Goal: Task Accomplishment & Management: Complete application form

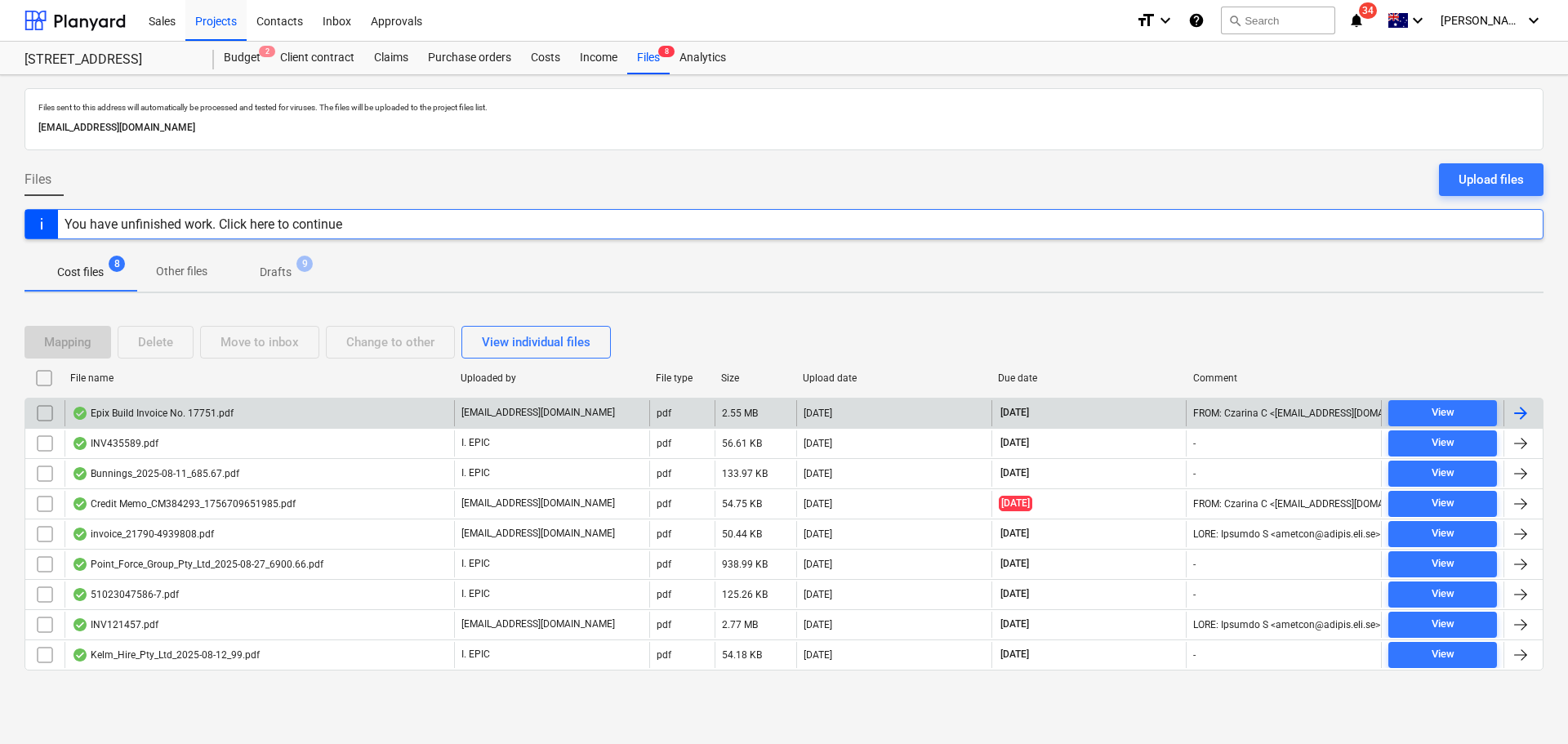
click at [188, 412] on div "Epix Build Invoice No. 17751.pdf" at bounding box center [152, 414] width 161 height 14
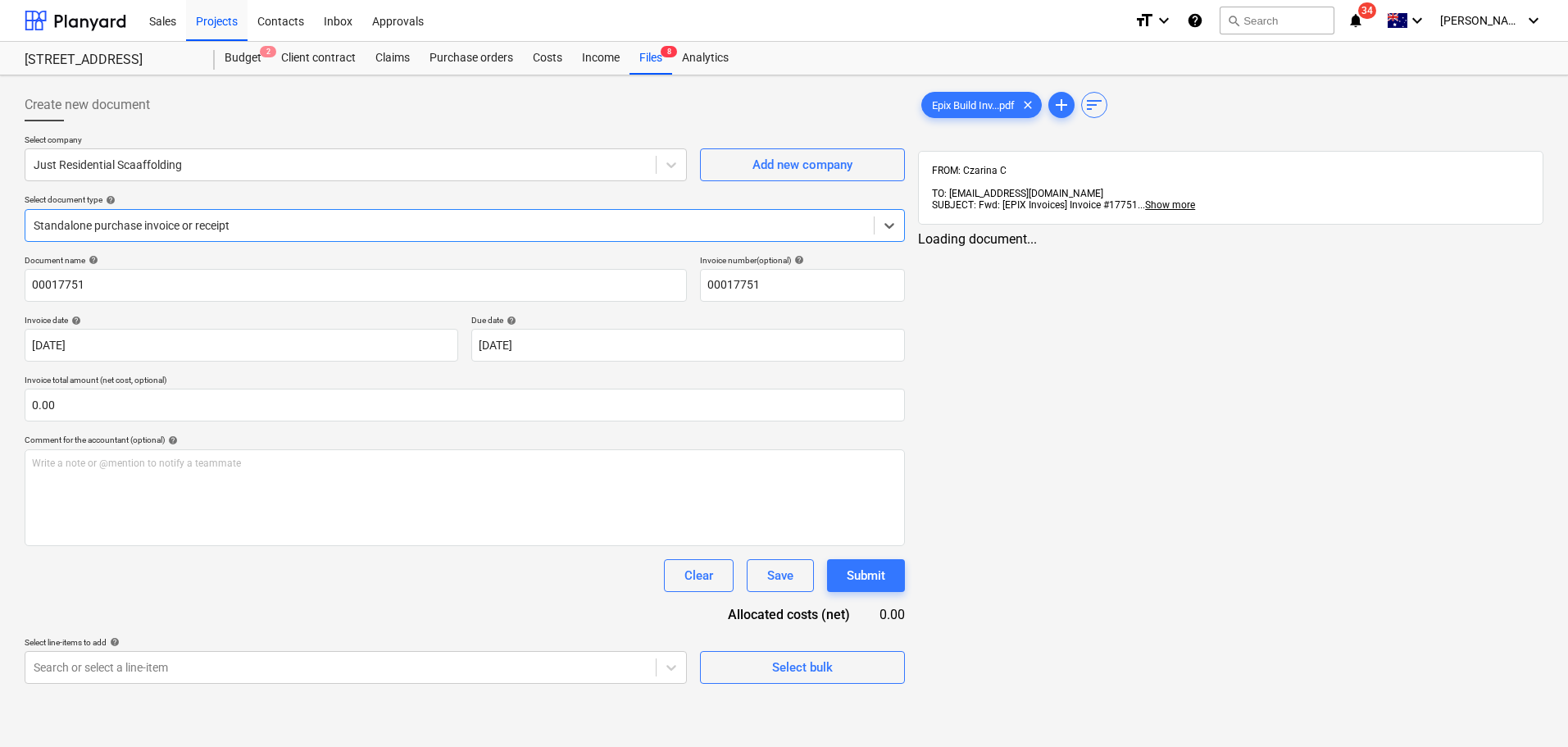
type input "00017751"
type input "31 Aug 2025"
type input "30 Sep 2025"
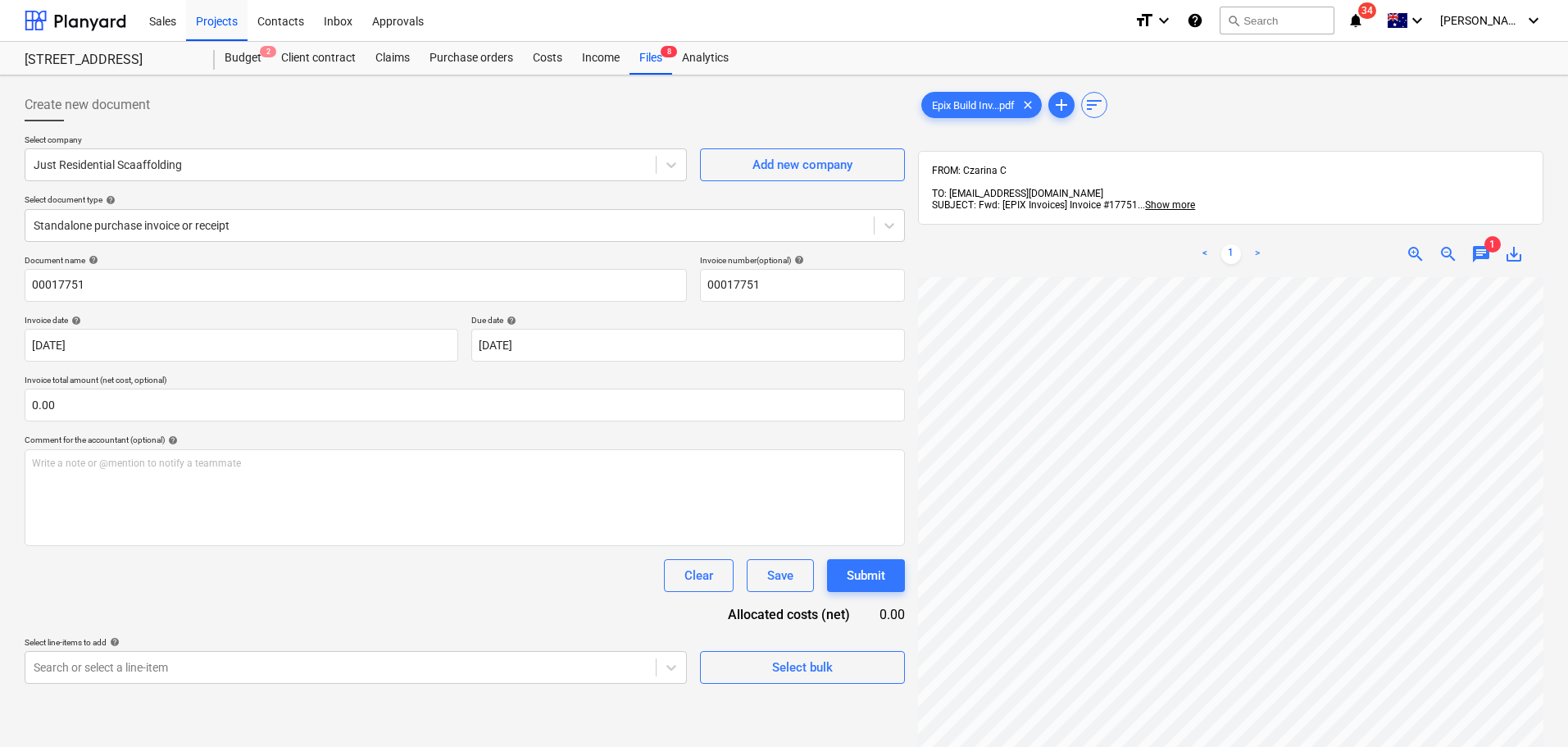
click at [1448, 244] on span "zoom_out" at bounding box center [1449, 254] width 19 height 19
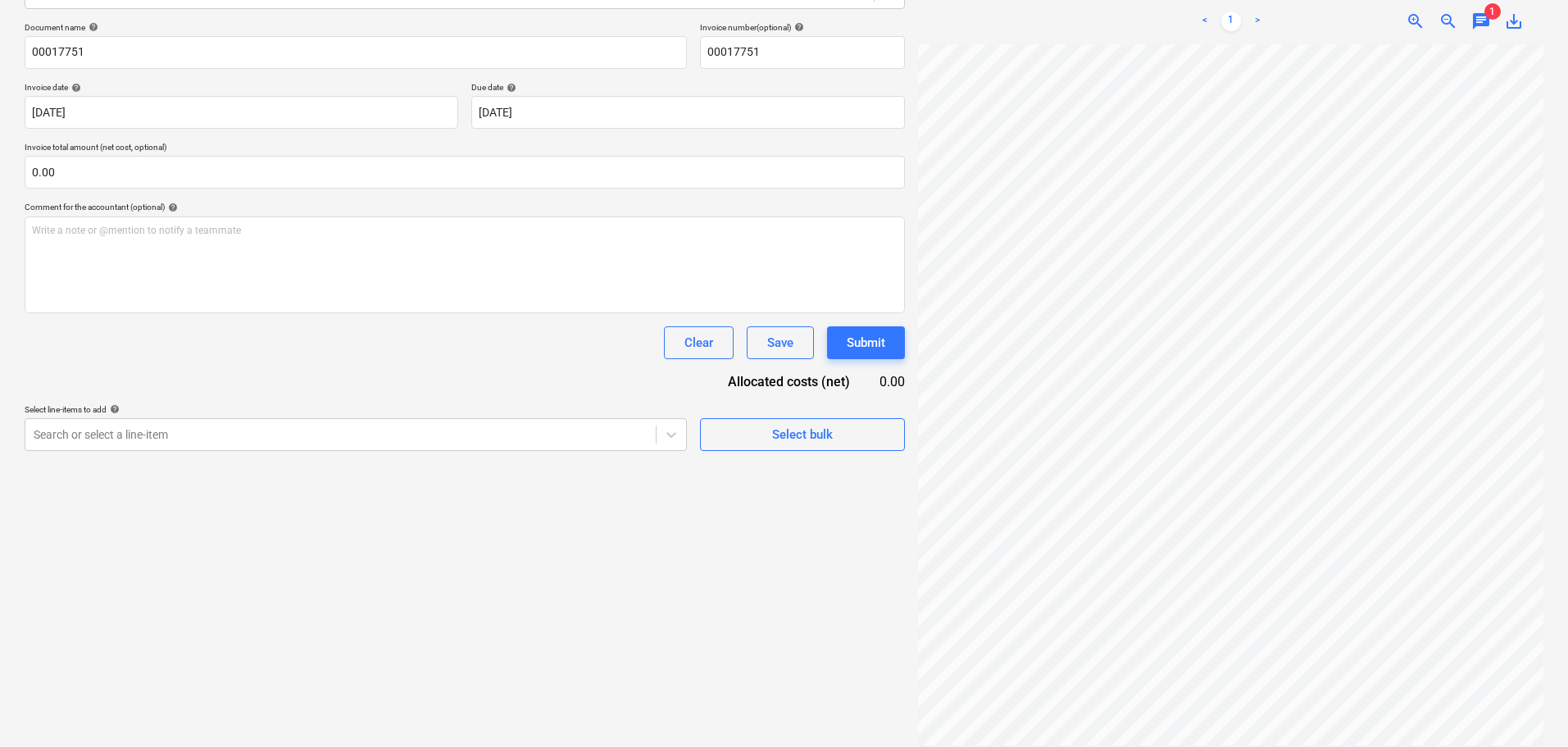
scroll to position [0, 0]
click at [1441, 16] on span "zoom_out" at bounding box center [1449, 21] width 19 height 19
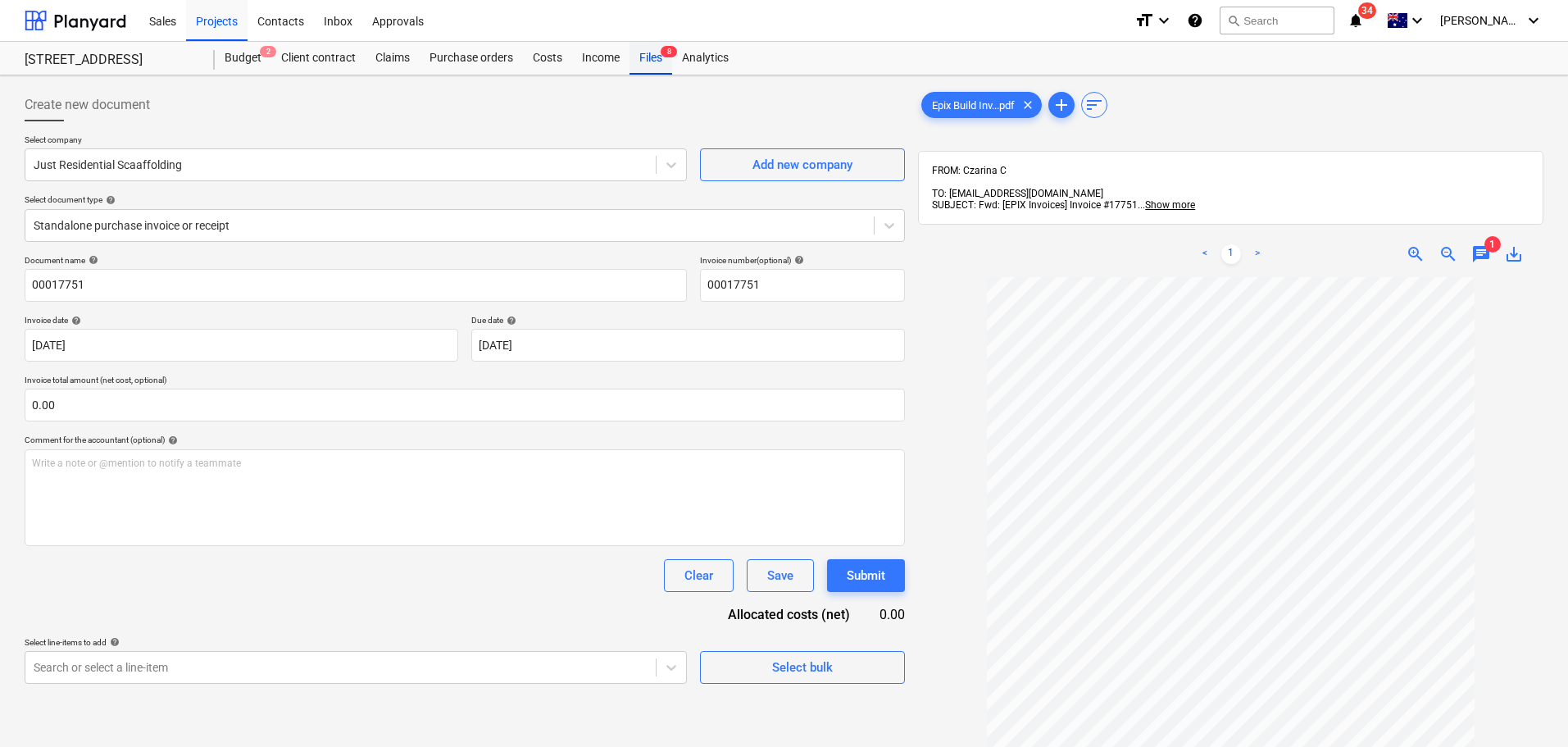
click at [656, 60] on div "Files 8" at bounding box center [651, 58] width 43 height 33
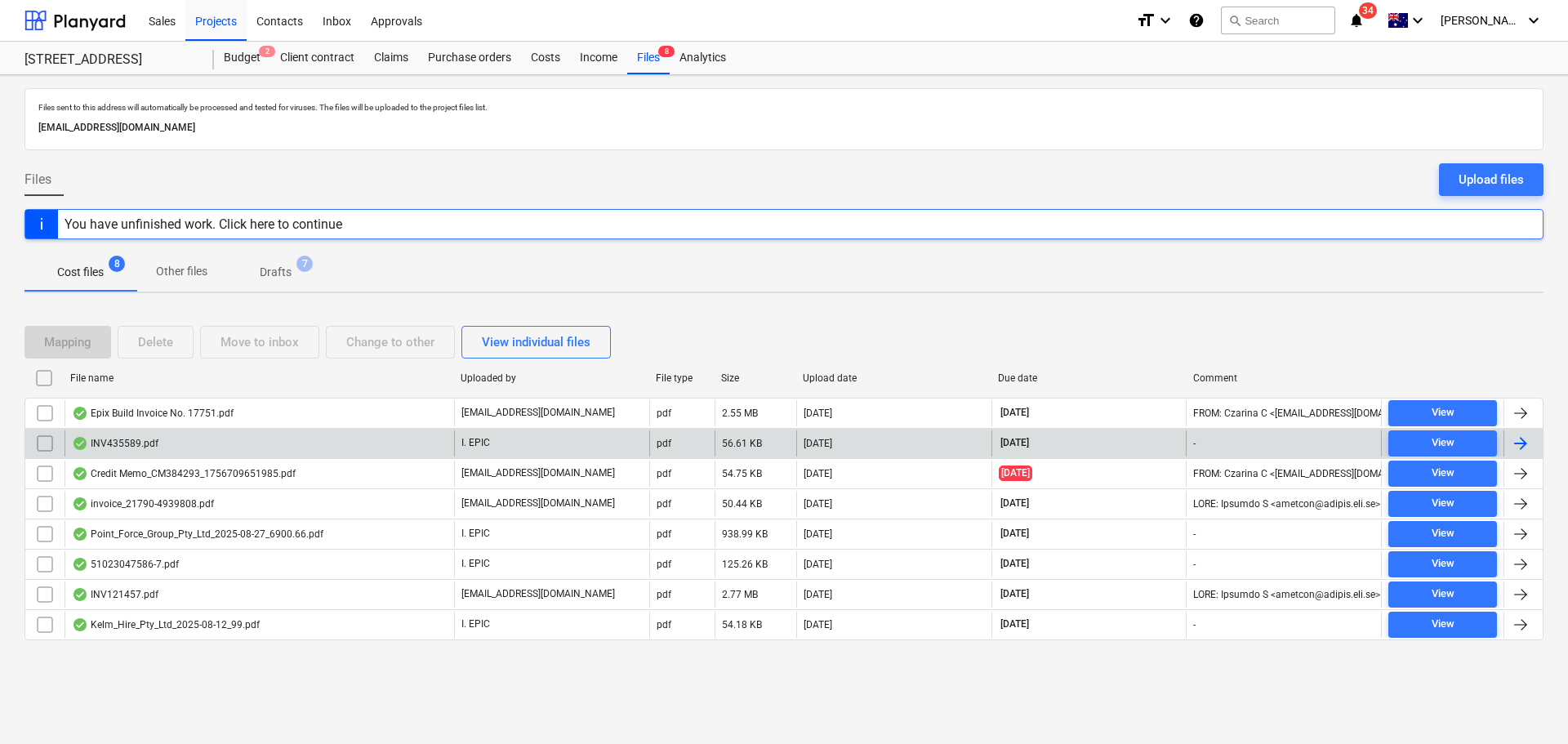
click at [345, 451] on div "INV435589.pdf" at bounding box center [259, 444] width 389 height 26
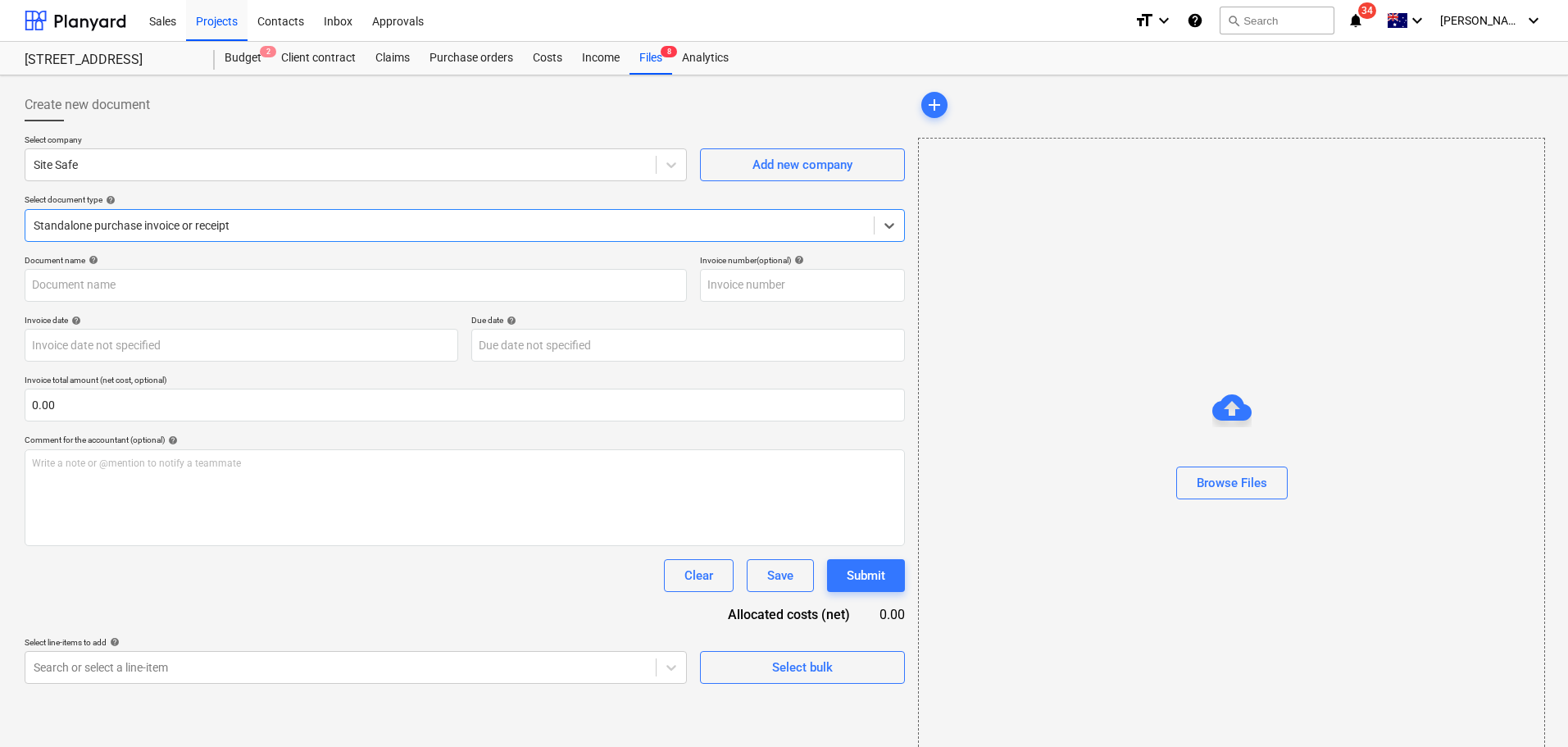
type input "435589"
type input "31 Aug 2025"
type input "30 Sep 2025"
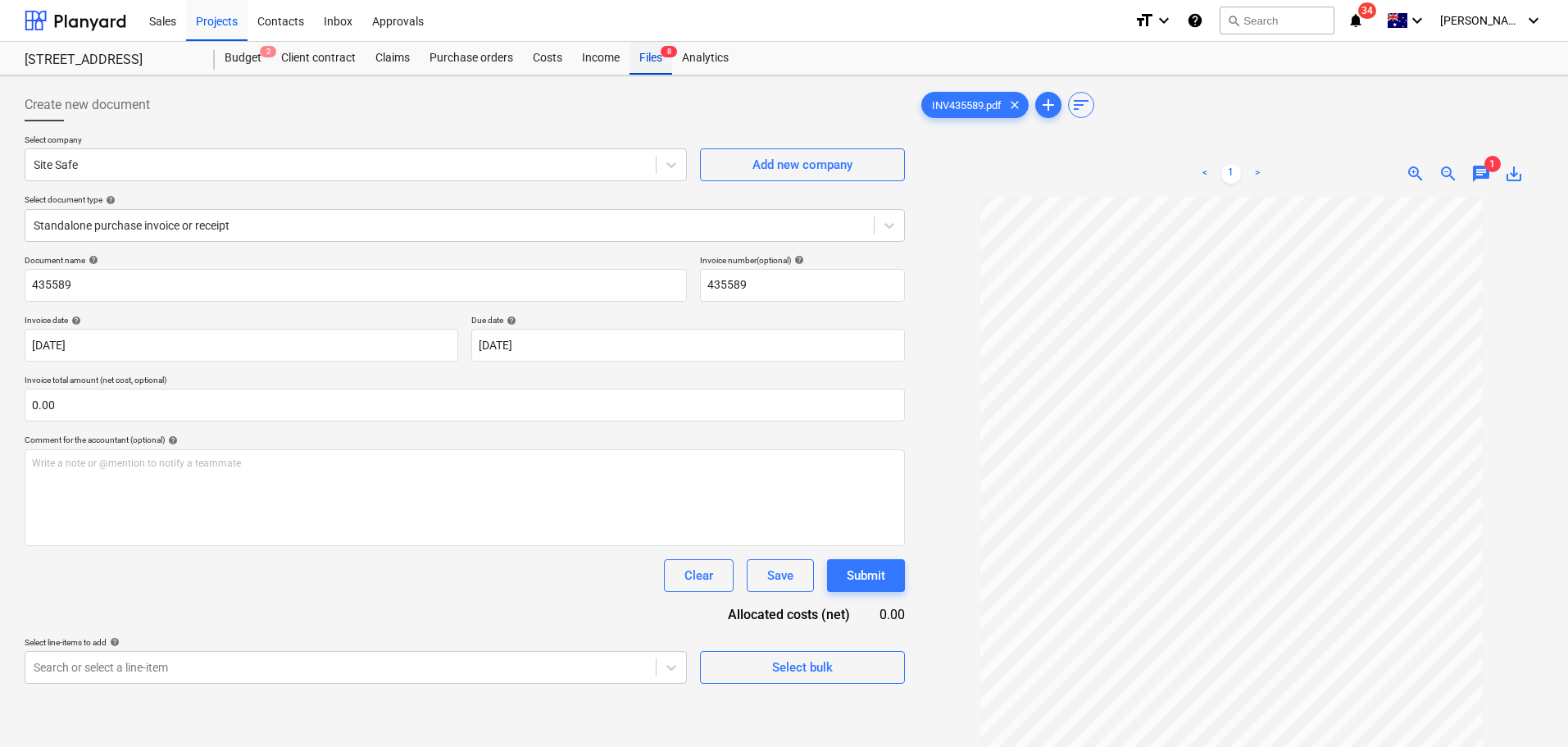
click at [643, 57] on div "Files 8" at bounding box center [651, 58] width 43 height 33
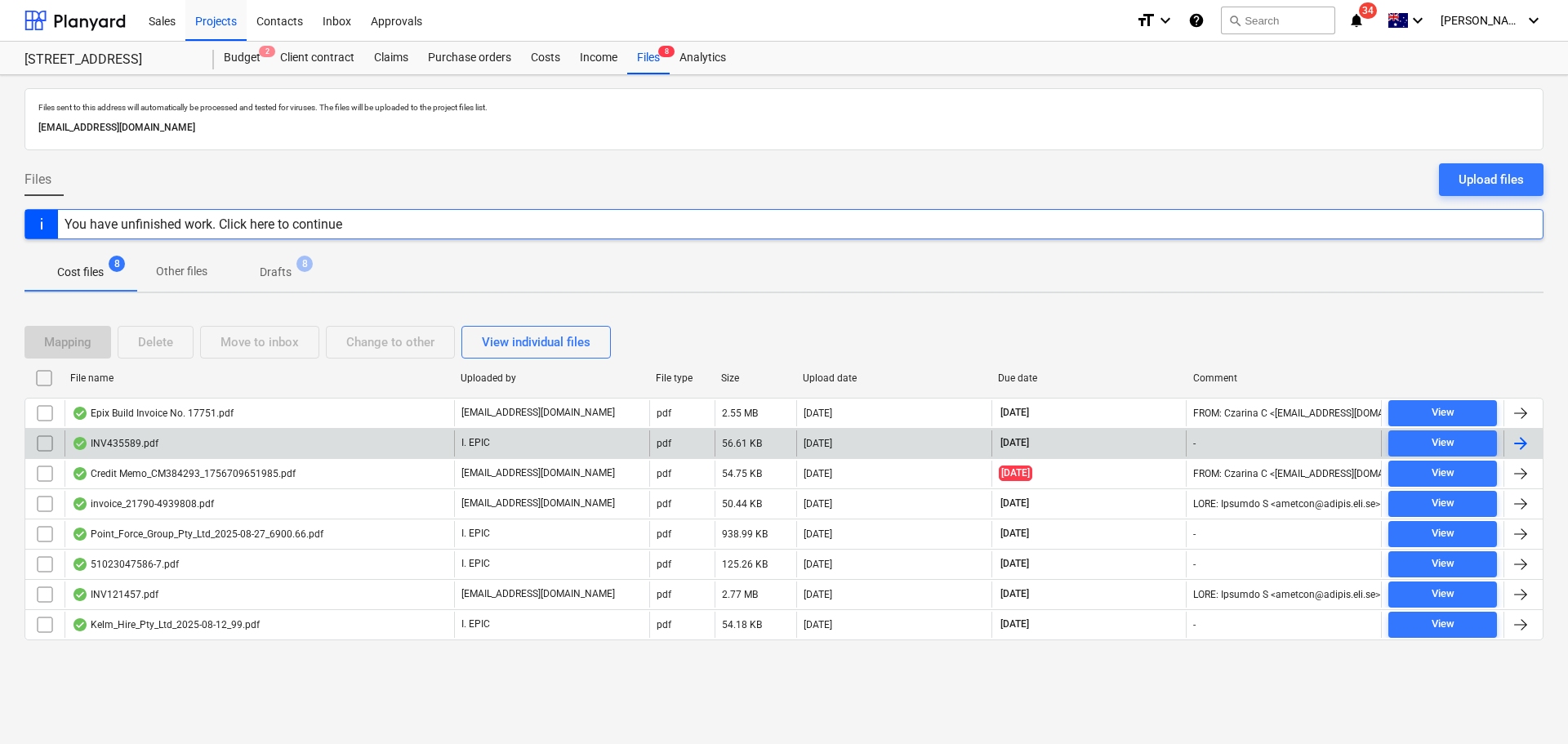
click at [240, 452] on div "INV435589.pdf" at bounding box center [259, 444] width 389 height 26
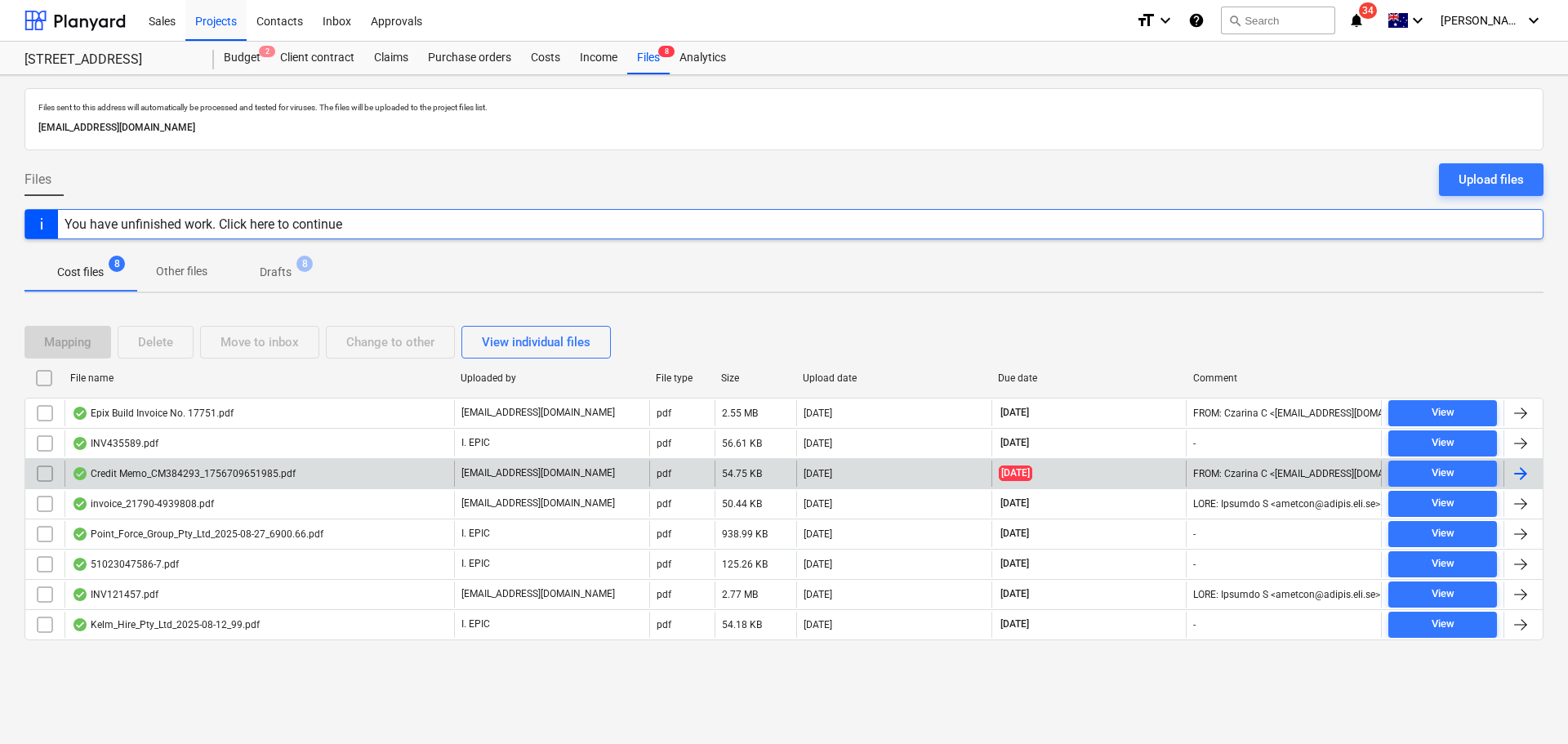
click at [318, 468] on div "Credit Memo_CM384293_1756709651985.pdf" at bounding box center [259, 473] width 389 height 26
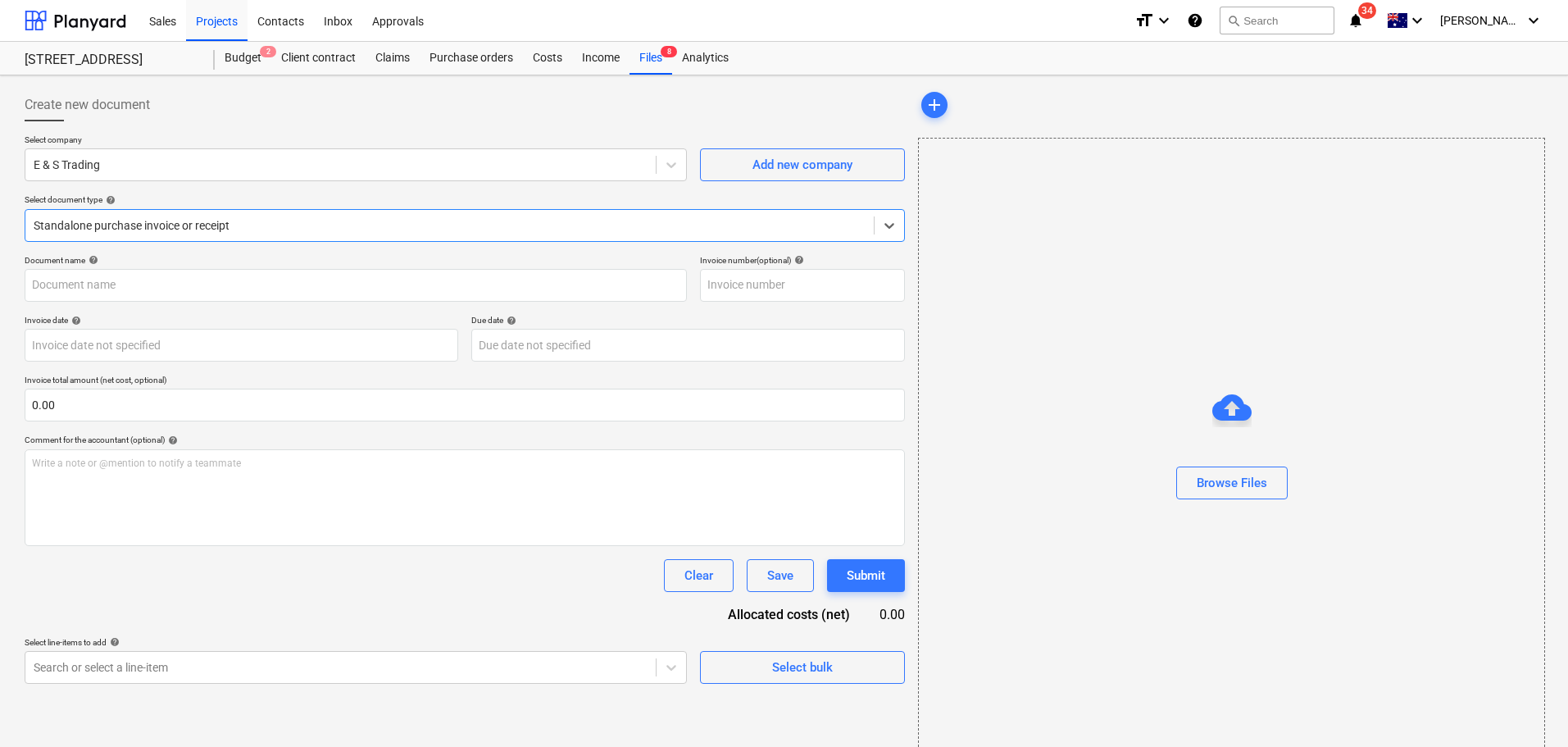
type input "384293"
type input "29 Aug 2025"
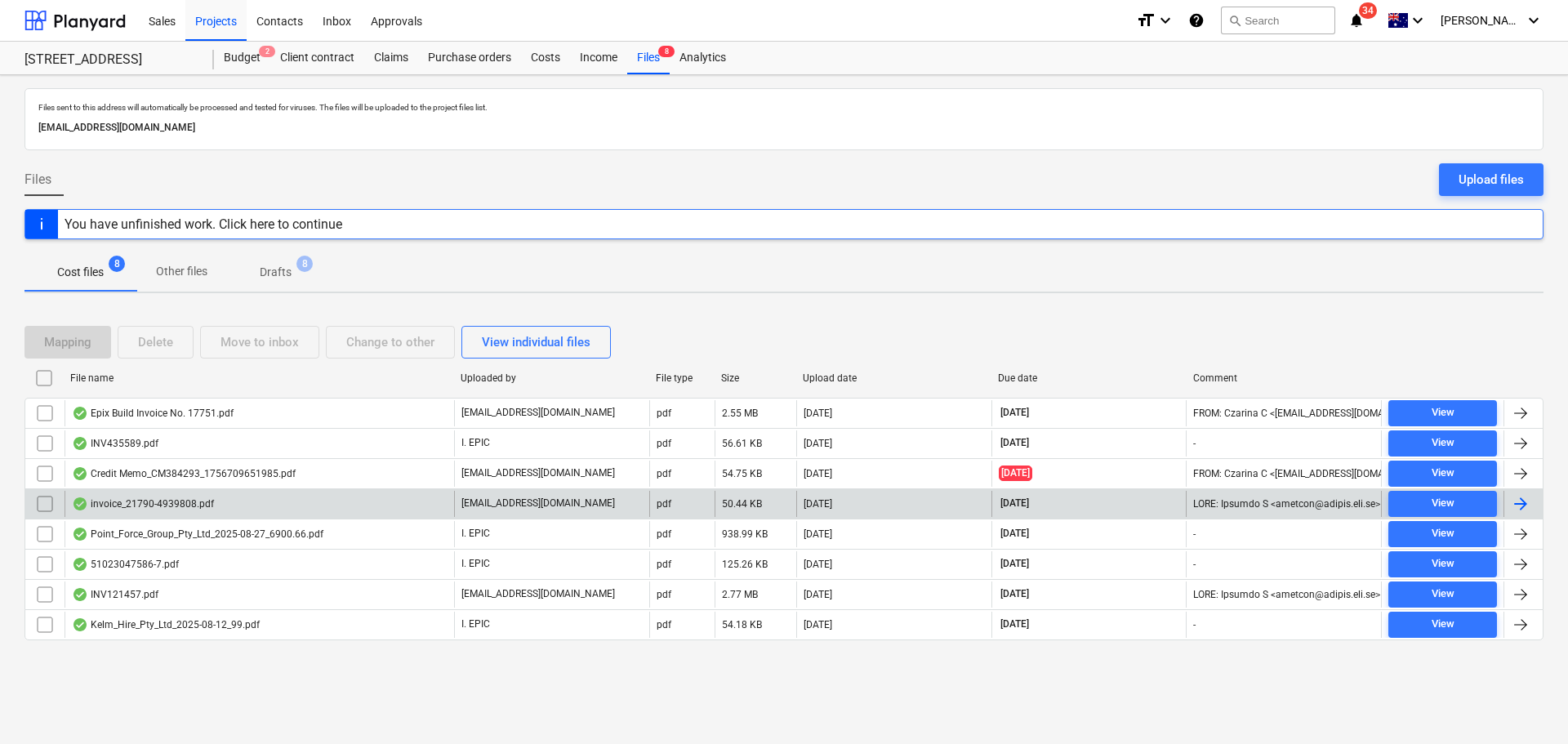
click at [256, 504] on div "invoice_21790-4939808.pdf" at bounding box center [259, 503] width 389 height 26
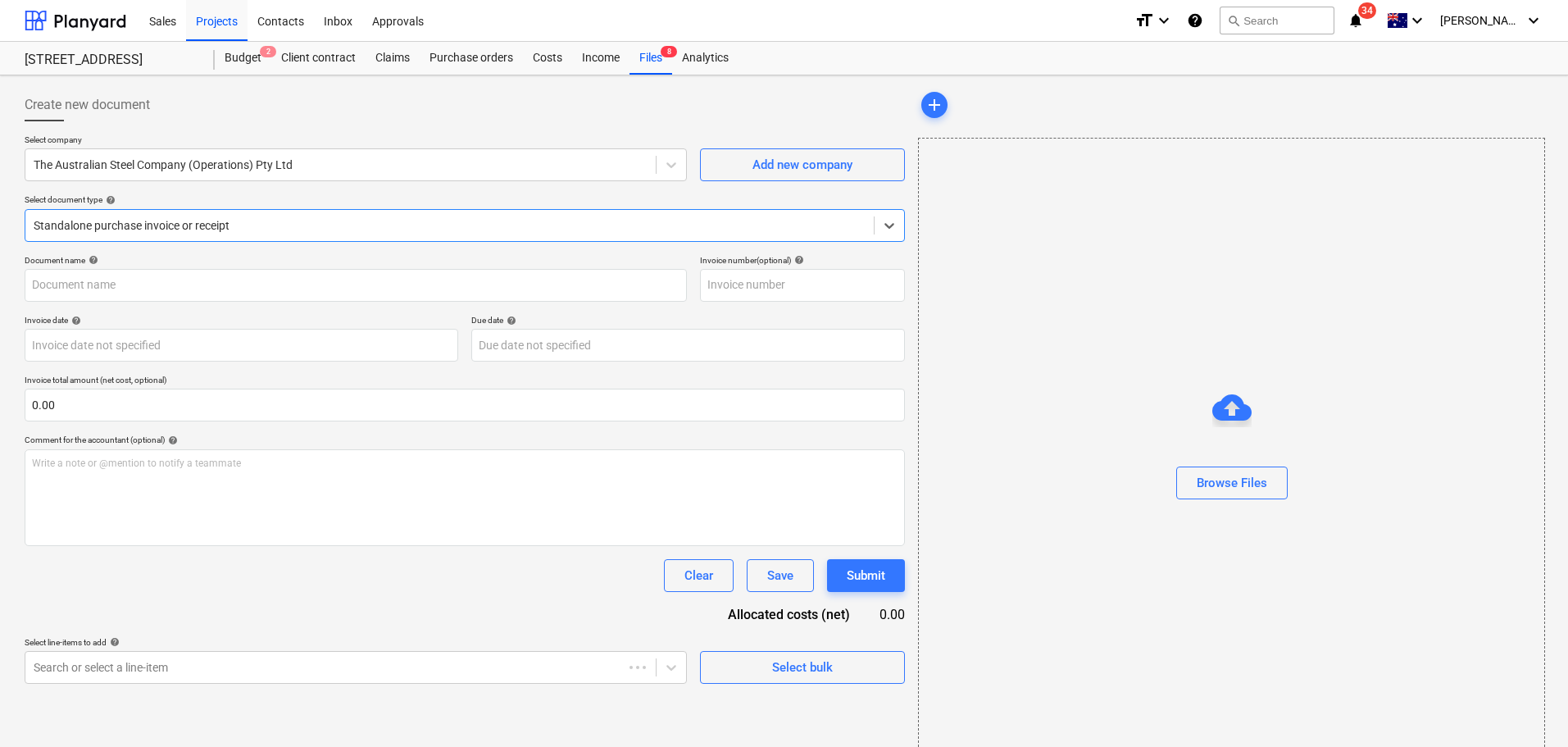
type input "4939808"
type input "27 Aug 2025"
type input "30 Sep 2025"
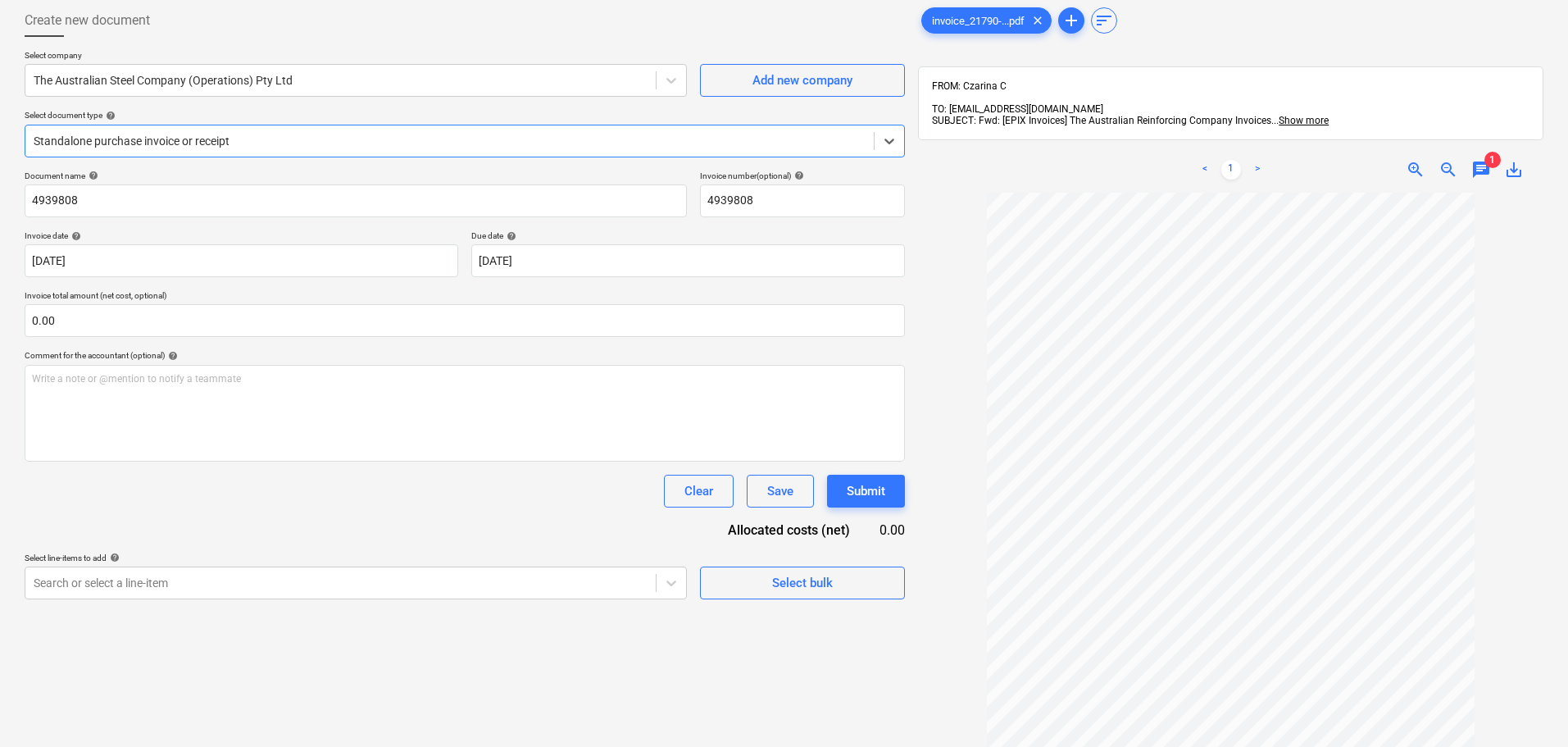
scroll to position [164, 0]
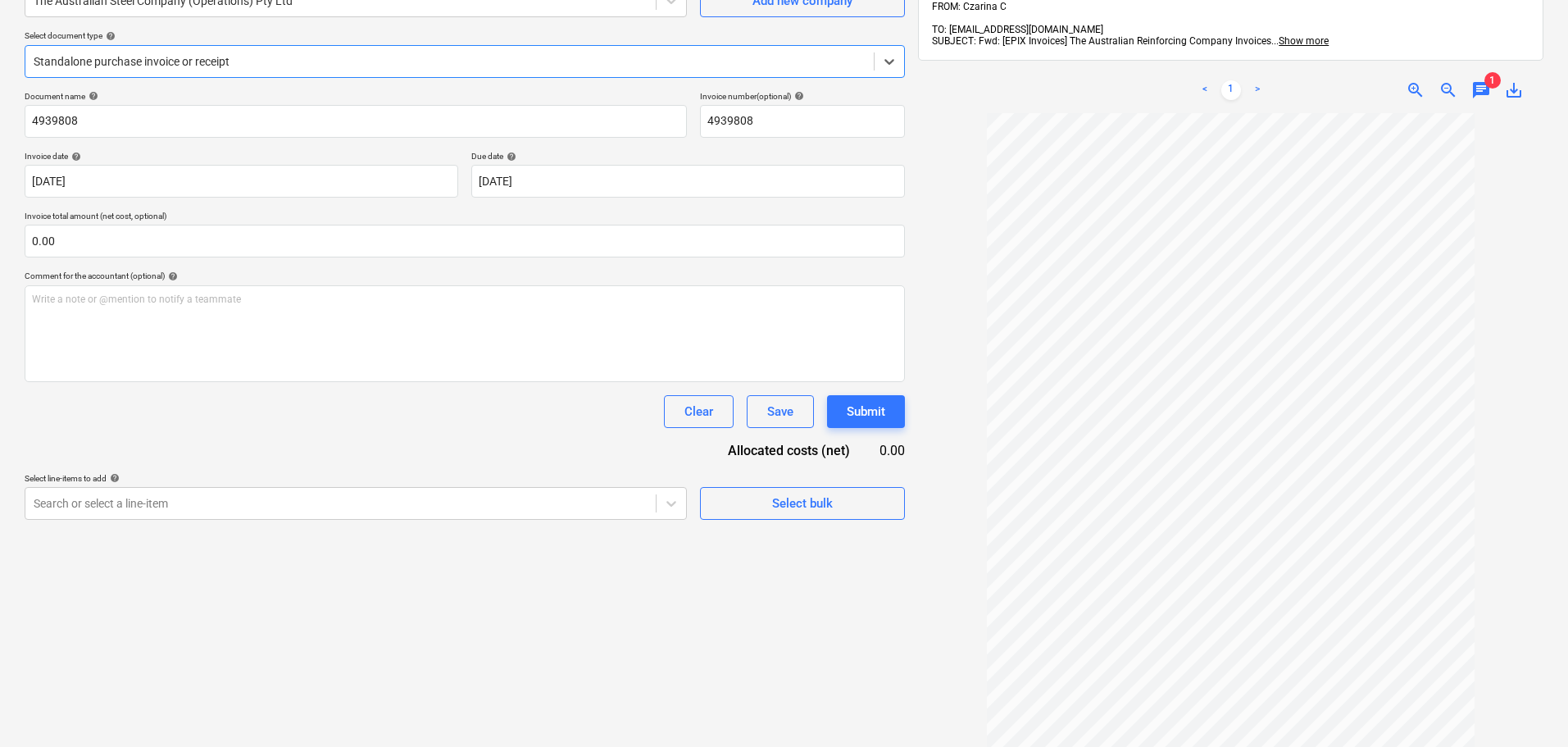
click at [1414, 93] on div "< 1 > zoom_in zoom_out chat 1 save_alt" at bounding box center [1231, 89] width 625 height 46
click at [1414, 82] on span "zoom_in" at bounding box center [1416, 90] width 19 height 19
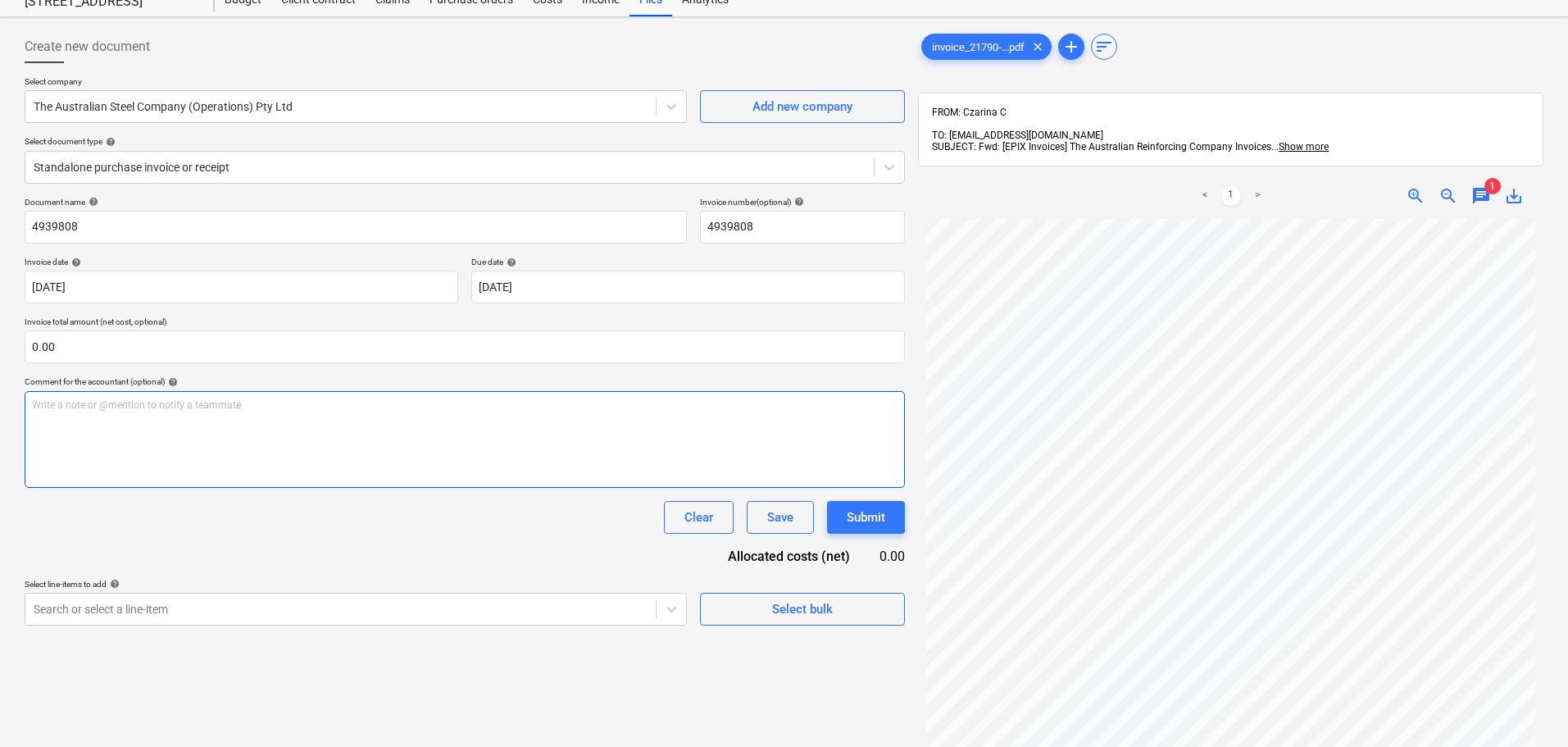
scroll to position [0, 0]
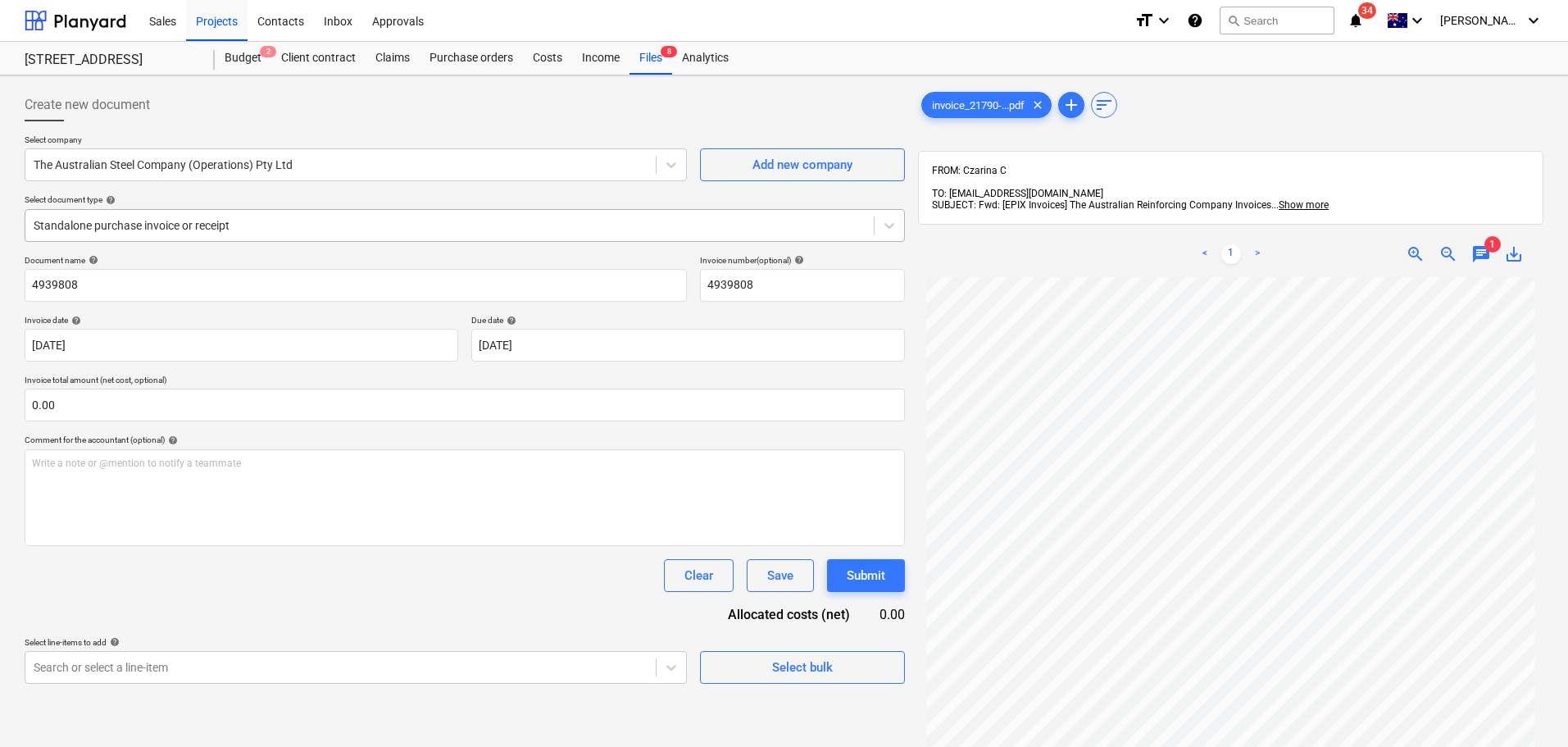
click at [165, 220] on div at bounding box center [450, 225] width 832 height 16
click at [443, 195] on div "Select document type help" at bounding box center [464, 199] width 880 height 11
click at [648, 54] on div "Files 8" at bounding box center [651, 58] width 43 height 33
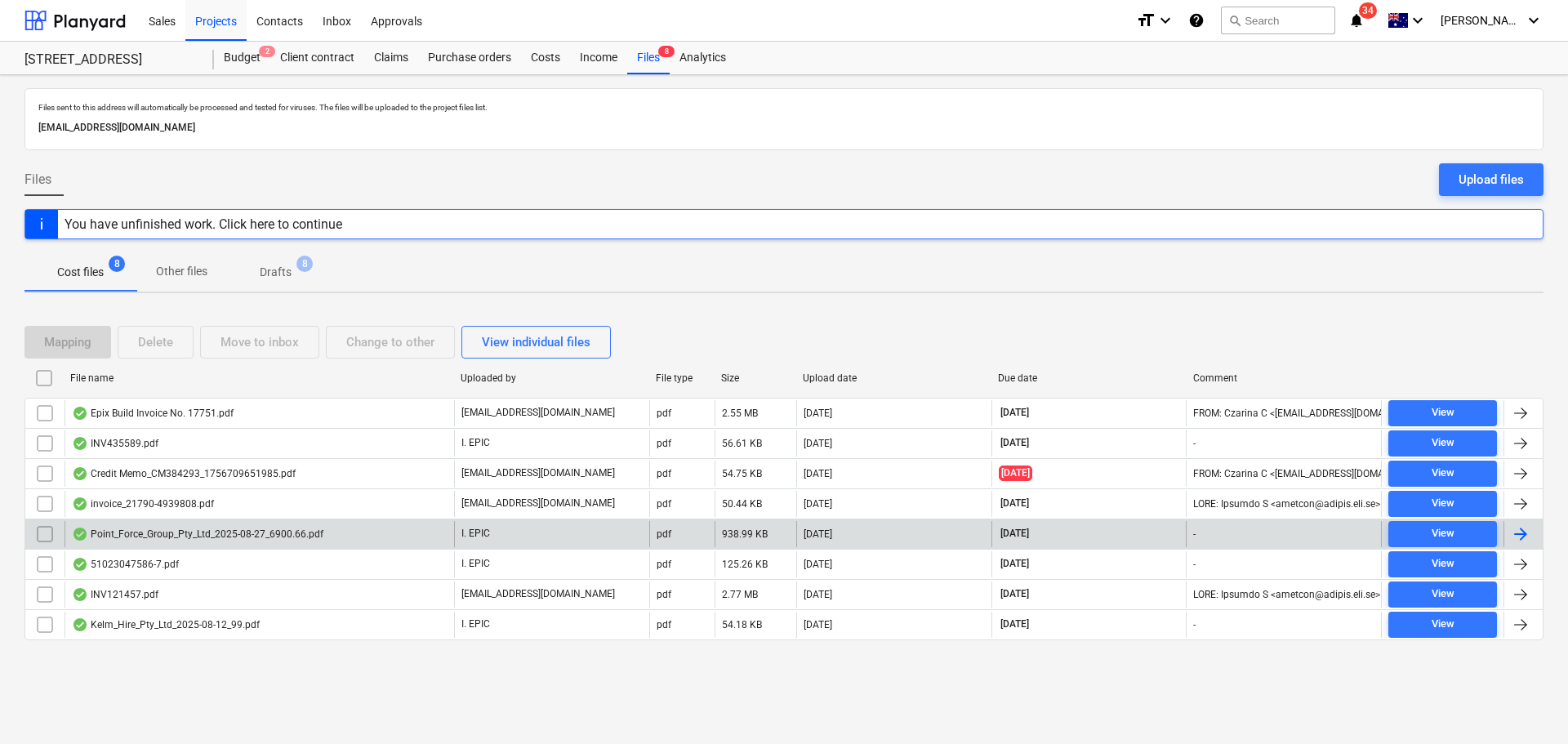
click at [183, 537] on div "Point_Force_Group_Pty_Ltd_2025-08-27_6900.66.pdf" at bounding box center [197, 534] width 251 height 14
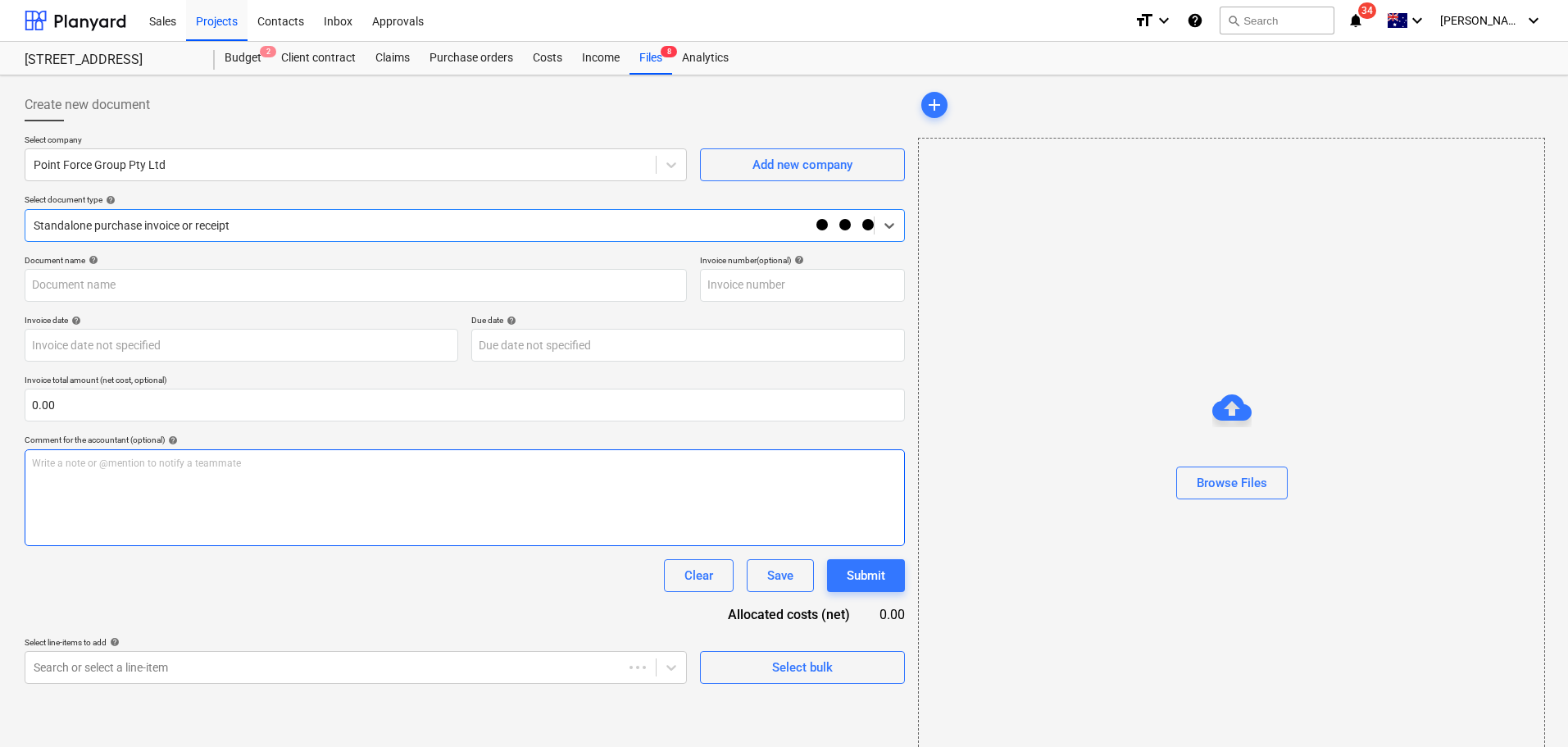
type input "140596"
type input "27 Aug 2025"
type input "05 Sep 2025"
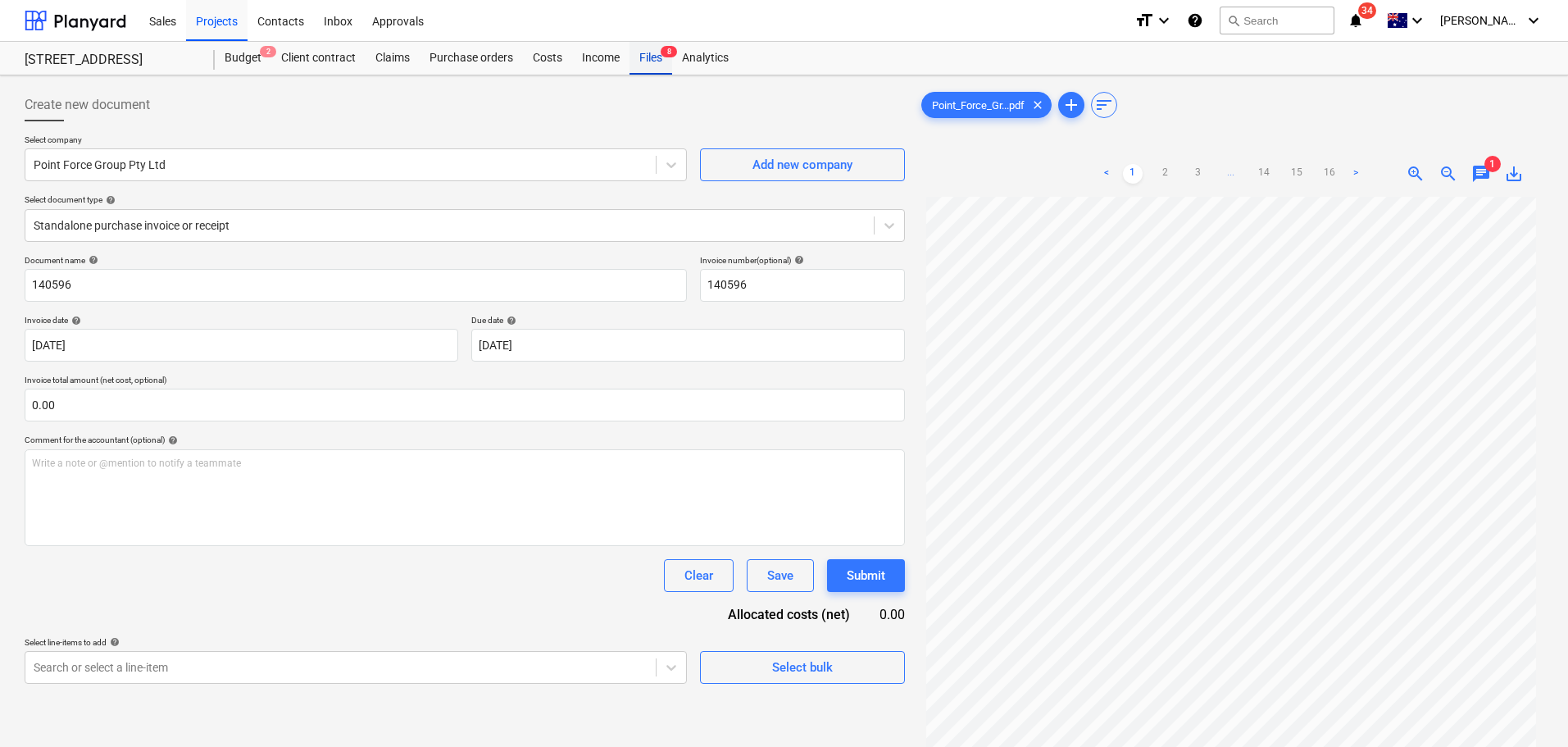
click at [660, 53] on div "Files 8" at bounding box center [651, 58] width 43 height 33
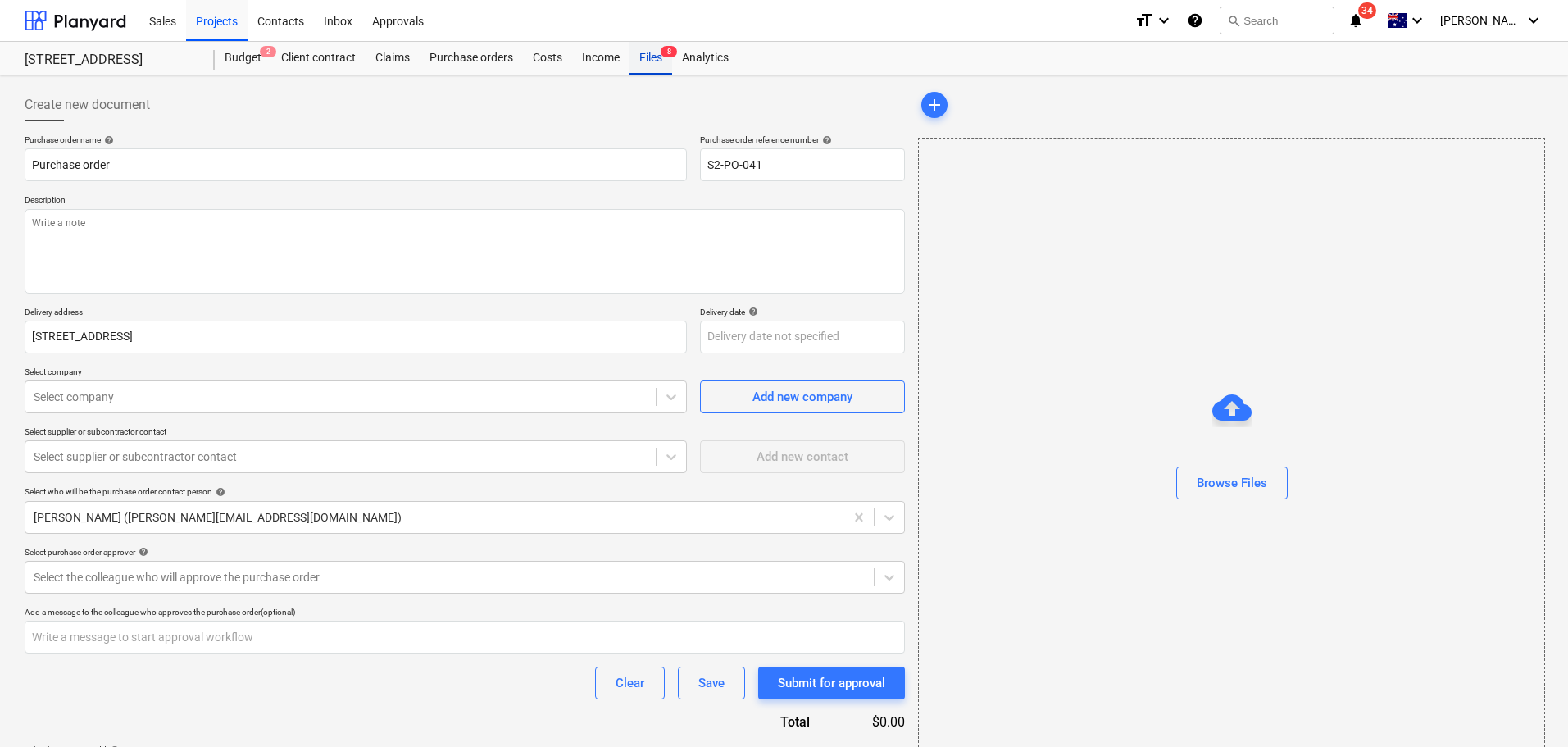
click at [637, 54] on div "Files 8" at bounding box center [651, 58] width 43 height 33
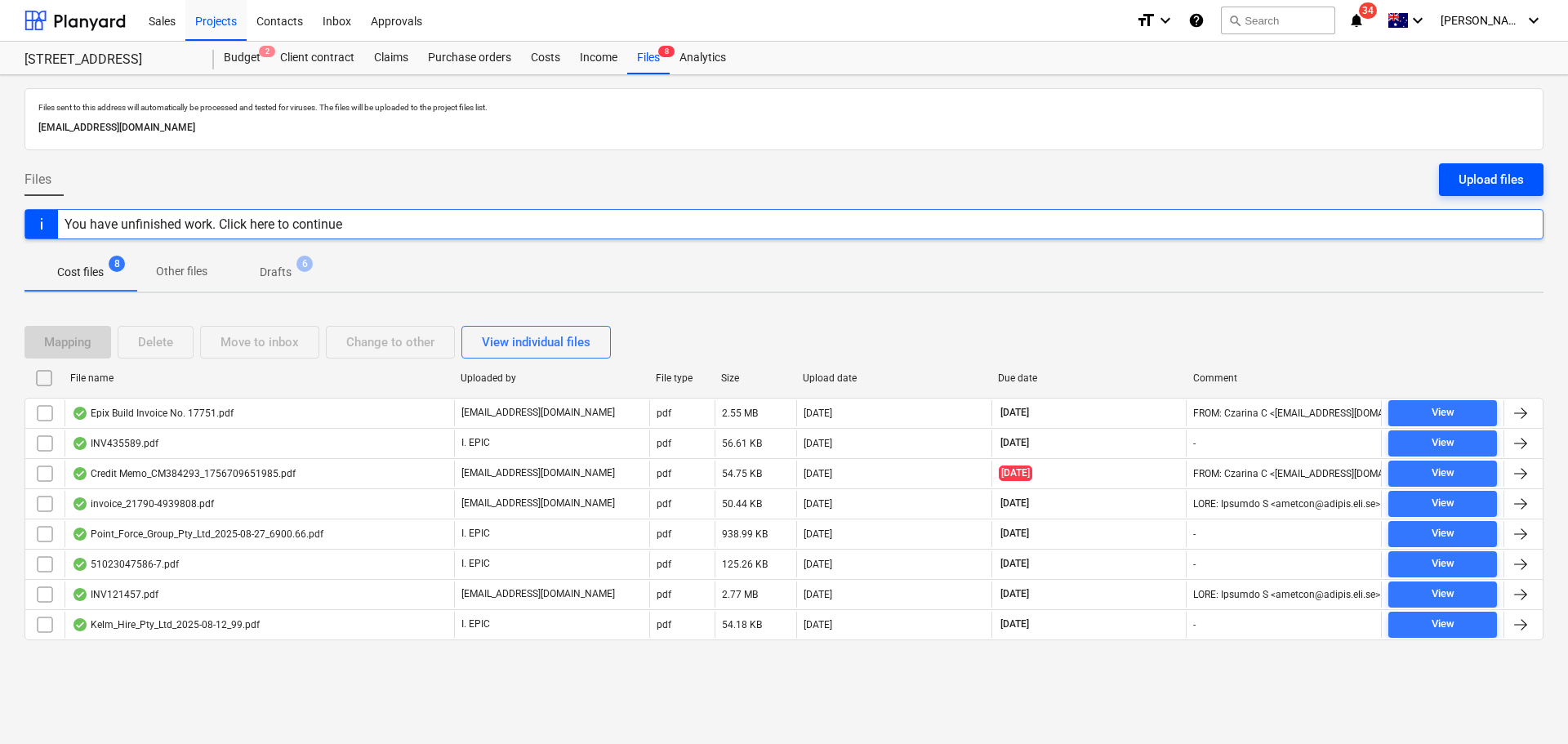
click at [1483, 172] on div "Upload files" at bounding box center [1492, 180] width 66 height 21
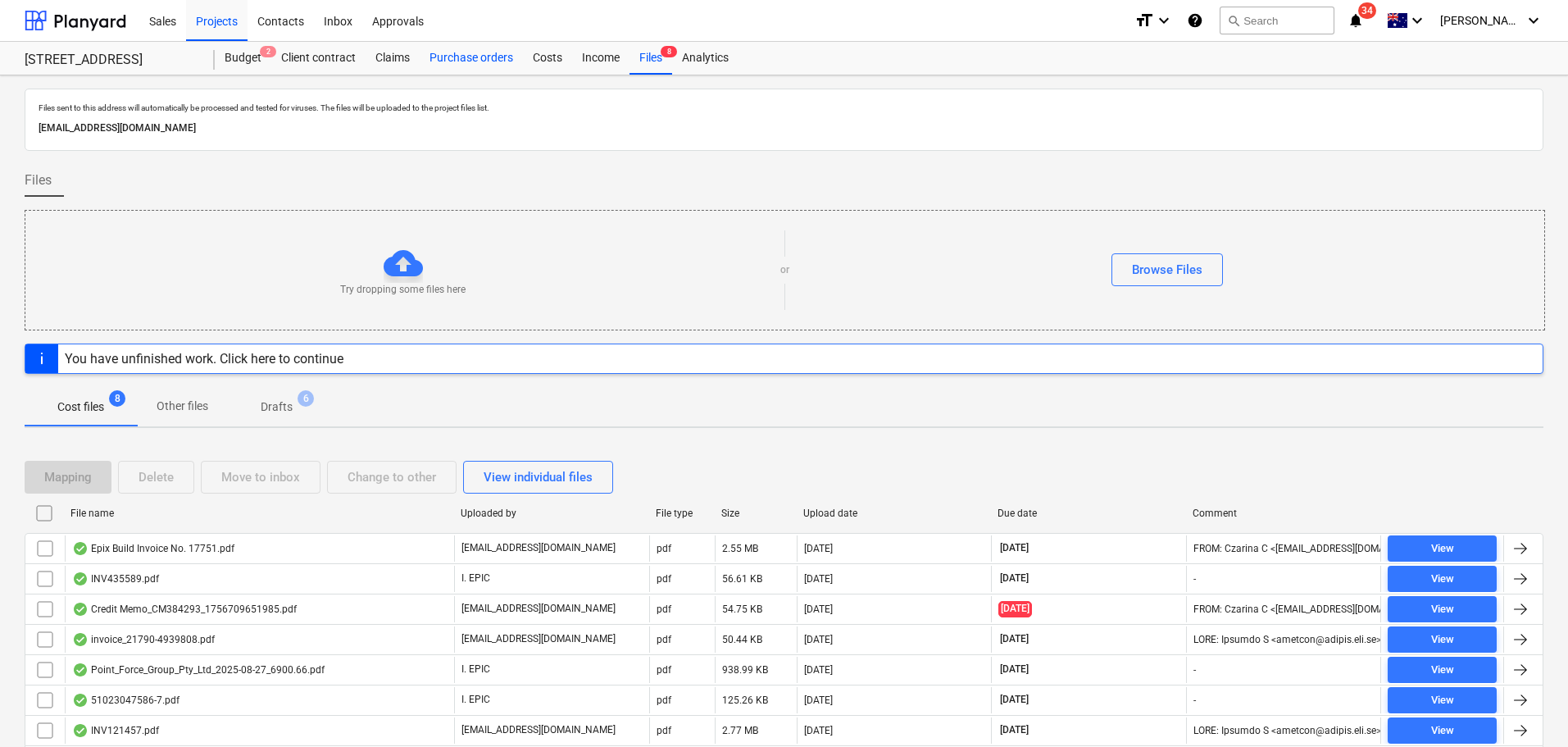
click at [483, 66] on div "Purchase orders" at bounding box center [471, 58] width 104 height 33
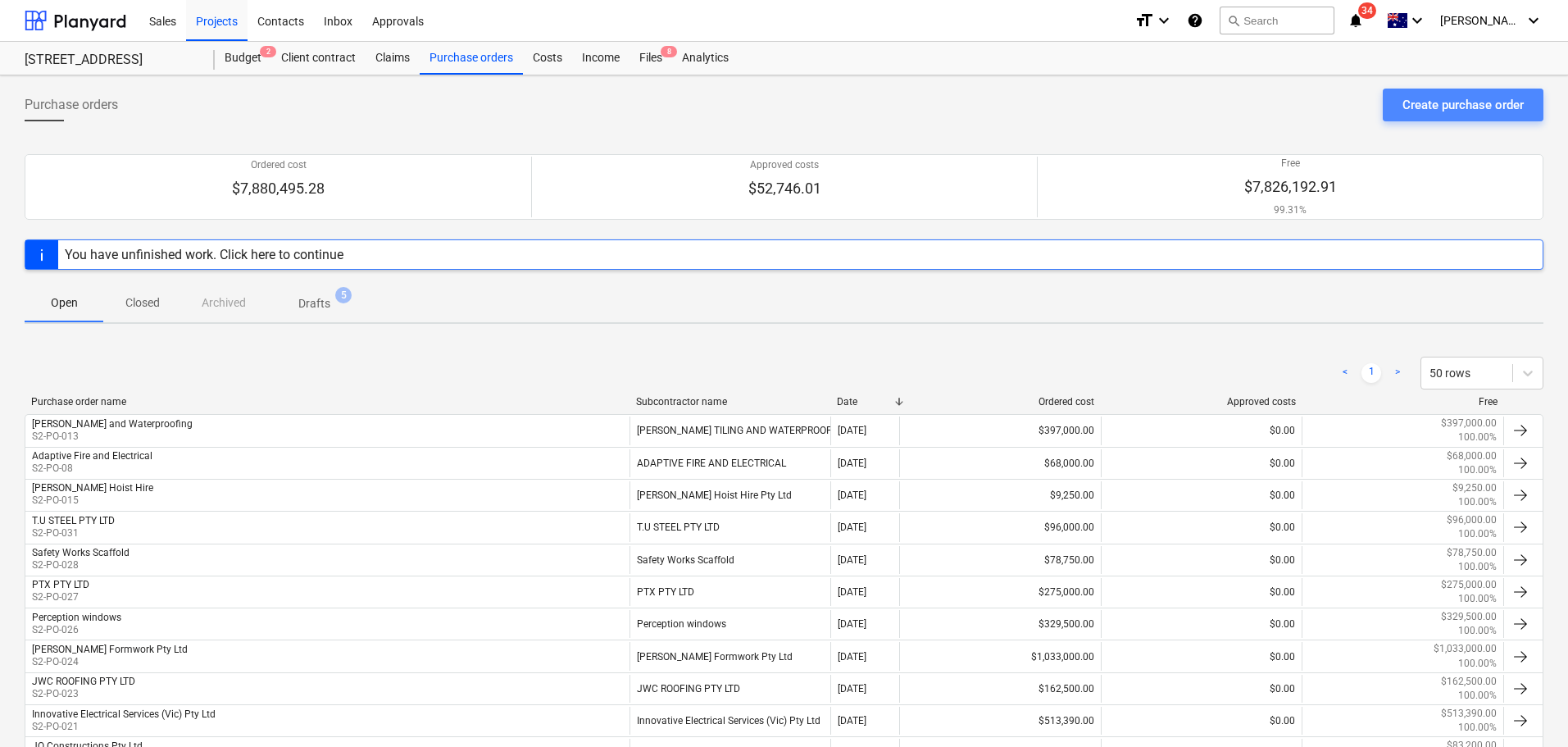
click at [1485, 109] on div "Create purchase order" at bounding box center [1463, 105] width 121 height 21
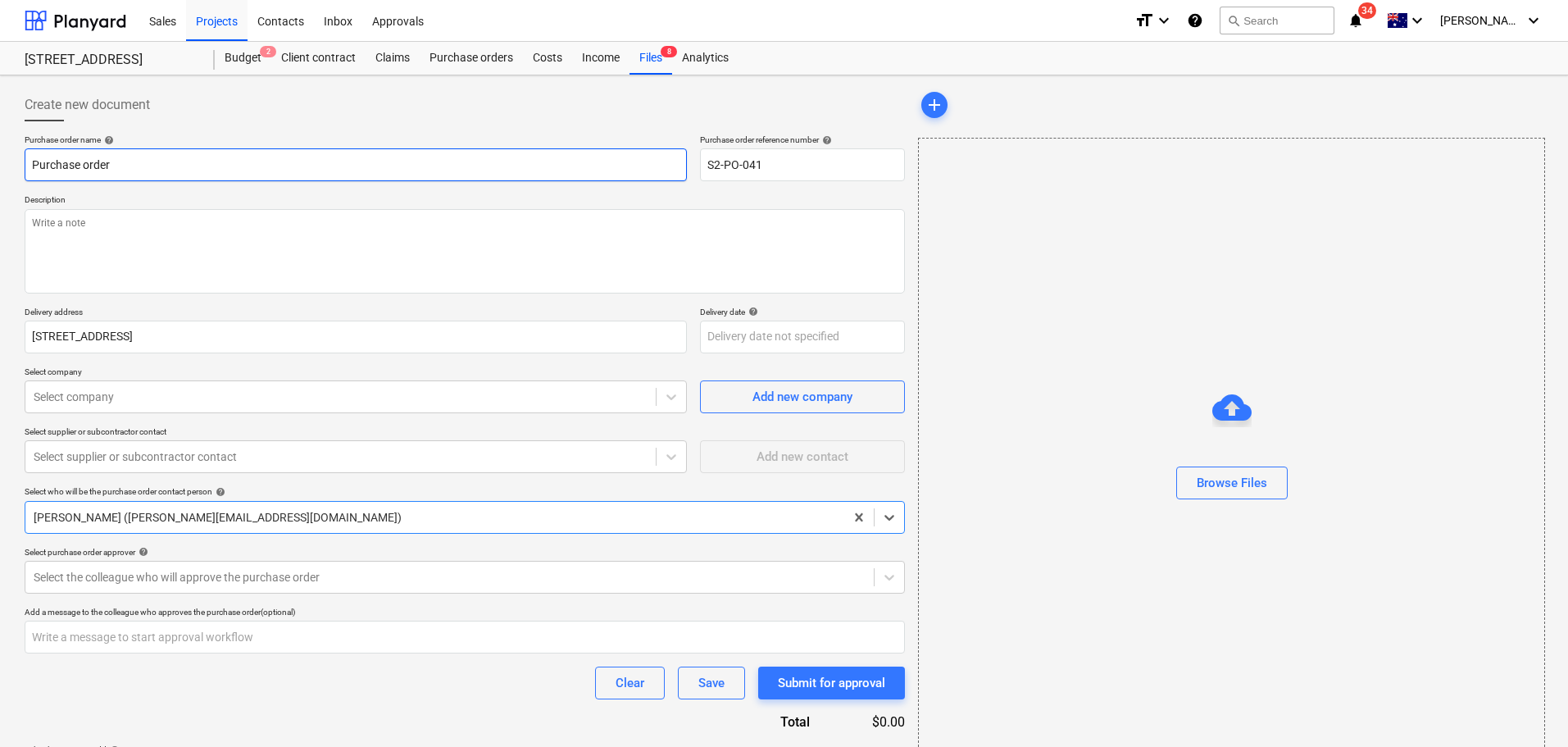
click at [163, 159] on input "Purchase order" at bounding box center [355, 165] width 662 height 33
type textarea "x"
type input "Purchase order"
type textarea "x"
type input "Purchase order -"
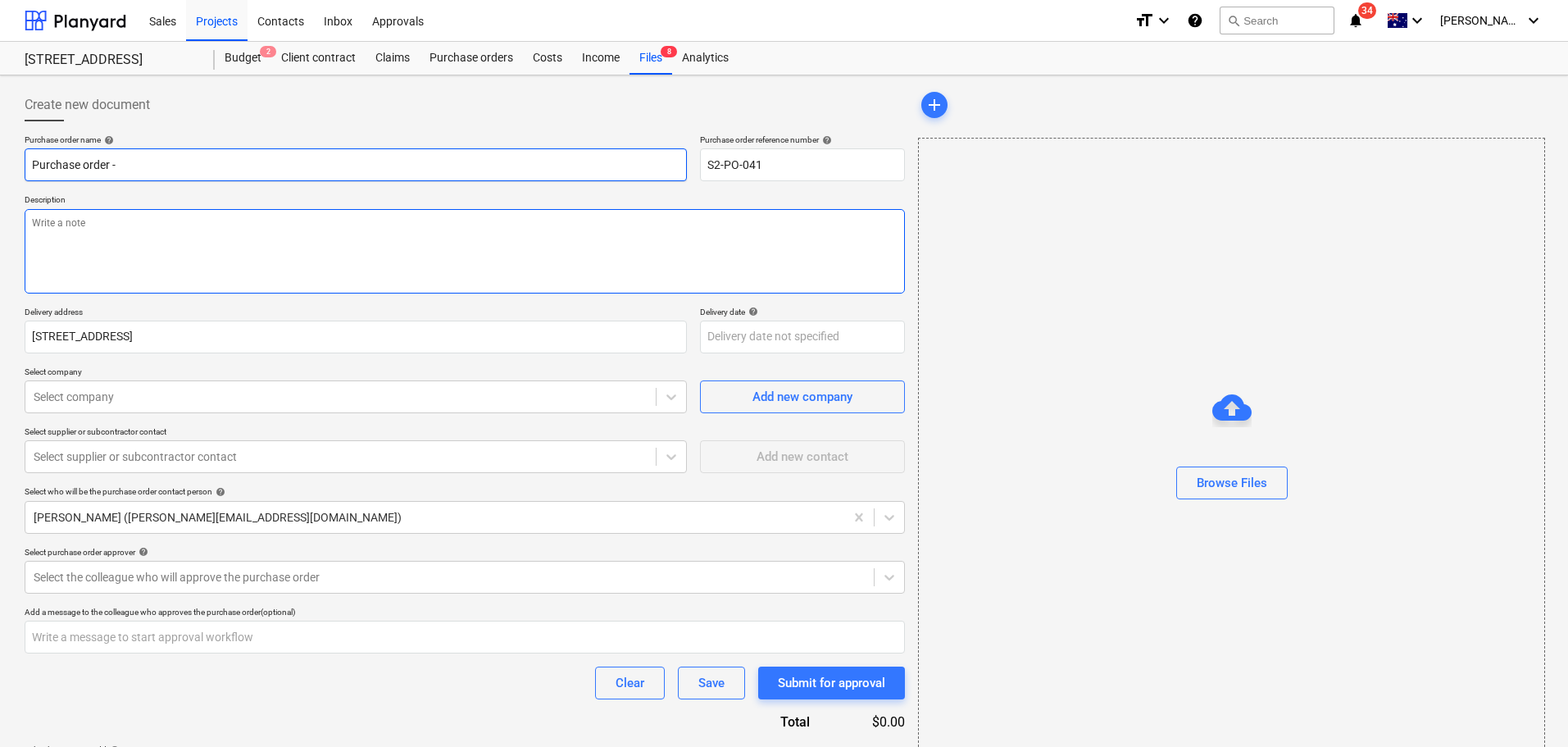
type textarea "x"
type input "Purchase order -"
type textarea "x"
type input "Purchase order - J"
type textarea "x"
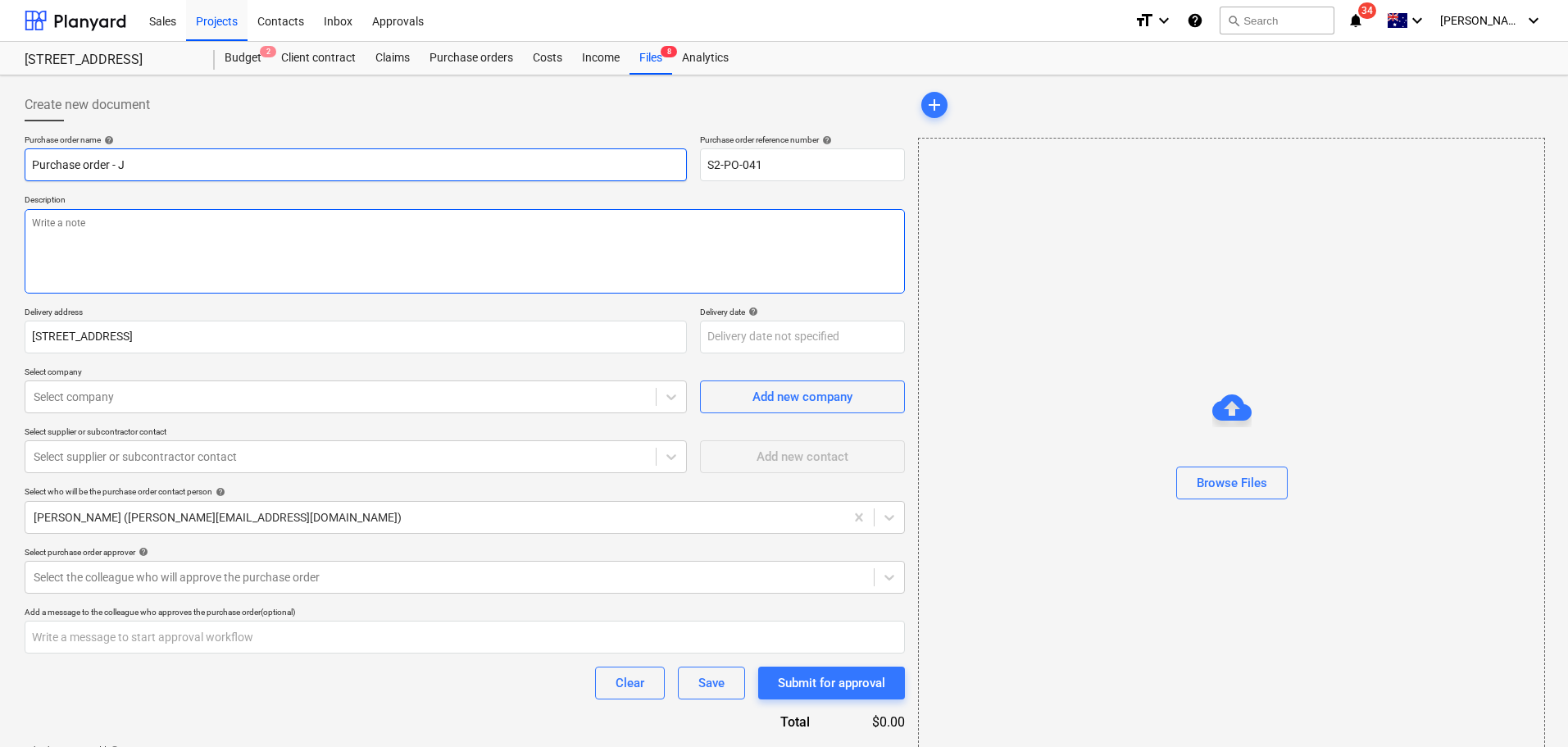
type input "Purchase order - JR"
type textarea "x"
type input "Purchase order - JR"
type textarea "x"
type input "Purchase order - JR S"
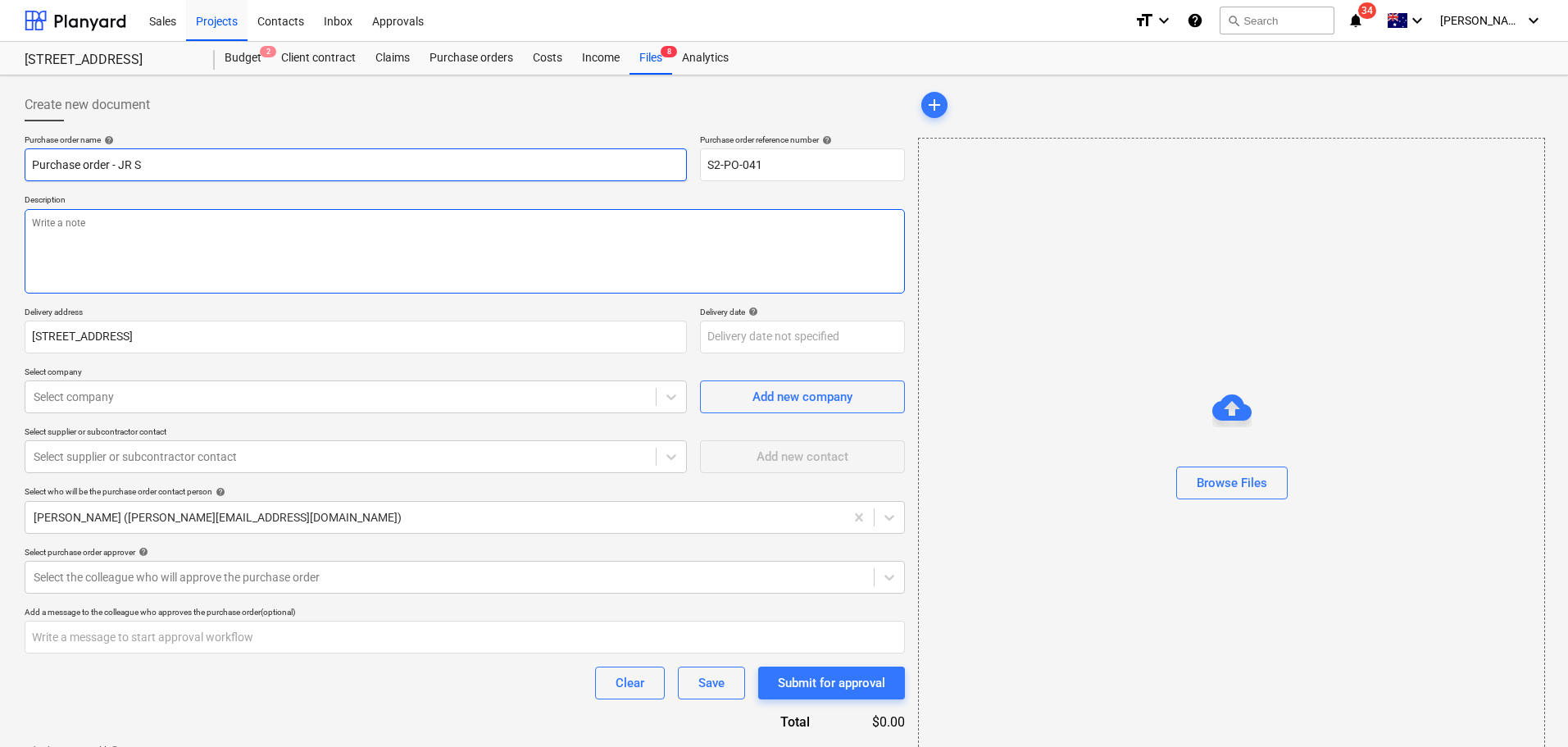
type textarea "x"
type input "Purchase order - JR SC"
type textarea "x"
type input "Purchase order - JR SCA"
type textarea "x"
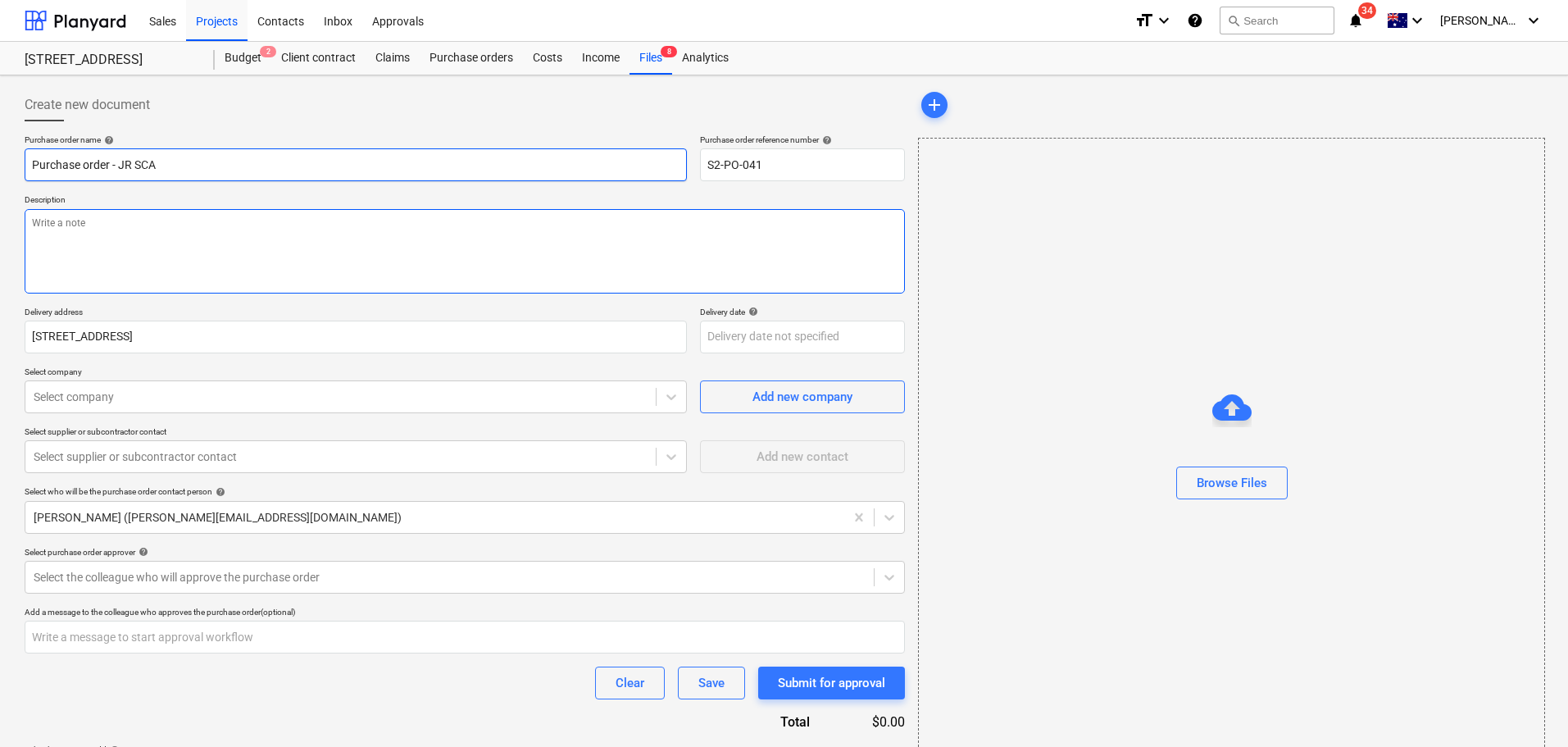
type input "Purchase order - JR SC"
type textarea "x"
type input "Purchase order - JR S"
type textarea "x"
type input "Purchase order - JR Sc"
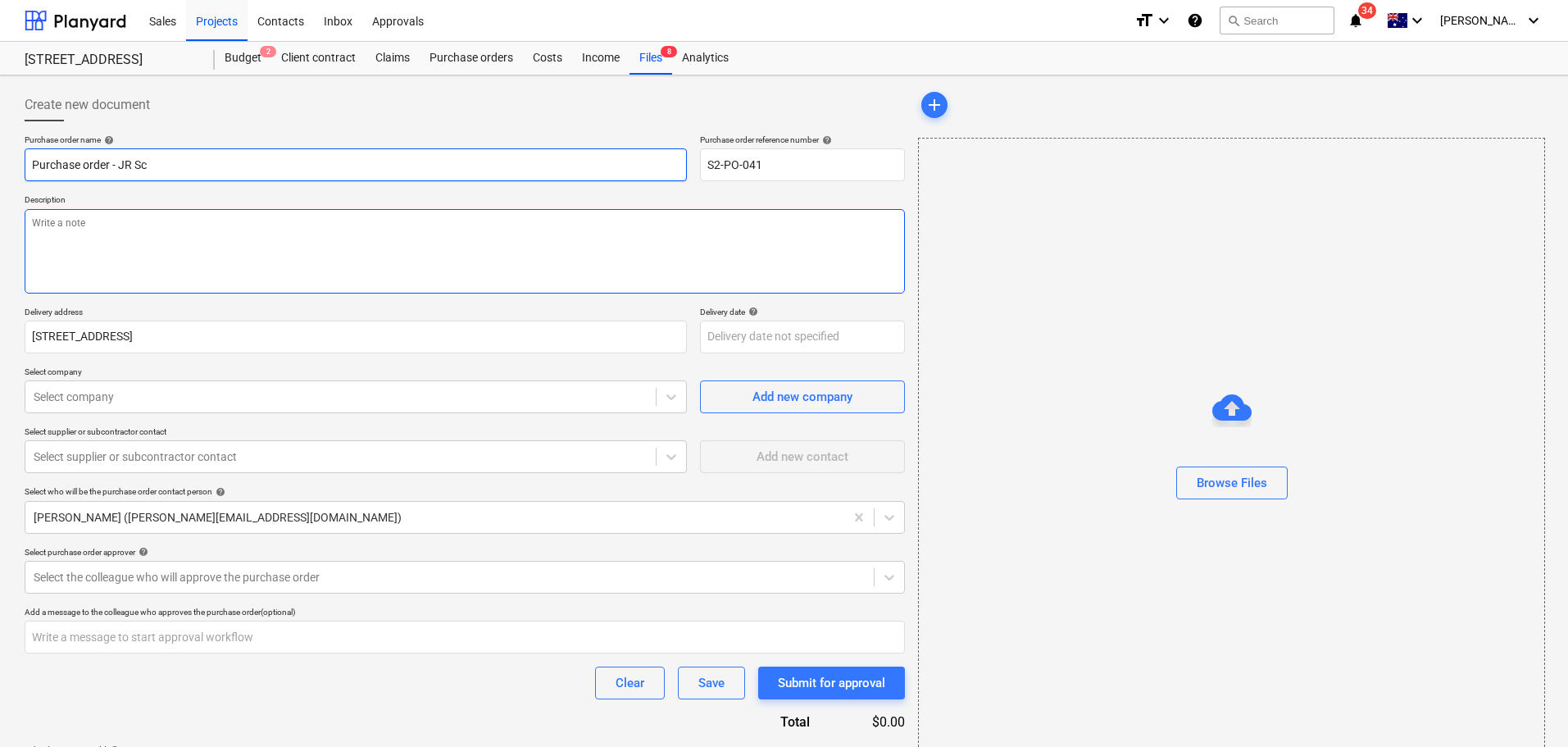
type textarea "x"
type input "Purchase order - JR Sca"
type textarea "x"
type input "Purchase order - JR Scaf"
type textarea "x"
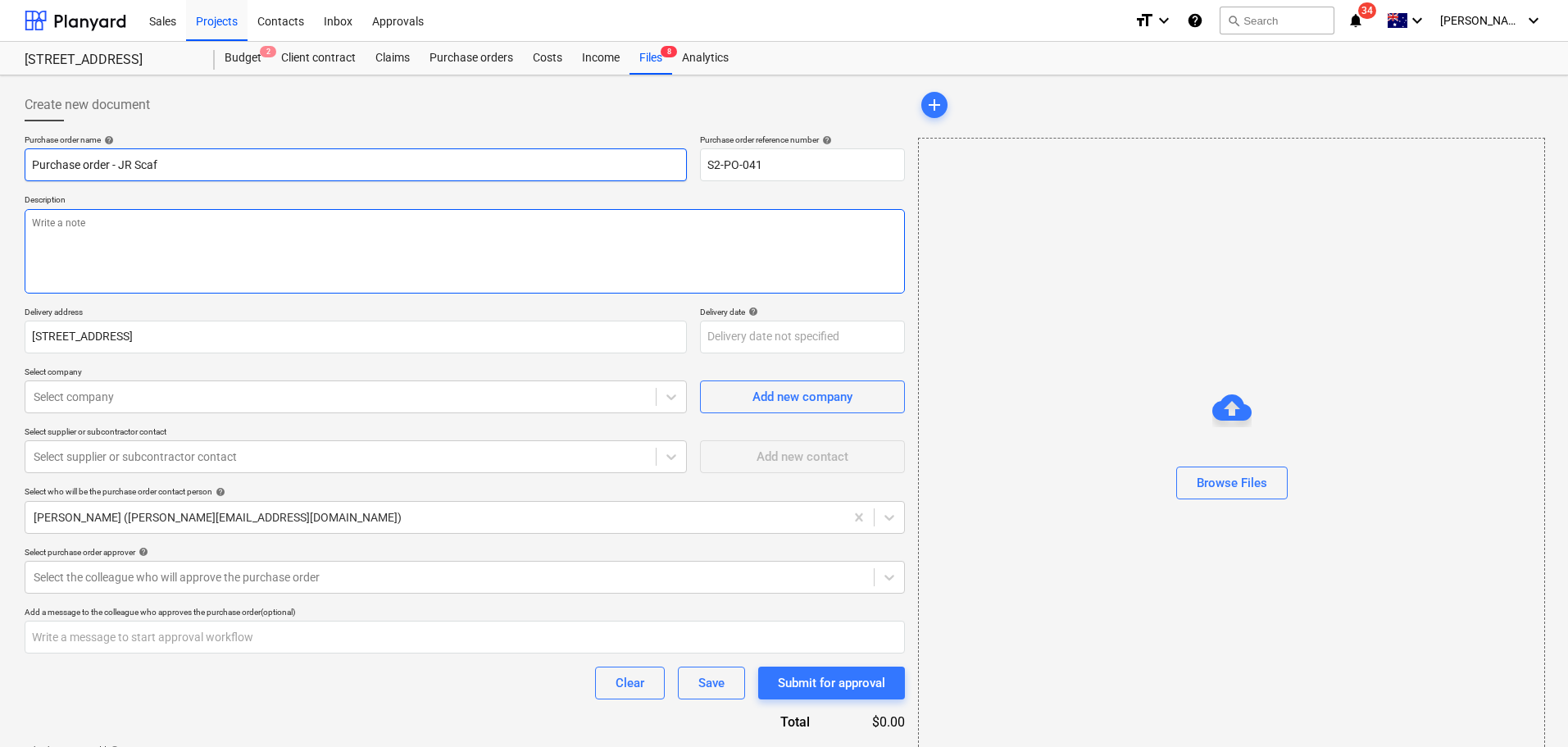
type input "Purchase order - JR [PERSON_NAME]"
type textarea "x"
type input "Purchase order - JR Scaffo"
type textarea "x"
type input "Purchase order - JR Scaffol"
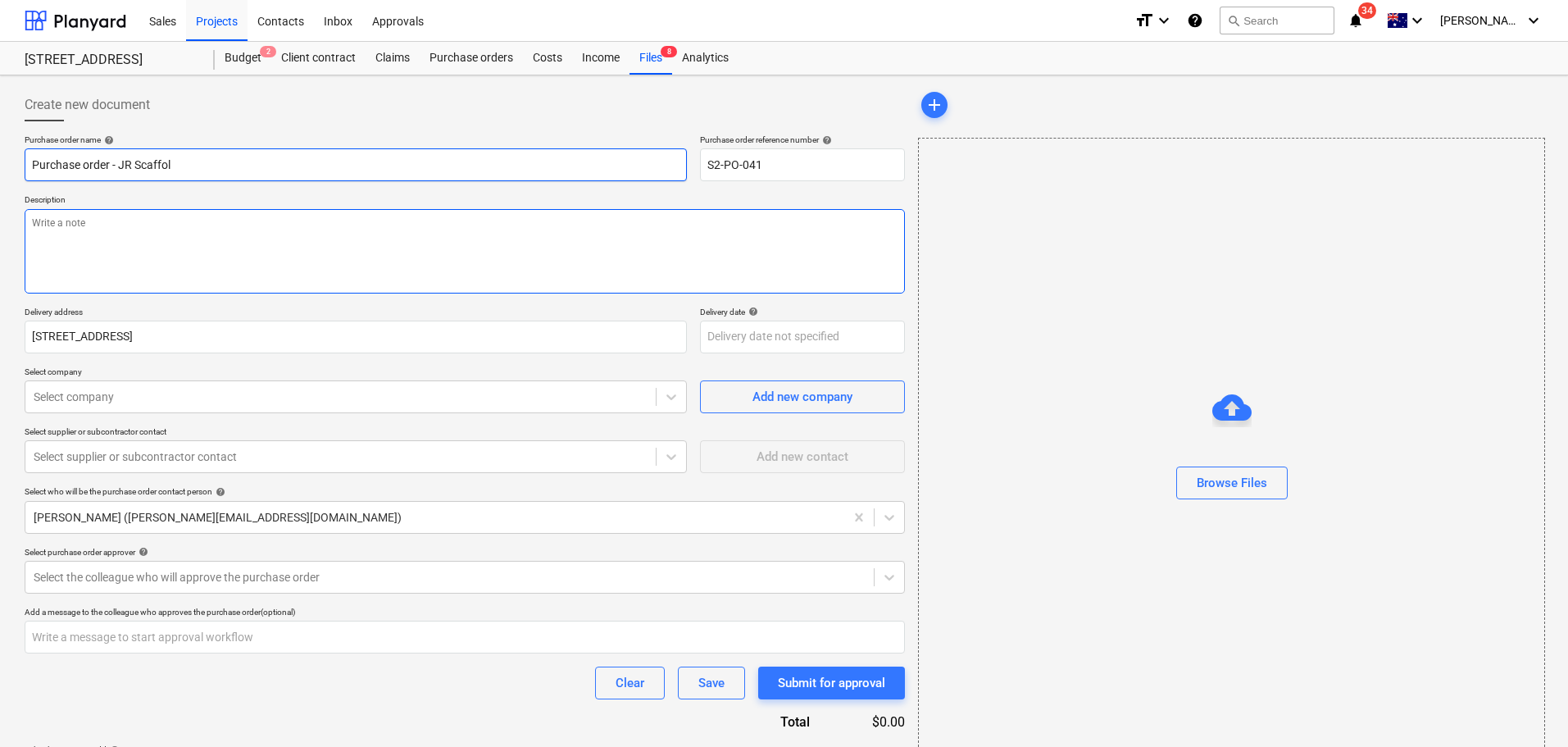
type textarea "x"
type input "Purchase order - JR Scaffold"
type textarea "x"
type input "Purchase order - JR Scaffold"
type textarea "x"
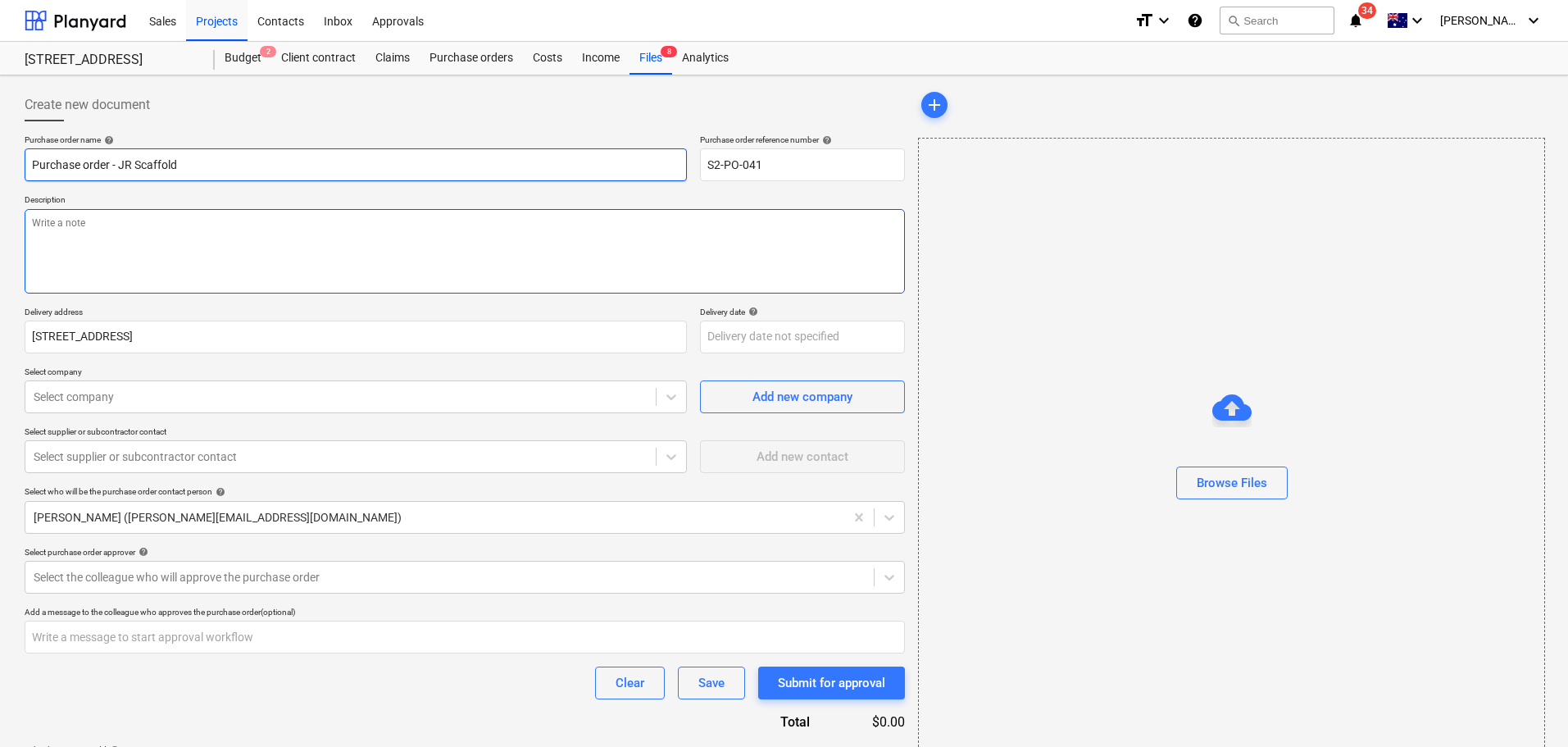
type input "Purchase order - JR Scaffold 0"
type textarea "x"
type input "Purchase order - JR Scaffold 00"
type textarea "x"
type input "Purchase order - JR Scaffold 000"
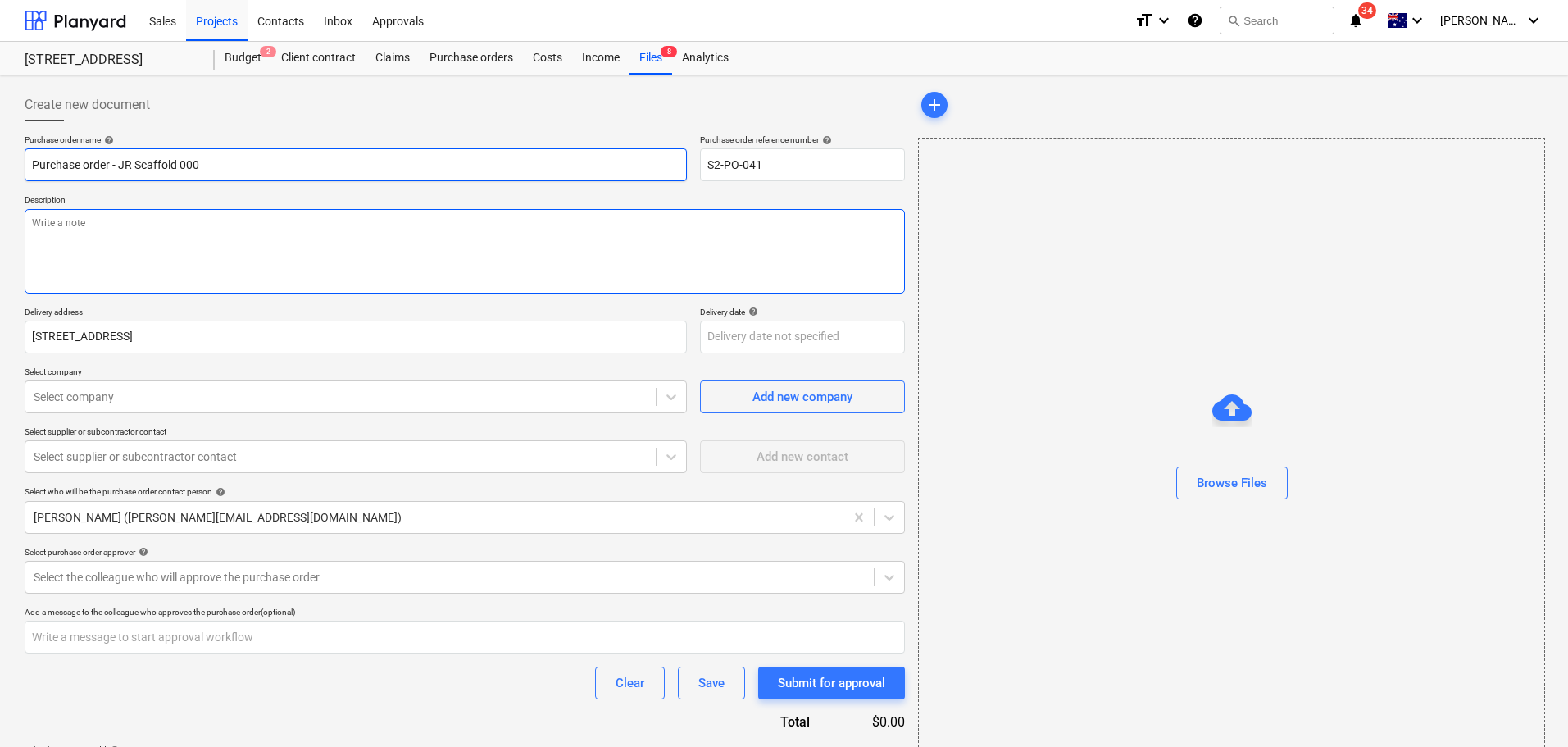
type textarea "x"
type input "Purchase order - JR Scaffold 0001"
type textarea "x"
type input "Purchase order - JR Scaffold 00017"
type textarea "x"
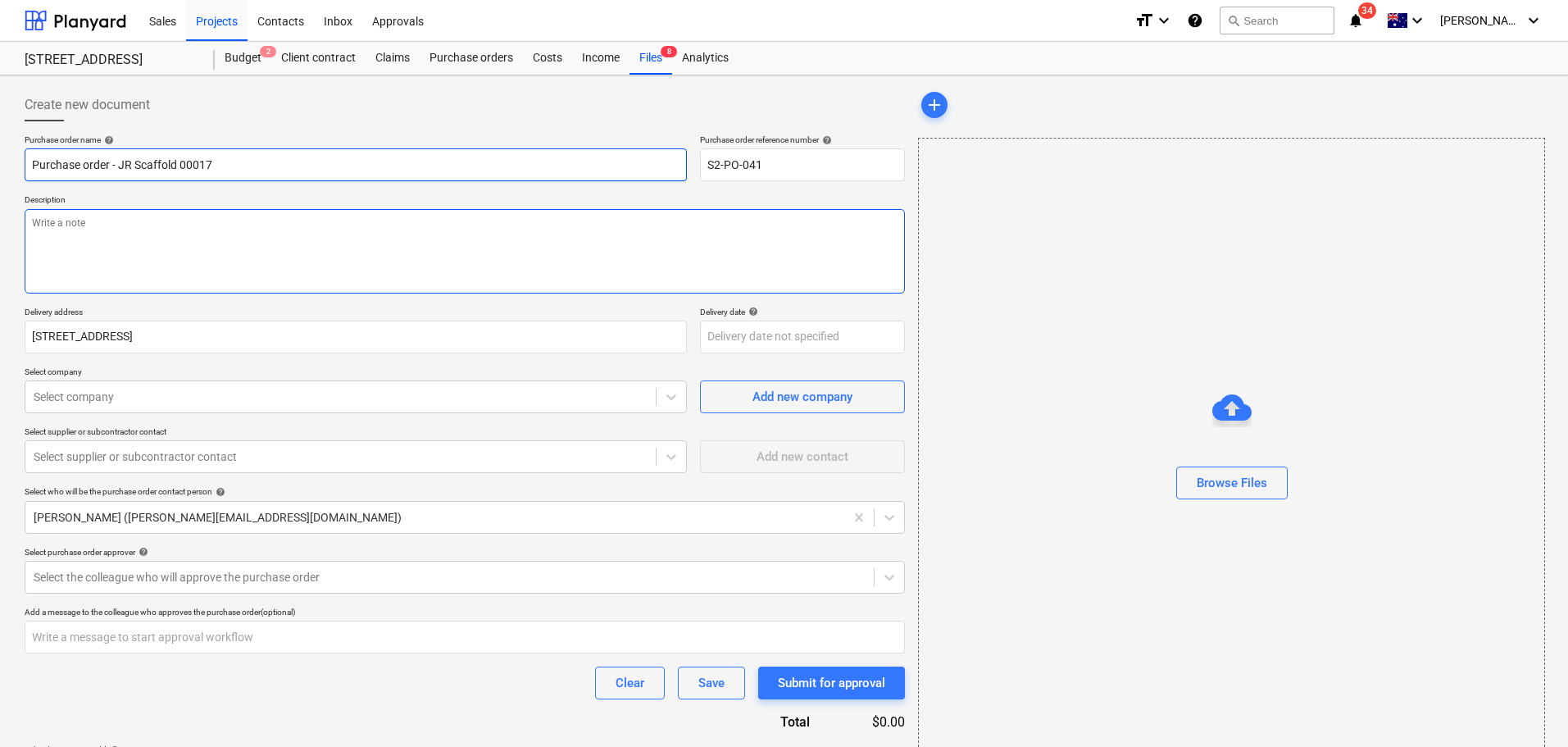
type input "Purchase order - JR Scaffold 000177"
type textarea "x"
type input "Purchase order - JR Scaffold 0001777"
type textarea "x"
type input "Purchase order - JR Scaffold 00017775"
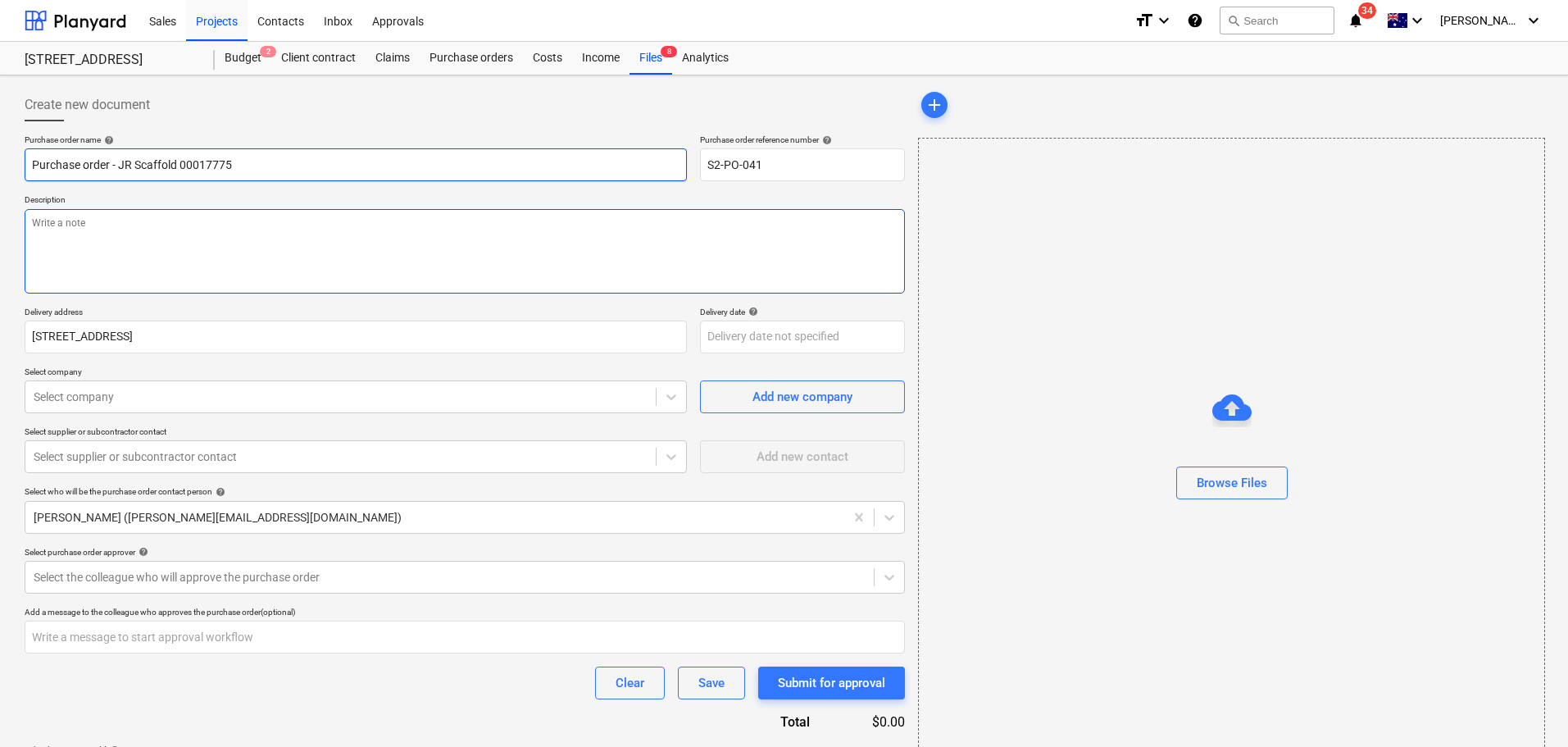
type textarea "x"
type input "Purchase order - JR Scaffold 000177751"
click at [170, 216] on textarea at bounding box center [464, 251] width 880 height 84
drag, startPoint x: 260, startPoint y: 170, endPoint x: 120, endPoint y: 172, distance: 140.0
click at [120, 172] on input "Purchase order - JR Scaffold 000177751" at bounding box center [355, 165] width 662 height 33
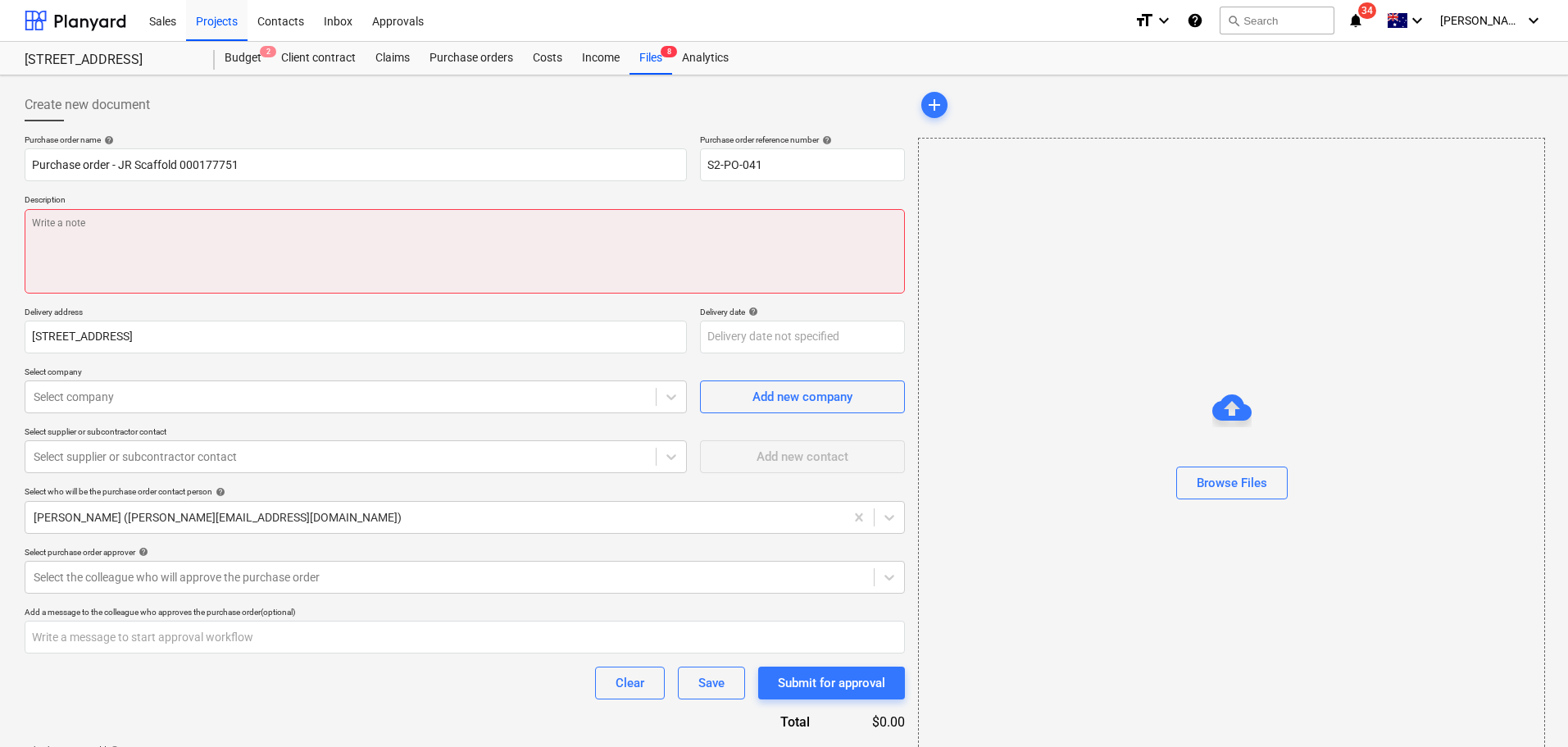
click at [158, 284] on textarea at bounding box center [464, 251] width 880 height 84
paste textarea "JR Scaffold 000177751"
type textarea "x"
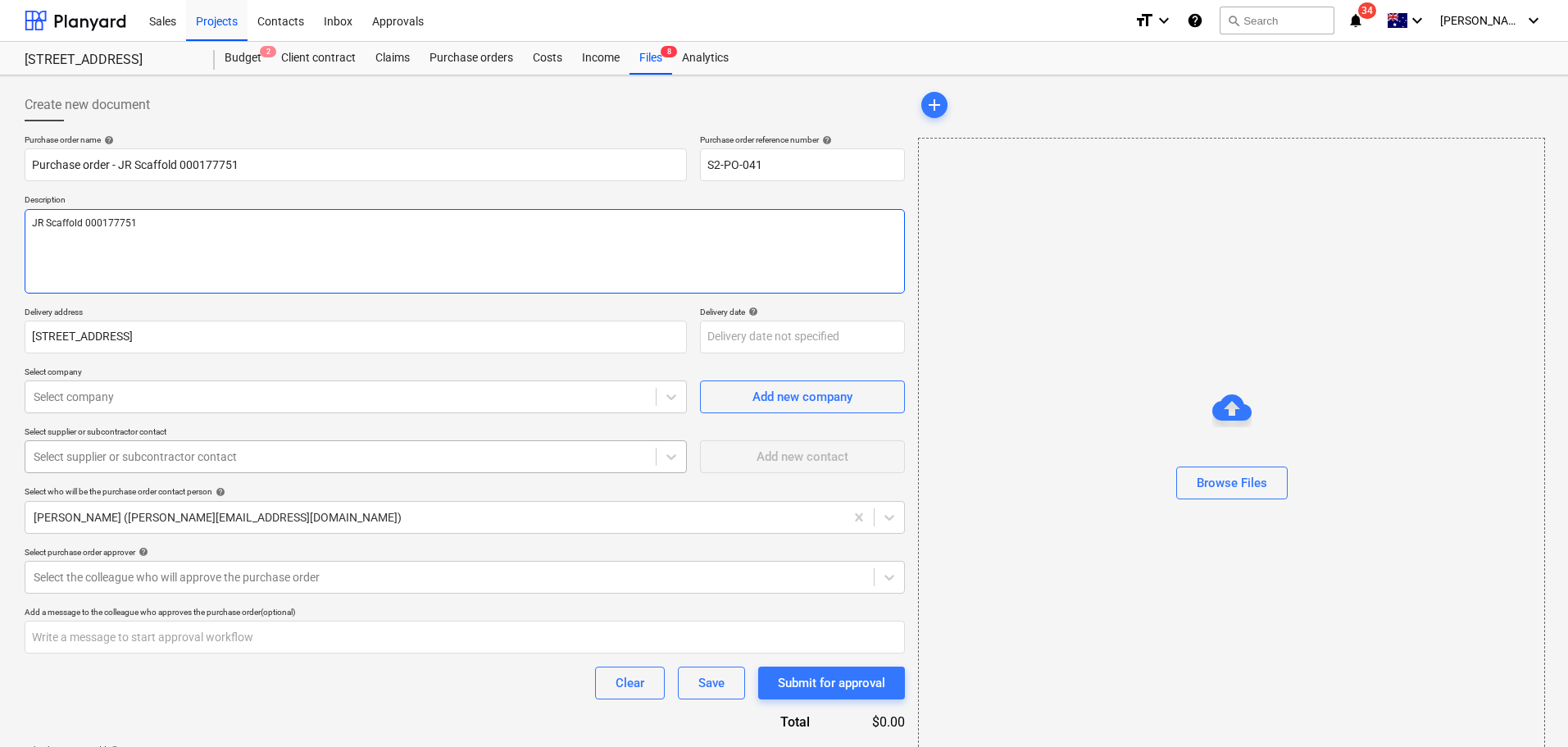
type textarea "JR Scaffold 000177751"
click at [246, 462] on div at bounding box center [340, 456] width 614 height 16
type textarea "x"
click at [176, 416] on div "Purchase order name help Purchase order - JR Scaffold 000177751 Purchase order …" at bounding box center [464, 464] width 880 height 658
click at [180, 407] on div "Select company" at bounding box center [340, 397] width 630 height 23
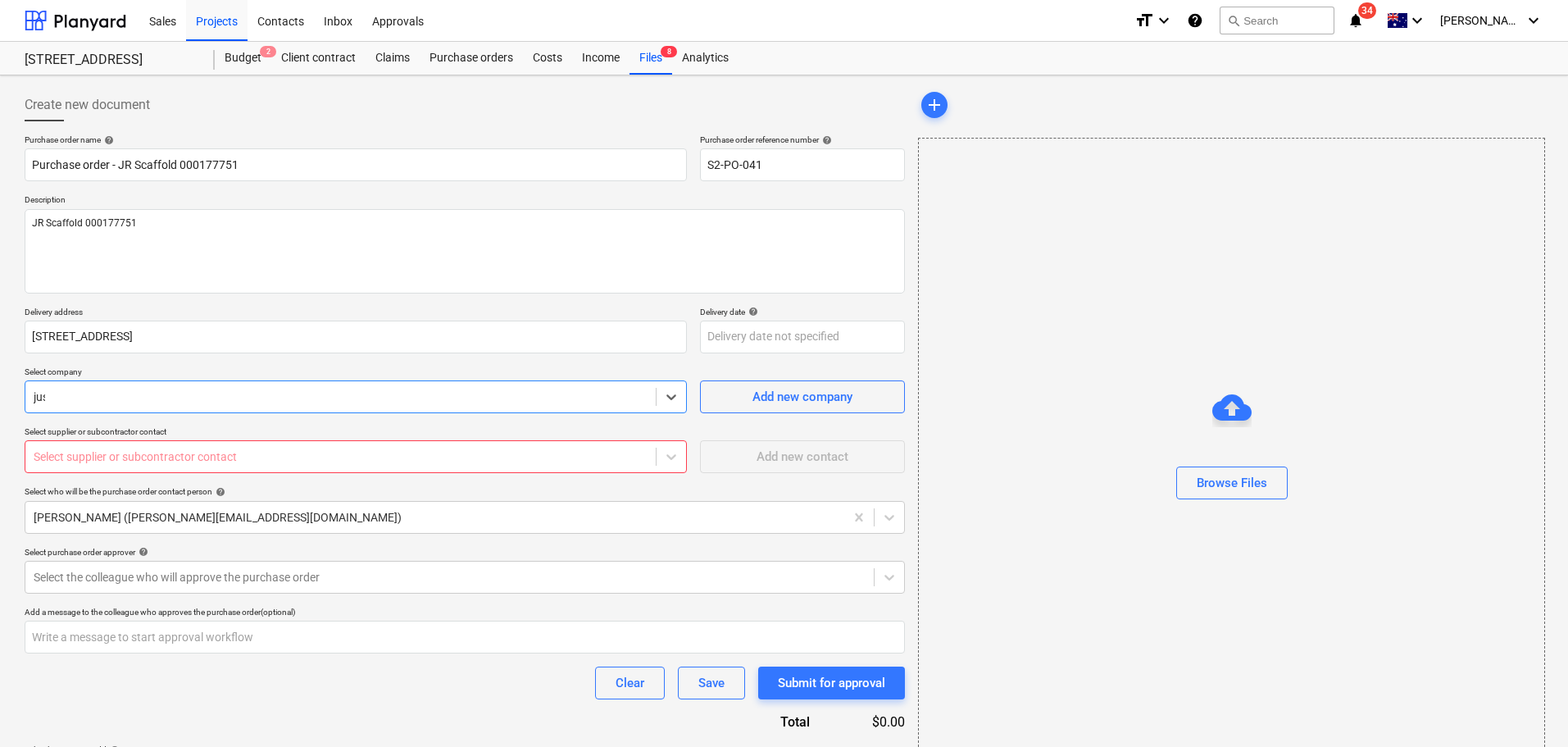
type input "just"
type textarea "x"
click at [187, 586] on div at bounding box center [450, 577] width 832 height 16
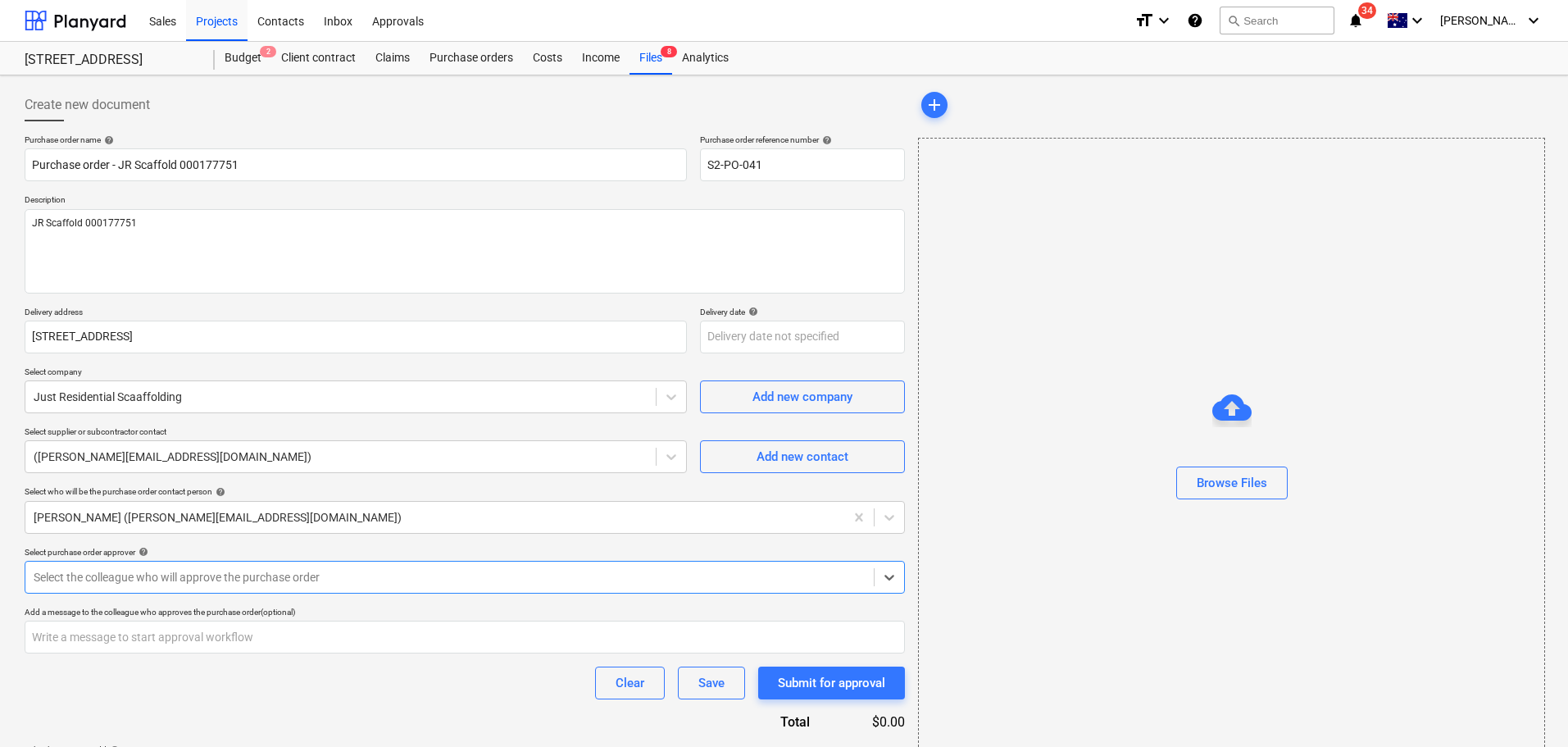
type textarea "x"
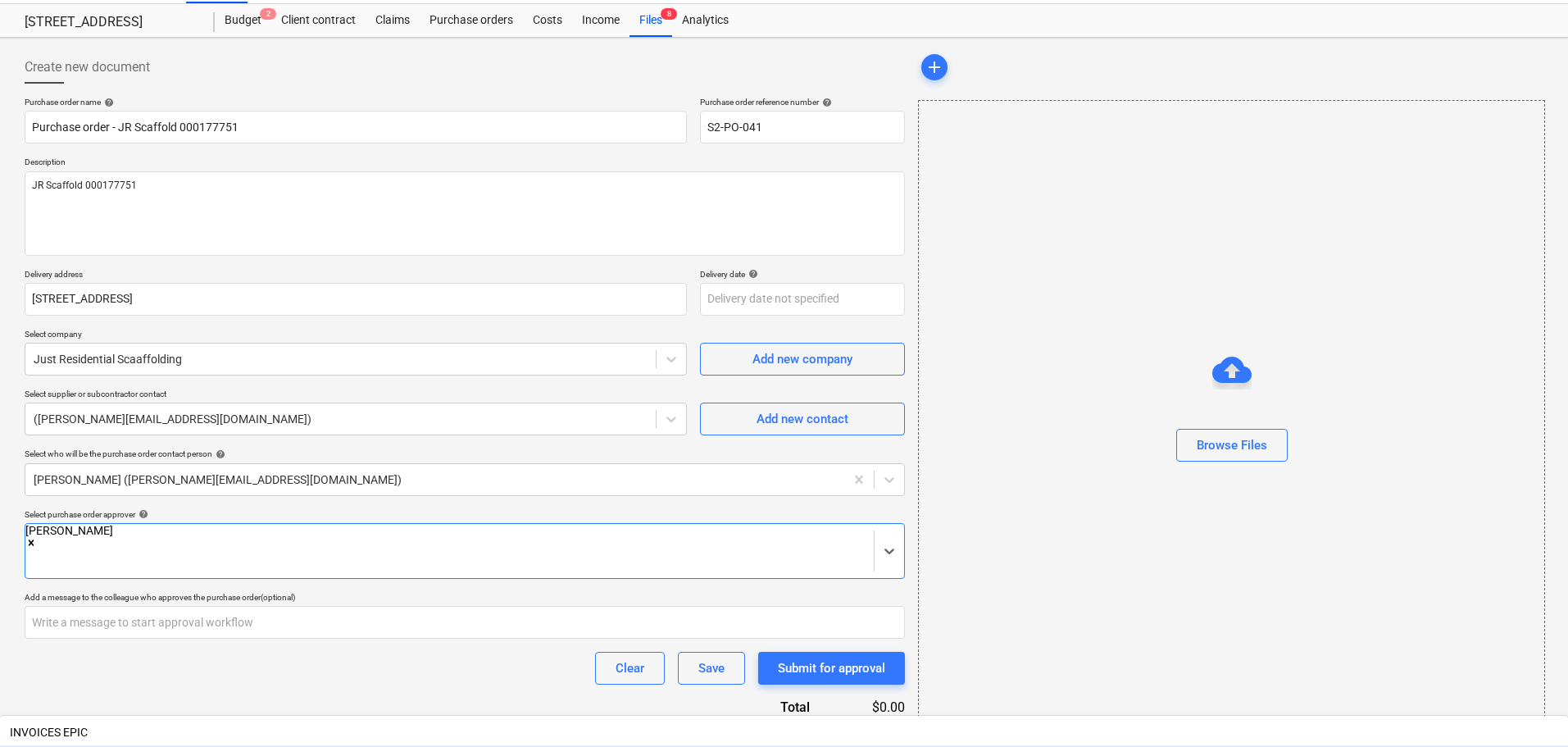
scroll to position [58, 0]
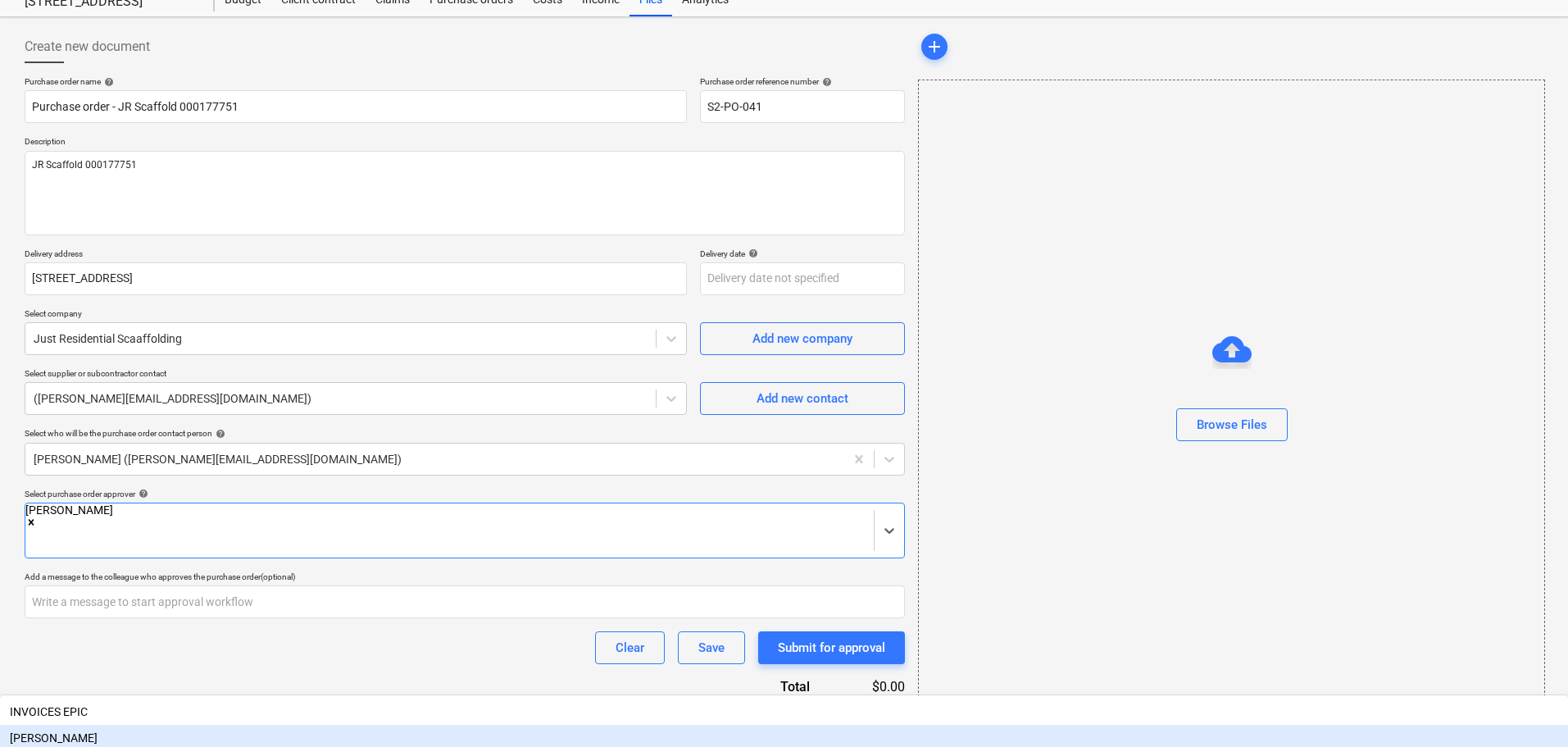
click at [305, 666] on div "Purchase order name help Purchase order - JR Scaffold 000177751 Purchase order …" at bounding box center [464, 417] width 880 height 681
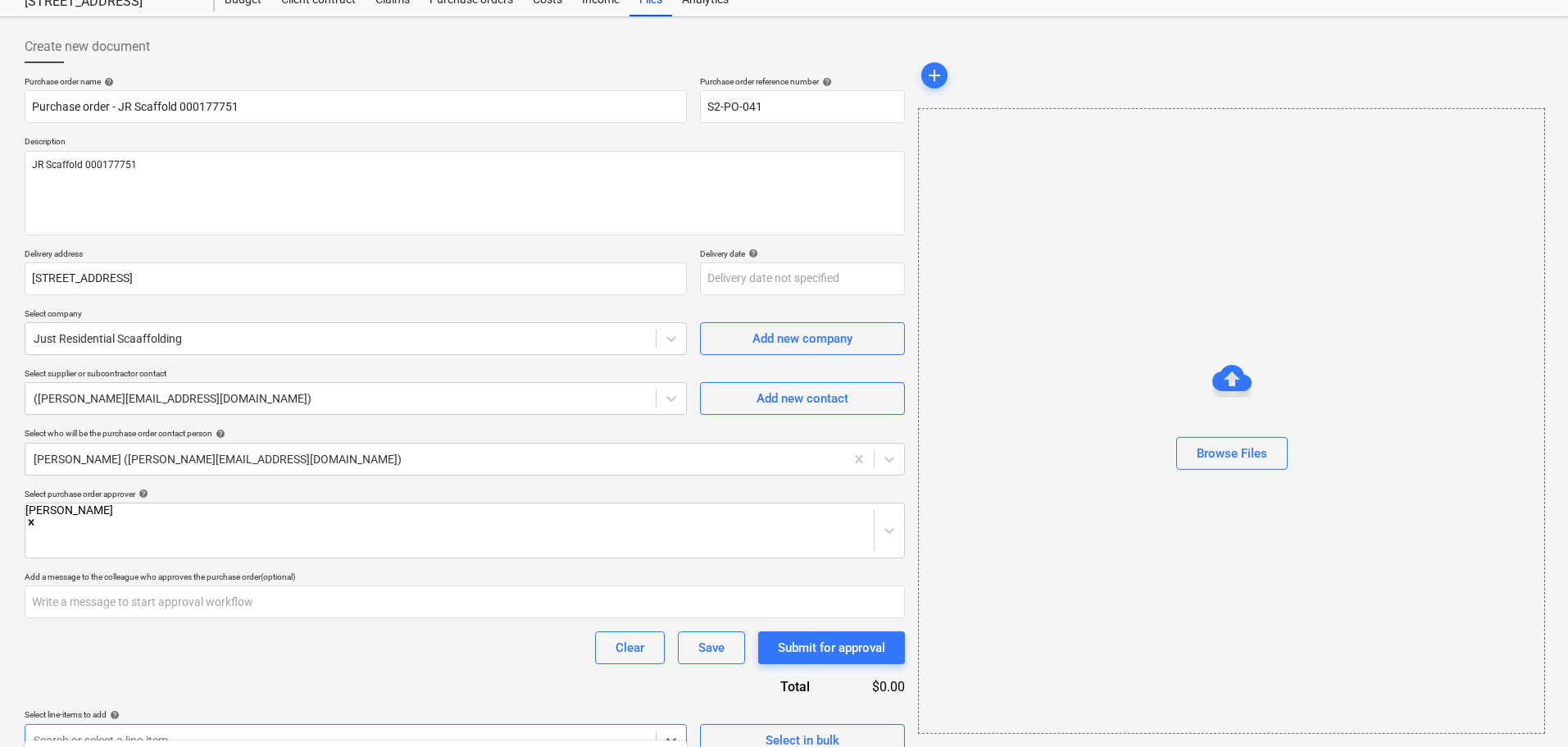
scroll to position [301, 0]
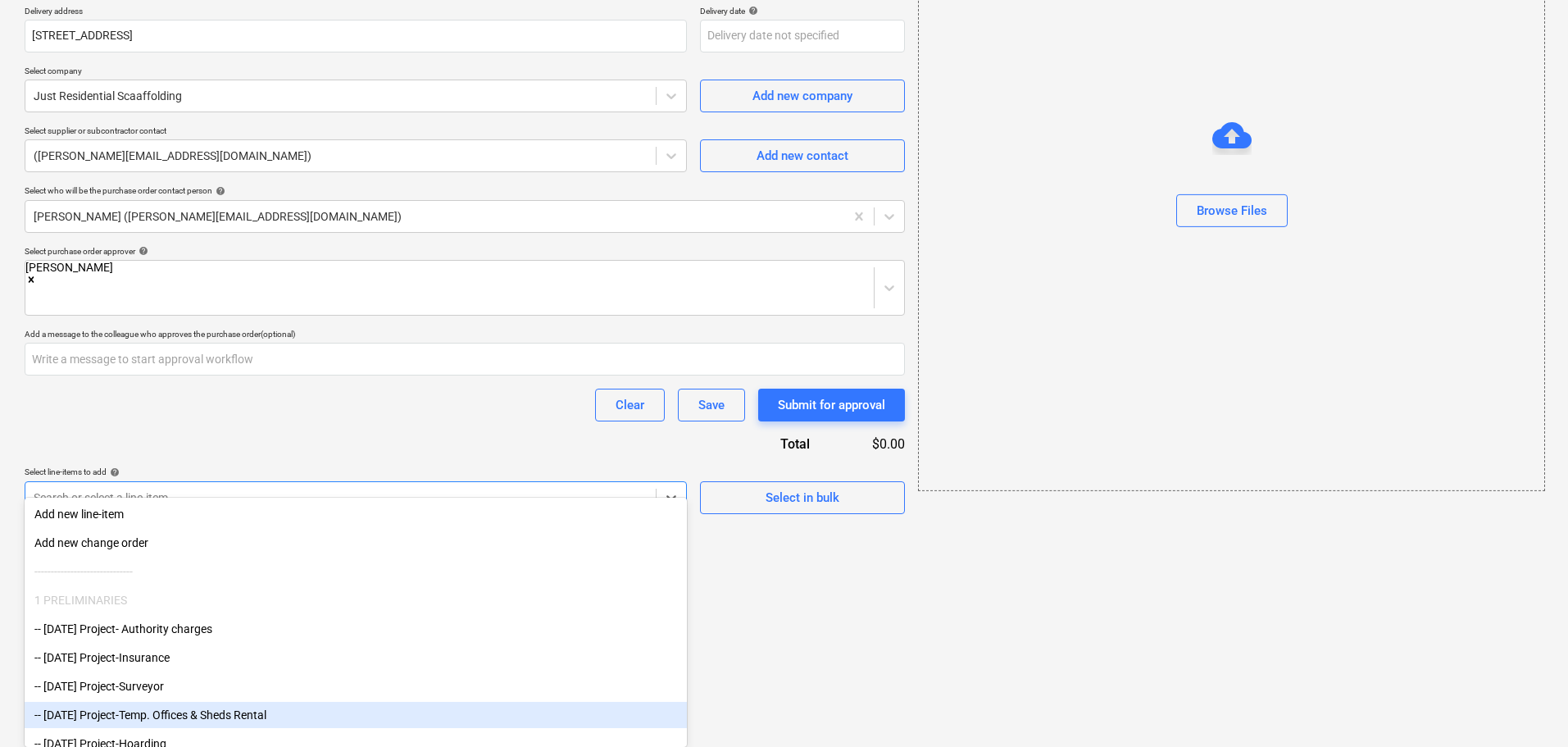
click at [448, 446] on body "Sales Projects Contacts Inbox Approvals format_size keyboard_arrow_down help se…" at bounding box center [784, 73] width 1568 height 747
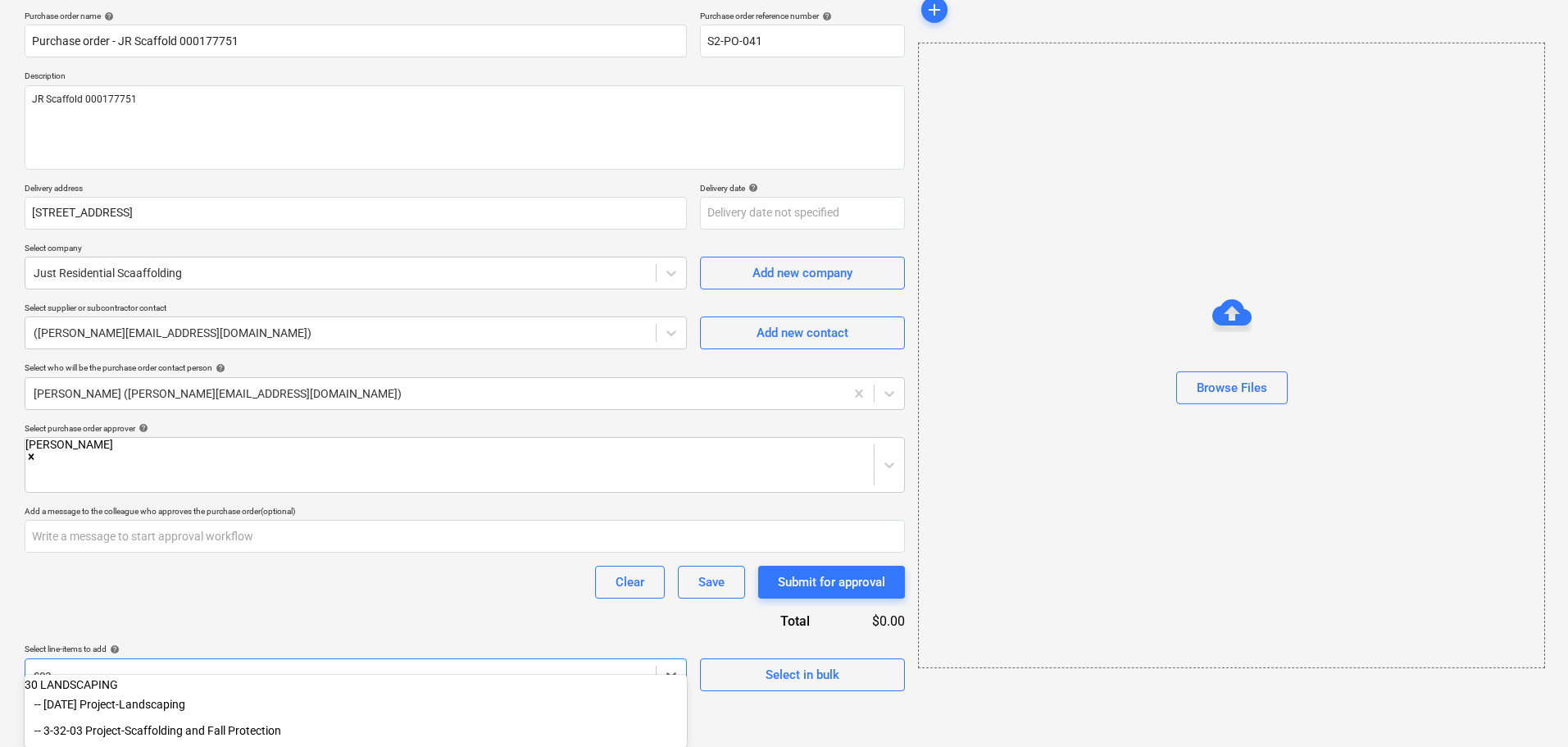
scroll to position [85, 0]
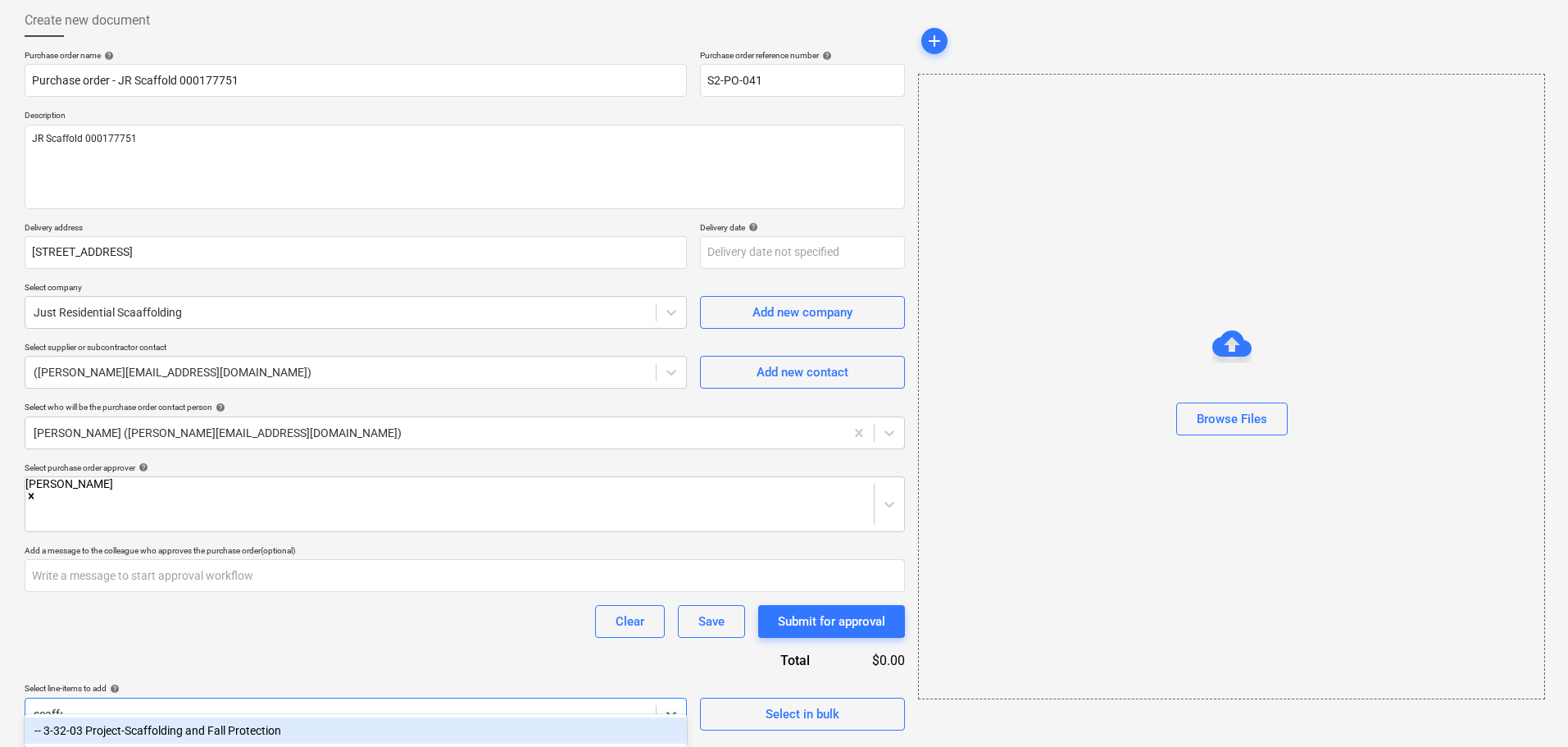
type input "scaffol"
click at [234, 734] on div "-- 3-32-03 Project-Scaffolding and Fall Protection" at bounding box center [355, 731] width 662 height 26
type textarea "x"
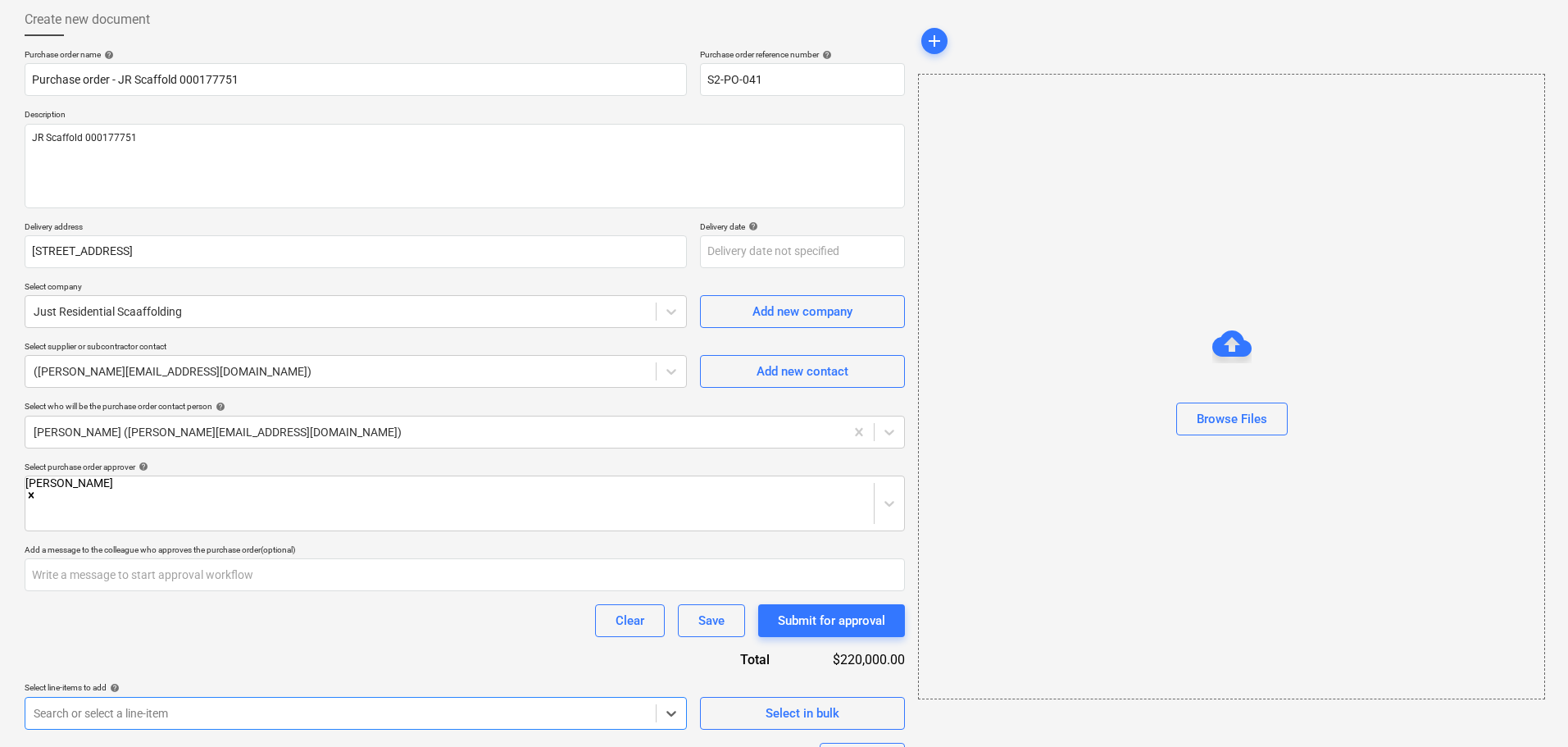
scroll to position [212, 0]
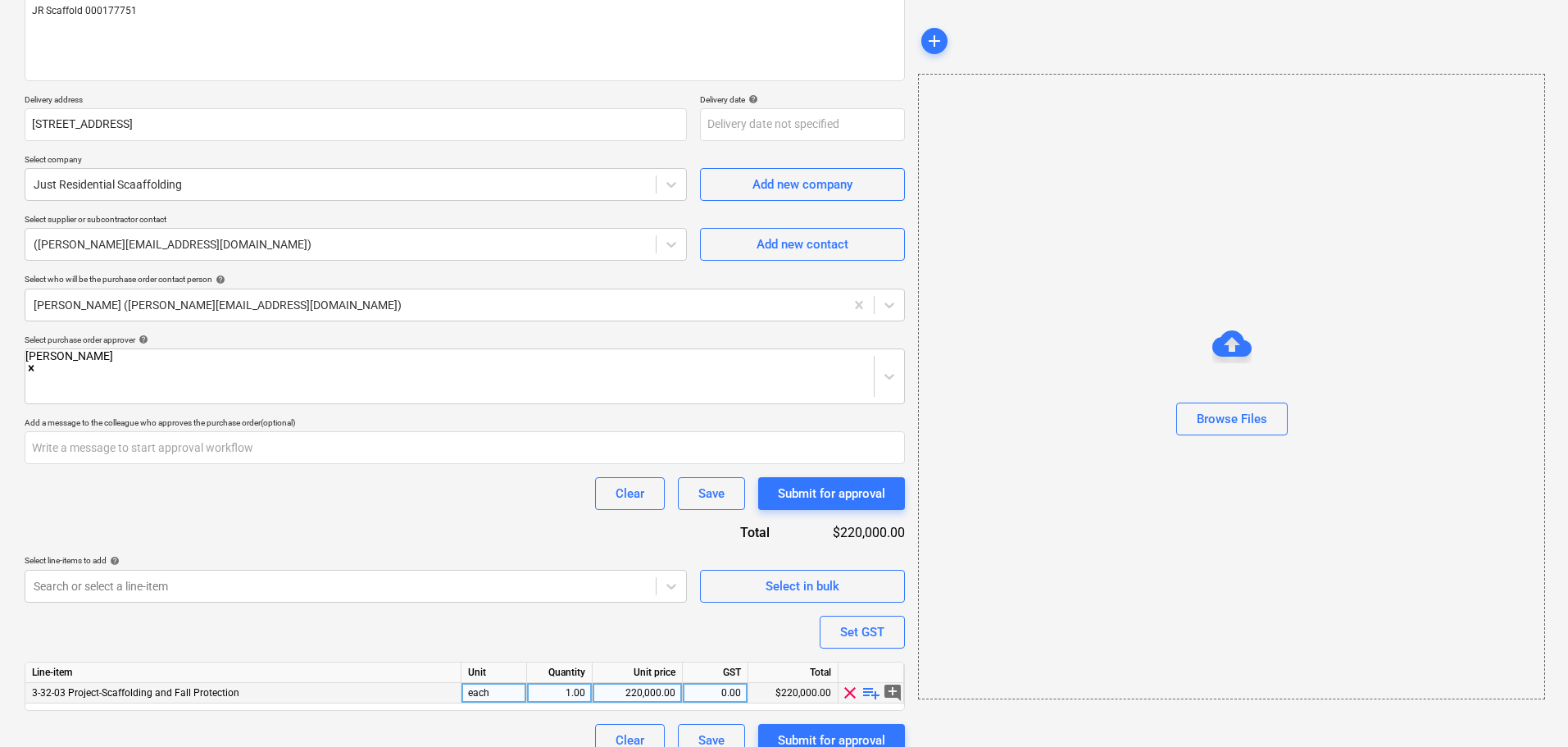
click at [868, 683] on span "playlist_add" at bounding box center [872, 693] width 19 height 19
type textarea "x"
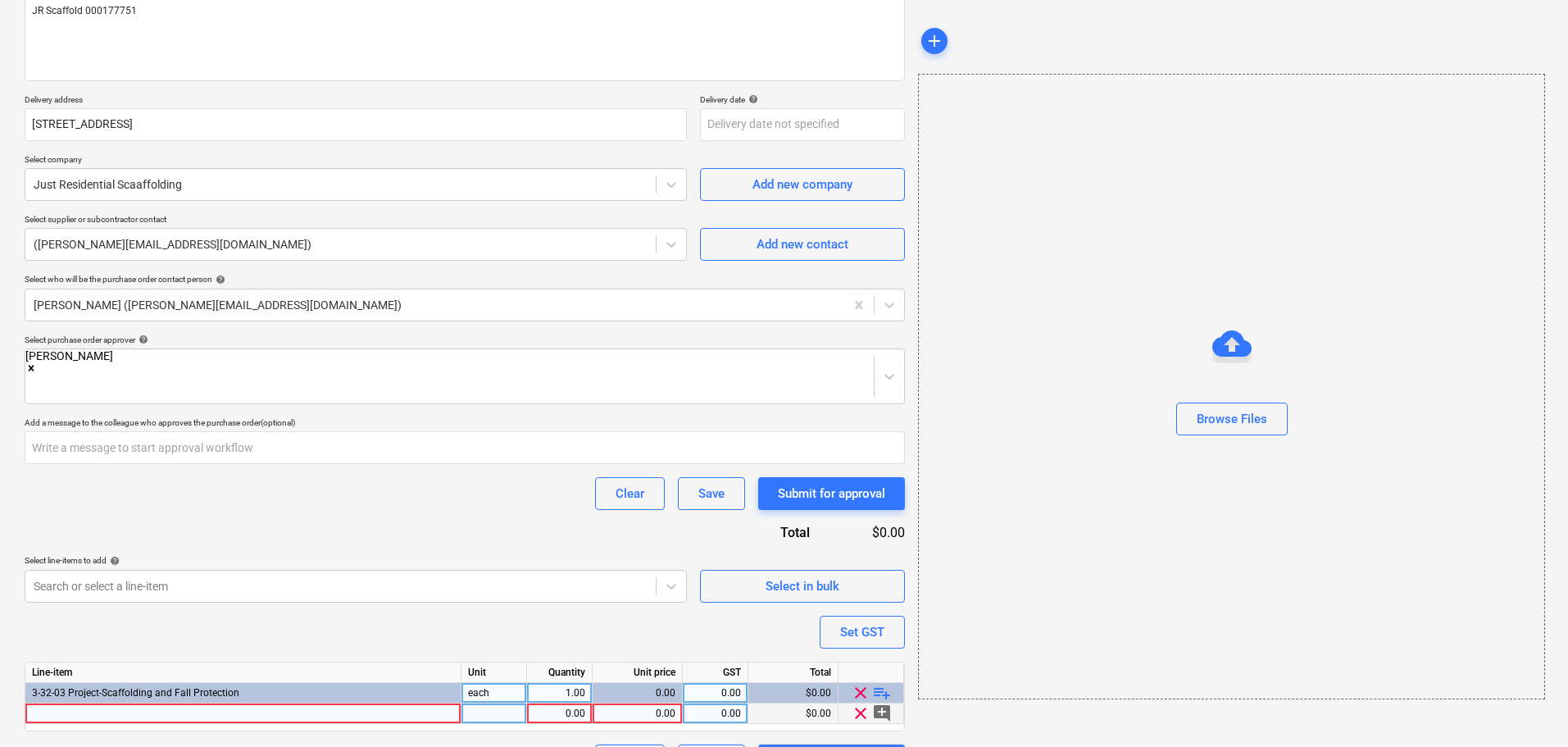
click at [76, 703] on div at bounding box center [243, 713] width 436 height 20
type input "Hire on walkway at rear site sheds"
click at [725, 745] on button "Save" at bounding box center [711, 762] width 67 height 33
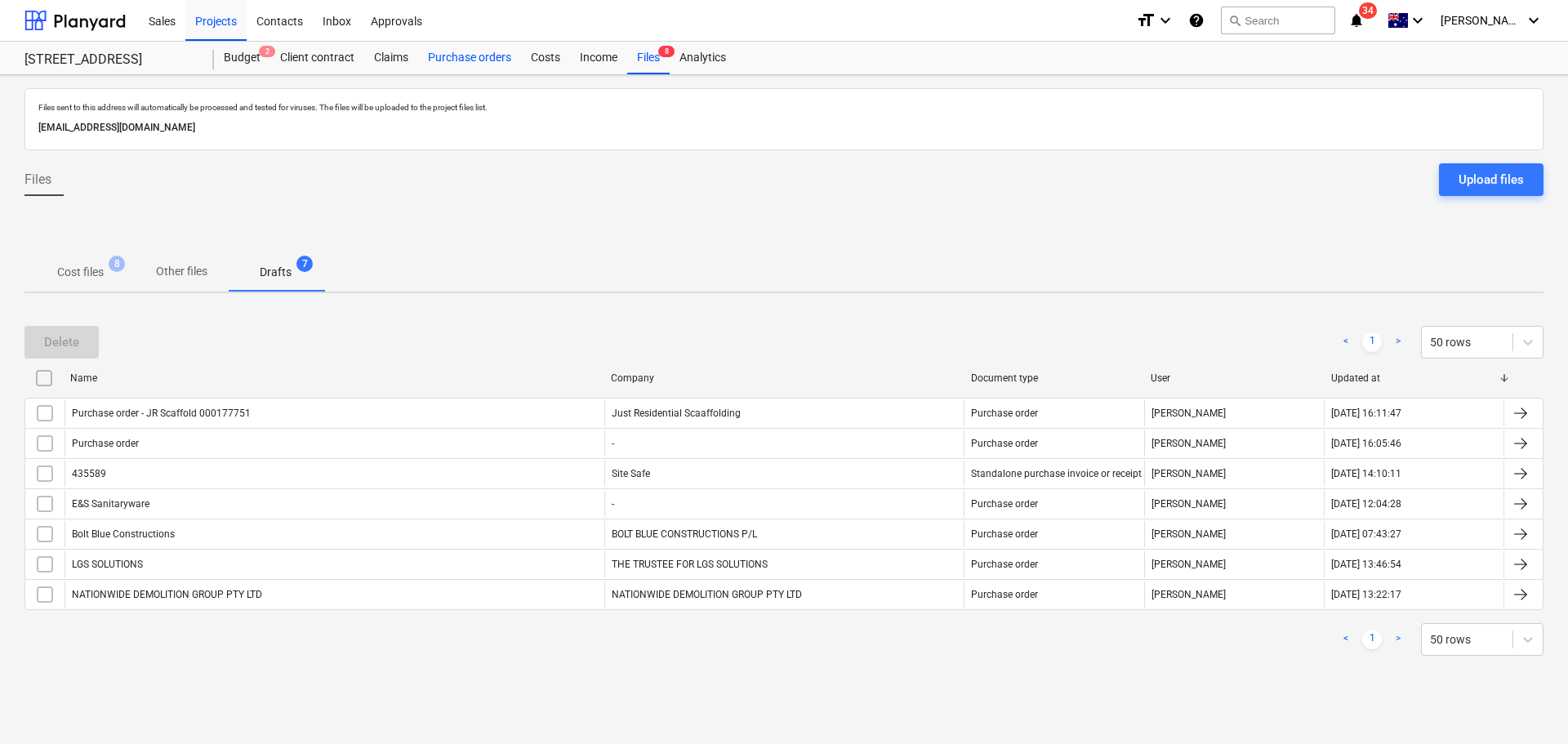
click at [453, 66] on div "Purchase orders" at bounding box center [470, 58] width 103 height 33
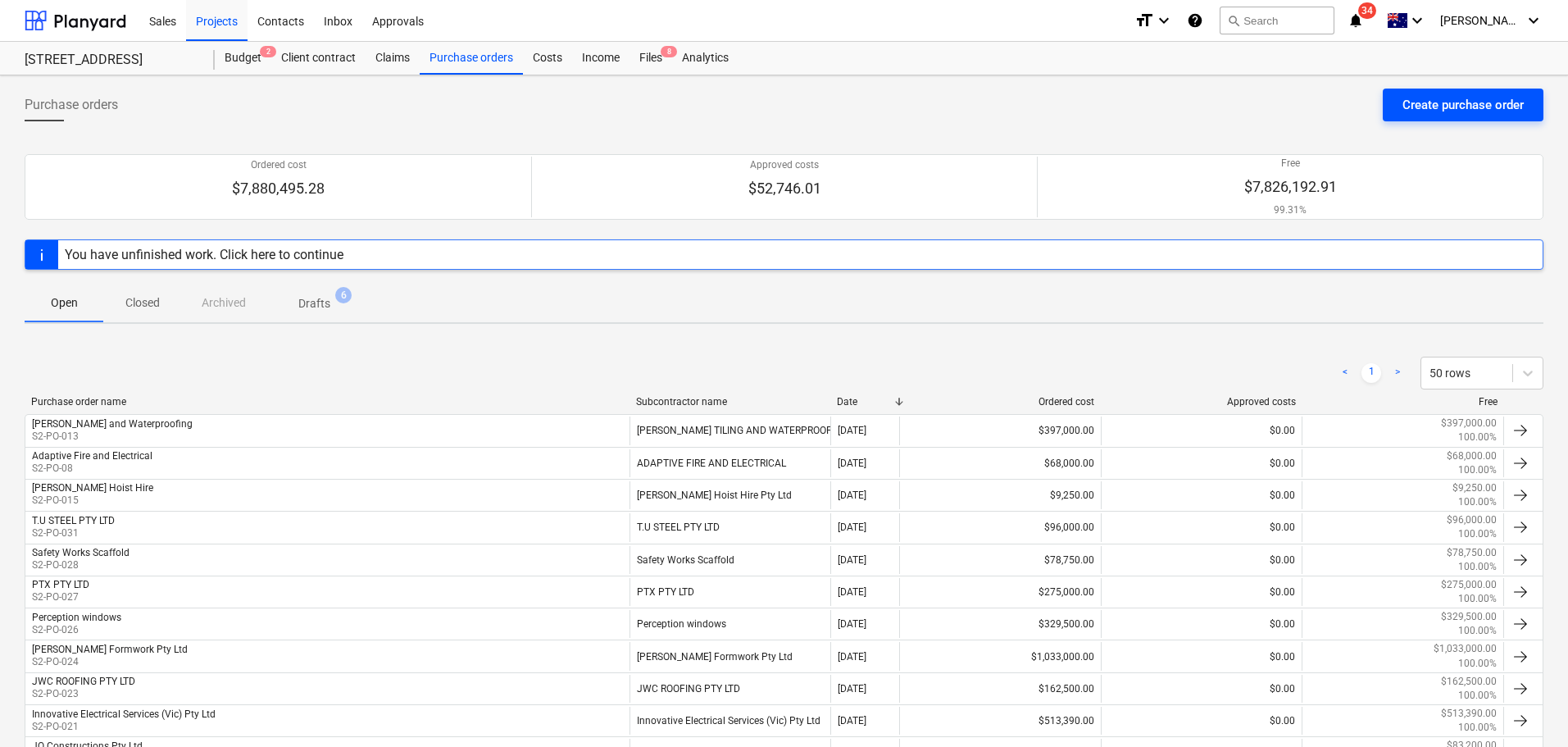
click at [1498, 109] on div "Create purchase order" at bounding box center [1463, 105] width 121 height 21
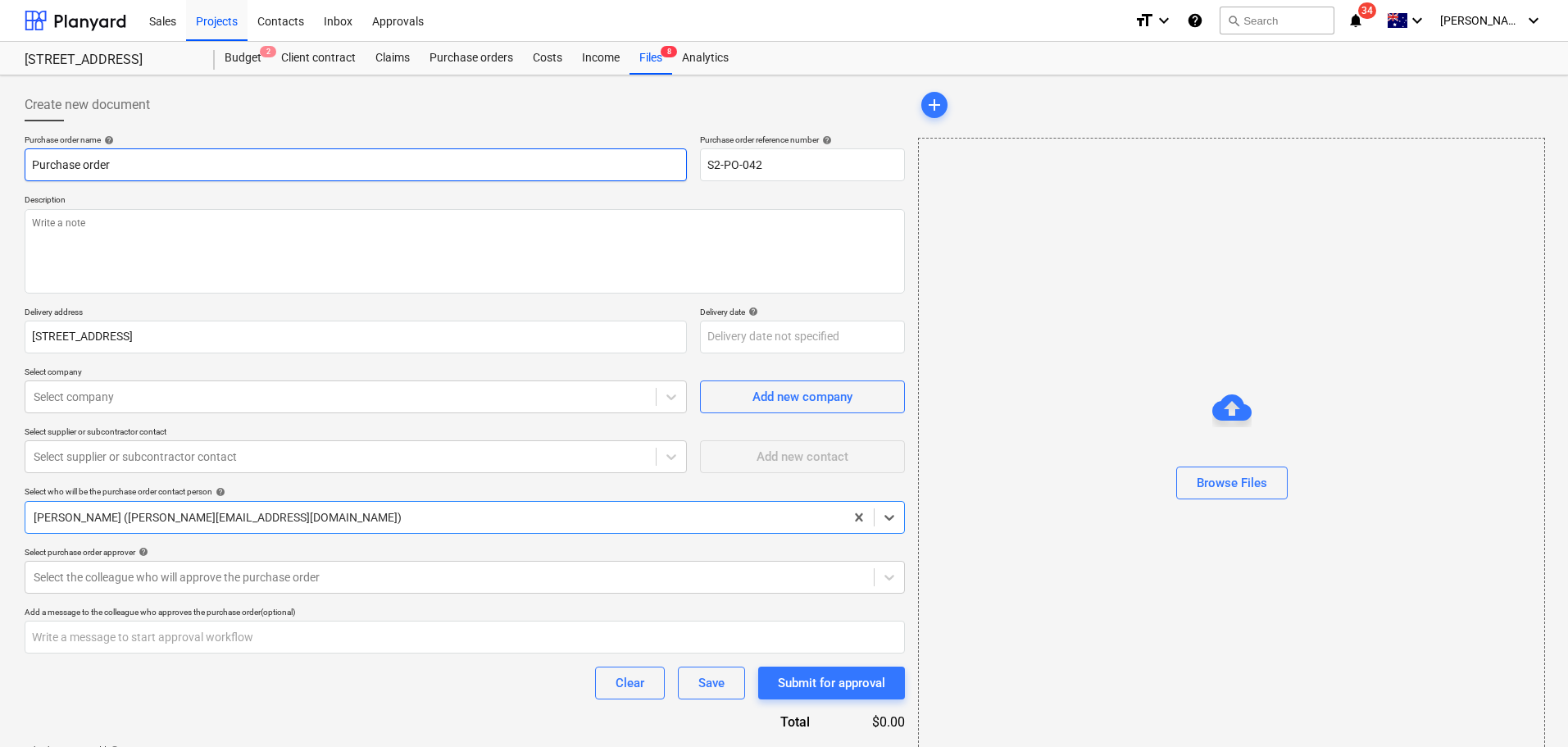
click at [299, 166] on input "Purchase order" at bounding box center [355, 165] width 662 height 33
type textarea "x"
type input "Purchase order"
type textarea "x"
type input "Purchase order S"
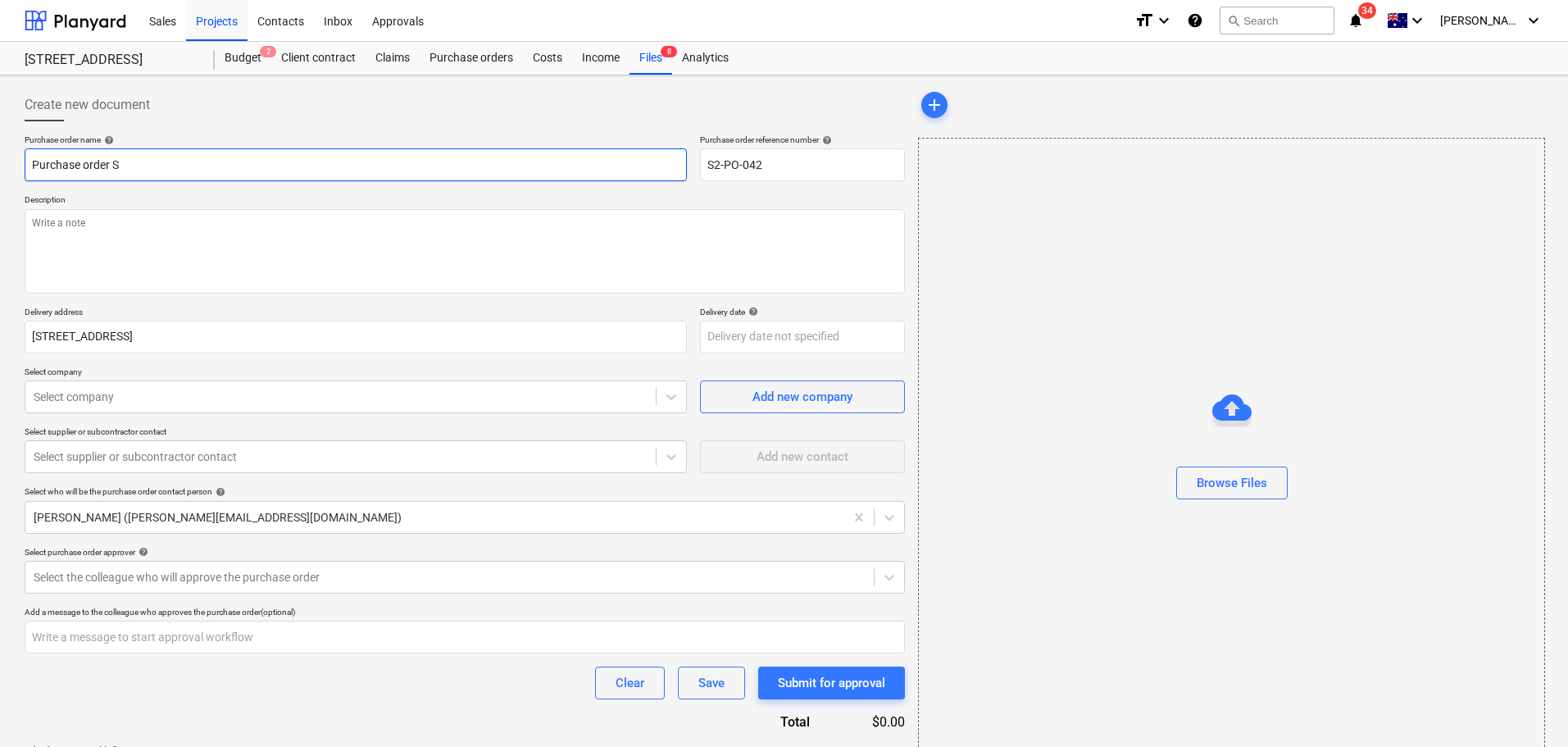
type textarea "x"
type input "Purchase order SI"
type textarea "x"
type input "Purchase order SIt"
type textarea "x"
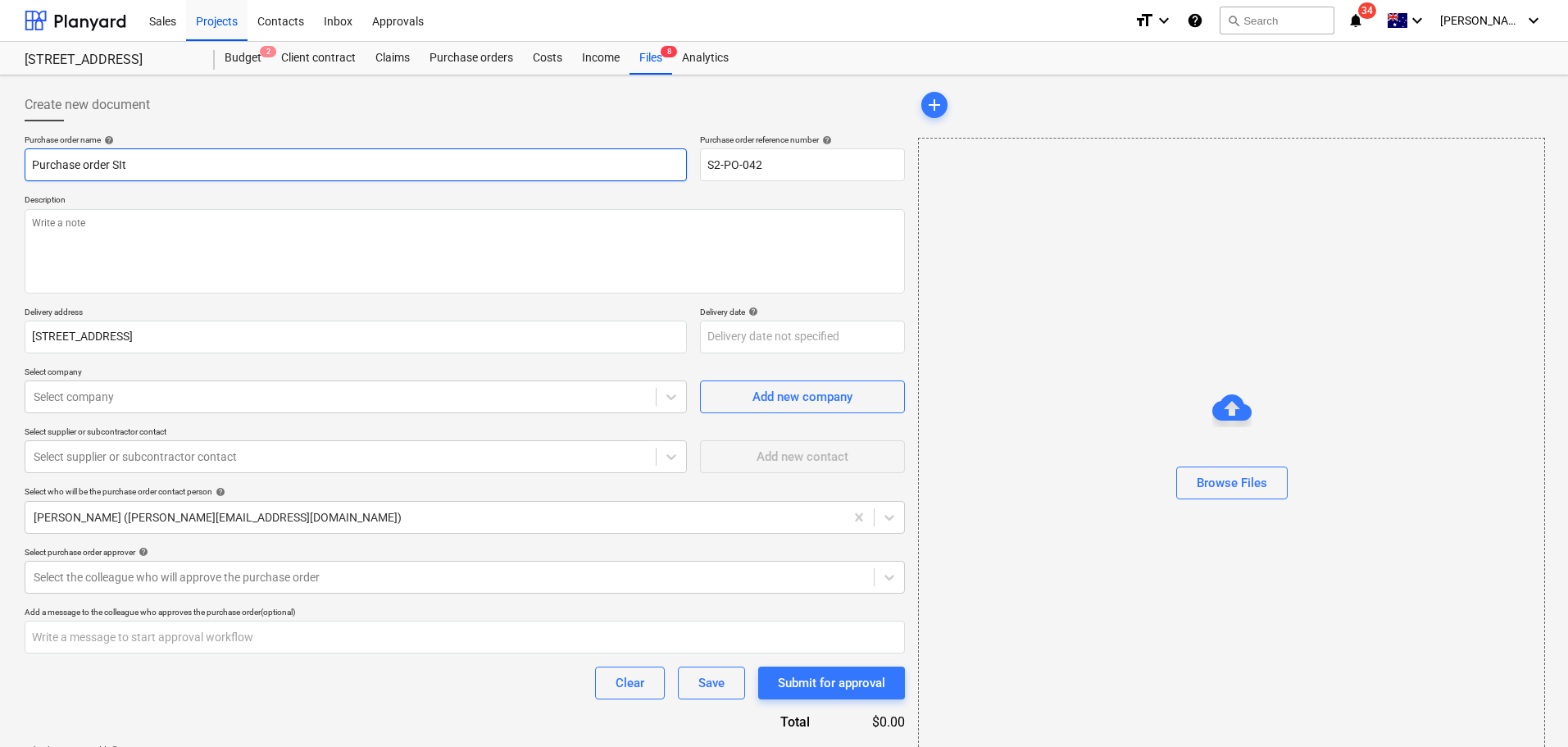
type input "Purchase order SIte"
type textarea "x"
type input "Purchase order SIte"
type textarea "x"
type input "Purchase order SIte s"
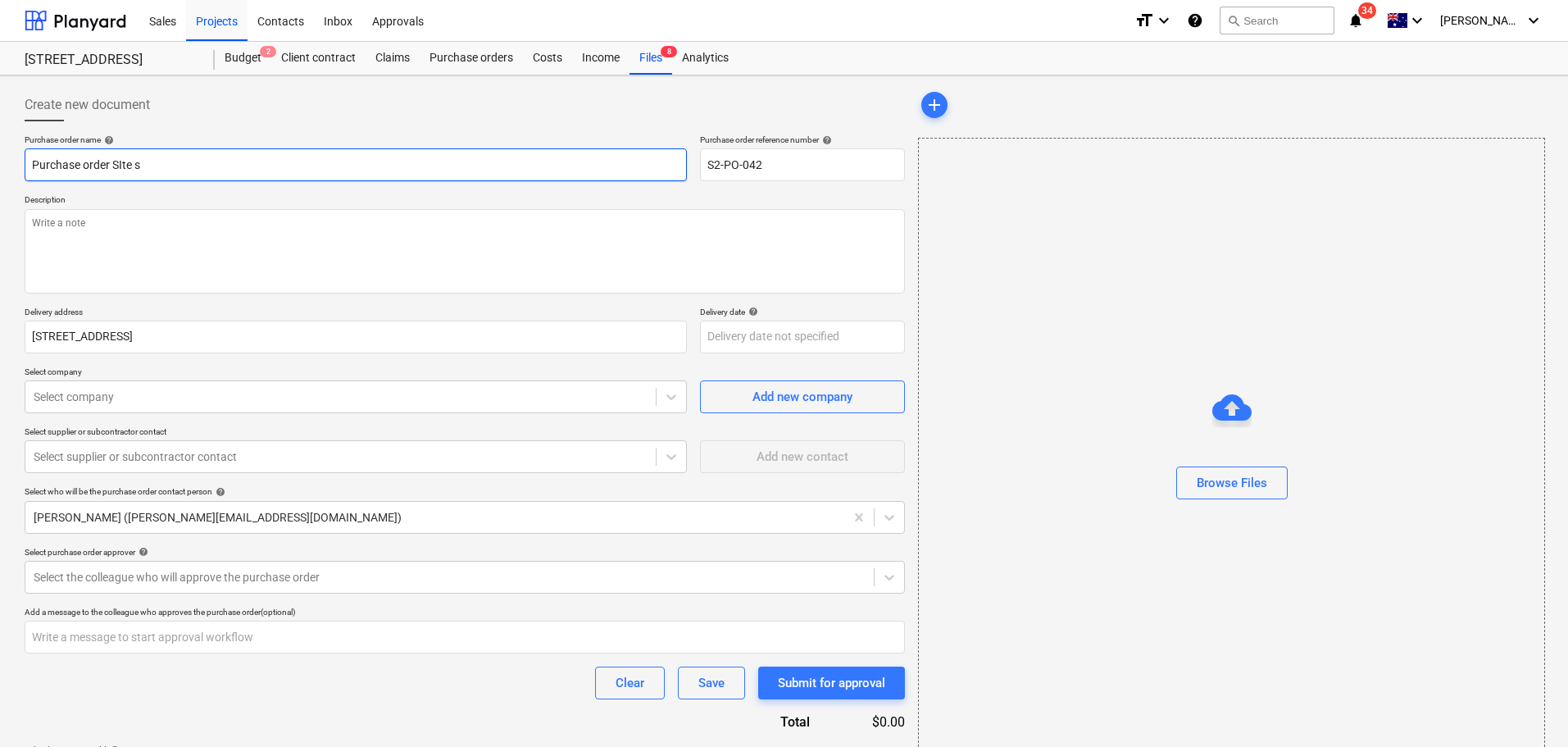
type textarea "x"
type input "Purchase order SIte sa"
type textarea "x"
type input "Purchase order SIte sad"
type textarea "x"
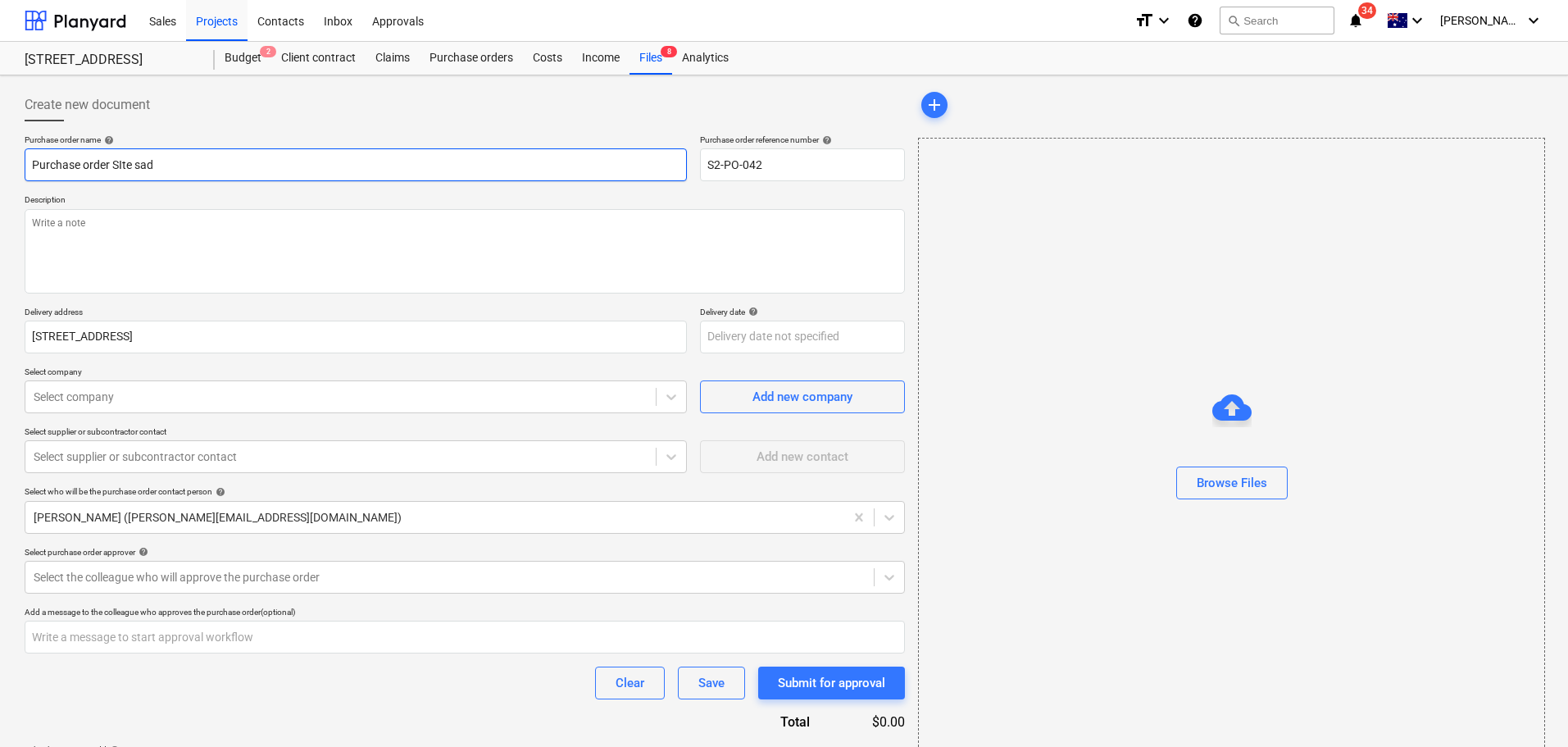
type input "Purchase order SIte sade"
type textarea "x"
type input "Purchase order SIte sade"
type textarea "x"
type input "Purchase order SIte sade i"
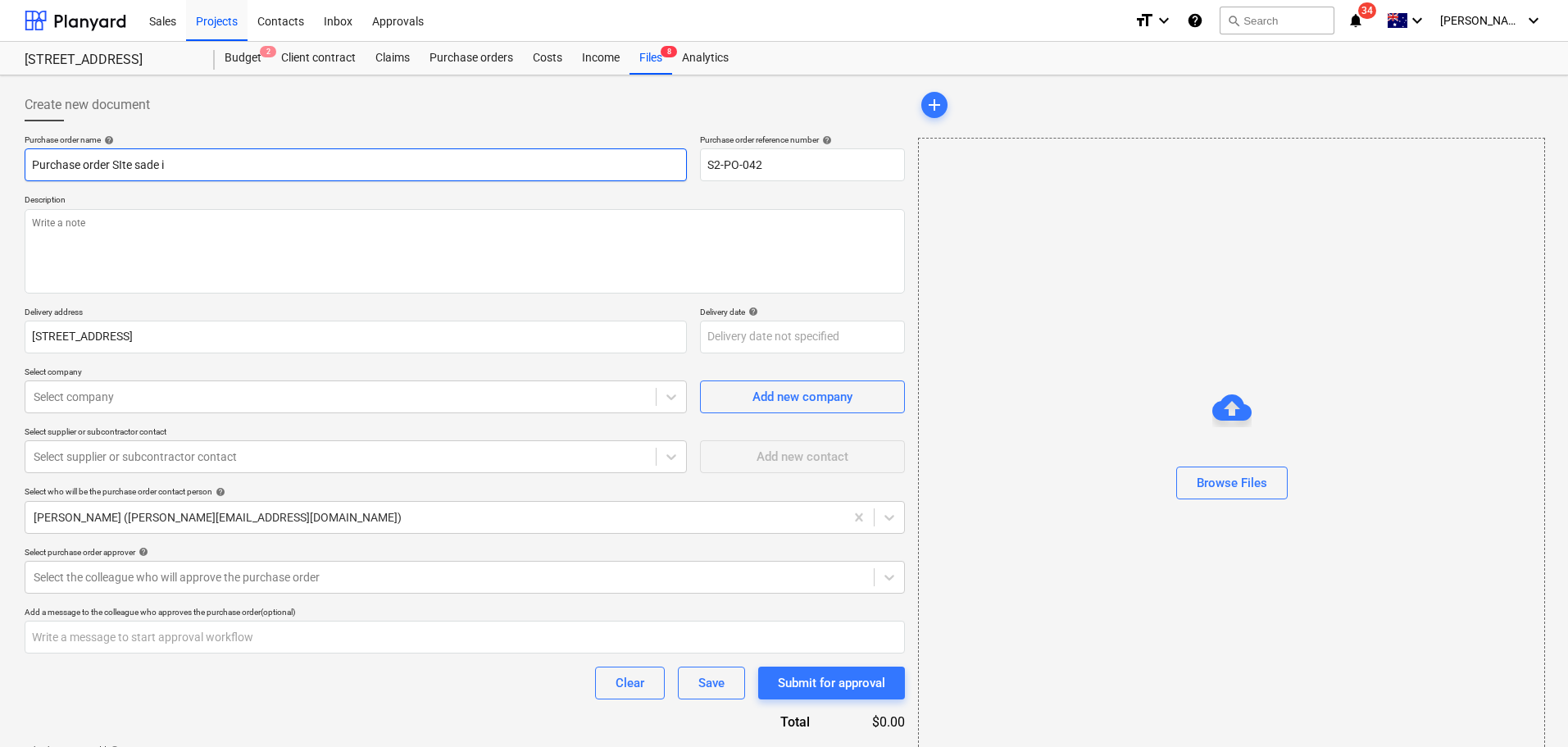
type textarea "x"
type input "Purchase order SIte sade in"
type textarea "x"
type input "Purchase order SIte sade inv"
type textarea "x"
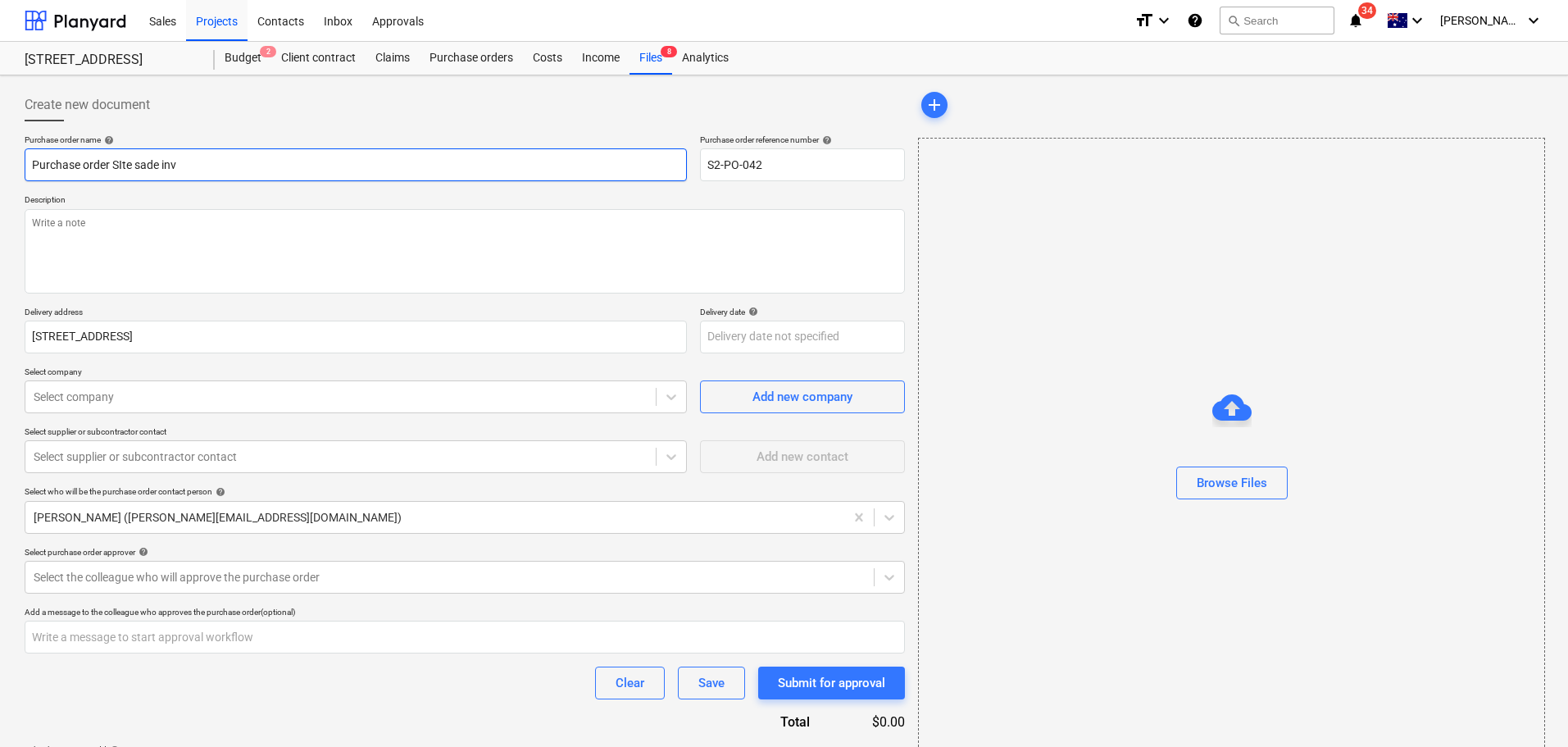
type input "Purchase order SIte sade inv"
type textarea "x"
type input "Purchase order SIte sade inv 4"
type textarea "x"
type input "Purchase order SIte sade inv 43"
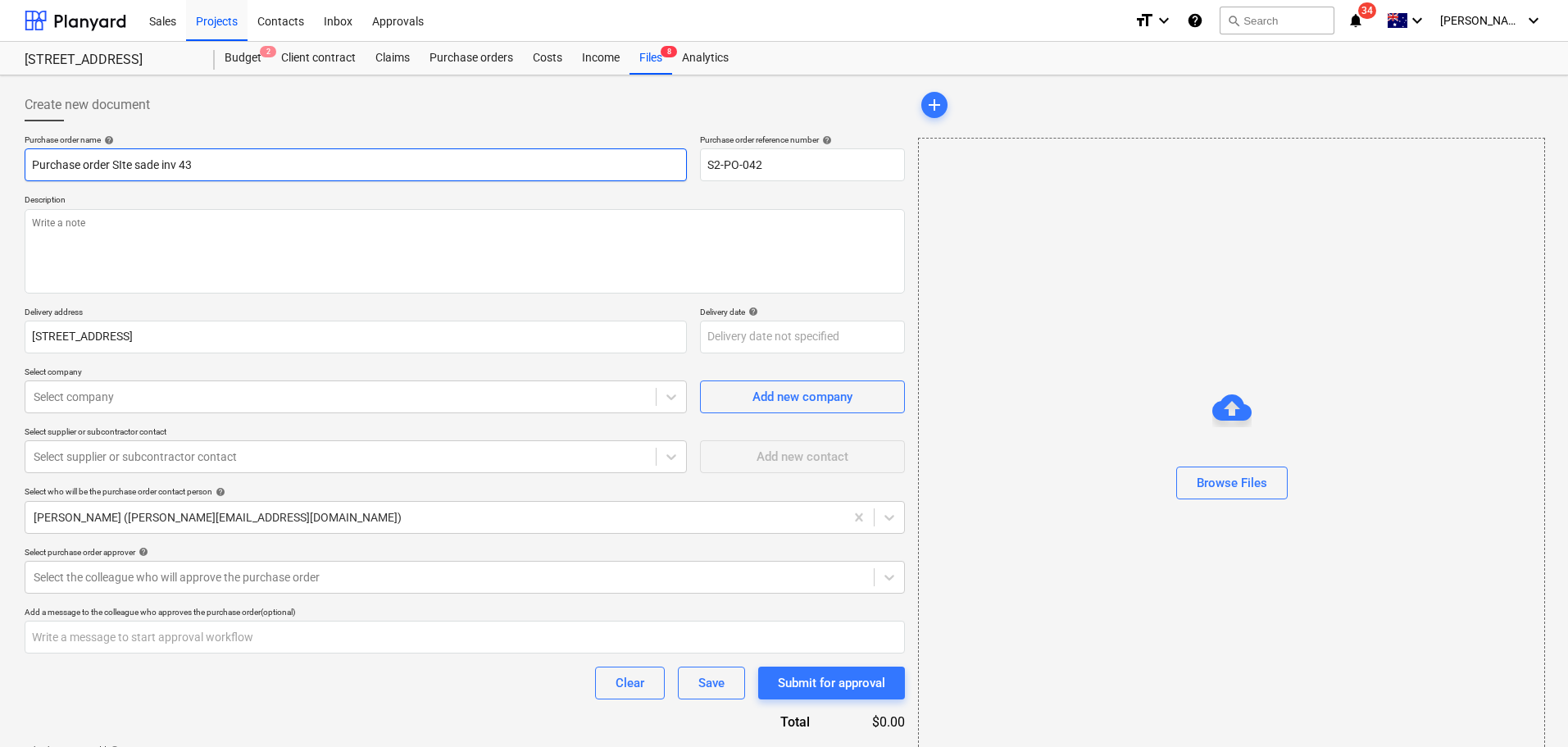
type textarea "x"
type input "Purchase order SIte sade inv 435"
type textarea "x"
type input "Purchase order SIte sade inv 4355"
type textarea "x"
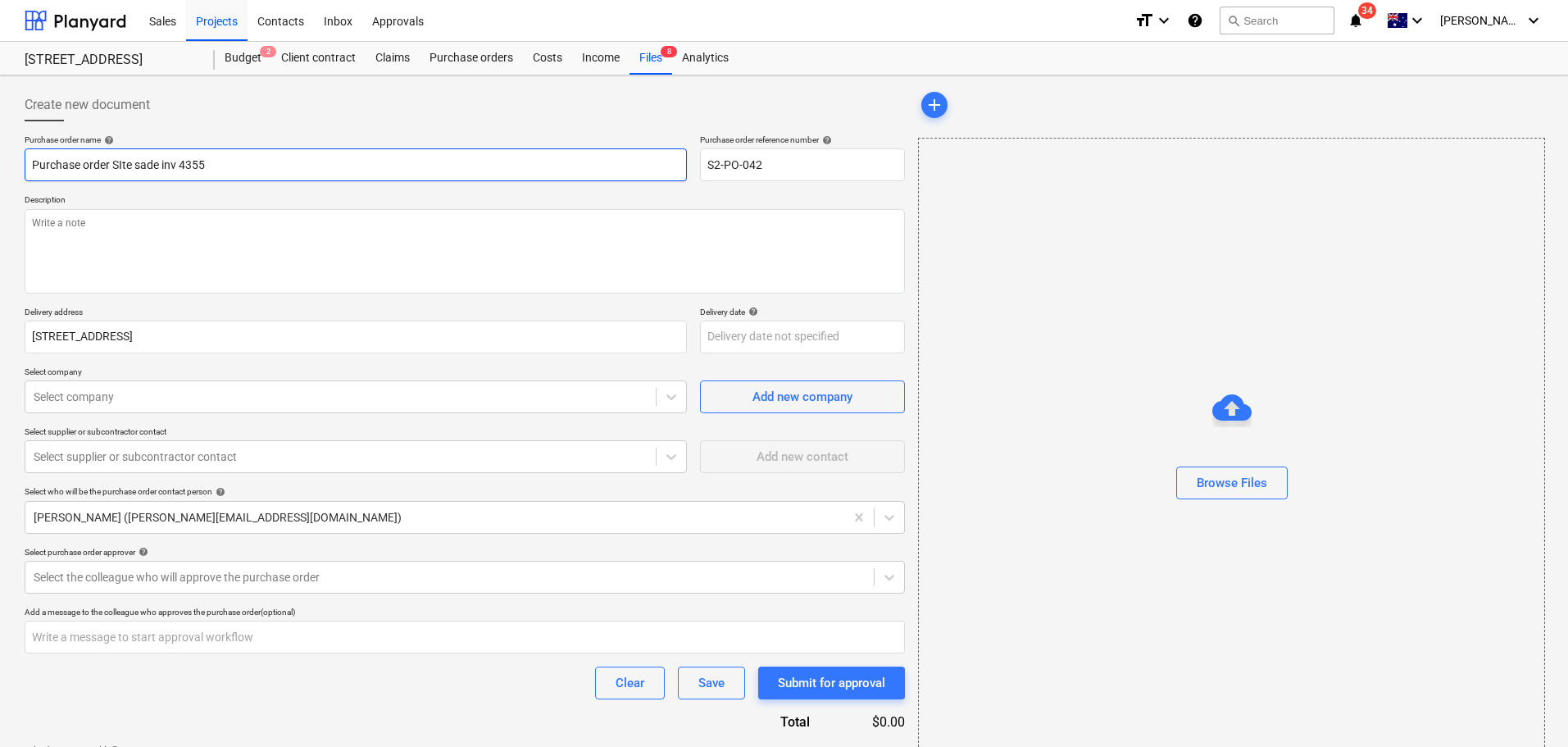
type input "Purchase order SIte sade inv 43558"
type textarea "x"
type input "Purchase order SIte sade inv 435589"
drag, startPoint x: 276, startPoint y: 162, endPoint x: 164, endPoint y: 176, distance: 112.9
click at [164, 176] on input "Purchase order SIte sade inv 435589" at bounding box center [355, 165] width 662 height 33
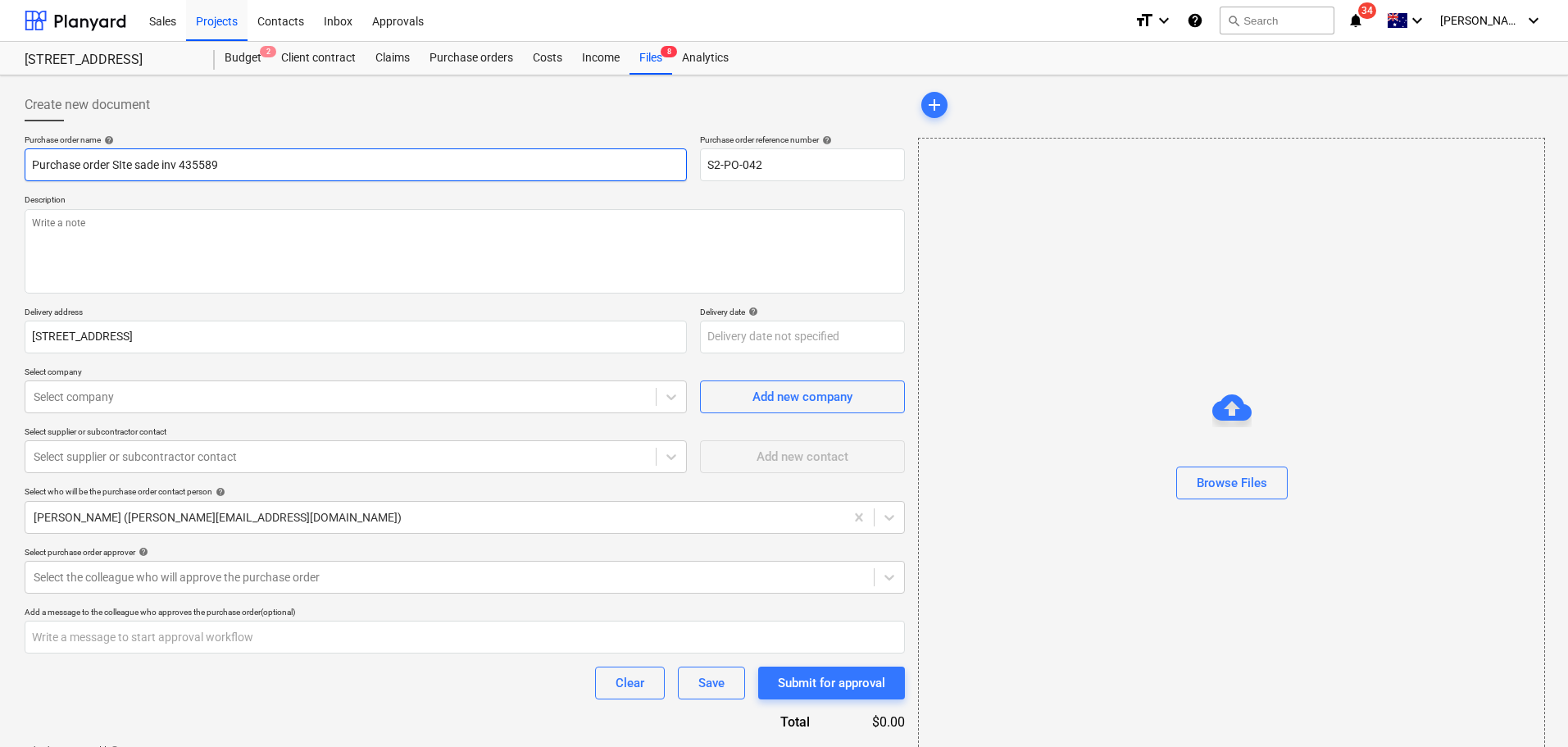
click at [154, 161] on input "Purchase order SIte sade inv 435589" at bounding box center [355, 165] width 662 height 33
type textarea "x"
type input "Purchase order SIte sae inv 435589"
type textarea "x"
type input "Purchase order SIte safe inv 435589"
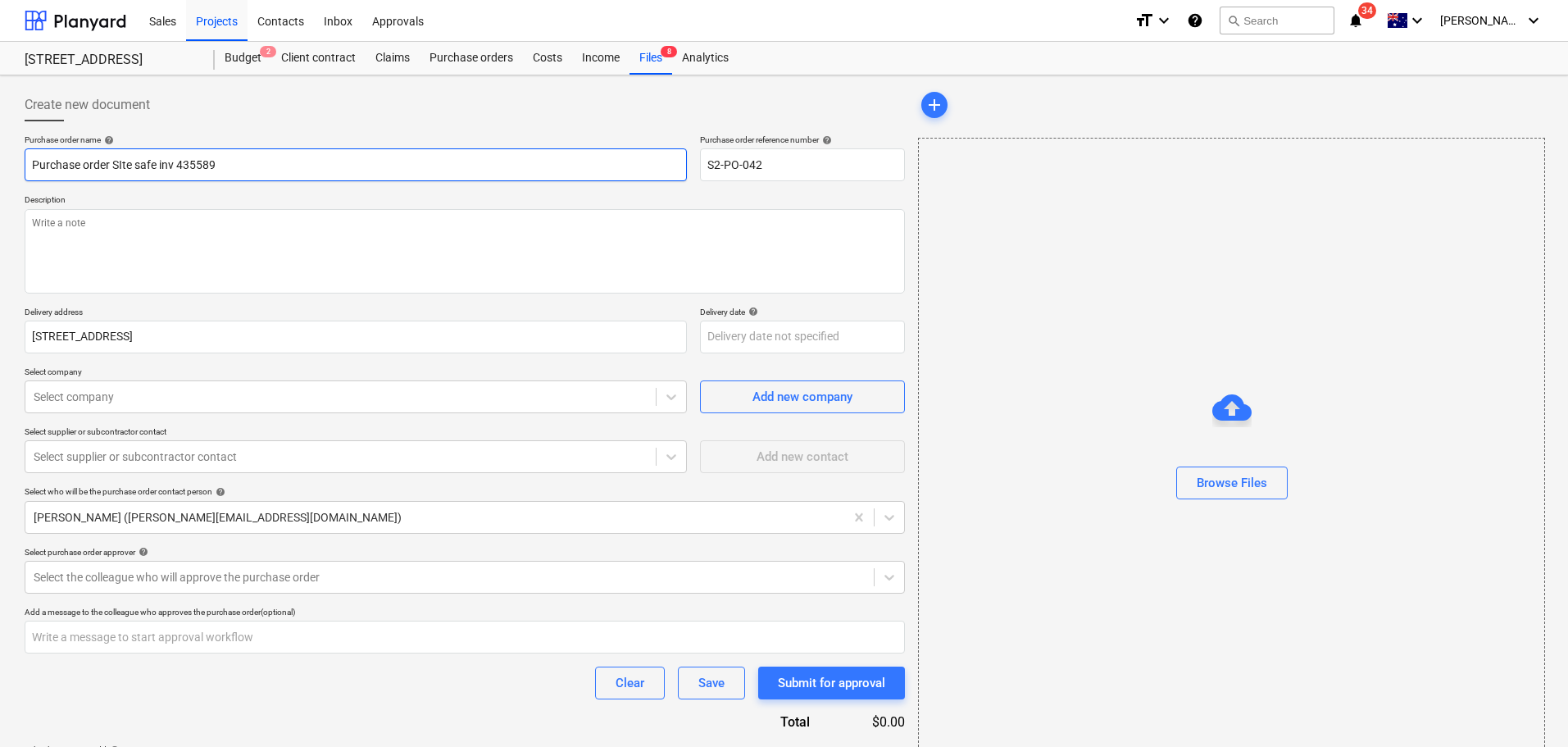
type textarea "x"
type input "Purchase order SIite safe inv 435589"
drag, startPoint x: 252, startPoint y: 159, endPoint x: 178, endPoint y: 153, distance: 74.2
click at [178, 153] on input "Purchase order SIite safe inv 435589" at bounding box center [355, 165] width 662 height 33
drag, startPoint x: 124, startPoint y: 160, endPoint x: 132, endPoint y: 191, distance: 32.0
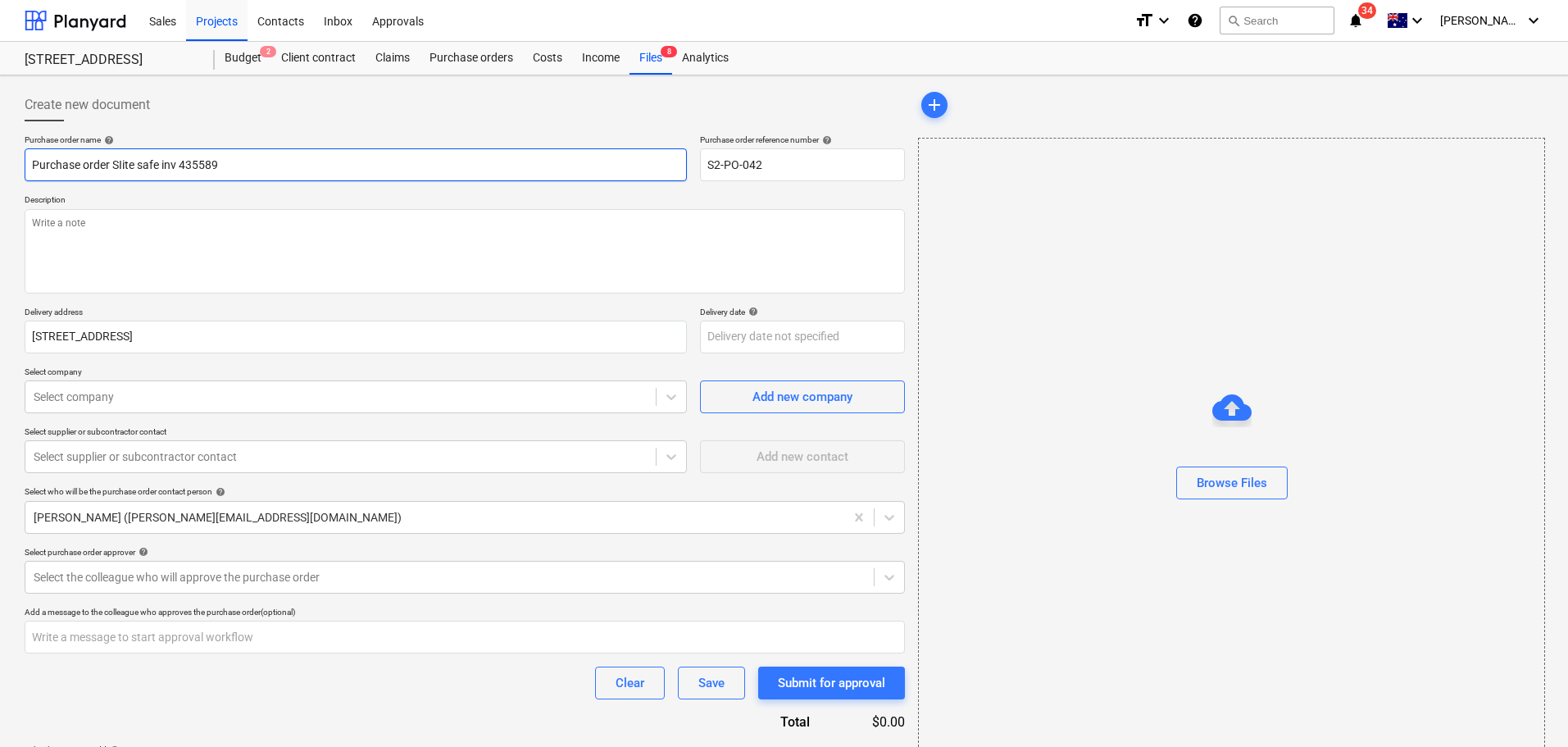
click at [122, 162] on input "Purchase order SIite safe inv 435589" at bounding box center [355, 165] width 662 height 33
type textarea "x"
drag, startPoint x: 226, startPoint y: 168, endPoint x: 114, endPoint y: 170, distance: 112.0
click at [114, 170] on input "Purchase order Site safe inv 435589" at bounding box center [355, 165] width 662 height 33
type input "Purchase order Site safe inv 435589"
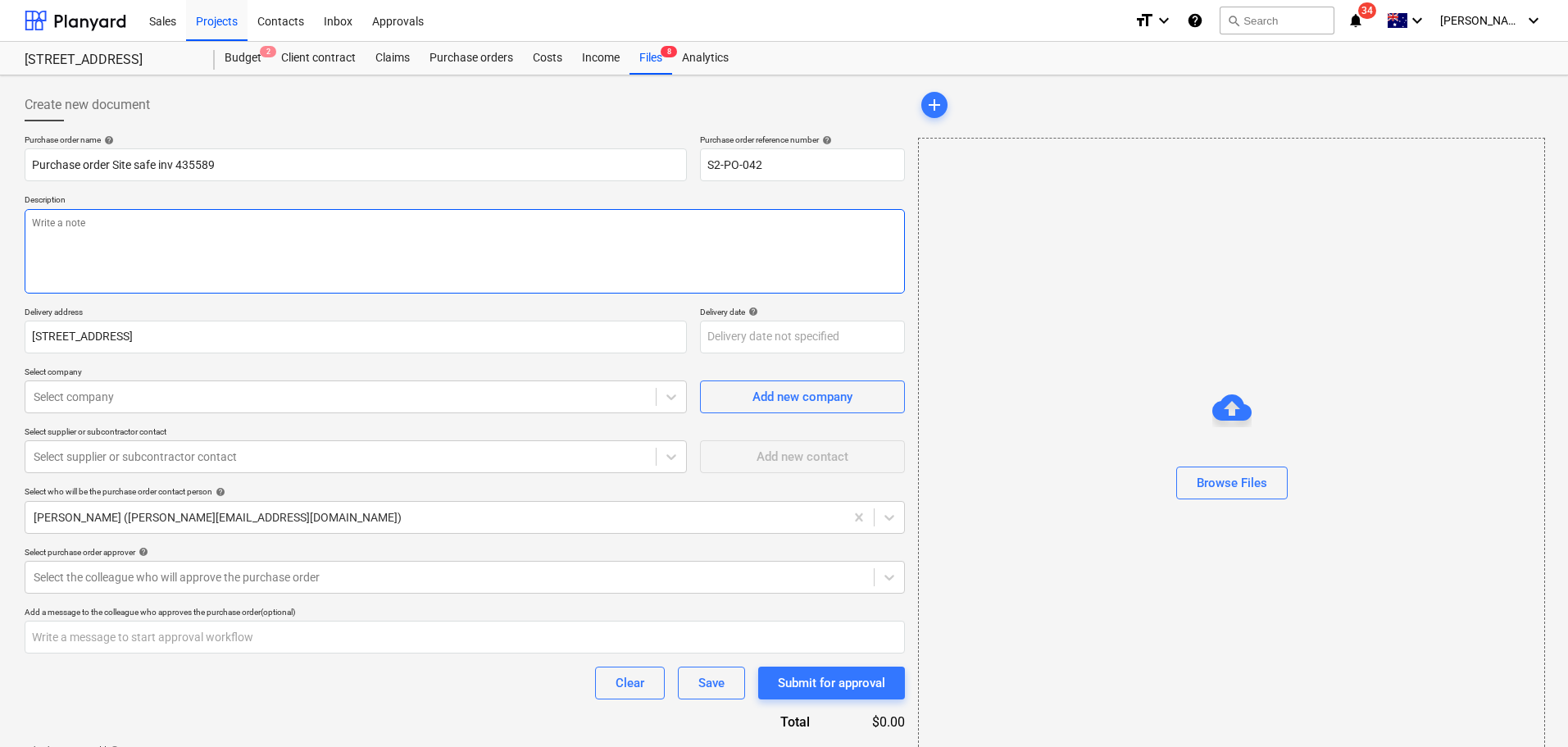
click at [114, 231] on textarea at bounding box center [464, 251] width 880 height 84
paste textarea "Site safe inv 435589"
type textarea "x"
type textarea "Site safe inv 435589"
type textarea "x"
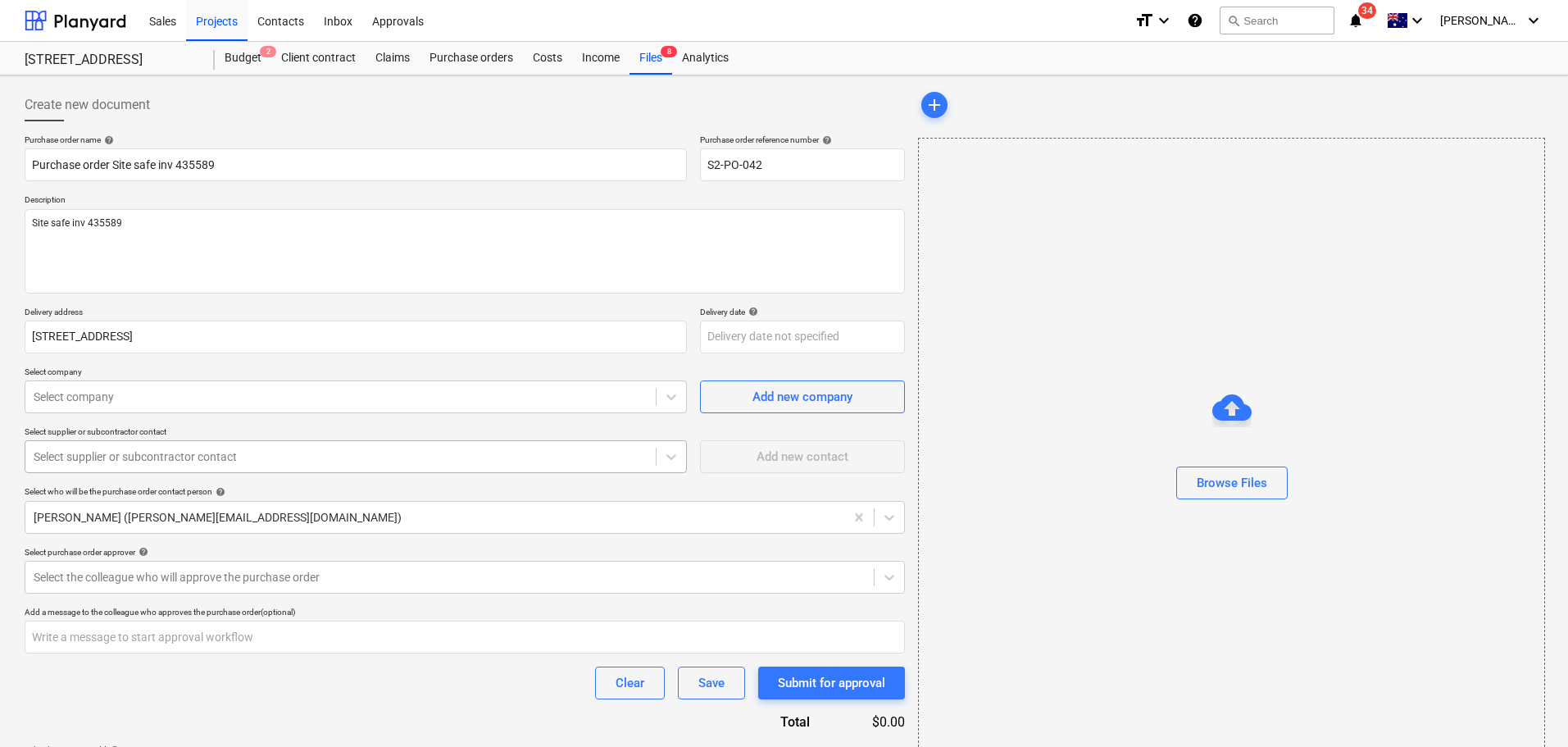
click at [173, 468] on div "Select supplier or subcontractor contact" at bounding box center [340, 457] width 630 height 23
type input "s"
type input "site"
type textarea "x"
click at [166, 438] on p "Select supplier or subcontractor contact" at bounding box center [355, 434] width 662 height 14
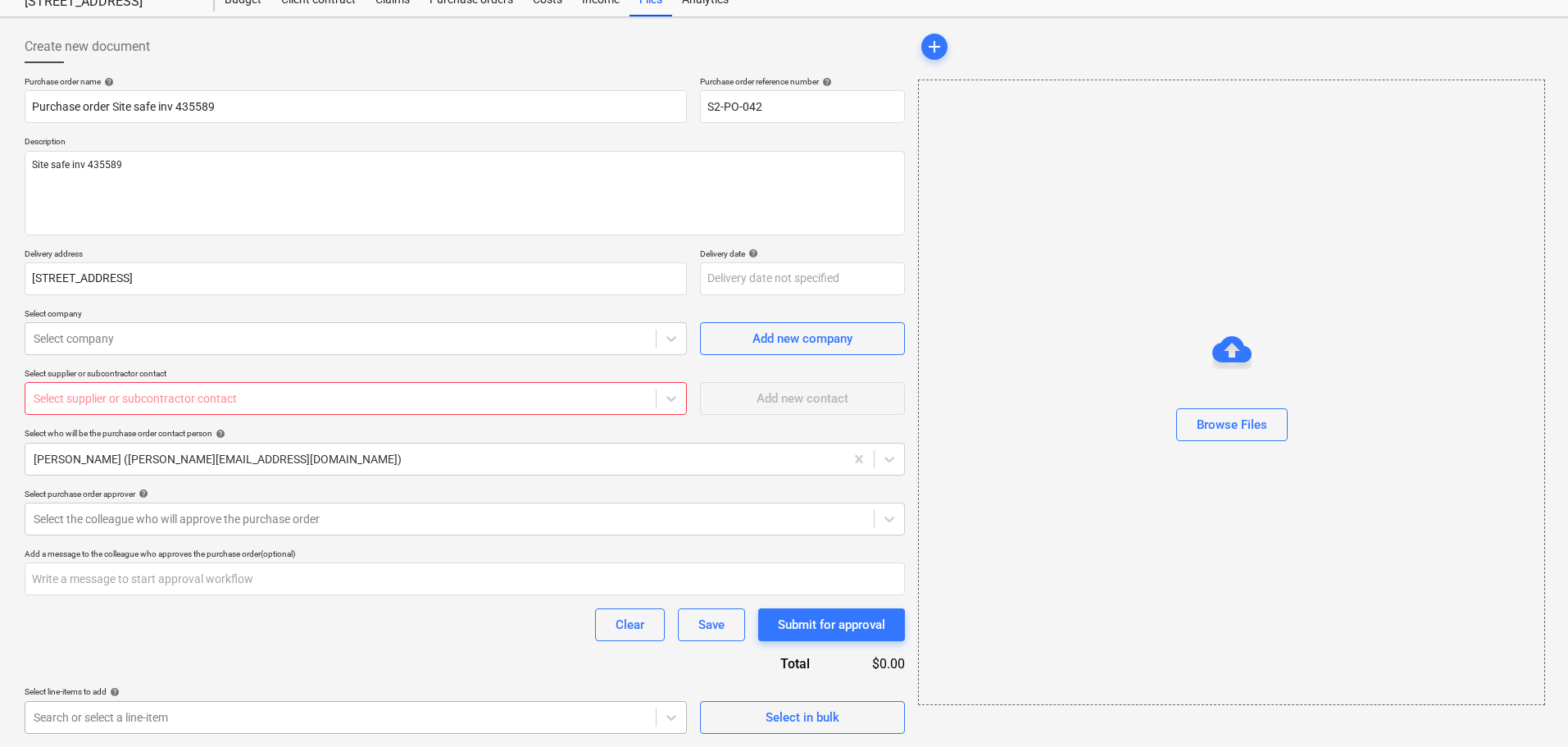
click at [396, 689] on body "Sales Projects Contacts Inbox Approvals format_size keyboard_arrow_down help se…" at bounding box center [784, 315] width 1568 height 747
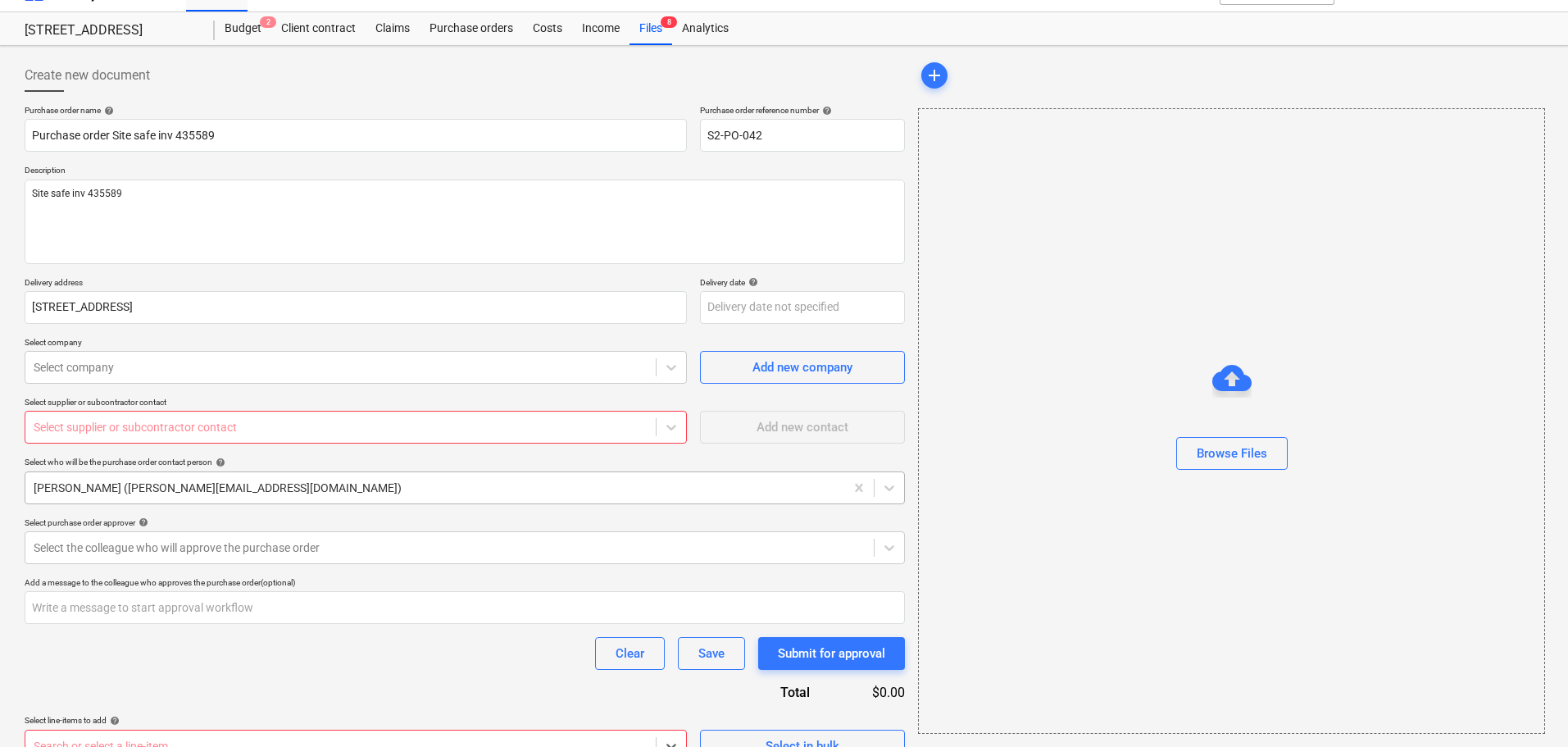
scroll to position [58, 0]
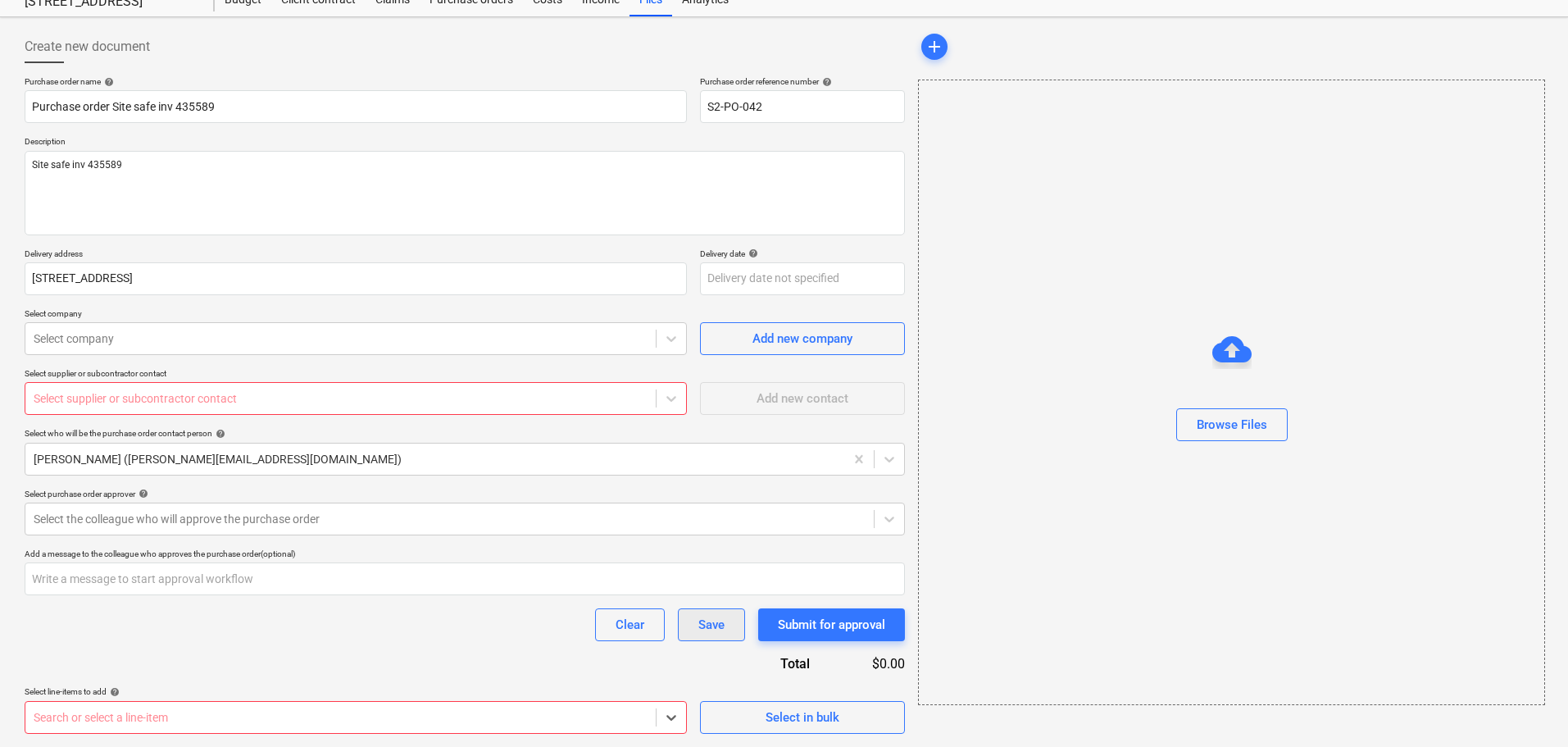
click at [702, 630] on div "Save" at bounding box center [711, 625] width 26 height 21
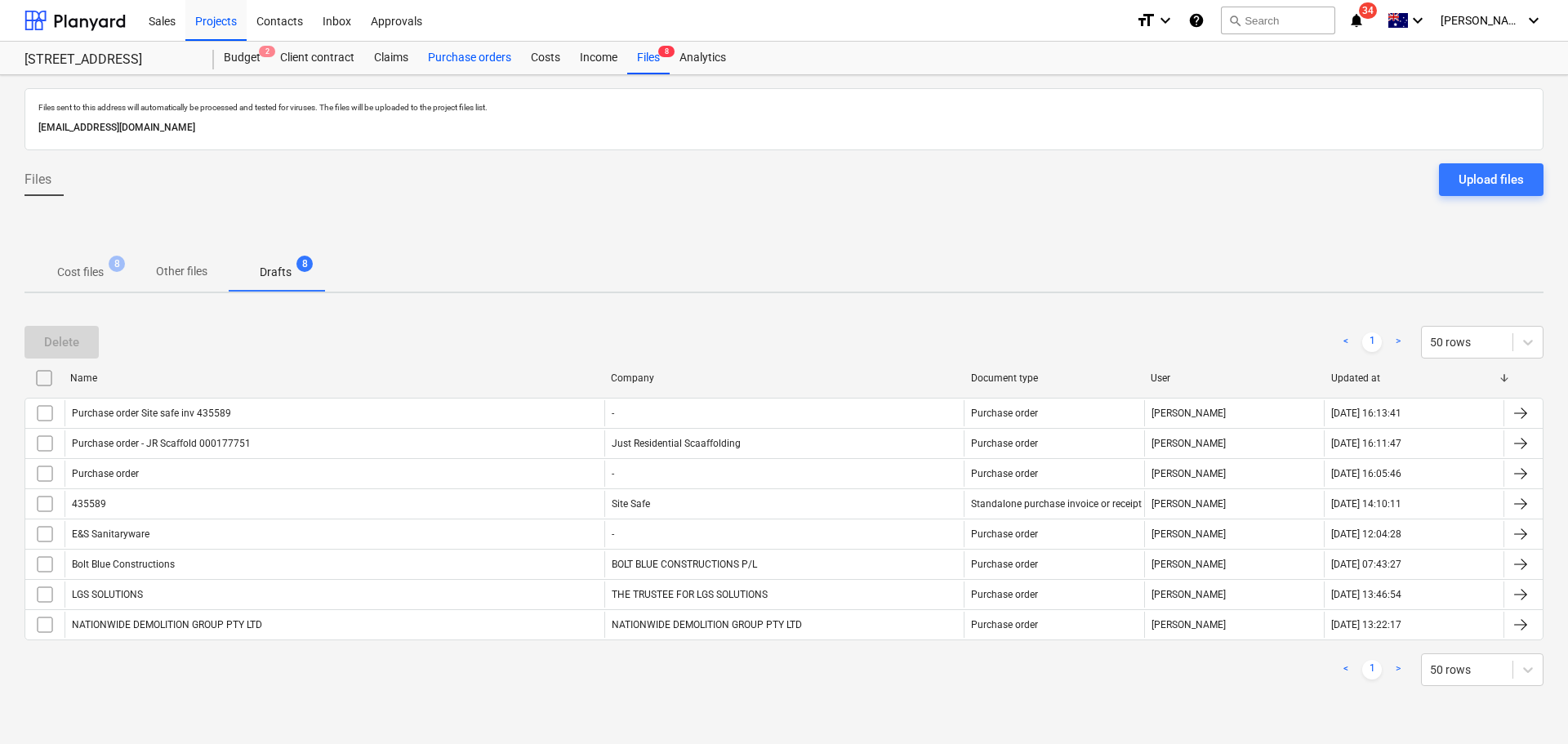
click at [456, 61] on div "Purchase orders" at bounding box center [470, 58] width 103 height 33
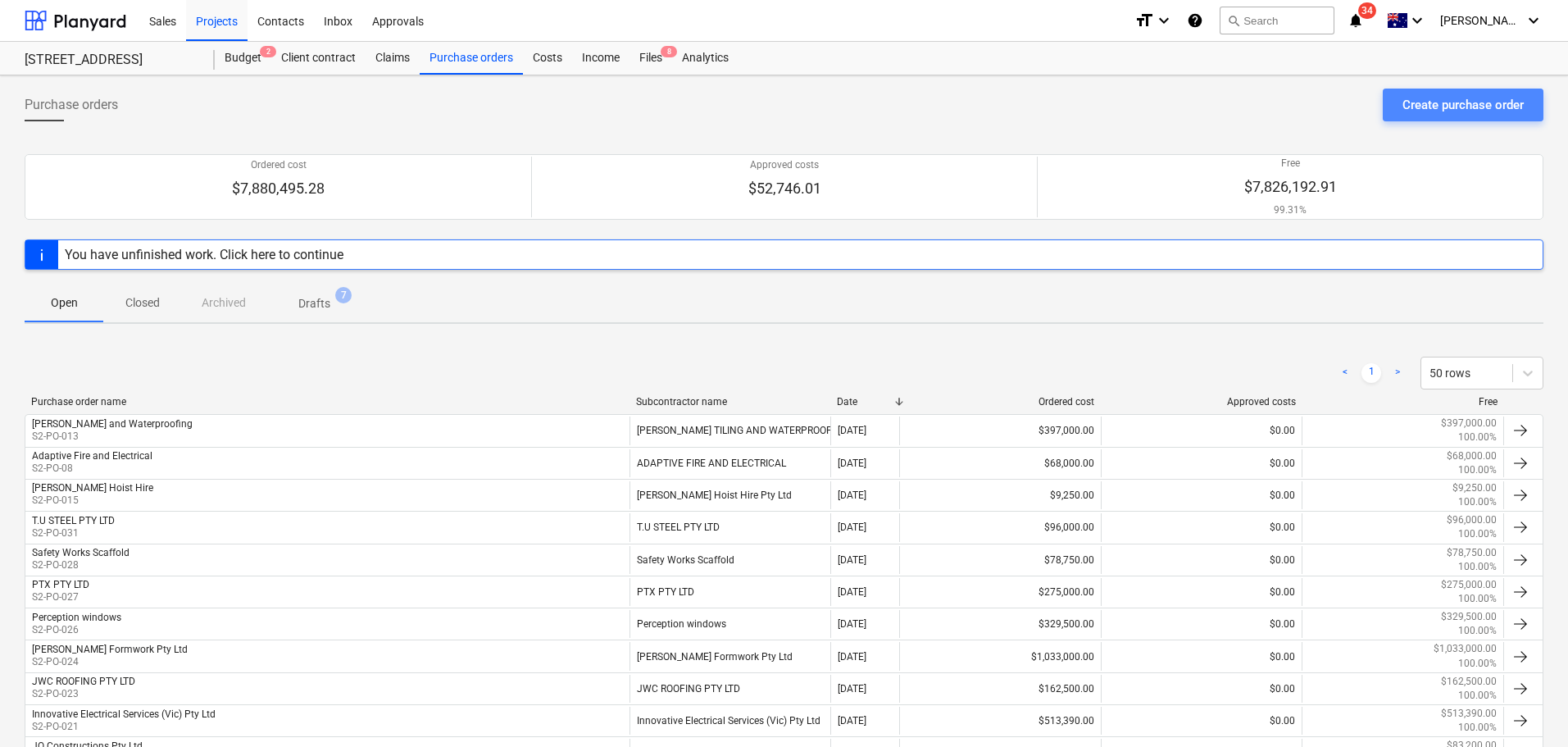
click at [1458, 109] on div "Create purchase order" at bounding box center [1463, 105] width 121 height 21
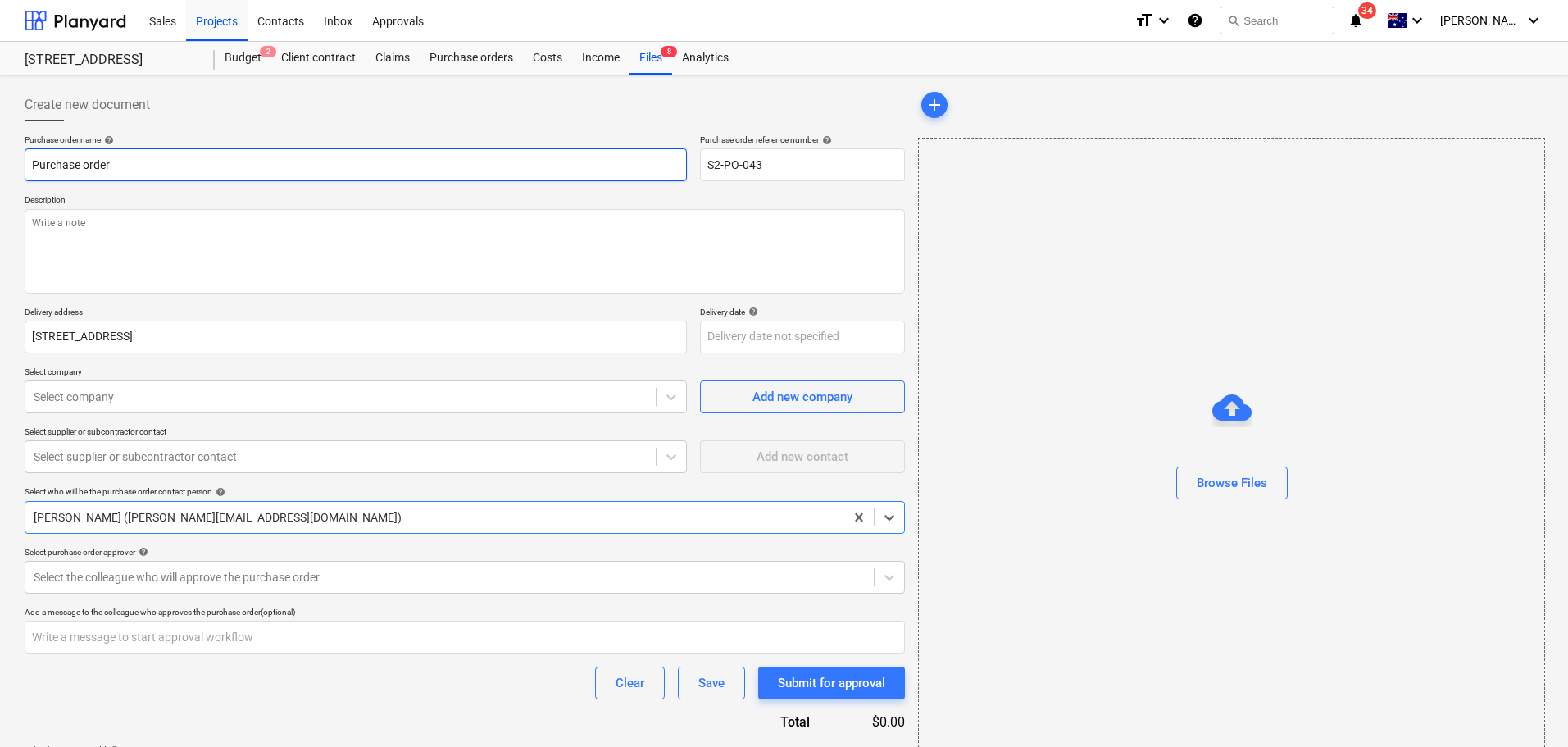
click at [143, 167] on input "Purchase order" at bounding box center [355, 165] width 662 height 33
type textarea "x"
type input "Purchase order"
type textarea "x"
type input "Purchase order A"
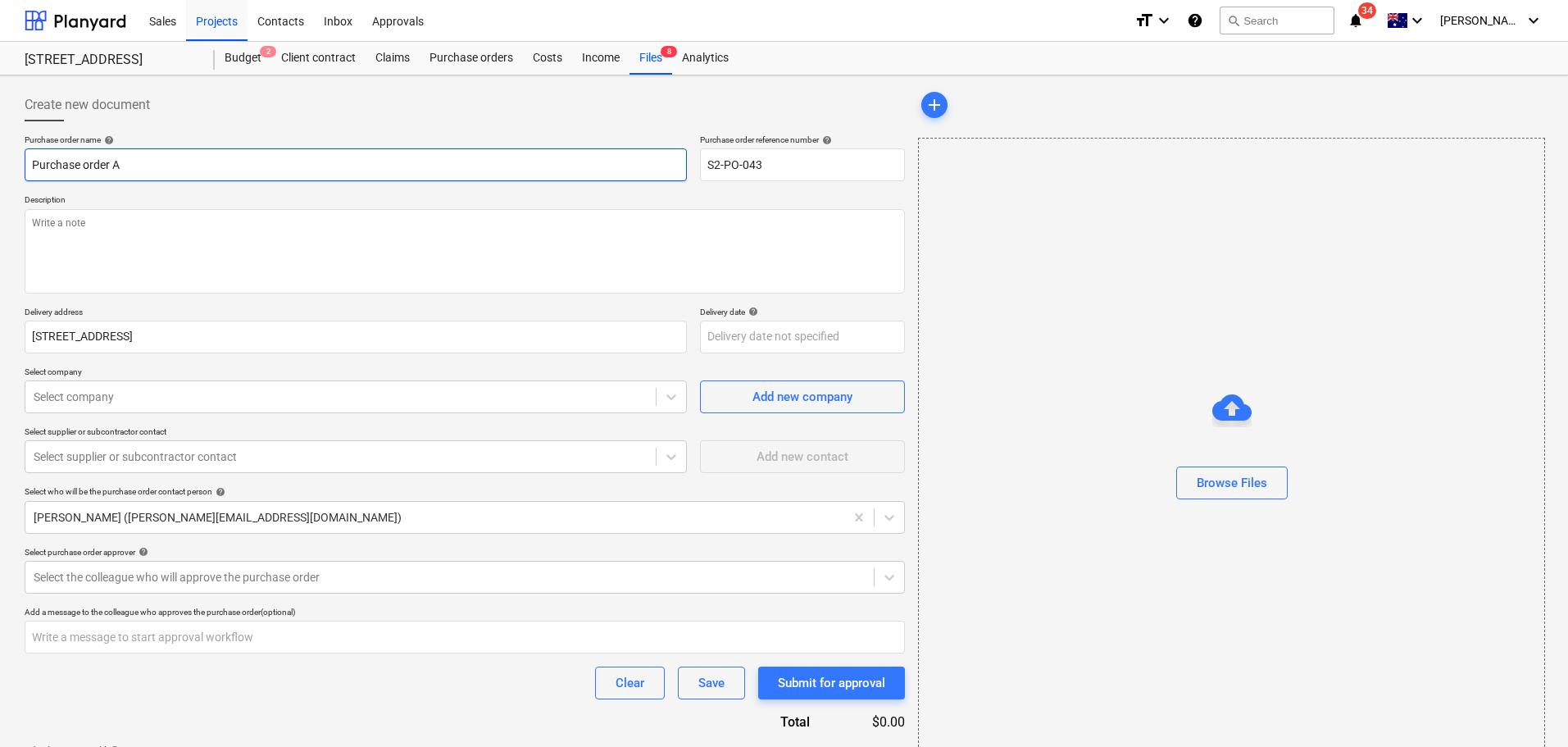
type textarea "x"
type input "Purchase order AR"
type textarea "x"
type input "Purchase order ARC"
type textarea "x"
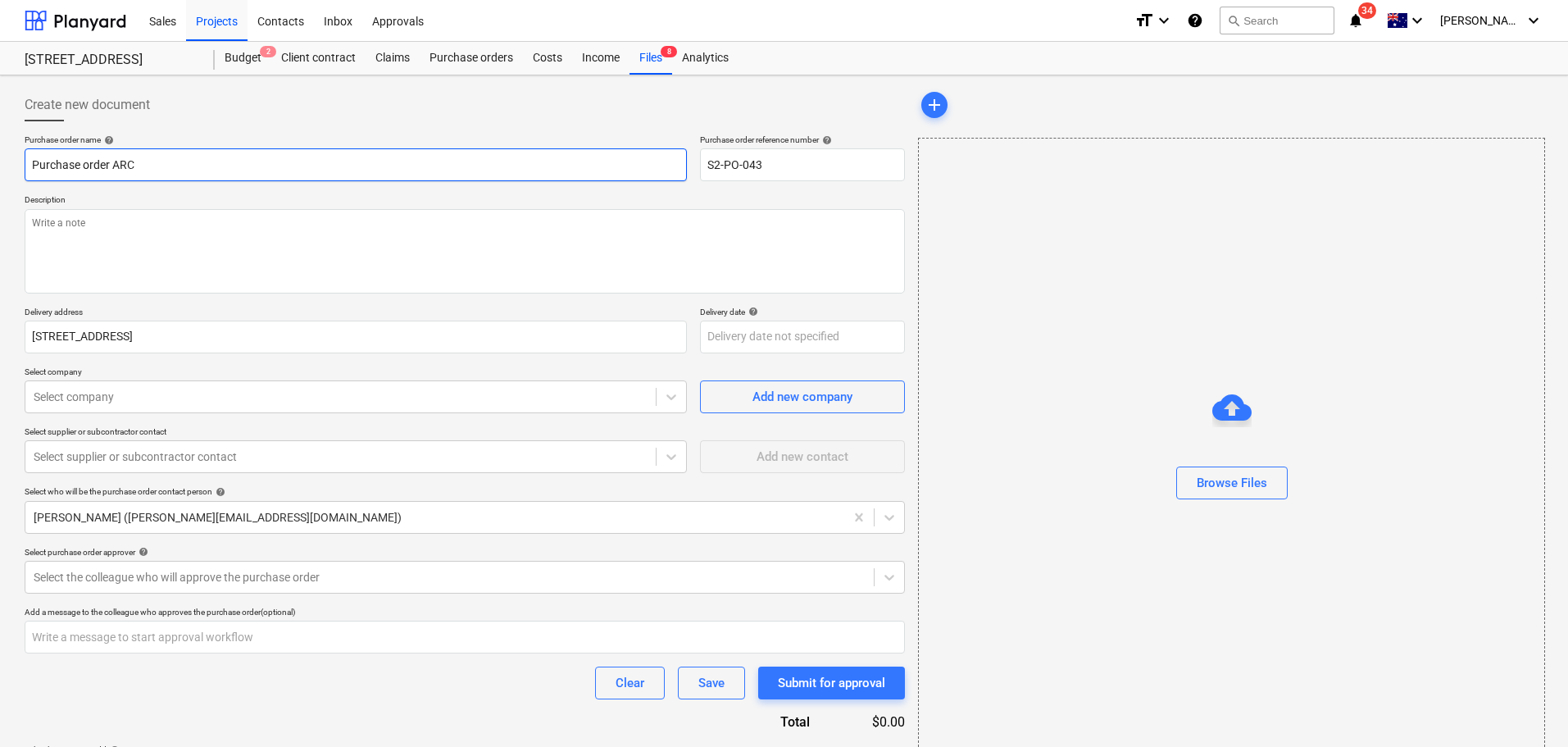
type input "Purchase order ARC"
type textarea "x"
type input "Purchase order ARC I"
type textarea "x"
type input "Purchase order ARC IN"
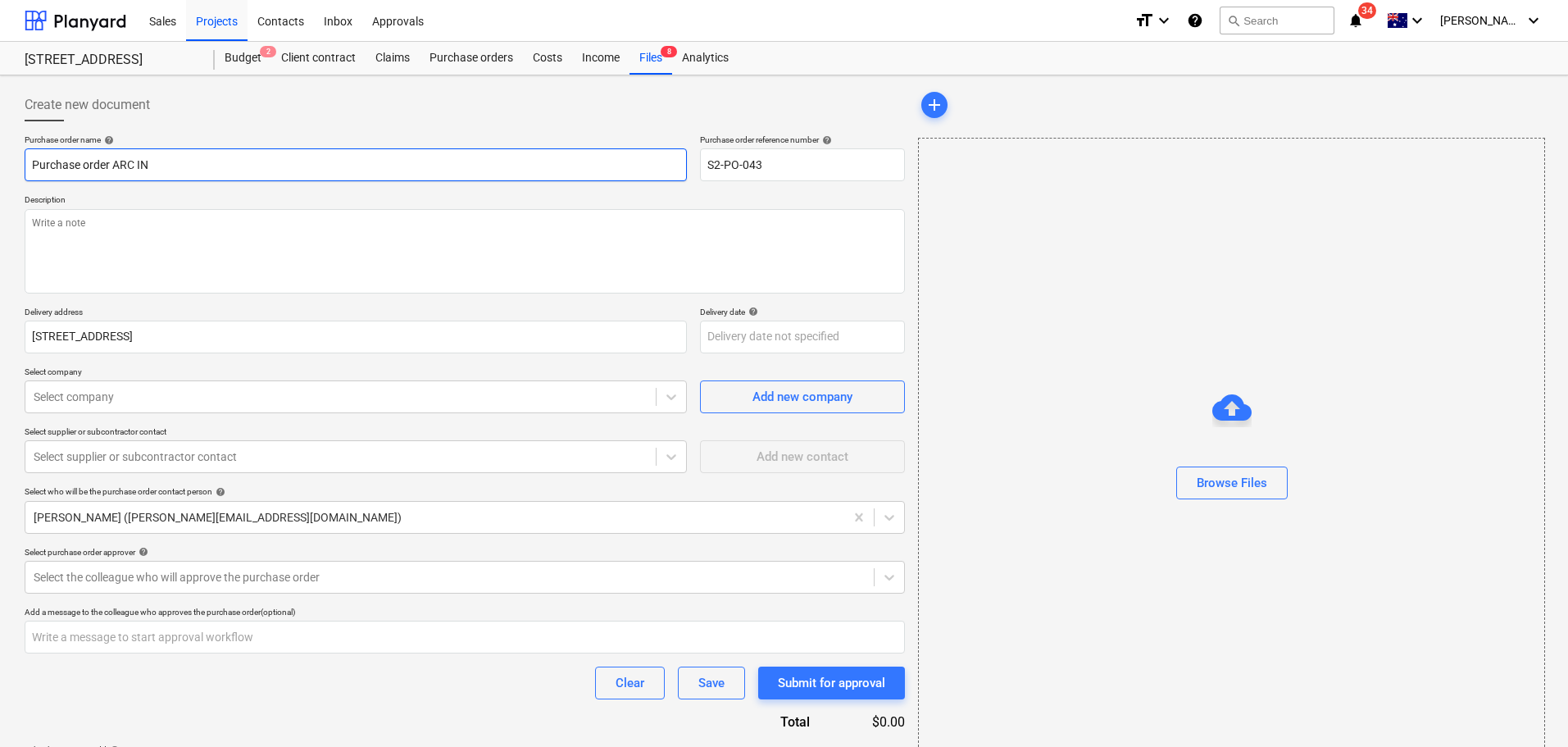
type textarea "x"
type input "Purchase order ARC INC"
type textarea "x"
type input "Purchase order ARC INC"
type textarea "x"
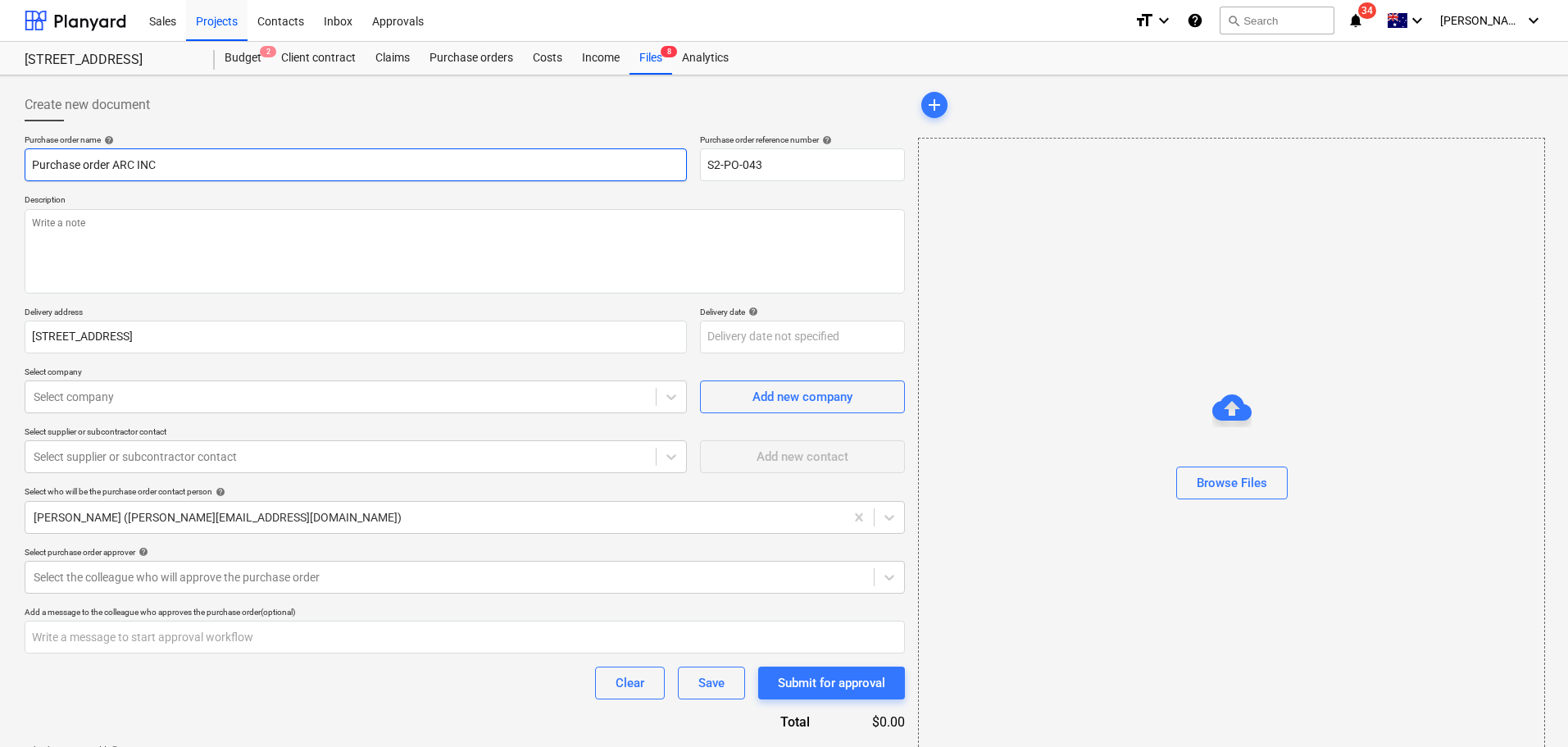
type input "Purchase order ARC INC"
type textarea "x"
type input "Purchase order ARC INCC"
type textarea "x"
type input "Purchase order ARC INC"
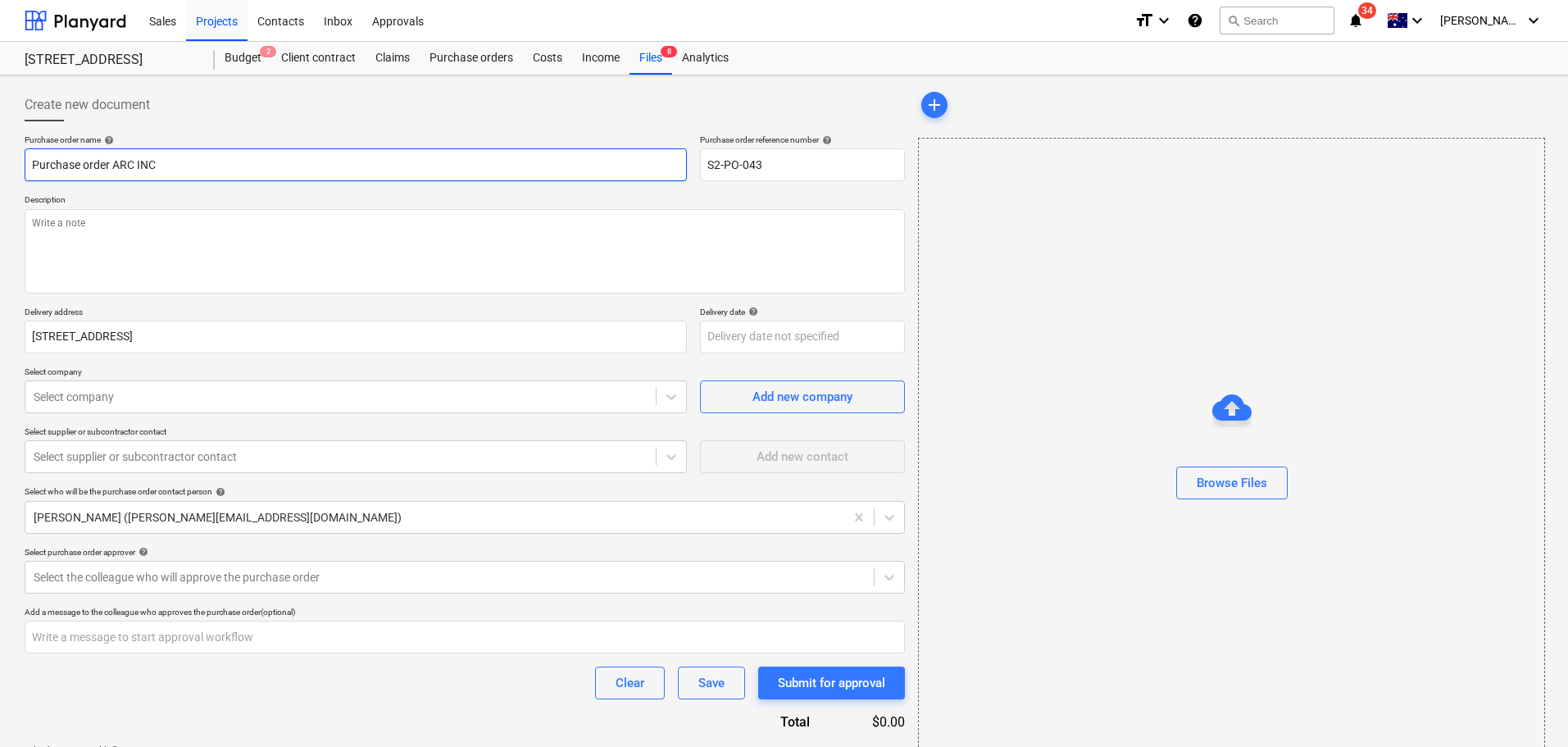
type textarea "x"
type input "Purchase order ARC IN"
type textarea "x"
type input "Purchase order ARC INV"
type textarea "x"
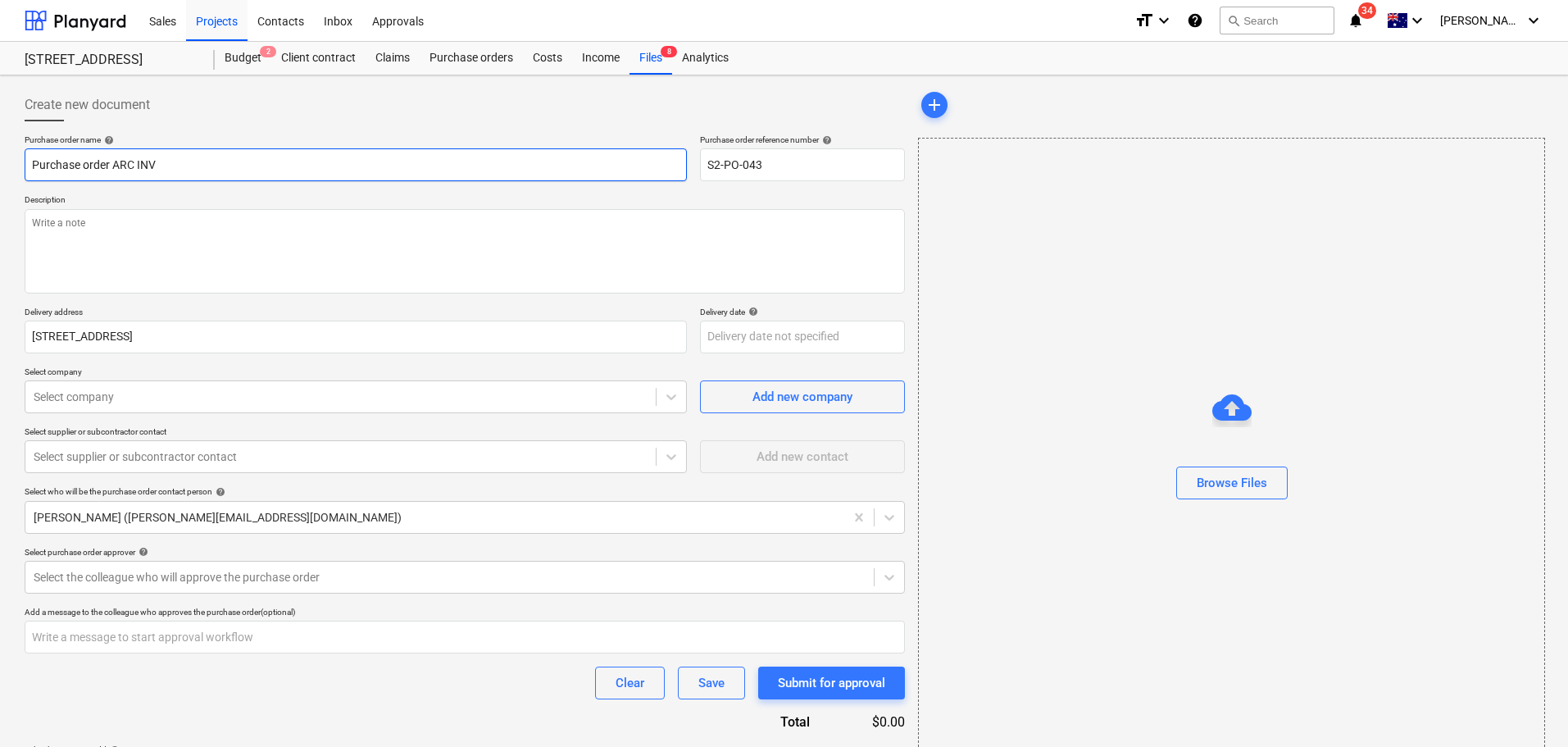
type input "Purchase order ARC INV"
type textarea "x"
type input "Purchase order ARC INV 4"
type textarea "x"
type input "Purchase order ARC INV 49"
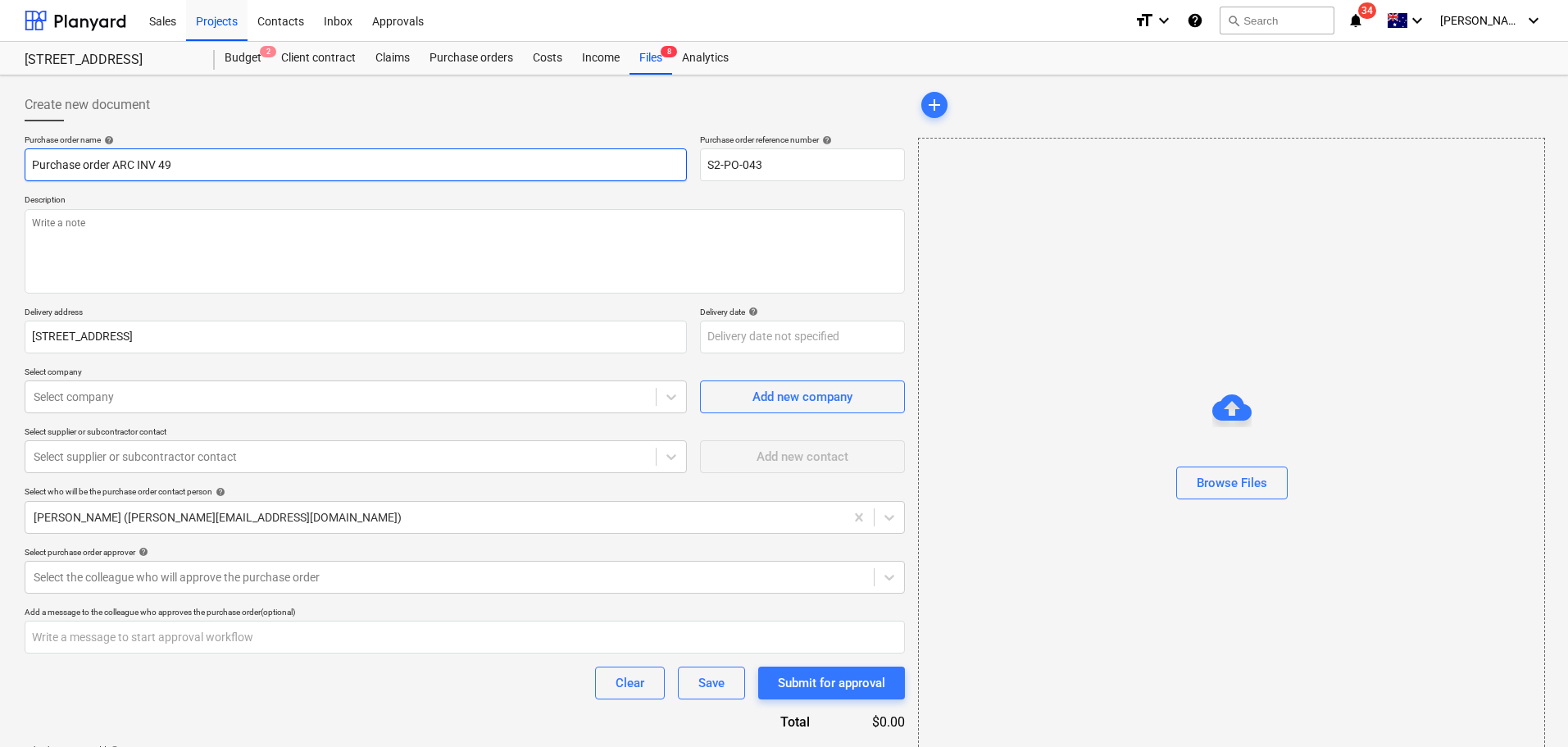
type textarea "x"
type input "Purchase order ARC INV 493"
type textarea "x"
type input "Purchase order ARC INV 4939"
type textarea "x"
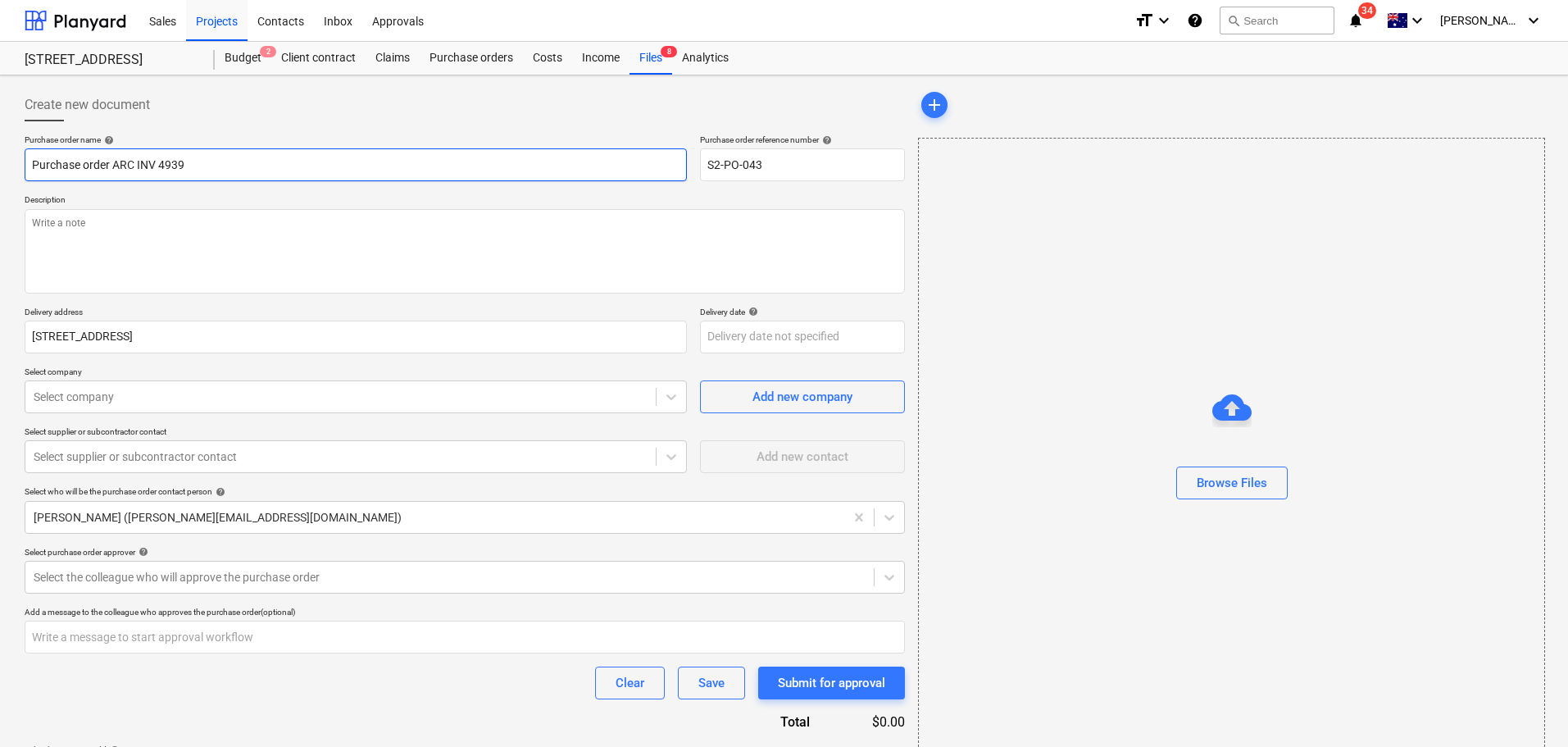
type input "Purchase order ARC INV 49398"
type textarea "x"
type input "Purchase order ARC INV 493980"
type textarea "x"
type input "Purchase order ARC INV 4939808"
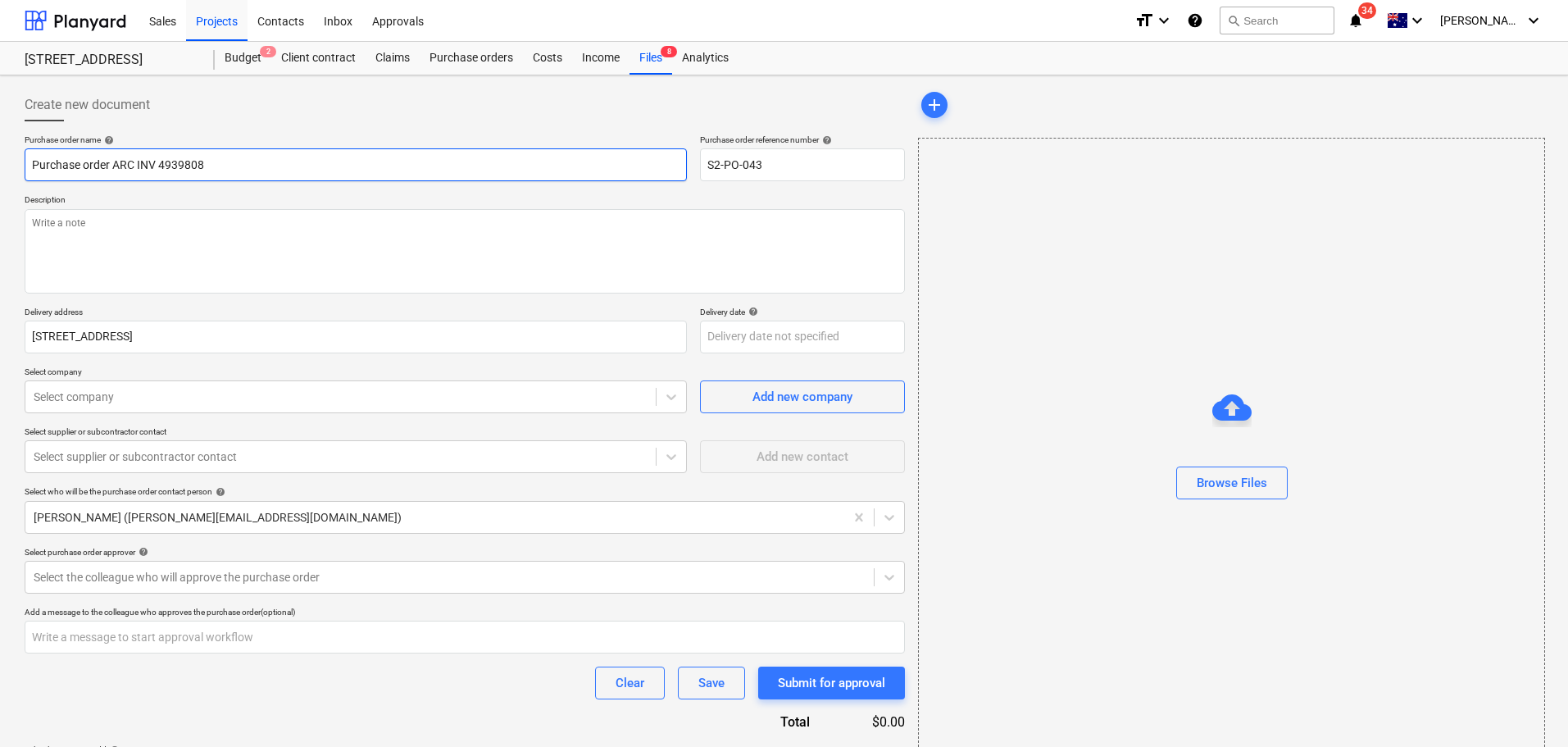
drag, startPoint x: 217, startPoint y: 164, endPoint x: 114, endPoint y: 172, distance: 103.3
click at [114, 172] on input "Purchase order ARC INV 4939808" at bounding box center [355, 165] width 662 height 33
click at [133, 275] on textarea at bounding box center [464, 251] width 880 height 84
paste textarea "ARC INV 4939808"
type textarea "x"
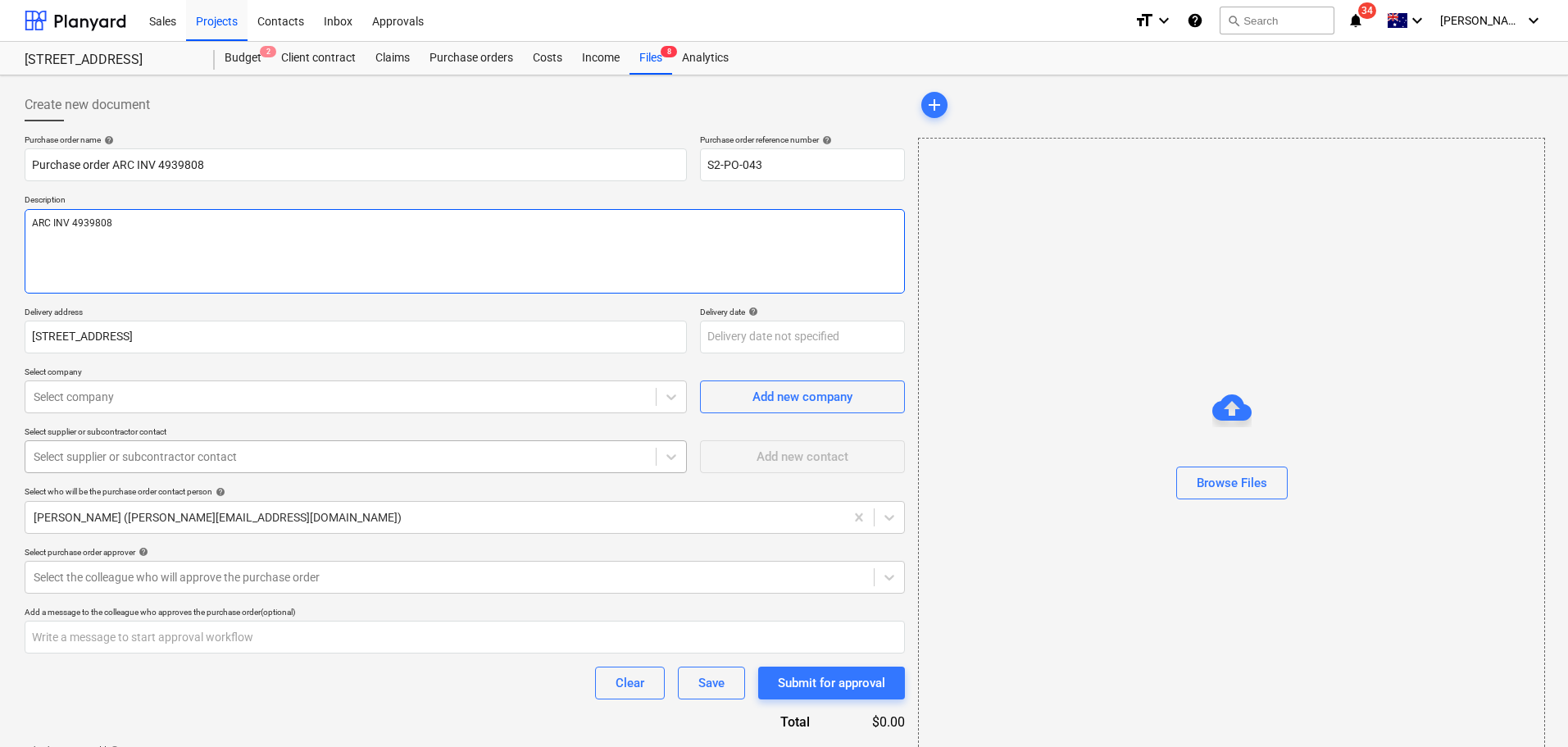
type textarea "ARC INV 4939808"
type textarea "x"
click at [124, 448] on div at bounding box center [340, 456] width 614 height 16
type input "t"
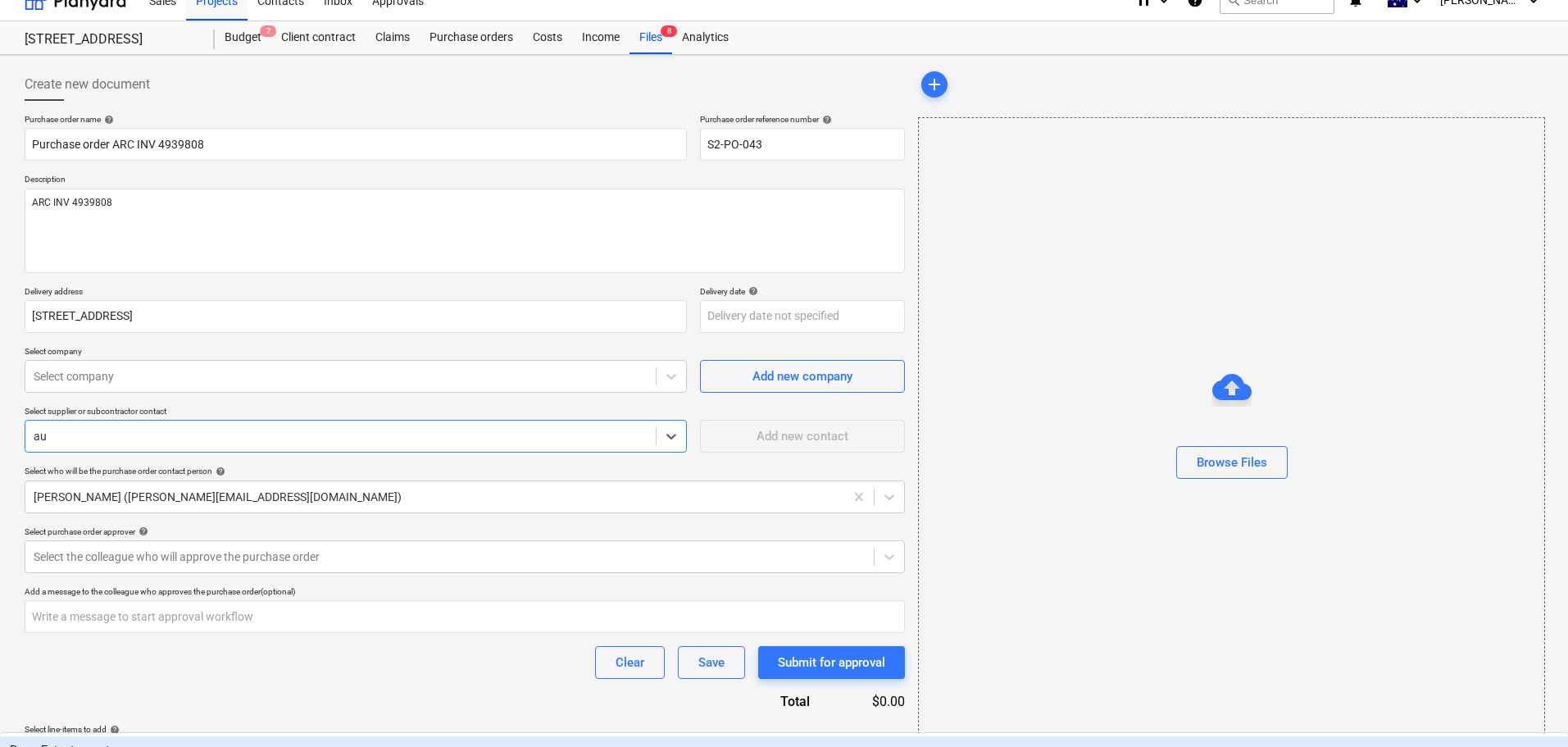
scroll to position [21, 0]
type input "au"
type textarea "x"
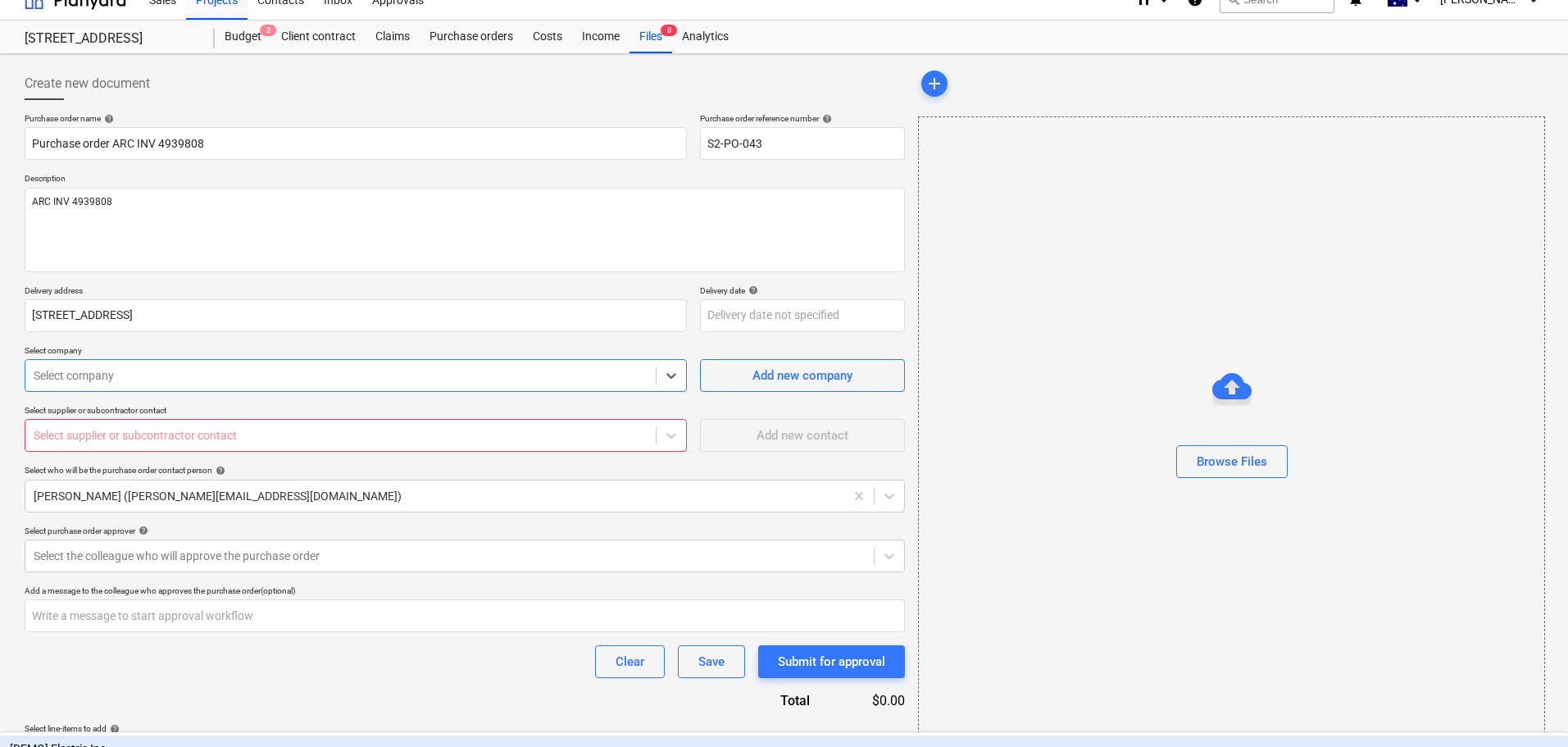
click at [116, 381] on div at bounding box center [340, 375] width 614 height 16
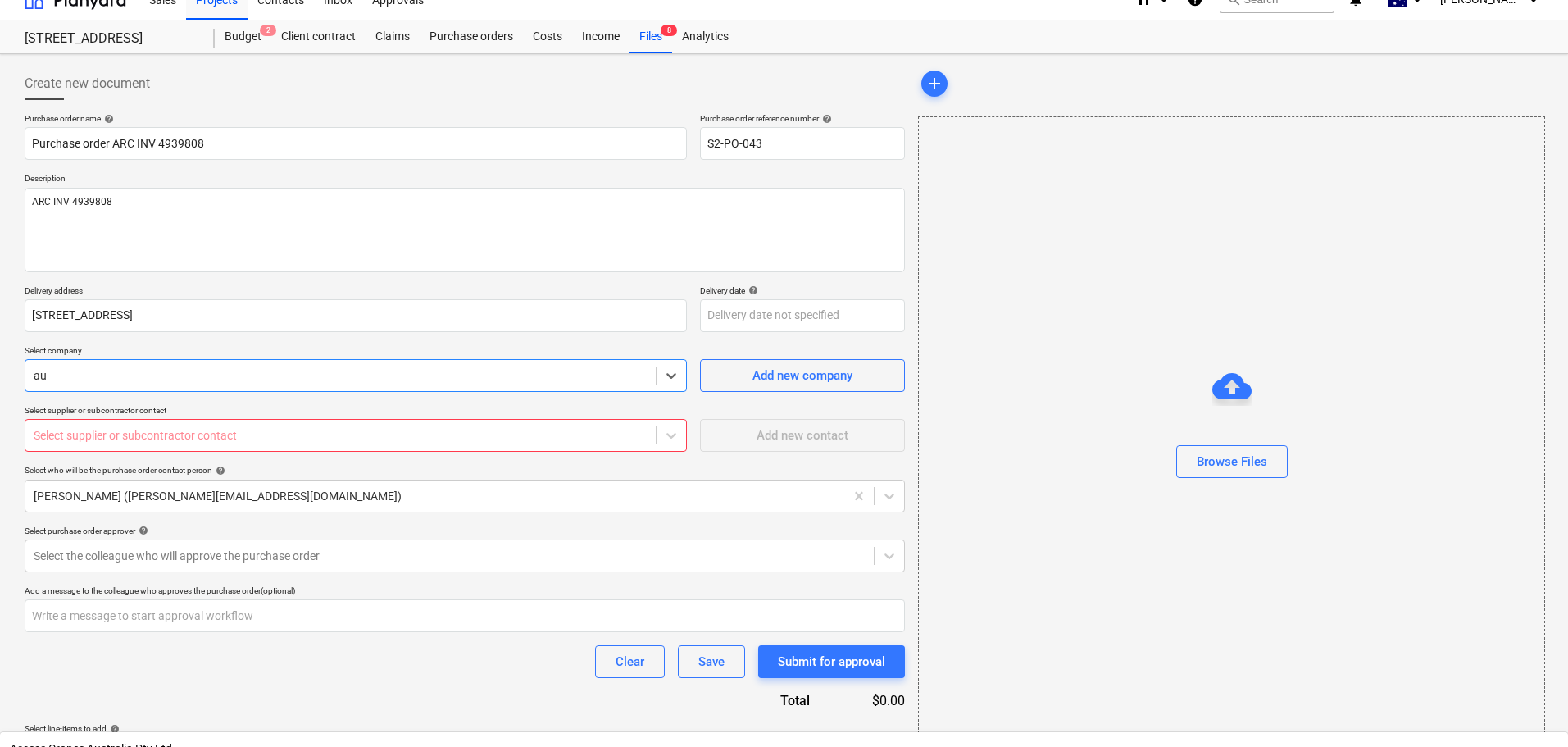
type input "a"
type input "r"
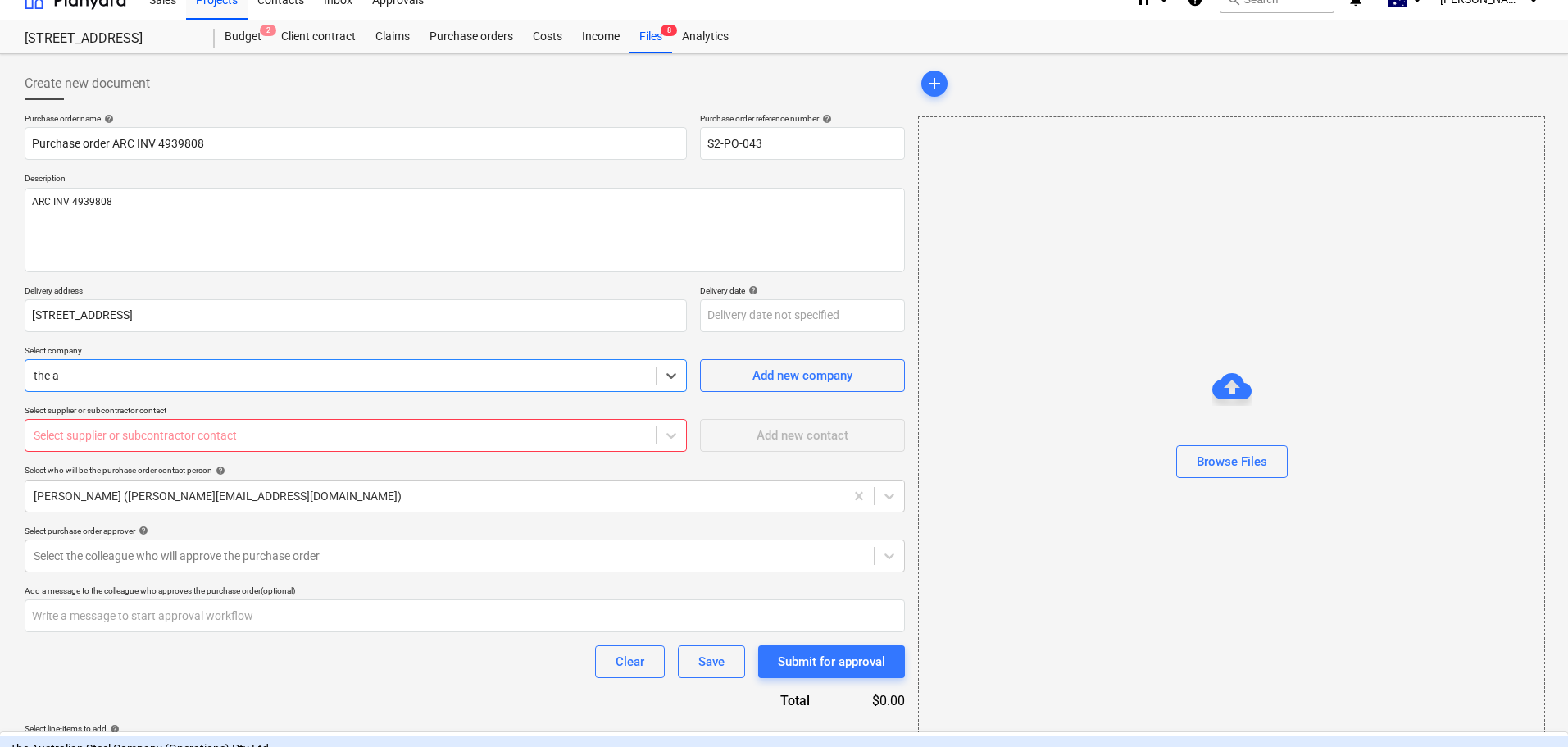
type input "the au"
click at [144, 735] on div "The Australian Steel Company (Operations) Pty Ltd" at bounding box center [784, 748] width 1568 height 26
type textarea "x"
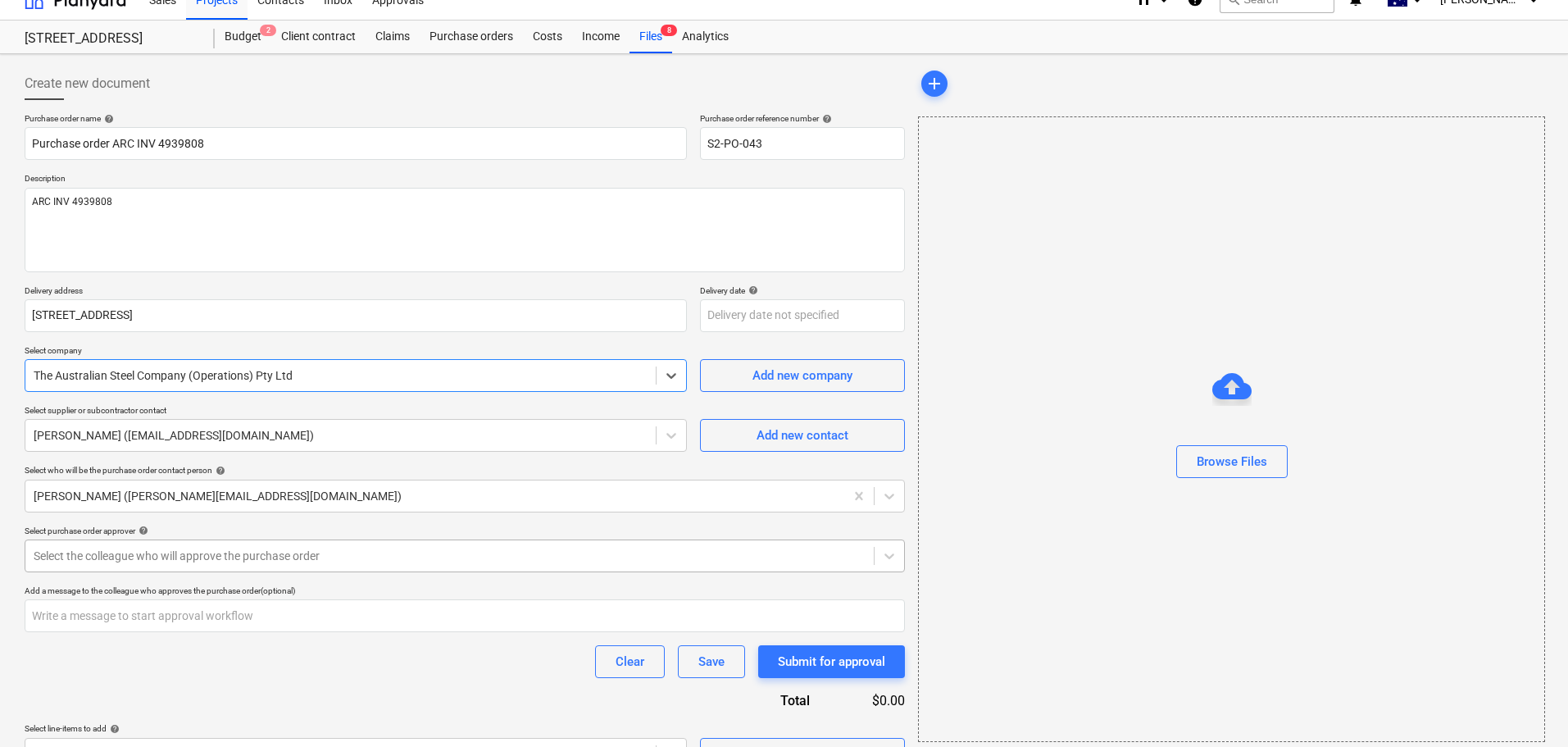
scroll to position [58, 0]
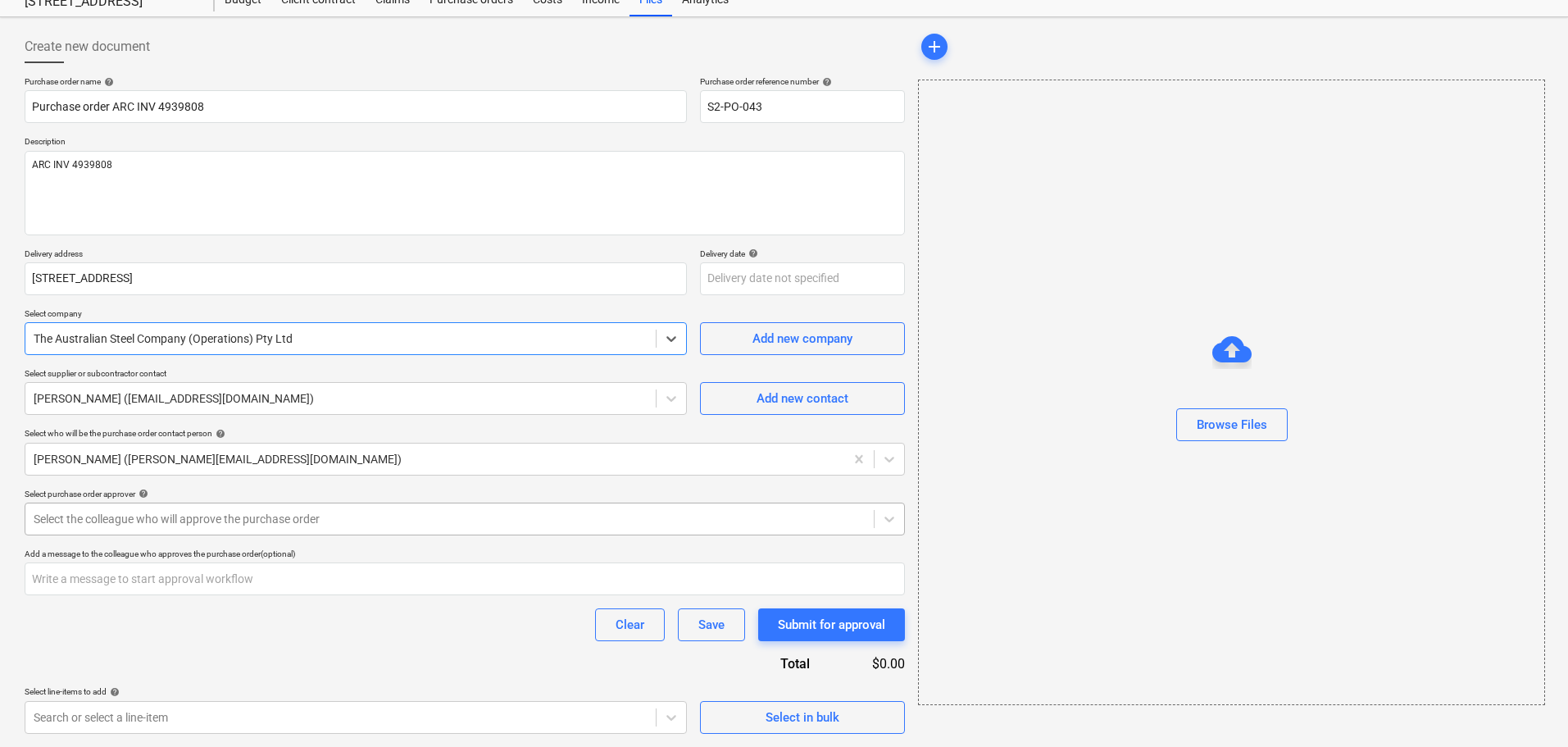
click at [147, 515] on div at bounding box center [450, 519] width 832 height 16
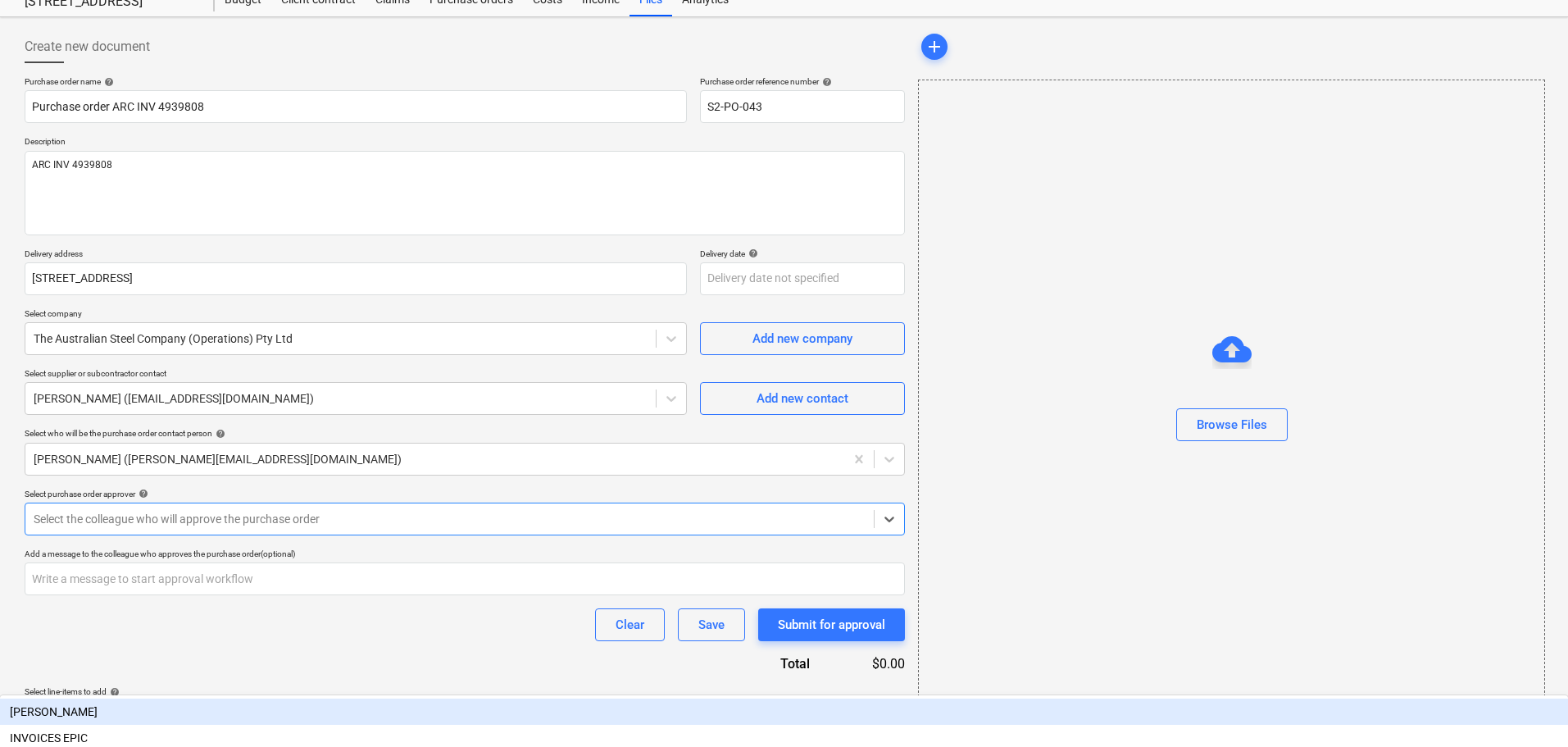
click at [124, 698] on div "[PERSON_NAME]" at bounding box center [784, 711] width 1568 height 26
type textarea "x"
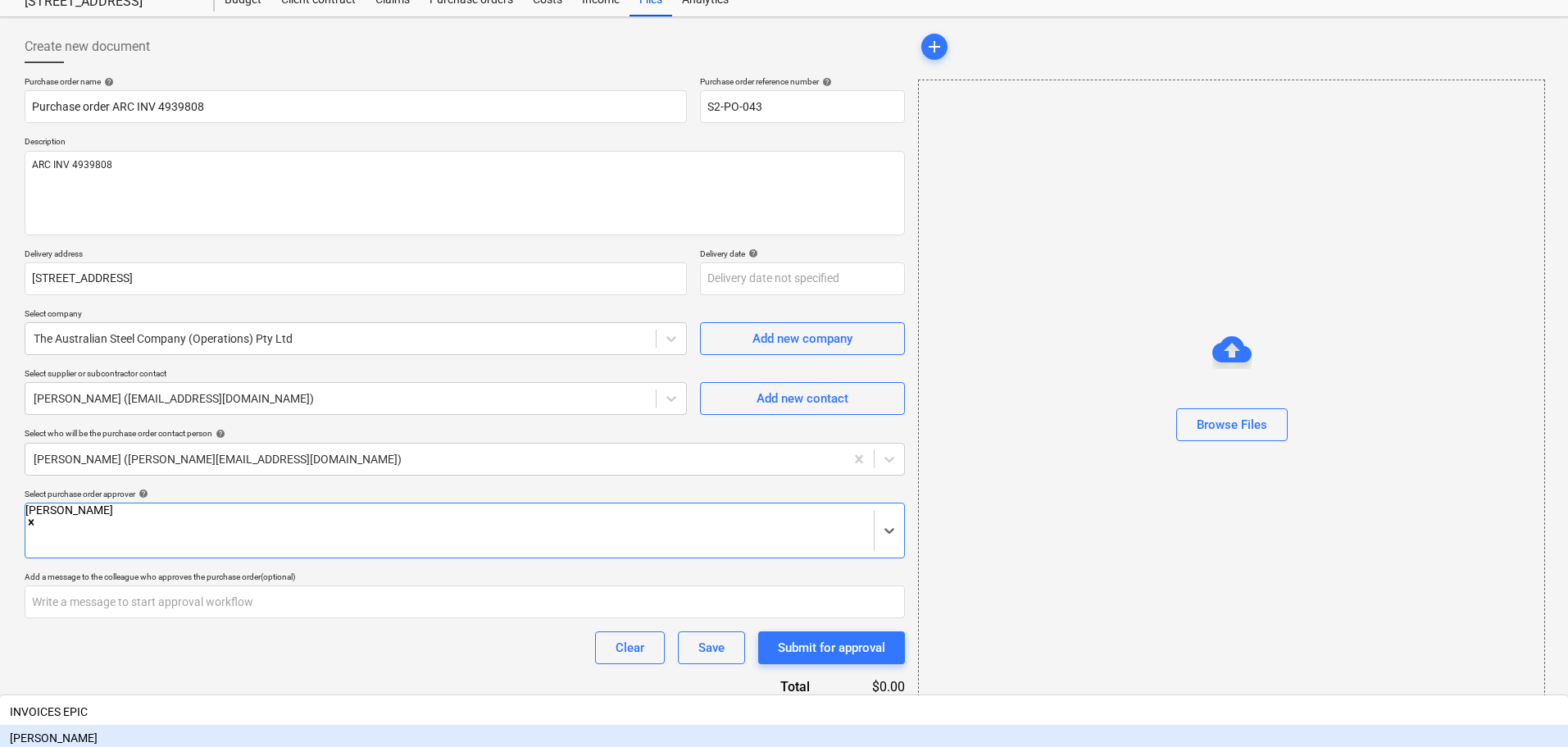
click at [117, 649] on div "Purchase order name help Purchase order ARC INV 4939808 Purchase order referenc…" at bounding box center [464, 417] width 880 height 681
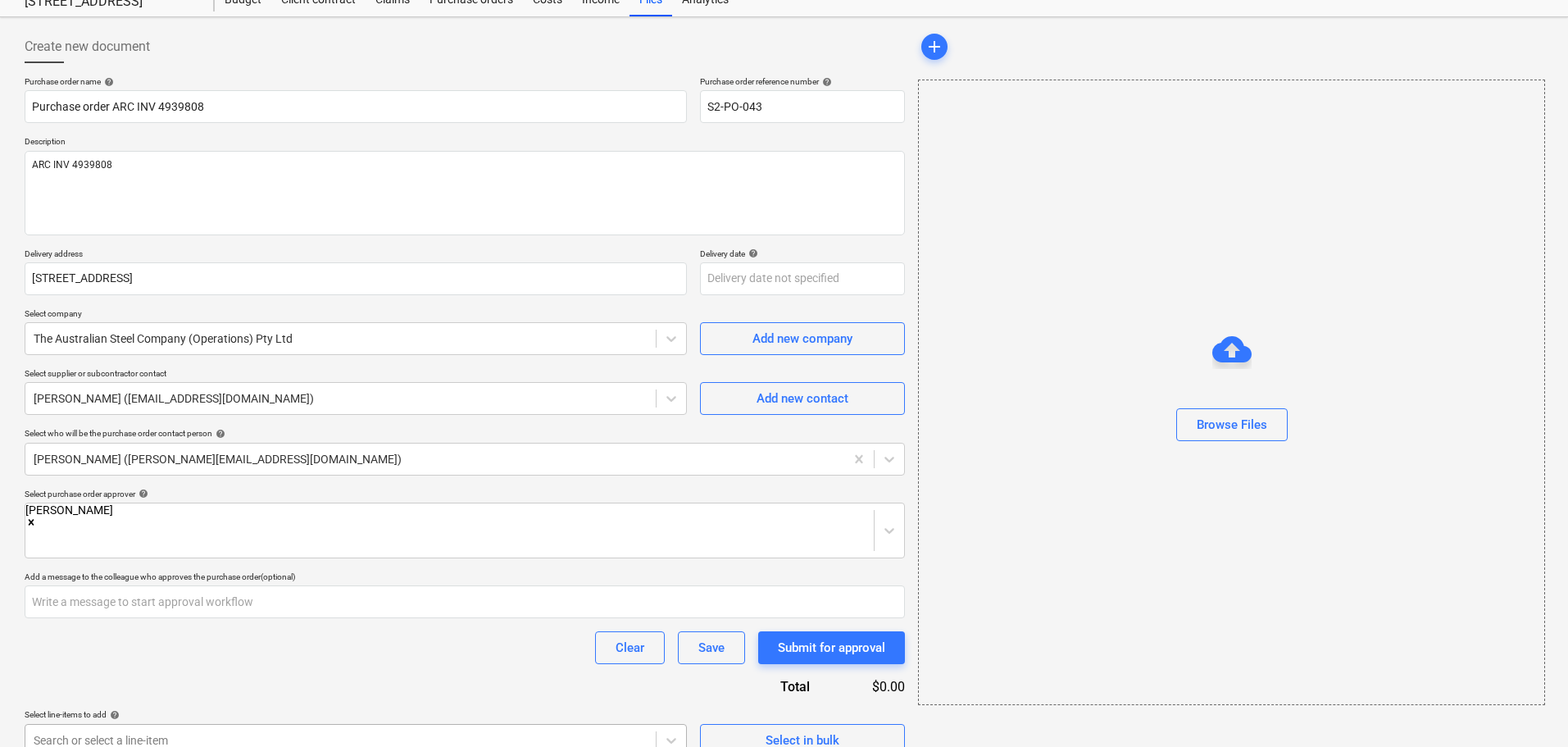
click at [146, 689] on body "Sales Projects Contacts Inbox Approvals format_size keyboard_arrow_down help se…" at bounding box center [784, 315] width 1568 height 747
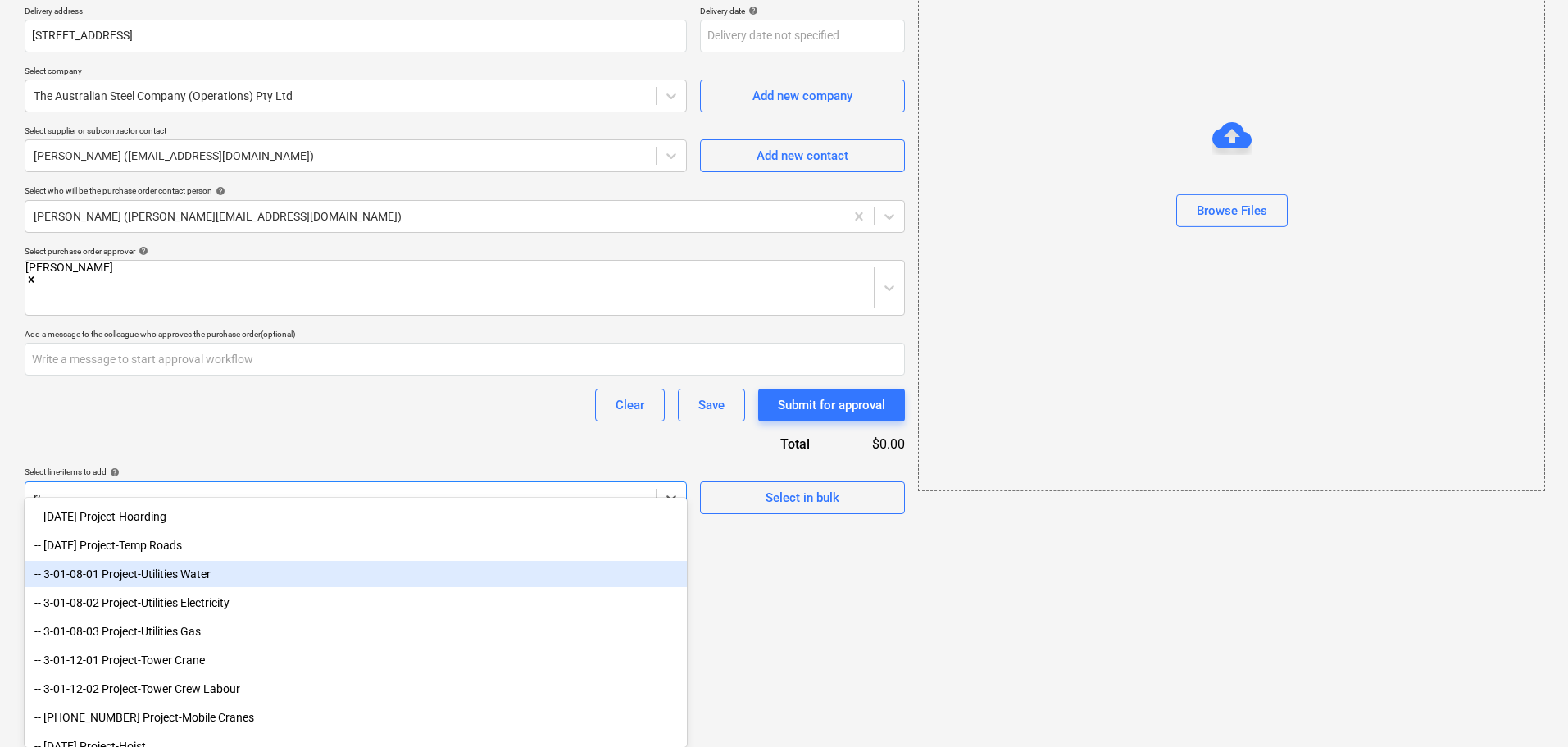
scroll to position [85, 0]
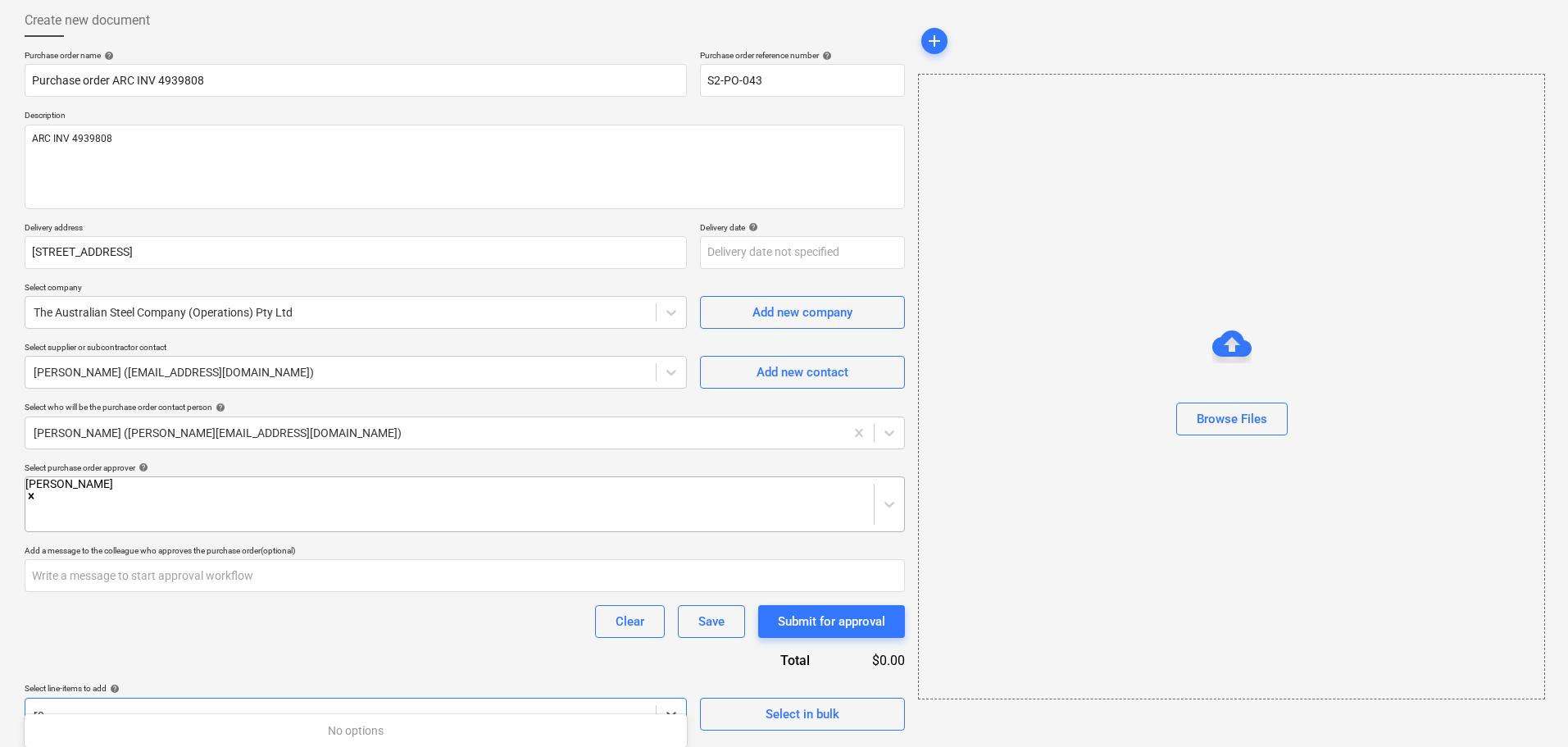
type input "r"
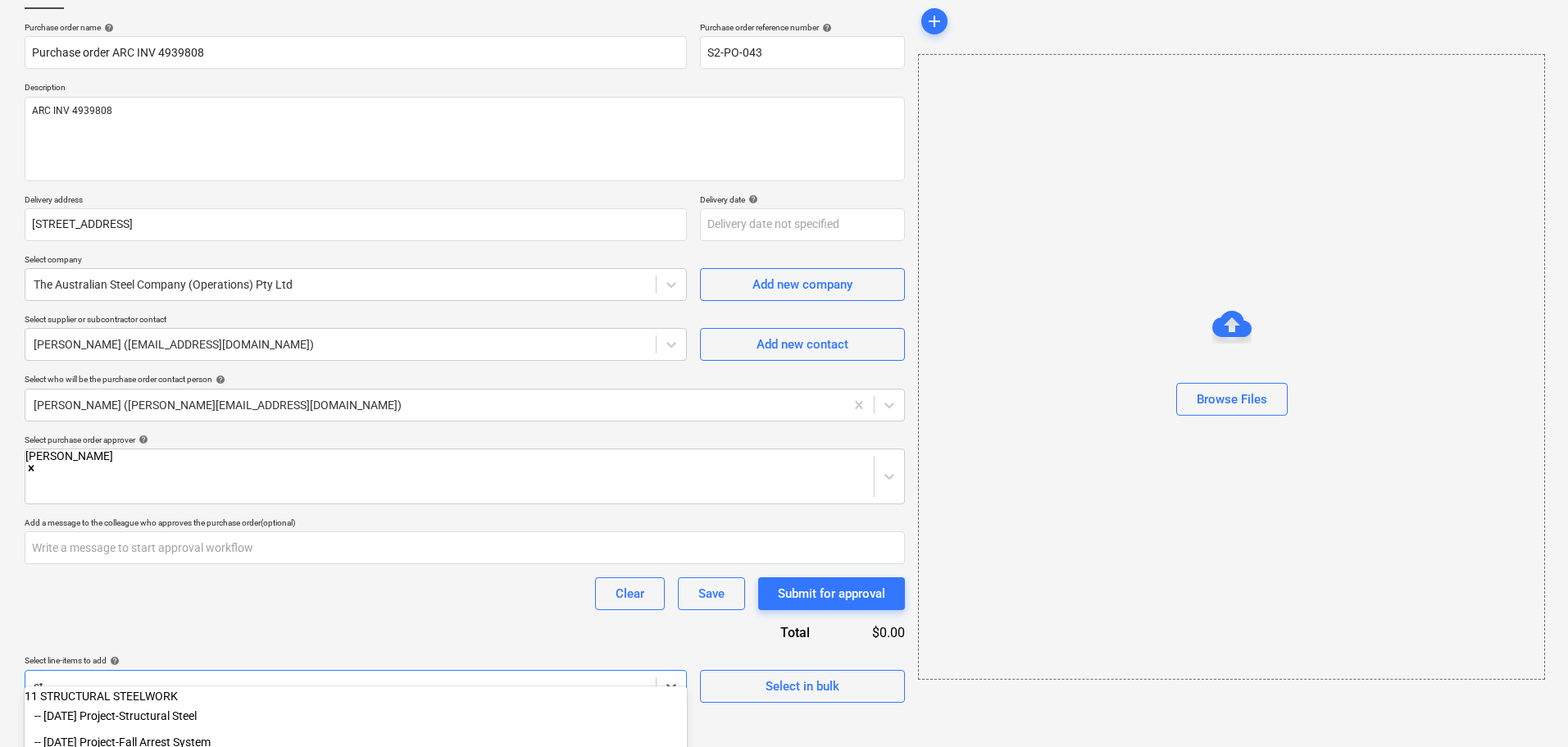
type input "s"
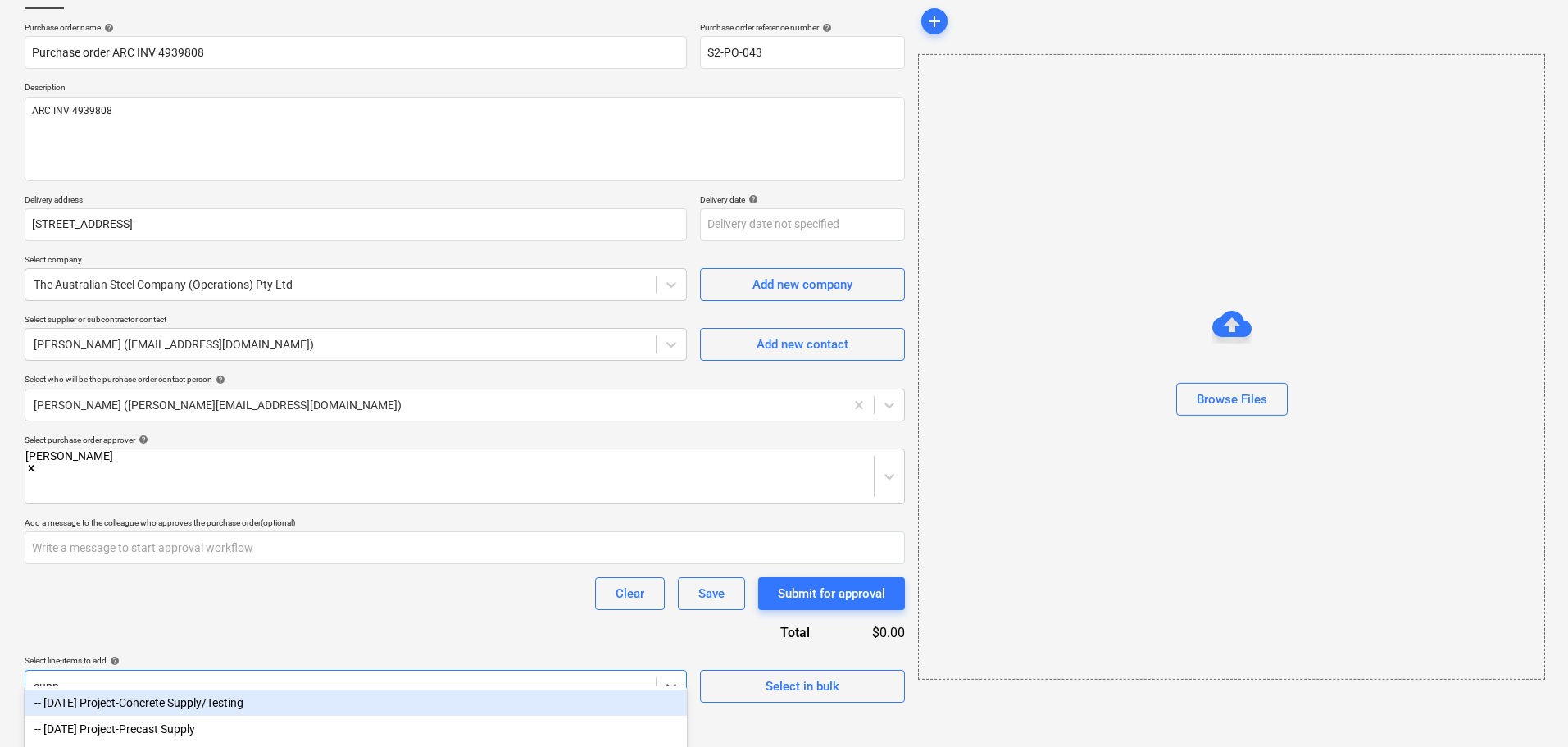
type input "suppl"
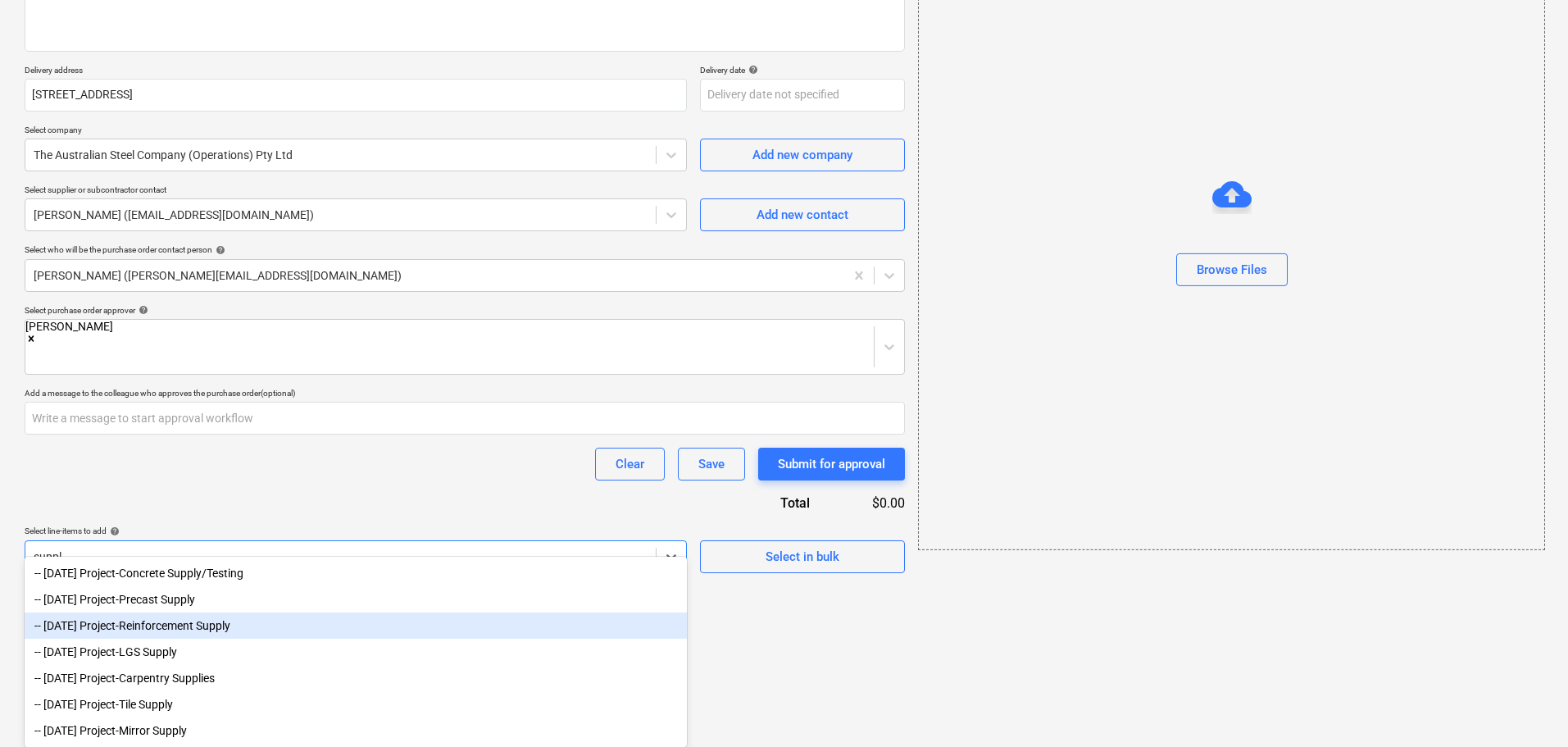
click at [281, 626] on div "-- [DATE] Project-Reinforcement Supply" at bounding box center [355, 626] width 662 height 26
type textarea "x"
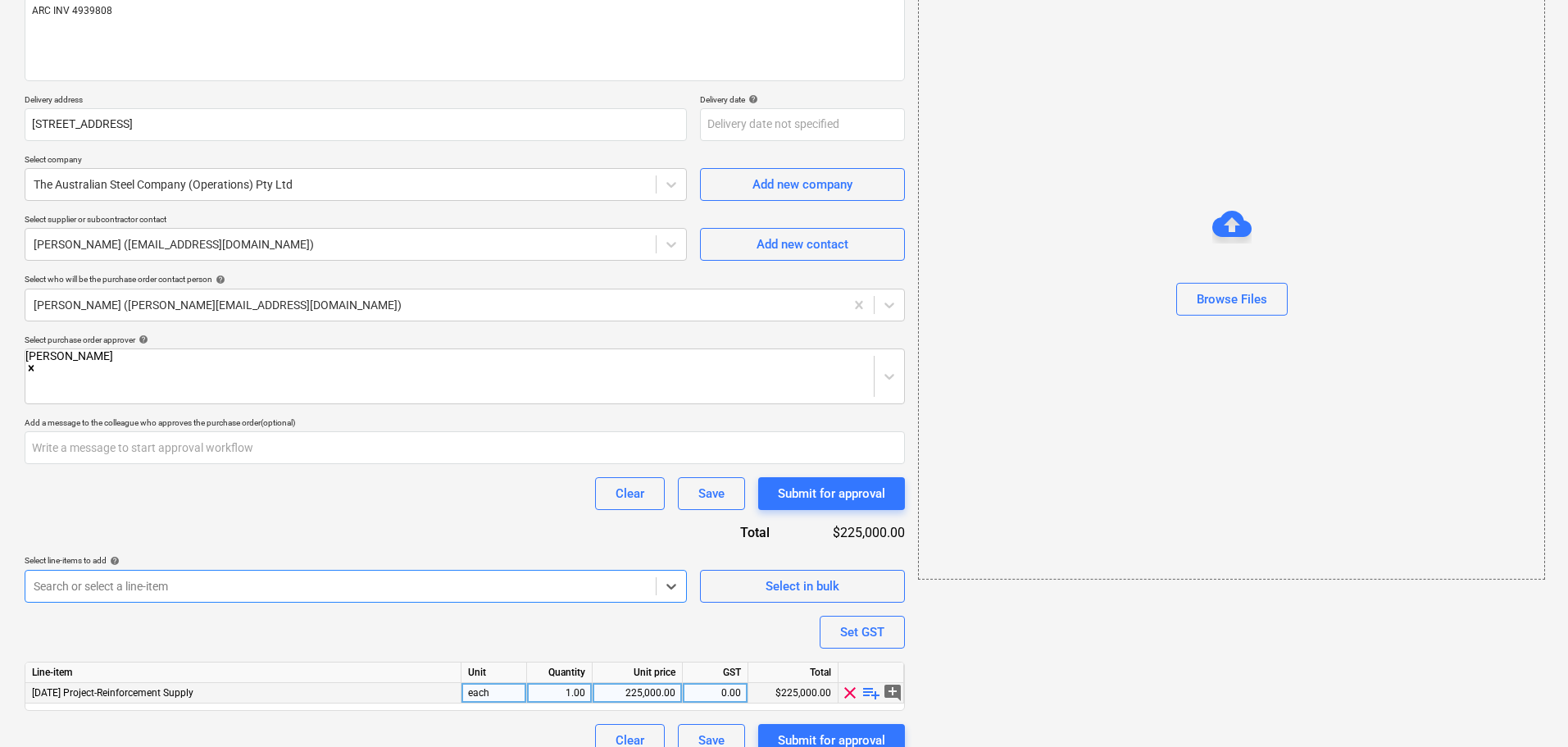
click at [645, 683] on div "225,000.00" at bounding box center [637, 693] width 77 height 20
click at [870, 683] on span "playlist_add" at bounding box center [872, 693] width 19 height 19
type textarea "x"
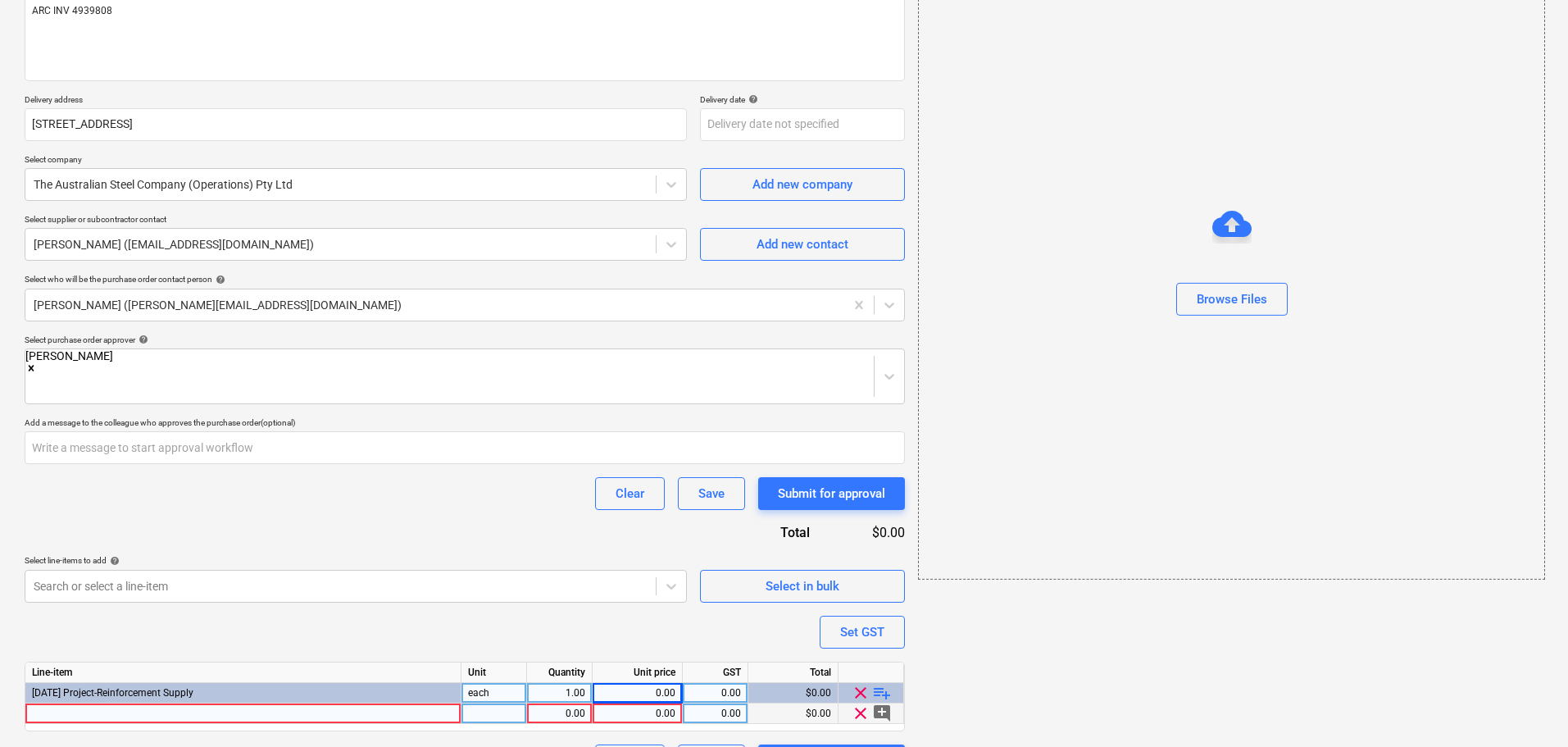
click at [160, 703] on div at bounding box center [243, 713] width 436 height 20
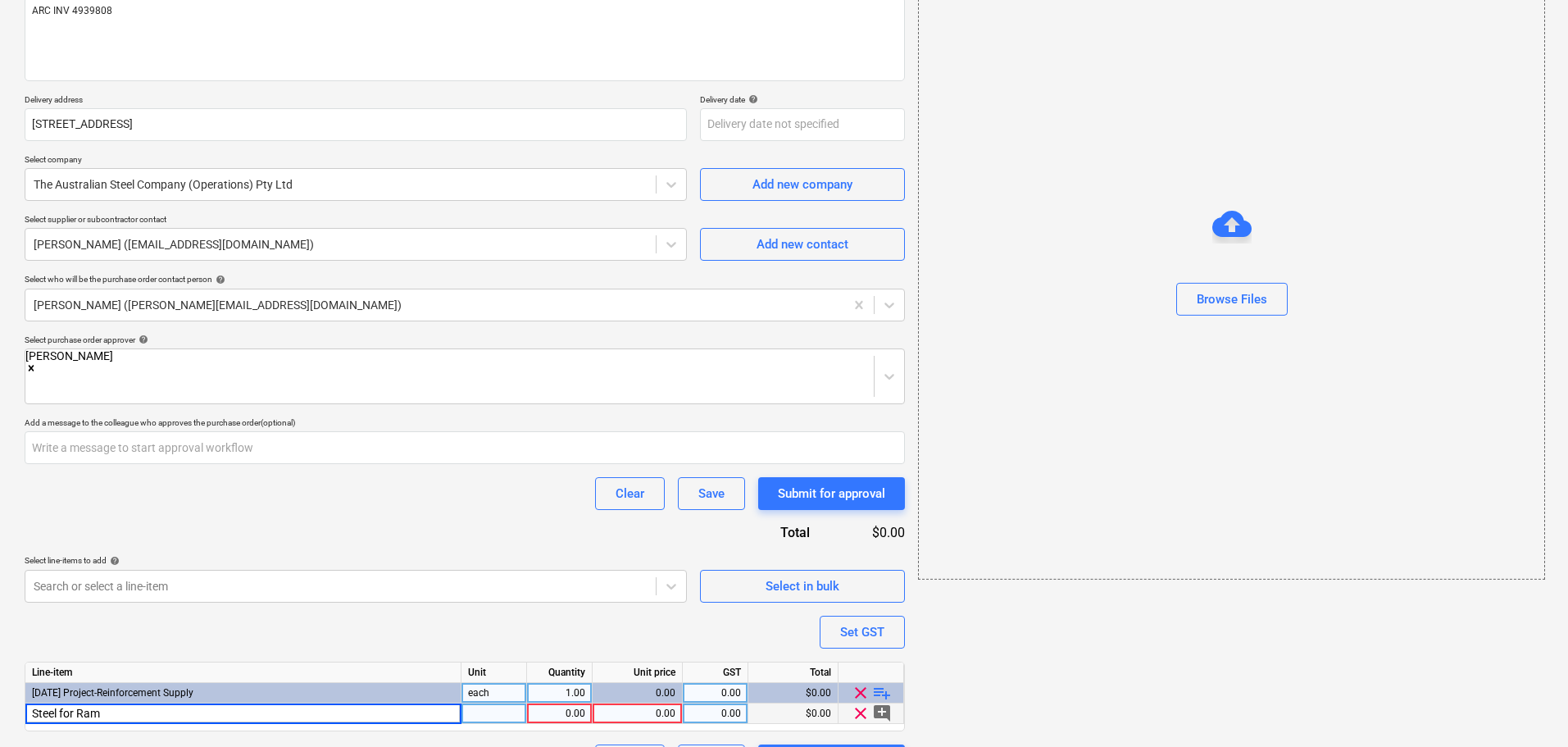
type input "Steel for Ramp"
type textarea "x"
click at [119, 703] on div "Steel for Ramp" at bounding box center [243, 713] width 436 height 20
click at [118, 703] on input "Steel for Ramp" at bounding box center [242, 713] width 435 height 19
type input "Steel for Ram"
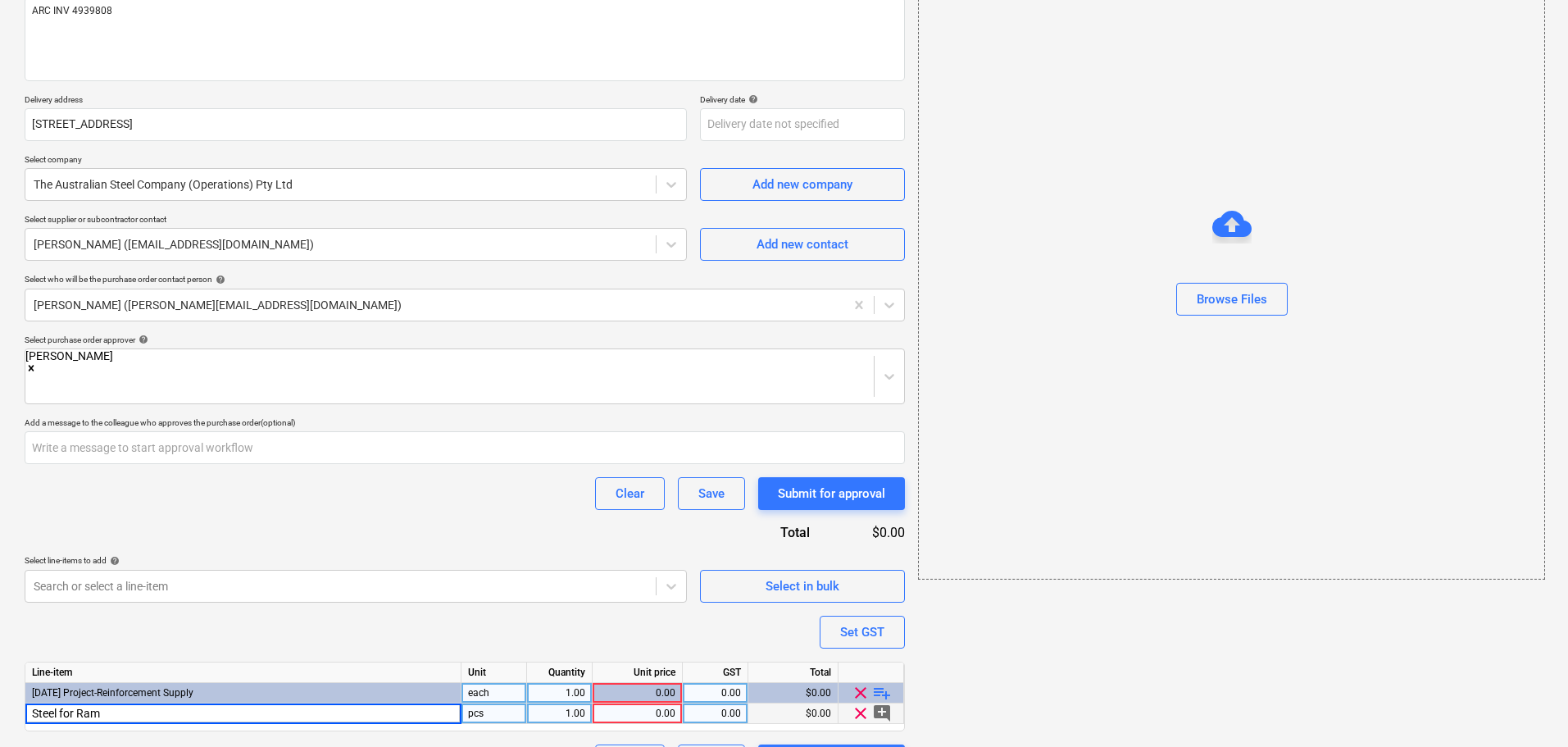
type textarea "x"
type input "Steel for B1 and GF Infill"
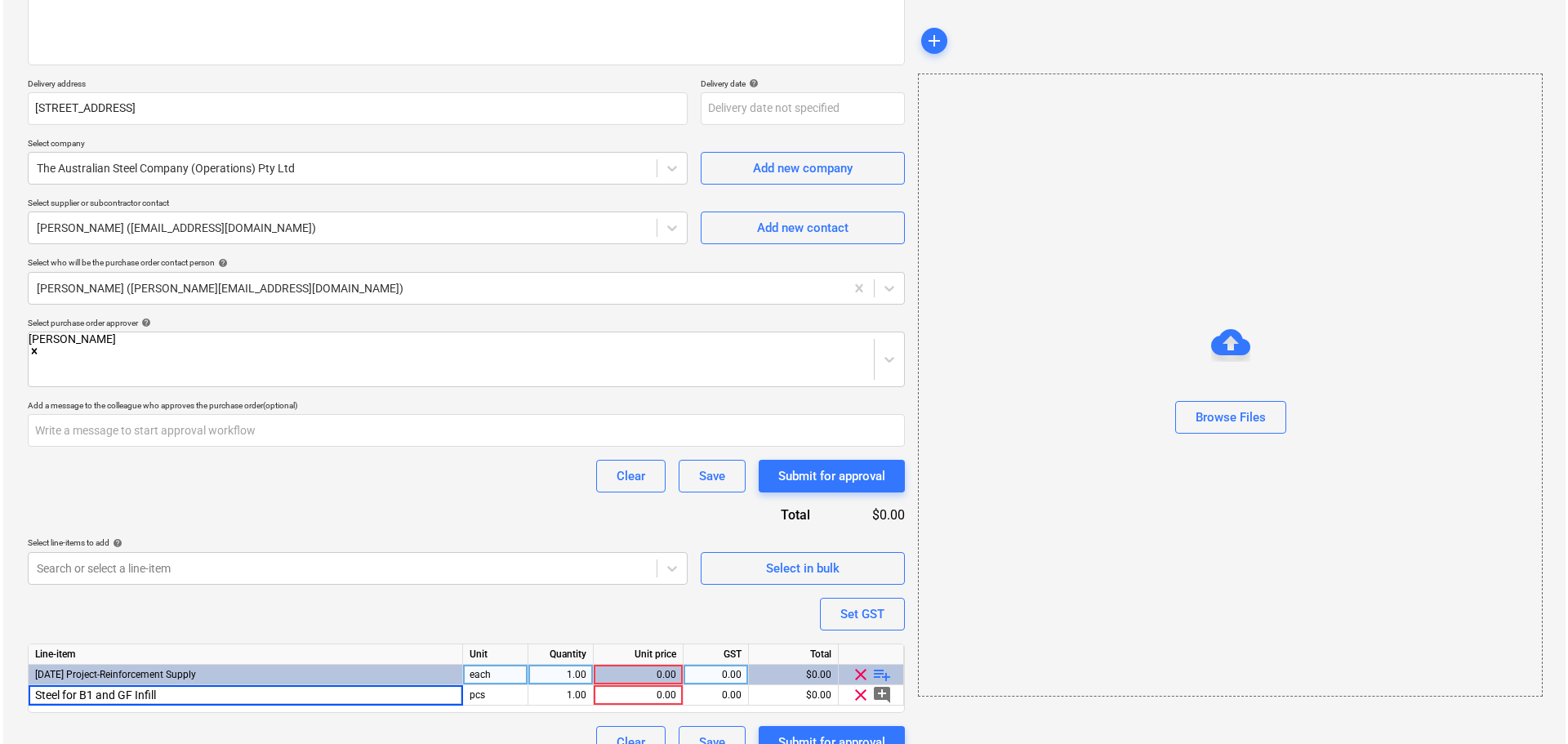
scroll to position [232, 0]
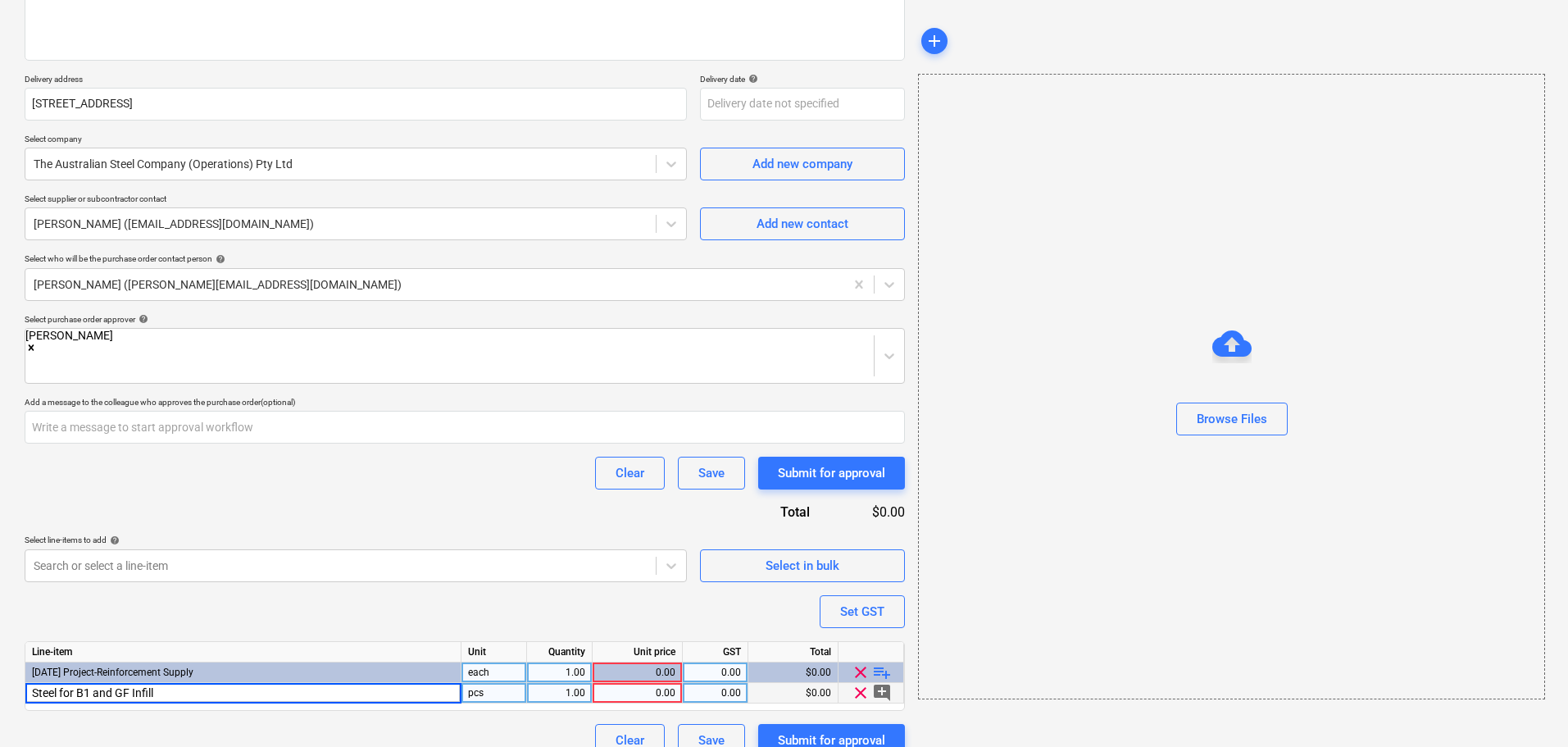
type textarea "x"
click at [655, 683] on div "0.00" at bounding box center [637, 693] width 77 height 20
type input "2562.08"
click at [447, 597] on div "Purchase order name help Purchase order ARC INV 4939808 Purchase order referenc…" at bounding box center [464, 330] width 880 height 856
click at [793, 730] on div "Submit for approval" at bounding box center [831, 740] width 108 height 21
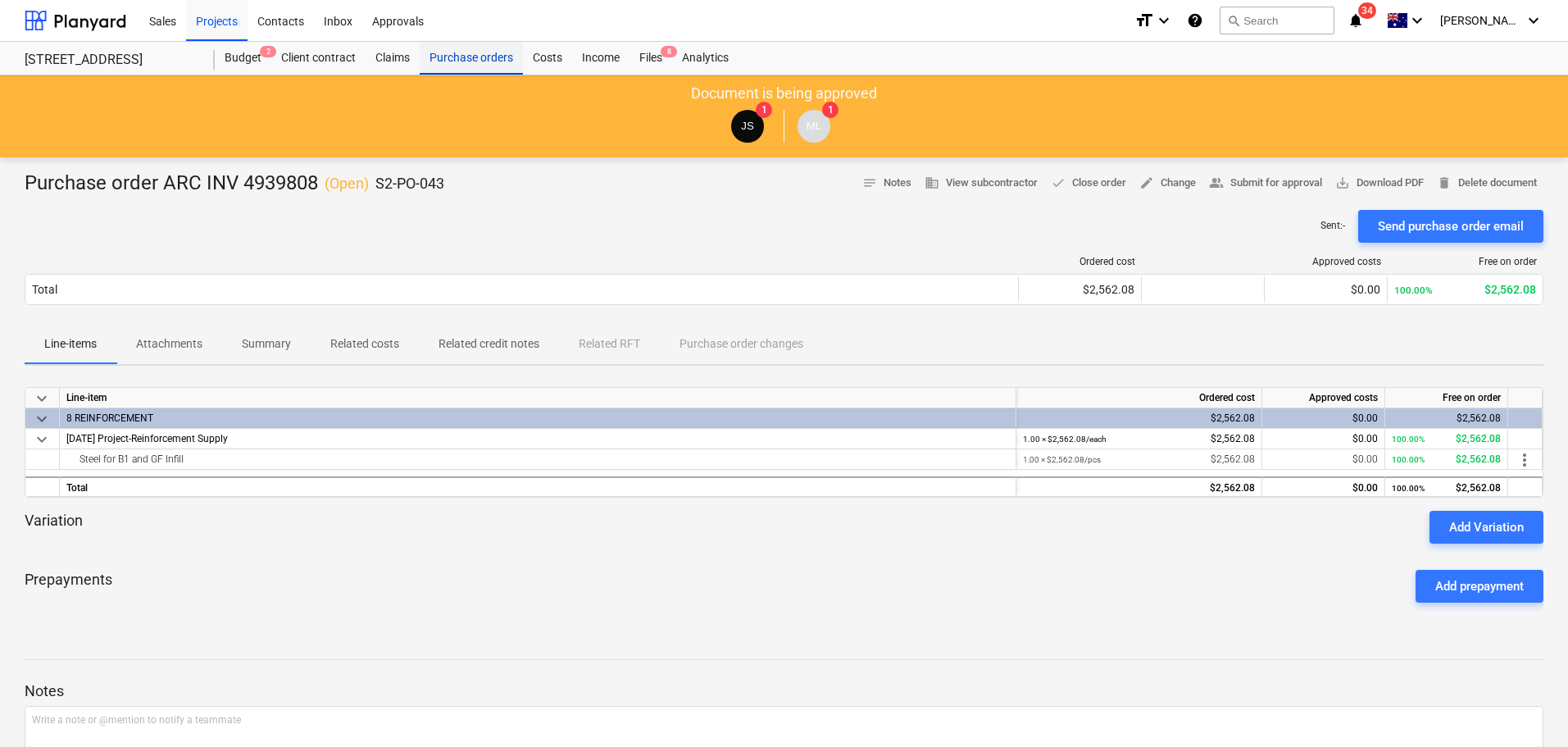
click at [486, 57] on div "Purchase orders" at bounding box center [471, 58] width 104 height 33
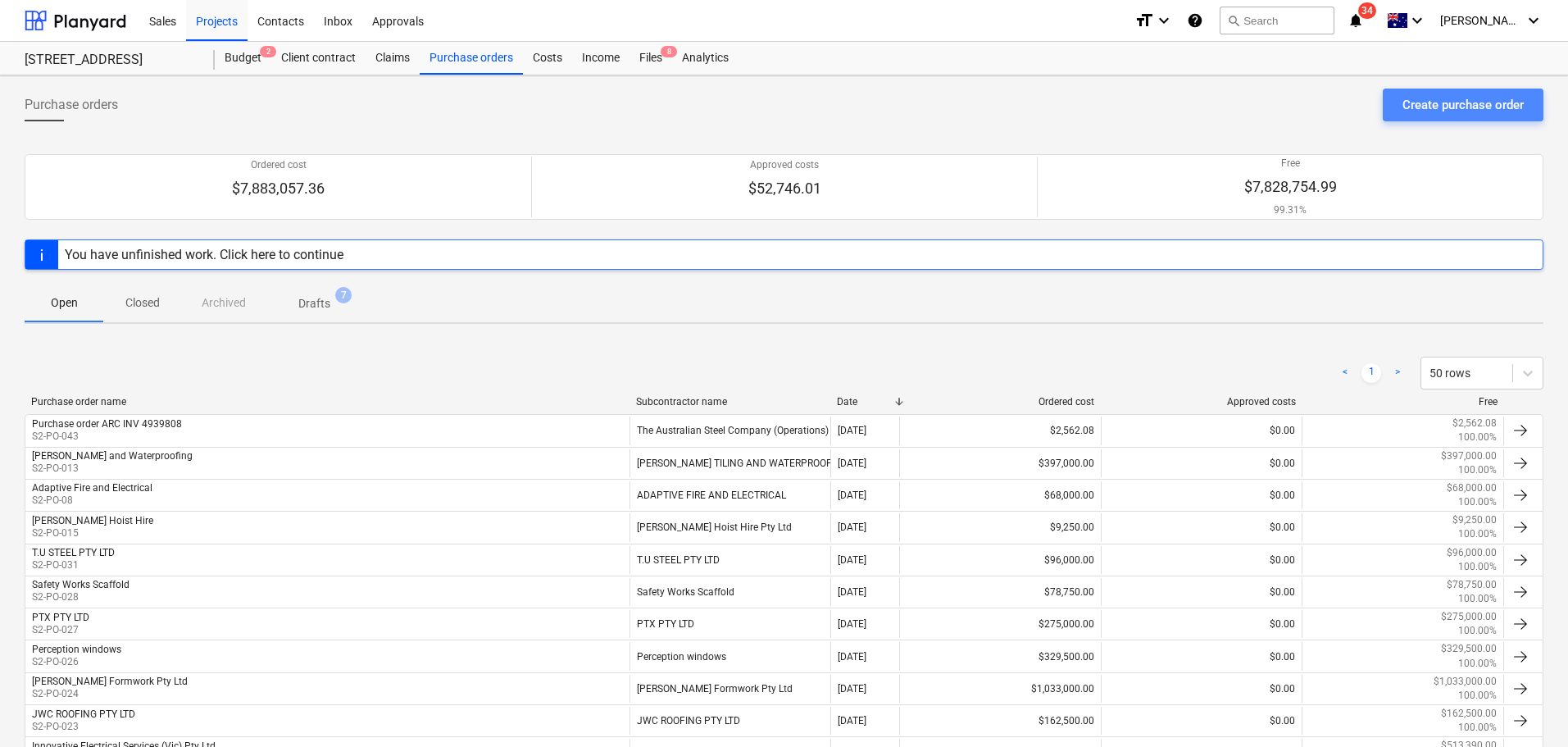
click at [1461, 117] on button "Create purchase order" at bounding box center [1463, 105] width 161 height 33
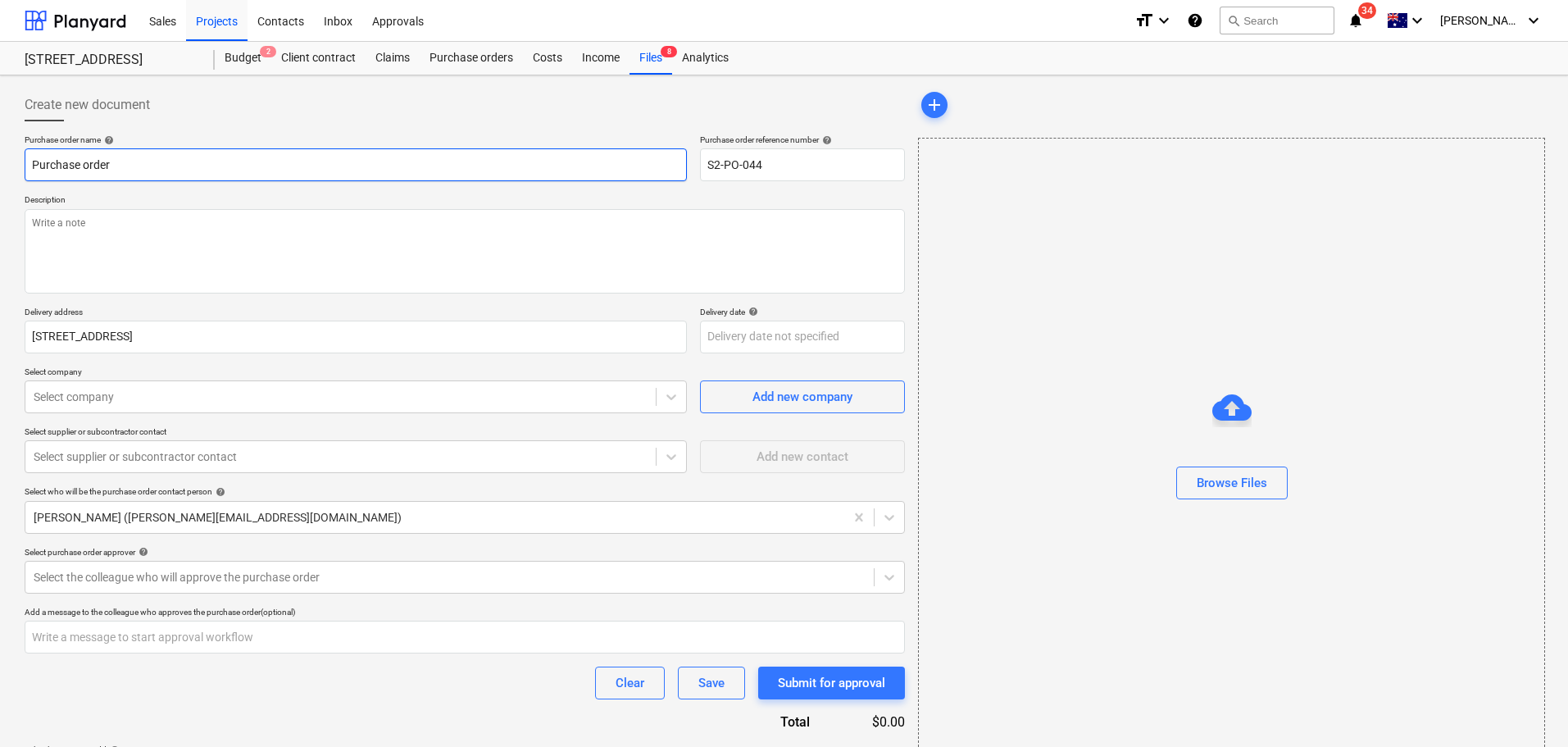
click at [246, 171] on input "Purchase order" at bounding box center [355, 165] width 662 height 33
type textarea "x"
type input "Purchase order"
type textarea "x"
type input "P"
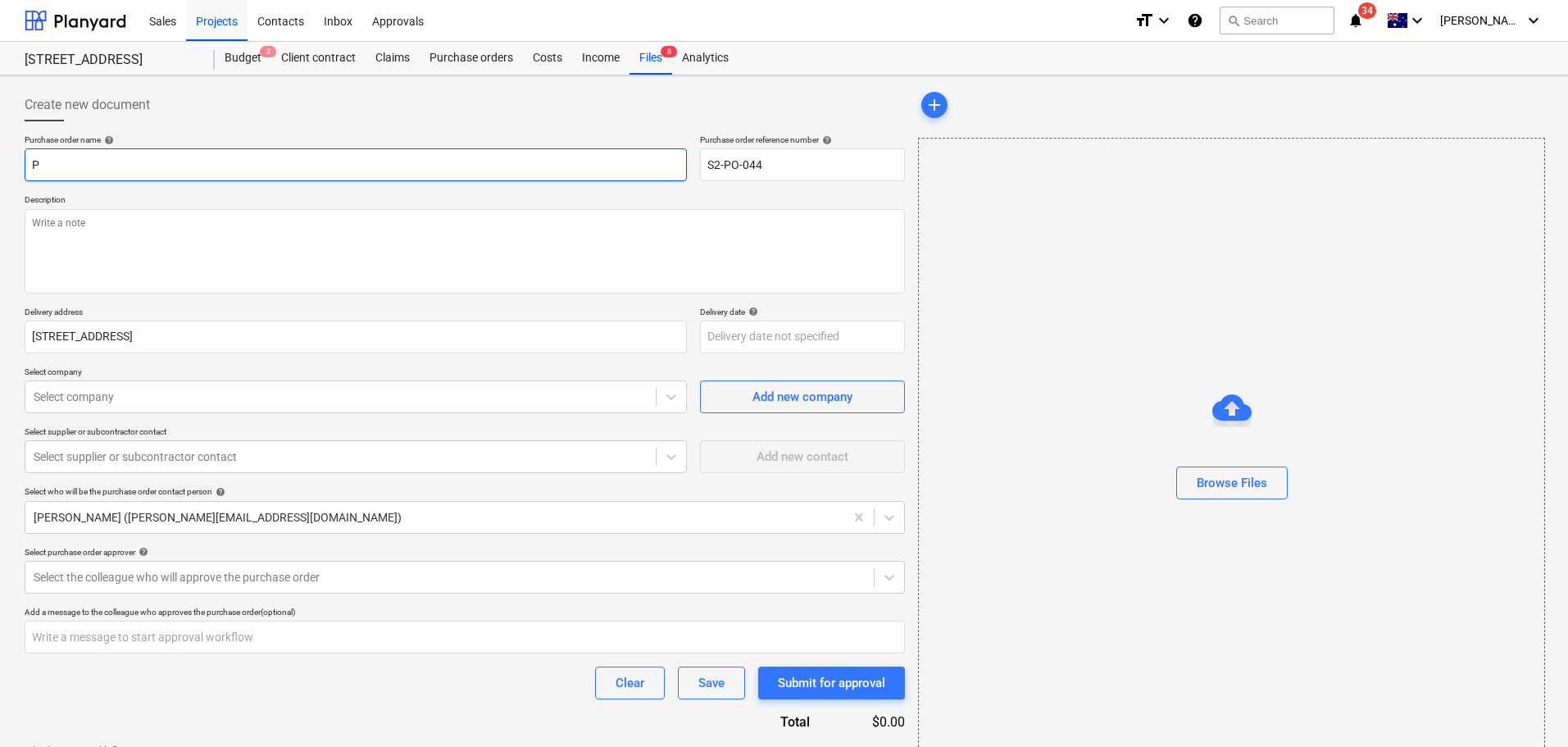
type textarea "x"
click at [152, 266] on textarea at bounding box center [464, 251] width 880 height 84
paste textarea "Pointforce 140596"
click at [79, 470] on div "Select supplier or subcontractor contact" at bounding box center [355, 457] width 662 height 33
click at [122, 432] on p "Select supplier or subcontractor contact" at bounding box center [355, 434] width 662 height 14
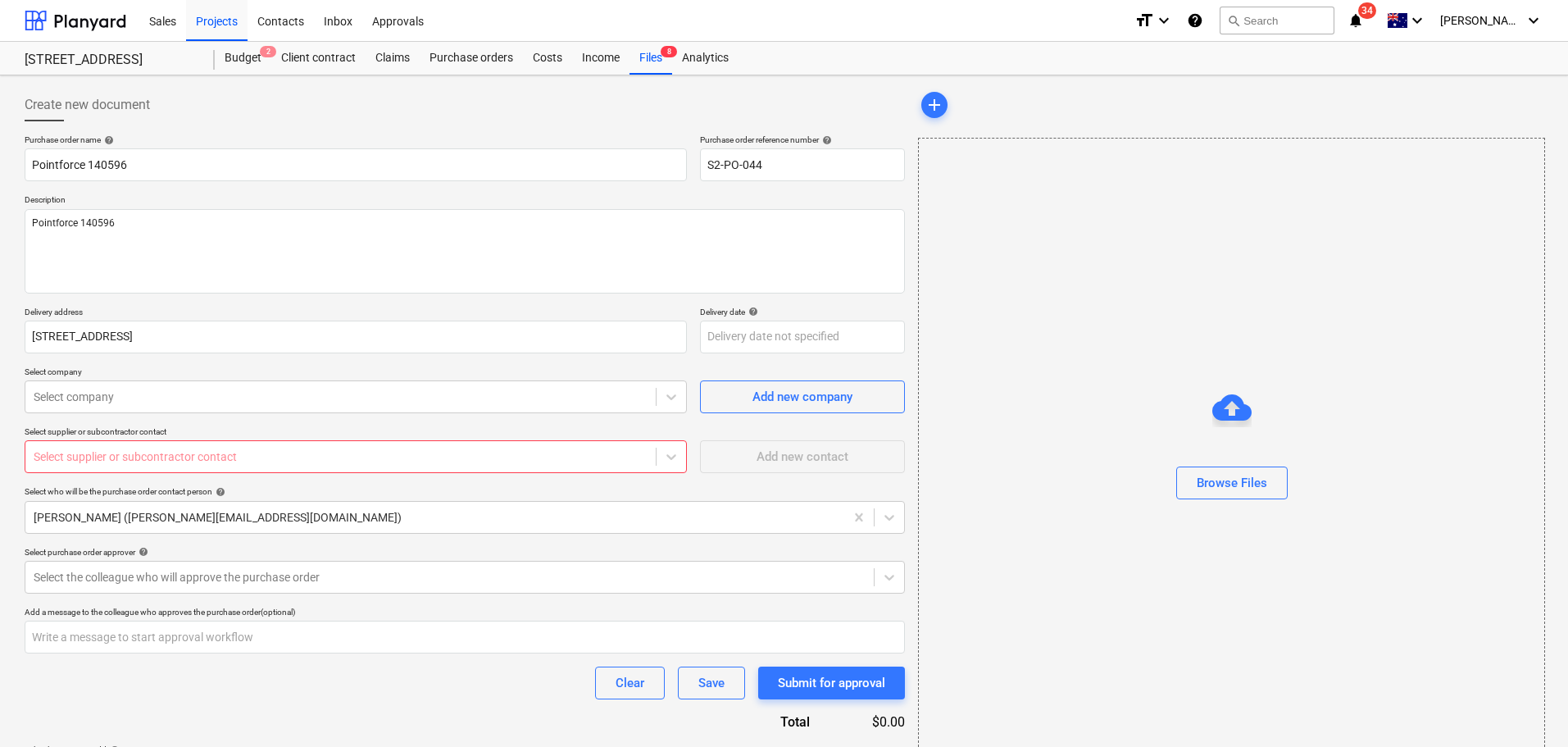
click at [125, 469] on div "Select supplier or subcontractor contact" at bounding box center [340, 457] width 630 height 23
click at [135, 396] on div at bounding box center [340, 397] width 614 height 16
click at [251, 377] on p "Select company" at bounding box center [355, 374] width 662 height 14
click at [313, 401] on div at bounding box center [340, 397] width 614 height 16
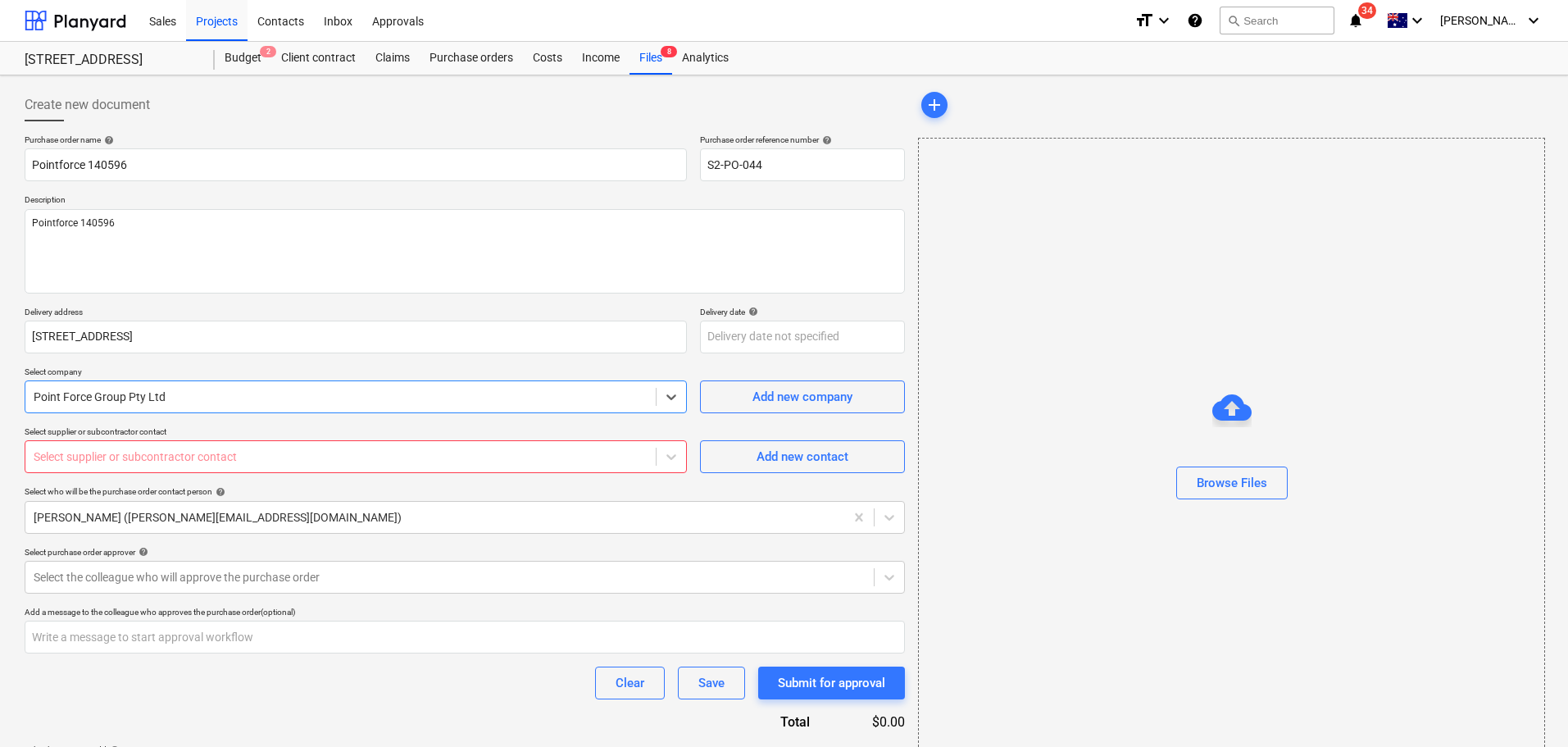
click at [293, 456] on div at bounding box center [340, 456] width 614 height 16
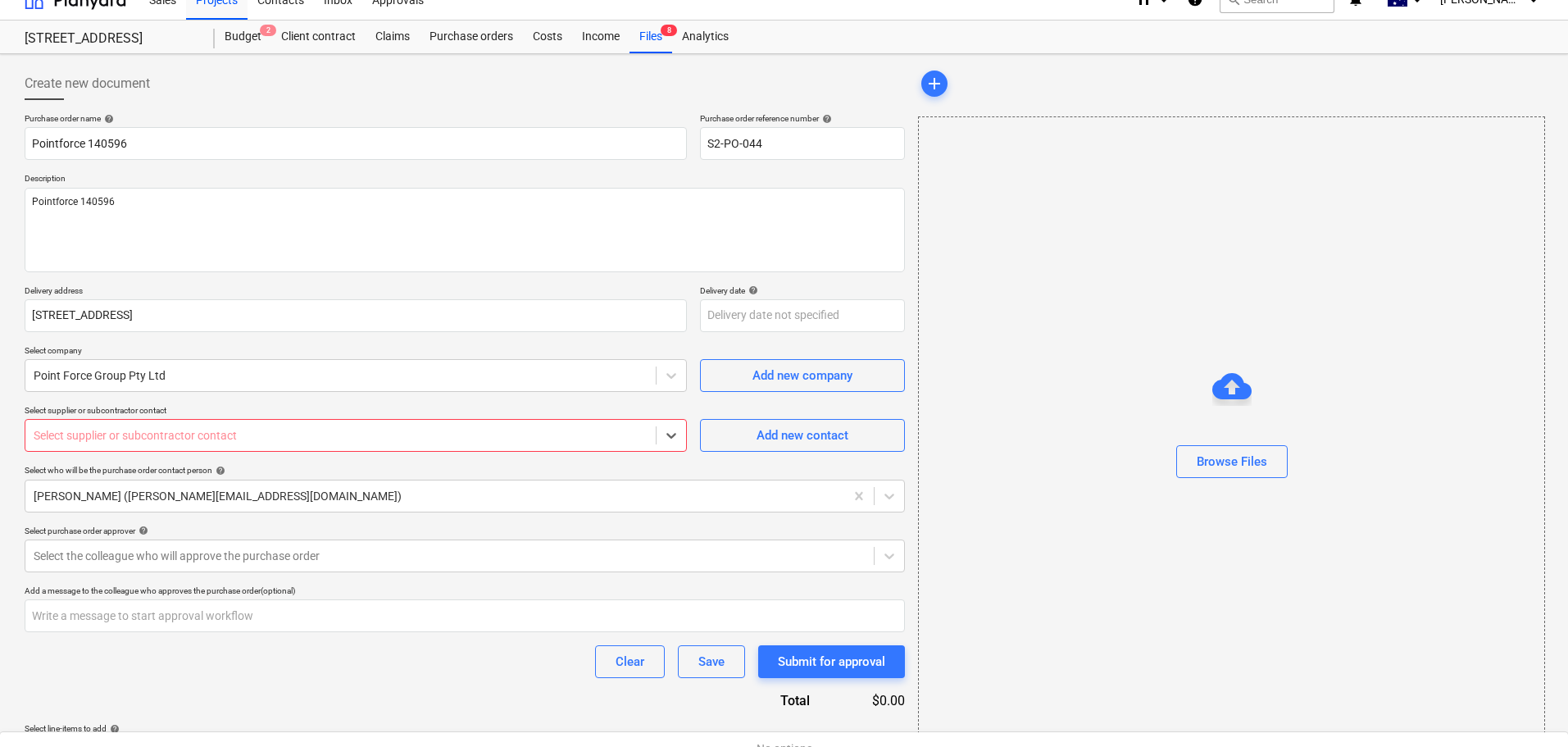
scroll to position [58, 0]
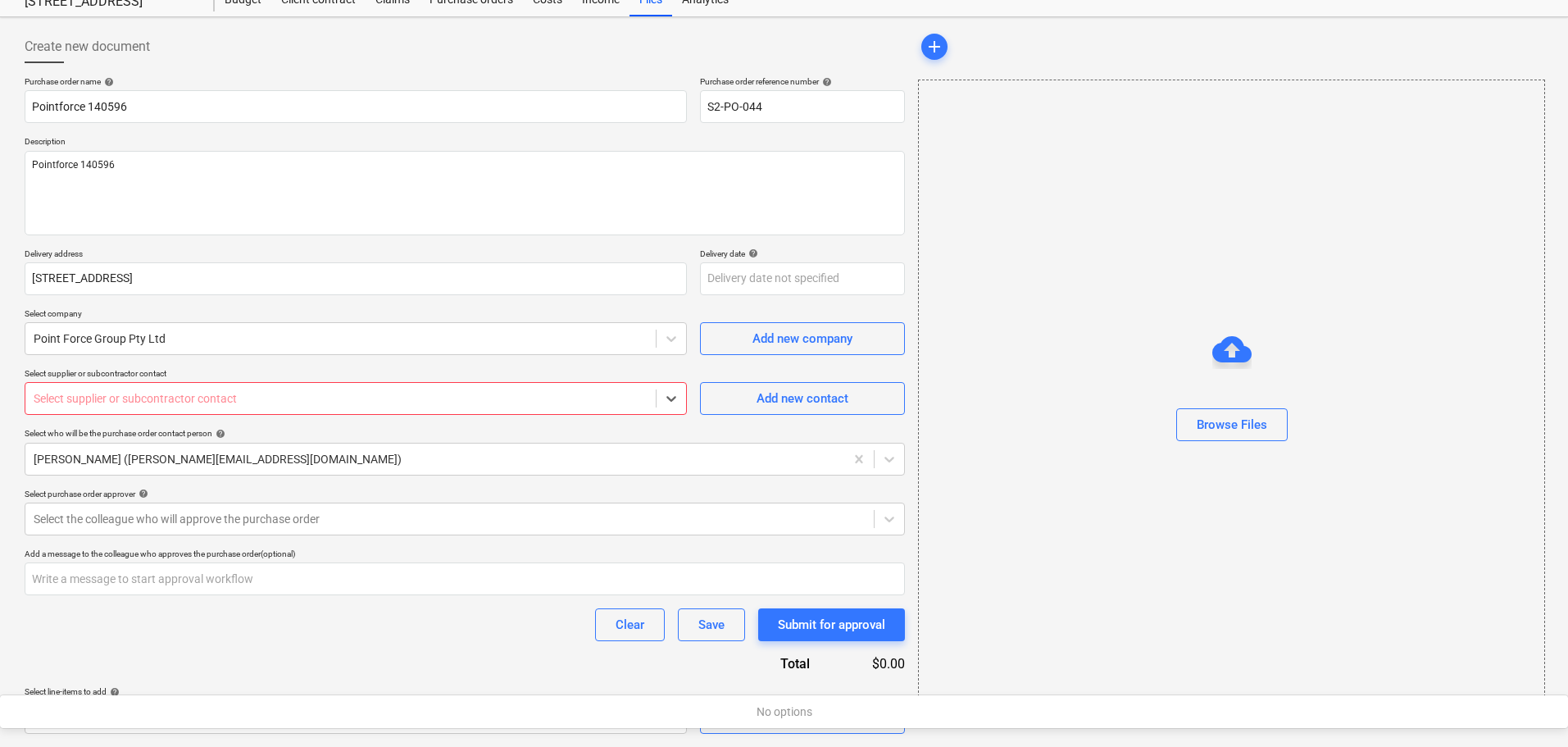
click at [390, 629] on div "Clear Save Submit for approval" at bounding box center [464, 625] width 880 height 33
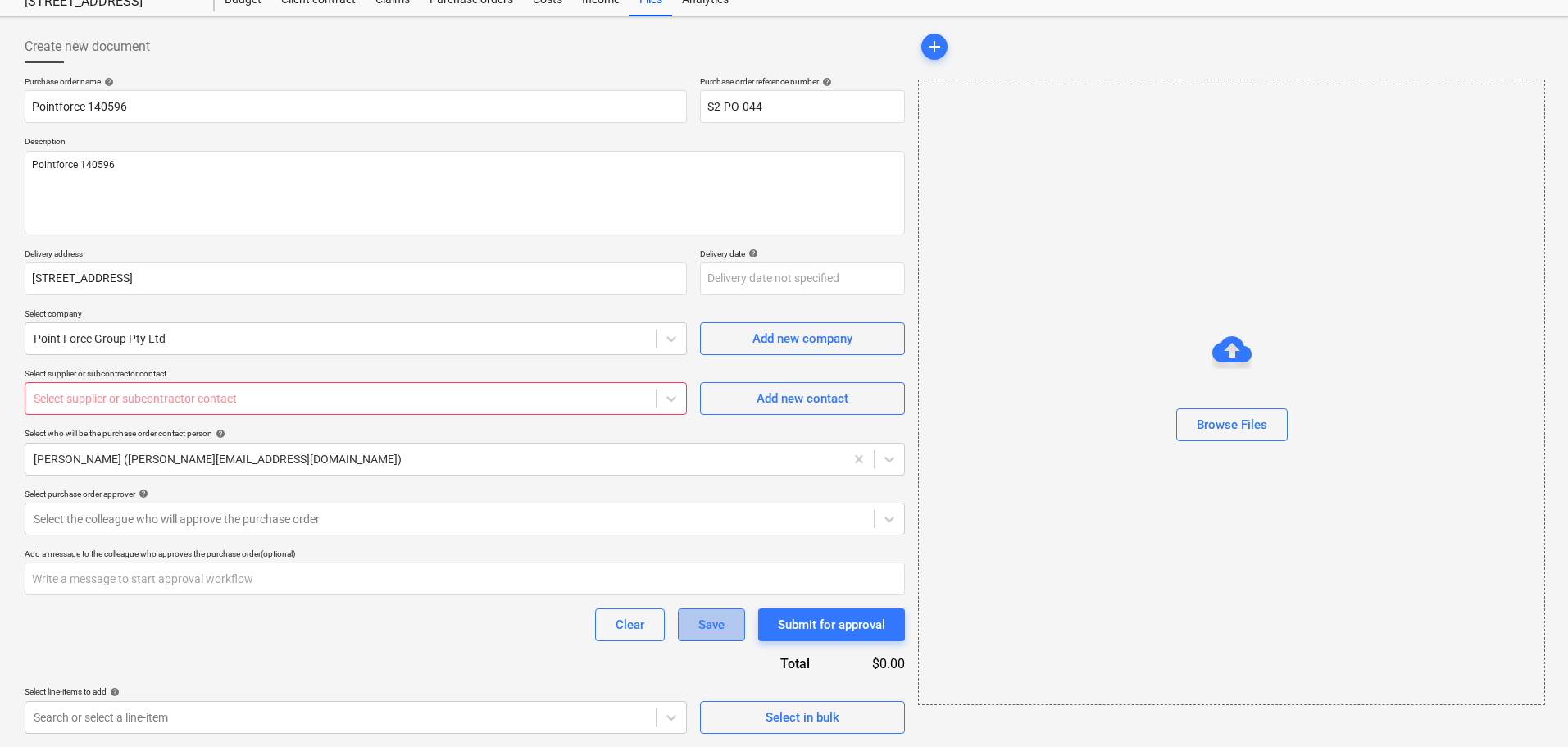
click at [735, 634] on button "Save" at bounding box center [711, 625] width 67 height 33
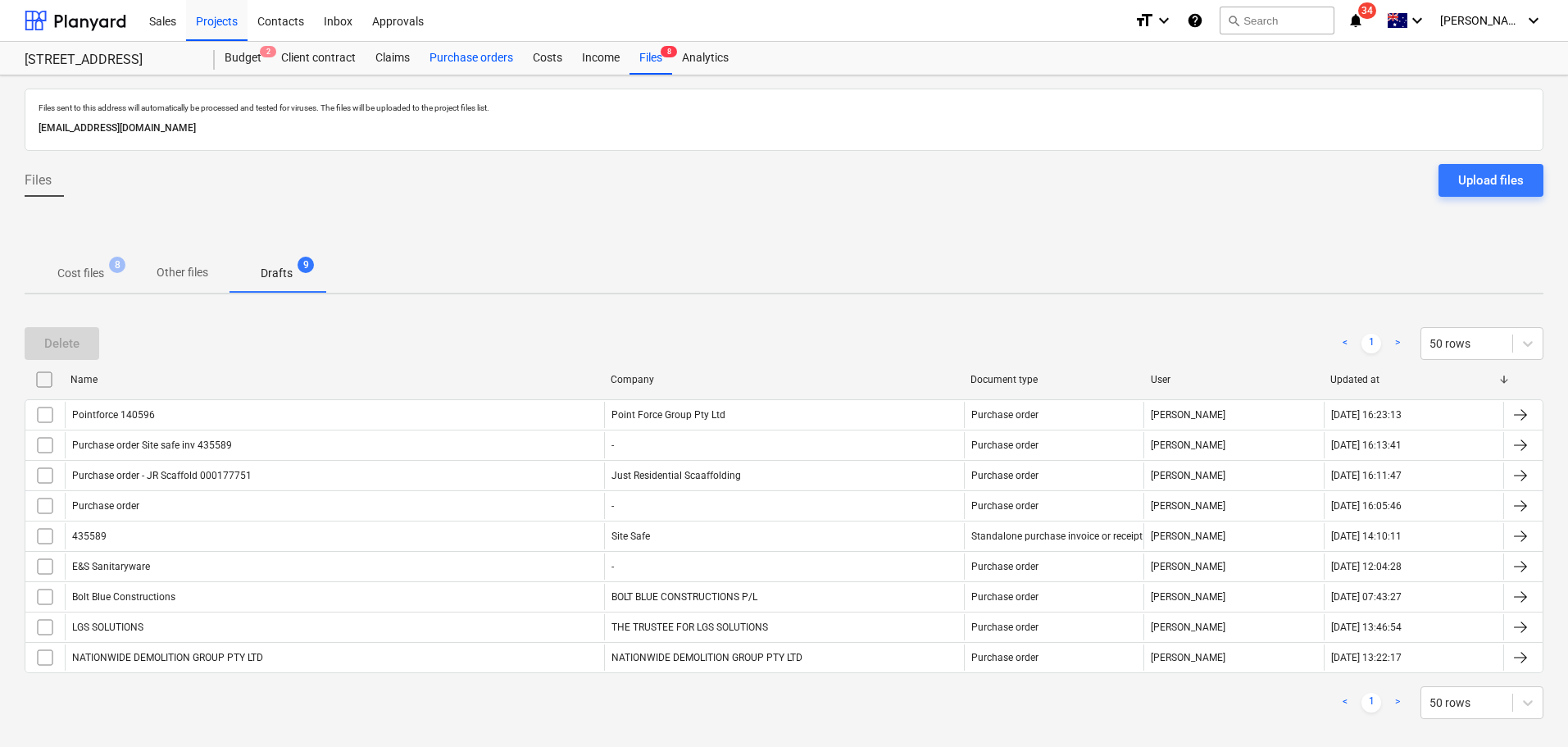
click at [468, 68] on div "Purchase orders" at bounding box center [471, 58] width 104 height 33
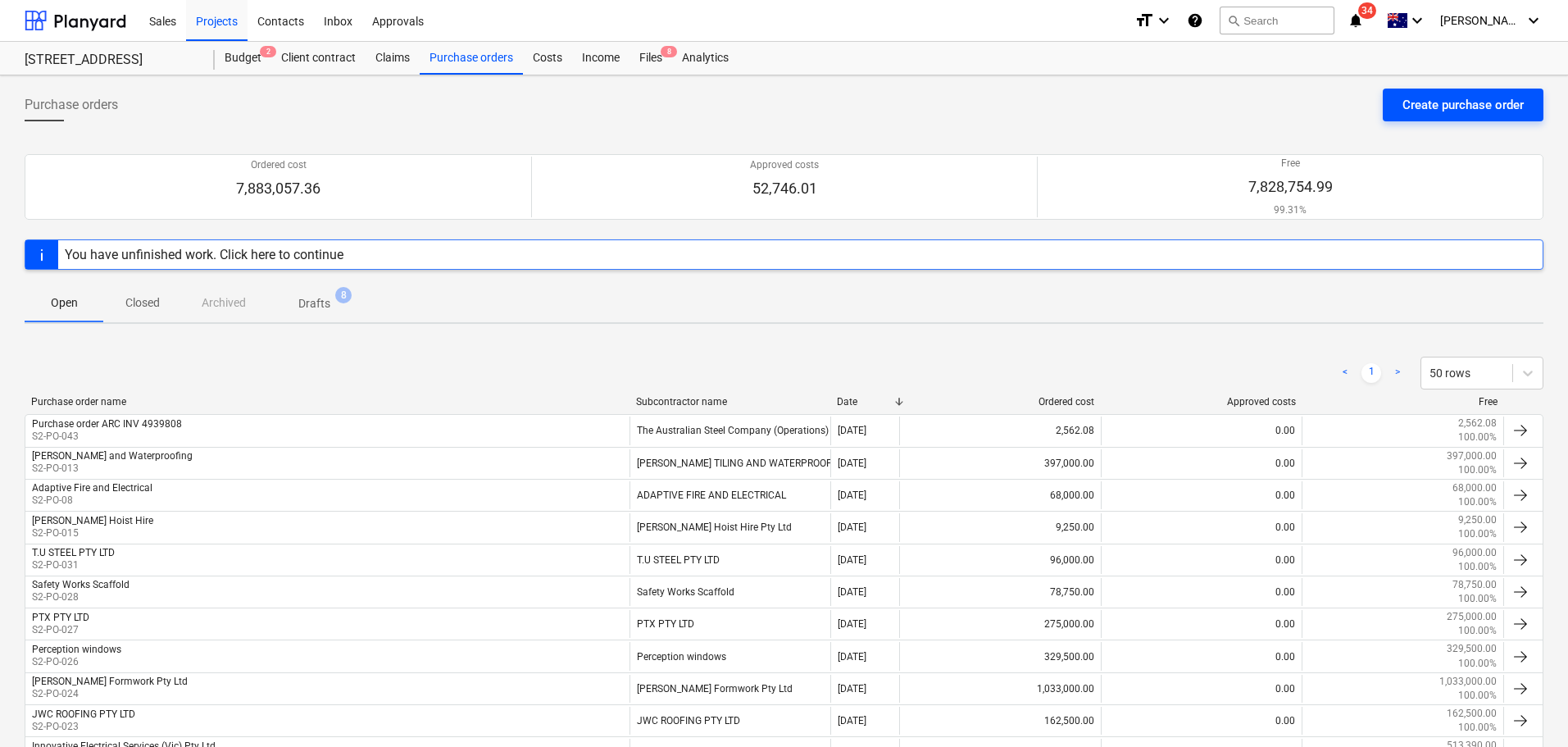
click at [1432, 94] on div "Create purchase order" at bounding box center [1463, 105] width 121 height 21
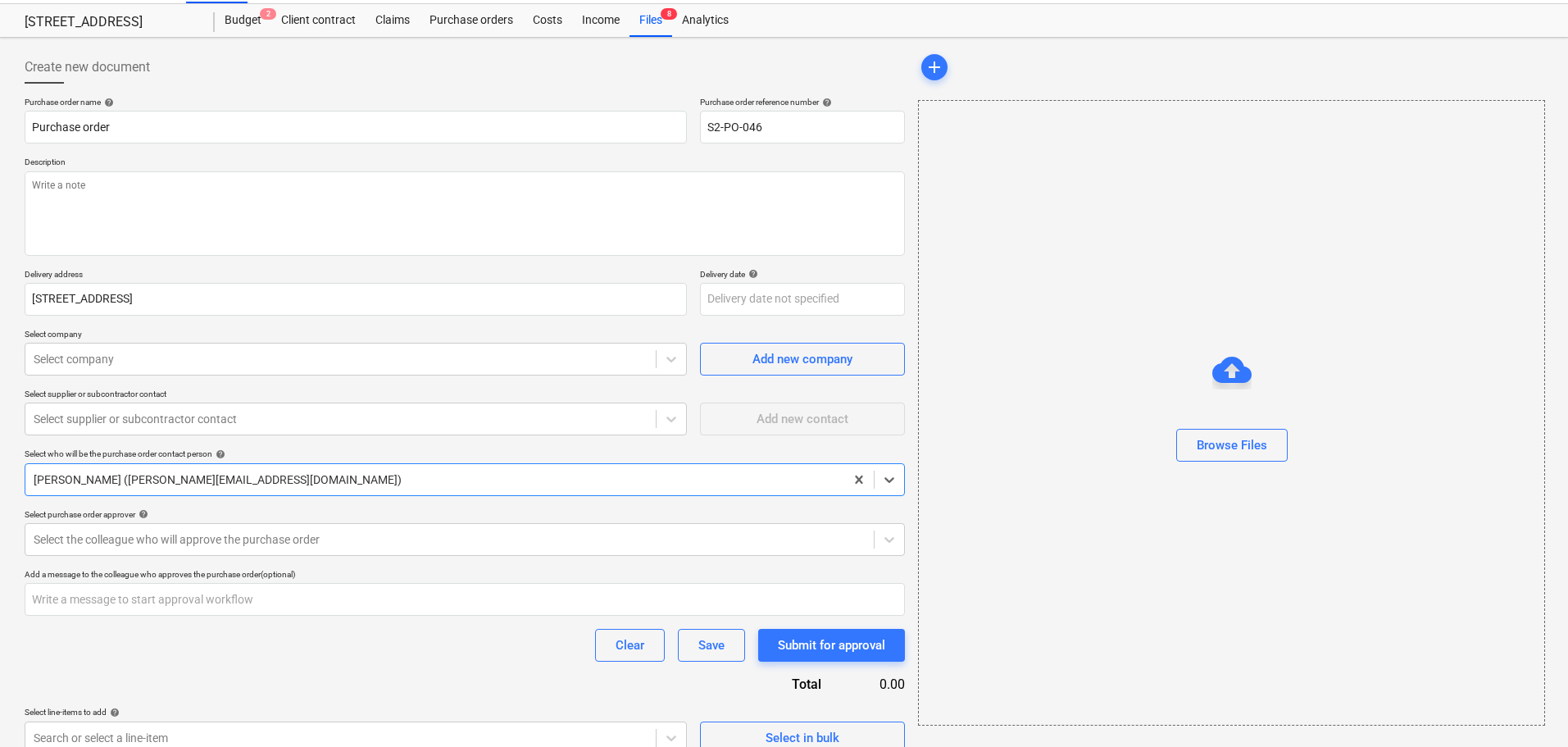
scroll to position [58, 0]
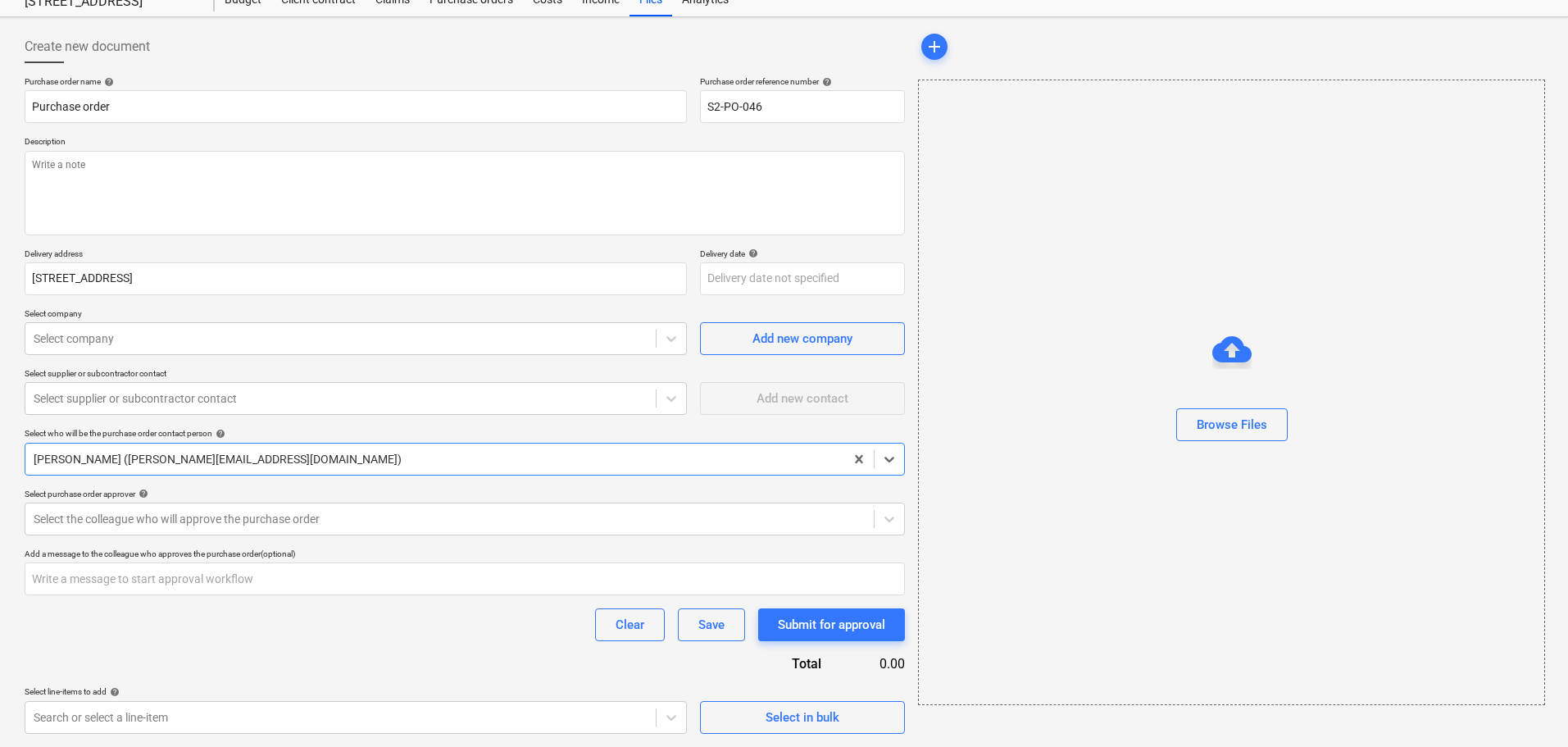
click at [169, 460] on div at bounding box center [435, 459] width 803 height 16
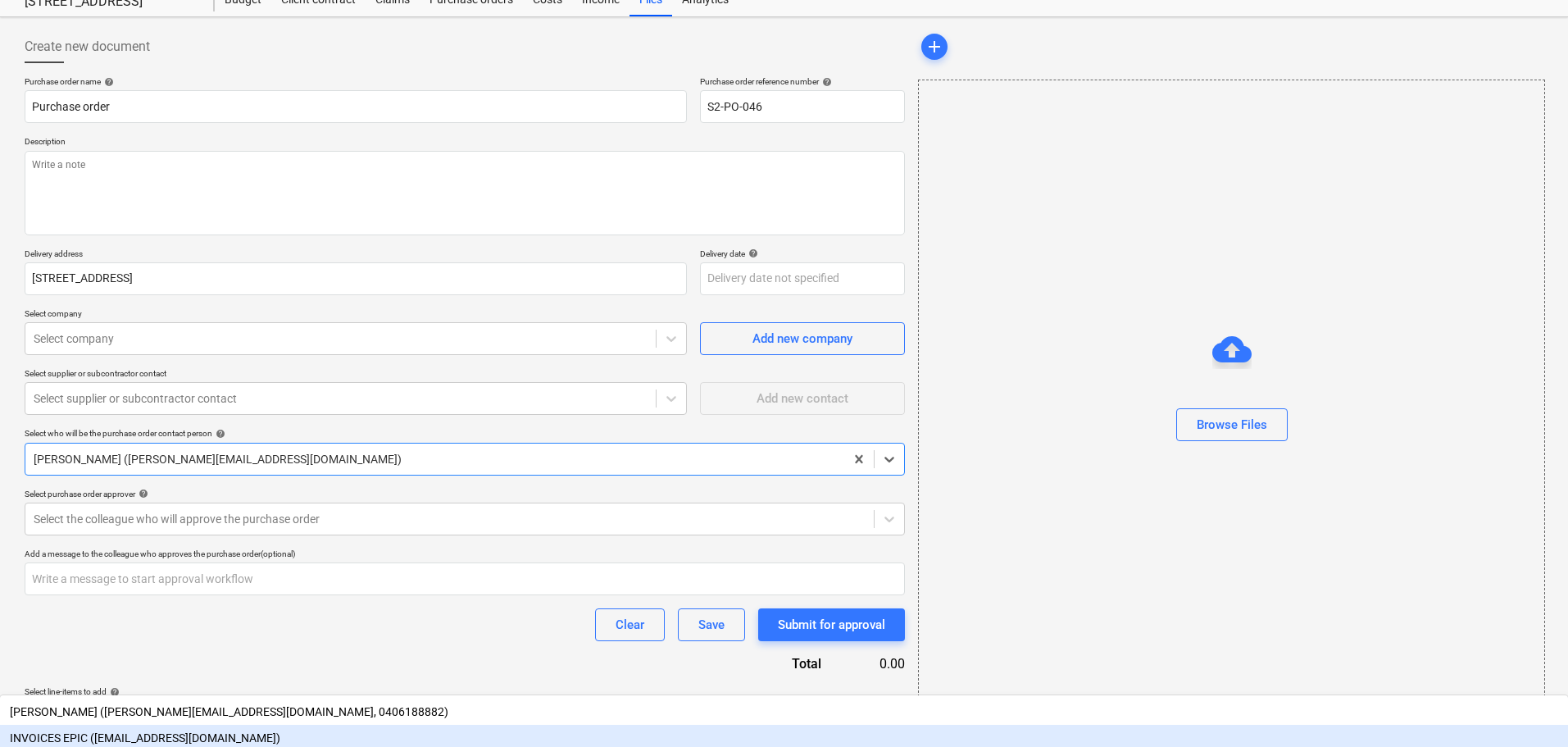
click at [321, 725] on div "INVOICES EPIC ([EMAIL_ADDRESS][DOMAIN_NAME])" at bounding box center [784, 737] width 1568 height 26
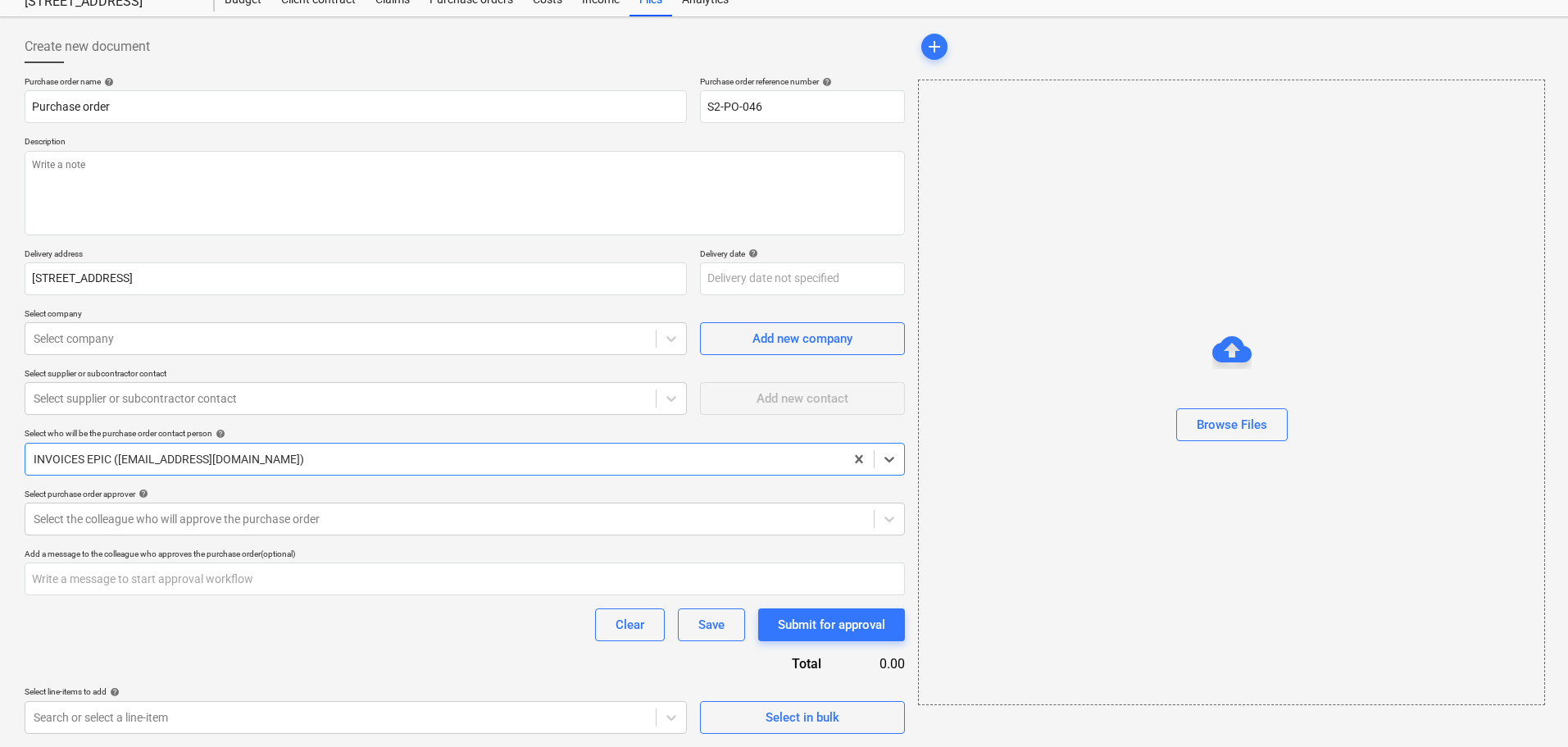
click at [228, 482] on div "Purchase order name help Purchase order Purchase order reference number help S2…" at bounding box center [464, 406] width 880 height 658
click at [225, 471] on div "INVOICES EPIC ([EMAIL_ADDRESS][DOMAIN_NAME])" at bounding box center [434, 460] width 819 height 23
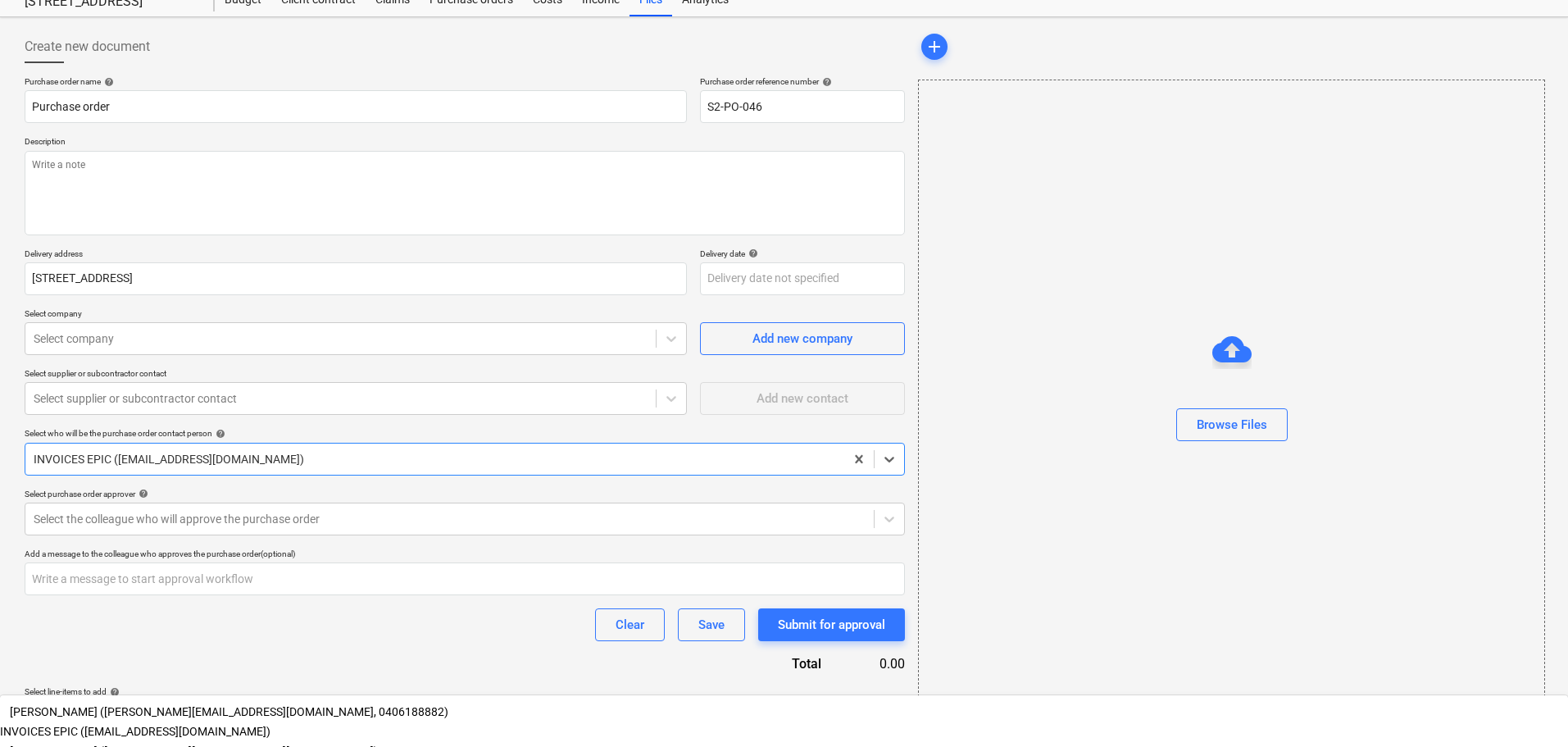
click at [231, 698] on div "[PERSON_NAME] ([PERSON_NAME][EMAIL_ADDRESS][DOMAIN_NAME], 0406188882)" at bounding box center [784, 711] width 1568 height 26
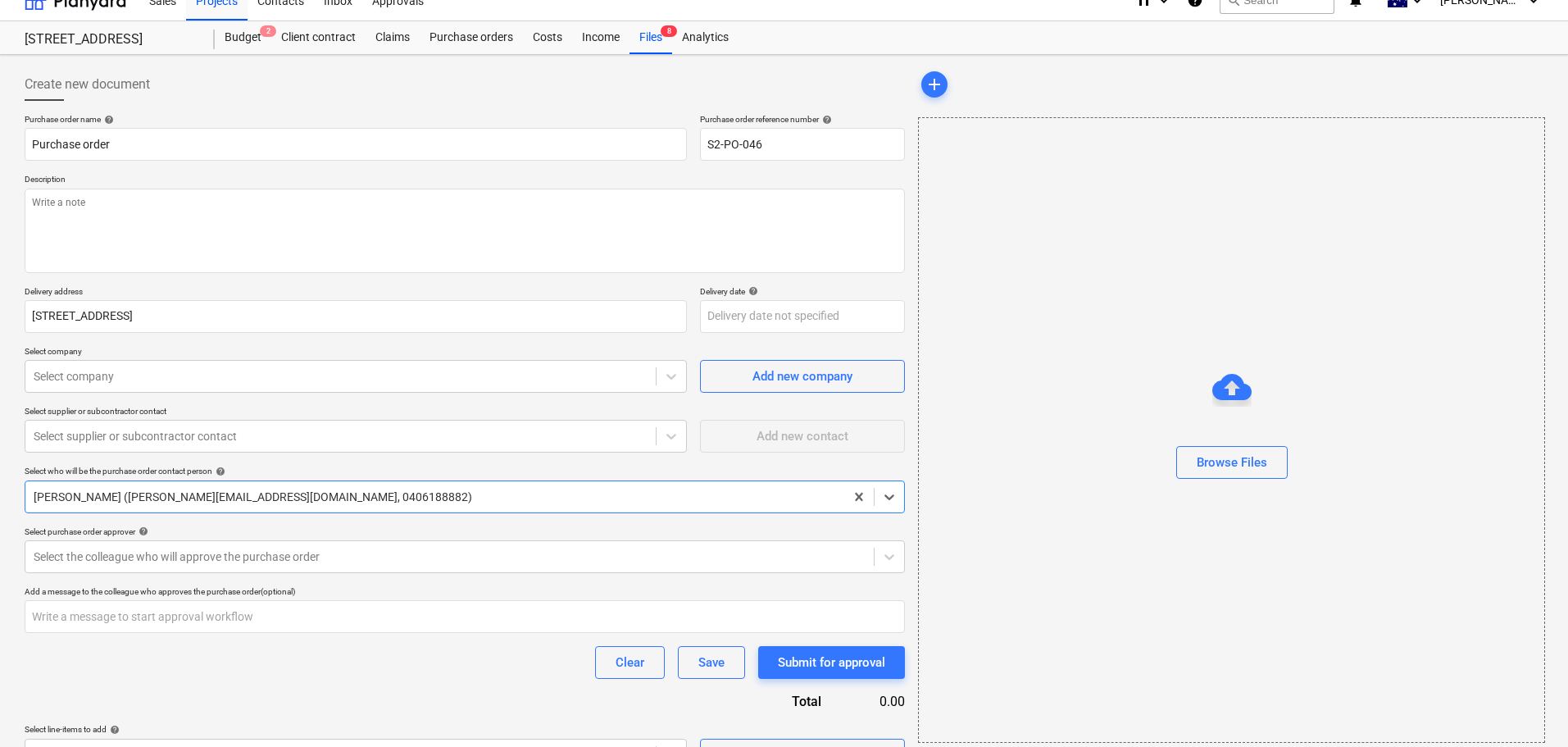
scroll to position [0, 0]
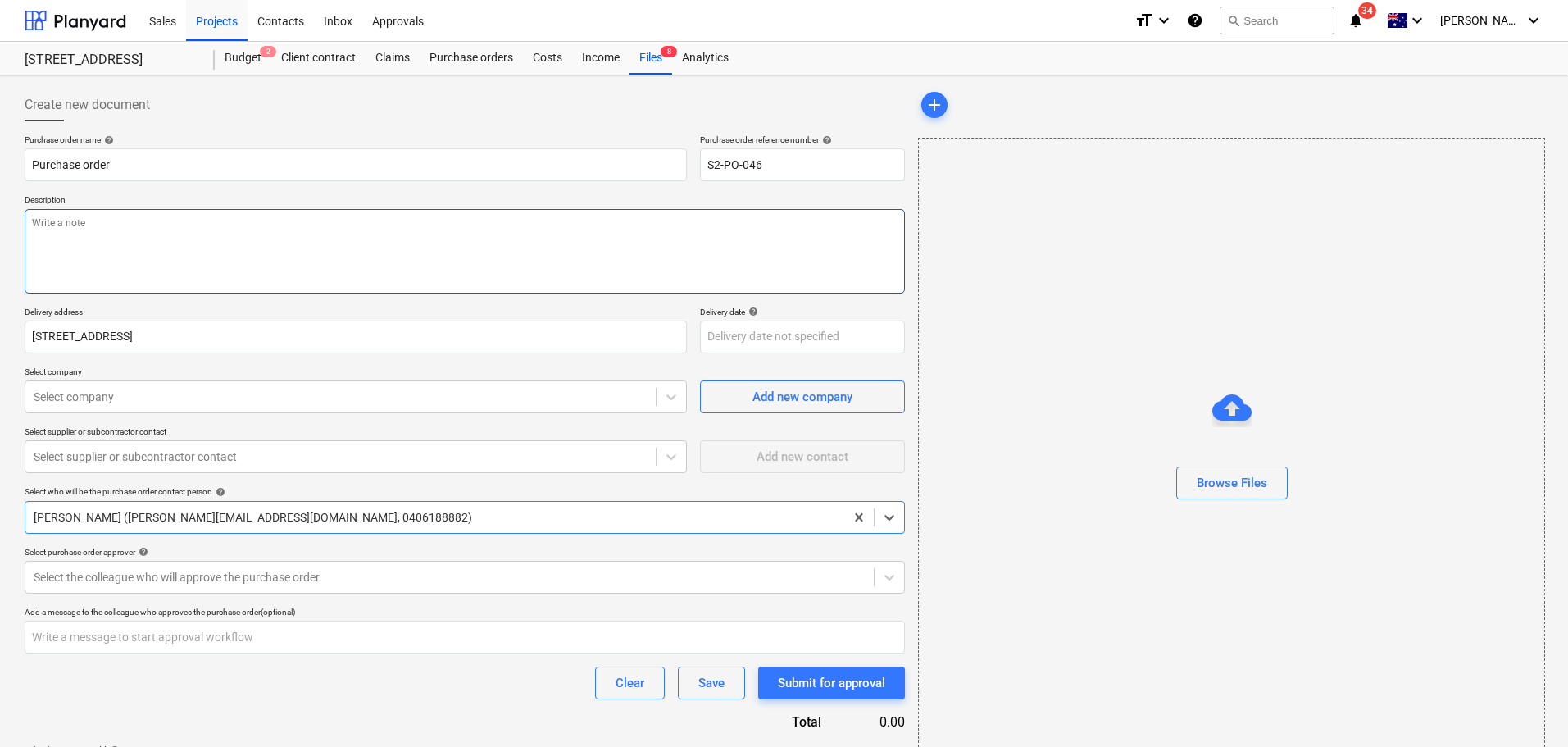
drag, startPoint x: 86, startPoint y: 282, endPoint x: 72, endPoint y: 297, distance: 20.5
click at [87, 282] on textarea at bounding box center [464, 251] width 880 height 84
click at [140, 166] on input "Purchase order" at bounding box center [355, 165] width 662 height 33
drag, startPoint x: 233, startPoint y: 175, endPoint x: 241, endPoint y: 182, distance: 10.6
click at [234, 175] on input "Purchase order Getzner Vibration Solutions" at bounding box center [355, 165] width 662 height 33
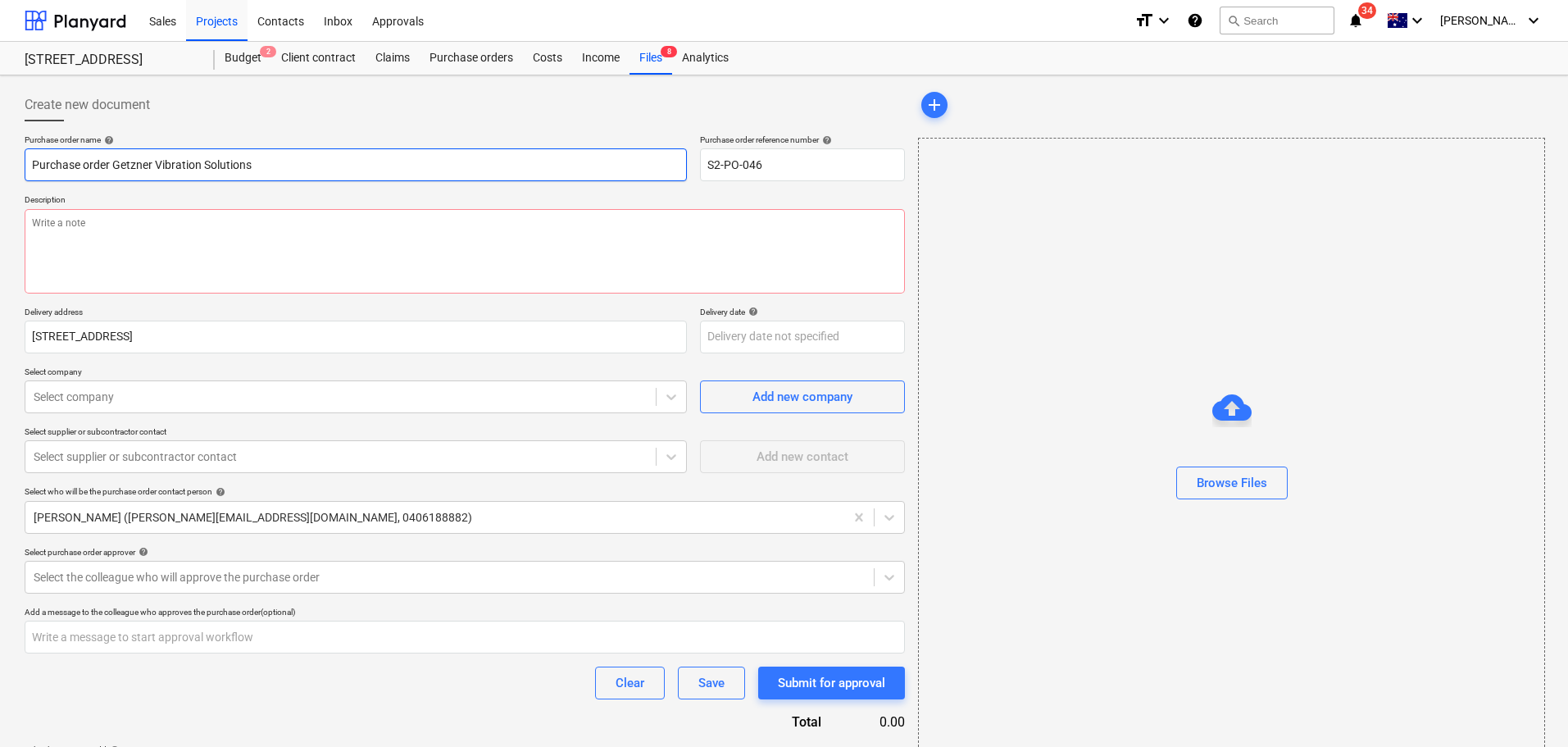
drag, startPoint x: 295, startPoint y: 172, endPoint x: 114, endPoint y: 170, distance: 181.0
click at [114, 170] on input "Purchase order Getzner Vibration Solutions" at bounding box center [355, 165] width 662 height 33
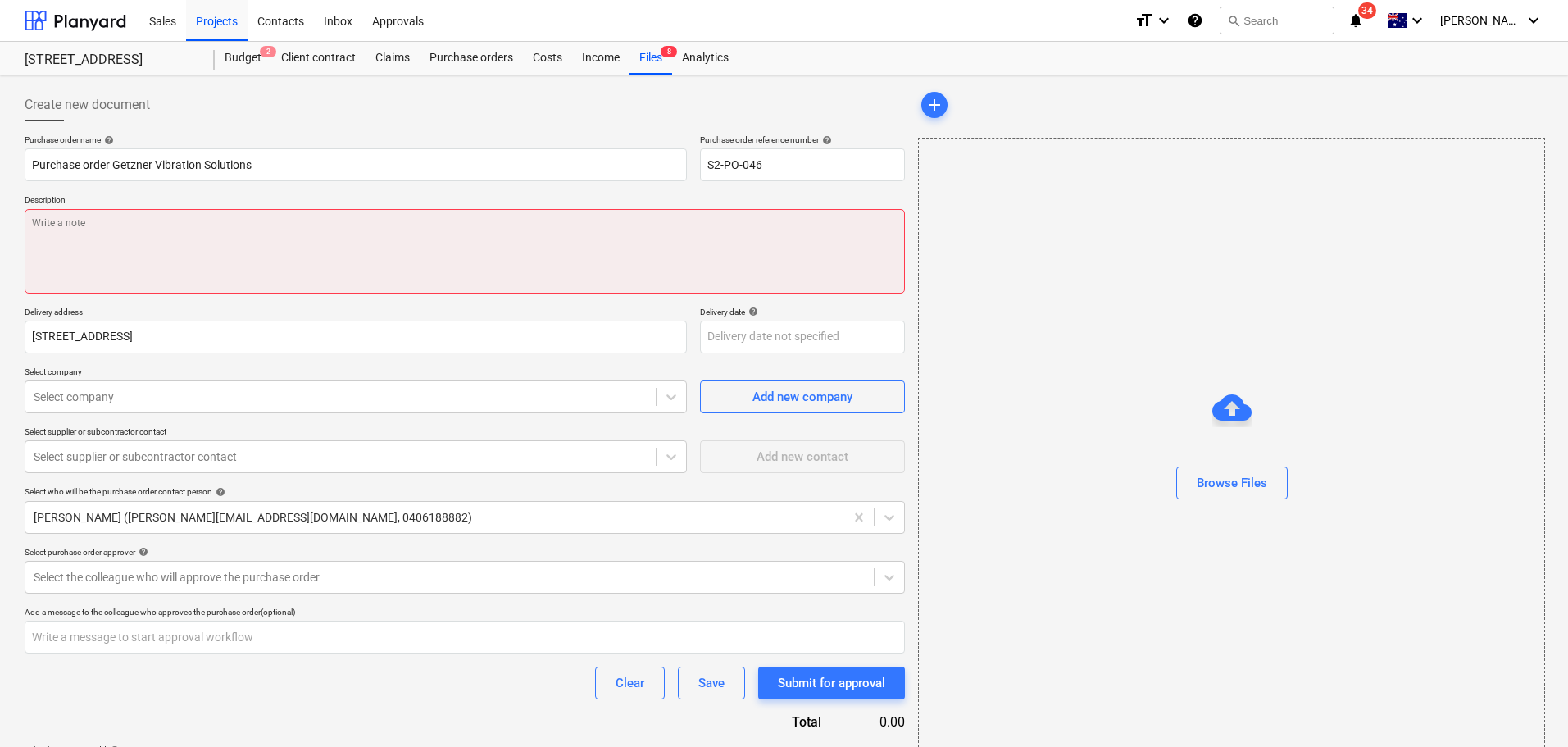
click at [115, 253] on textarea at bounding box center [464, 251] width 880 height 84
paste textarea "Getzner Vibration Solutions"
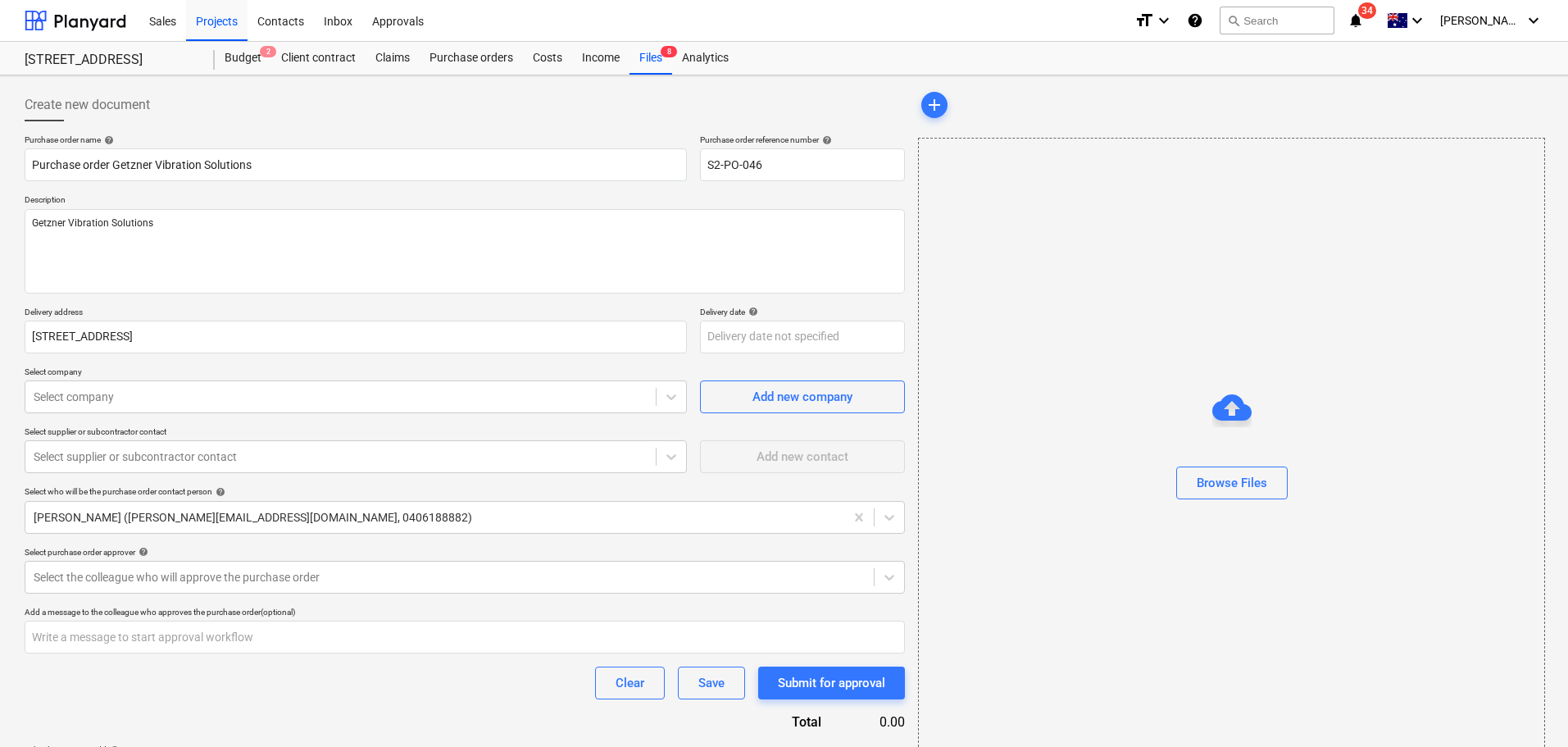
click at [434, 200] on p "Description" at bounding box center [464, 201] width 880 height 14
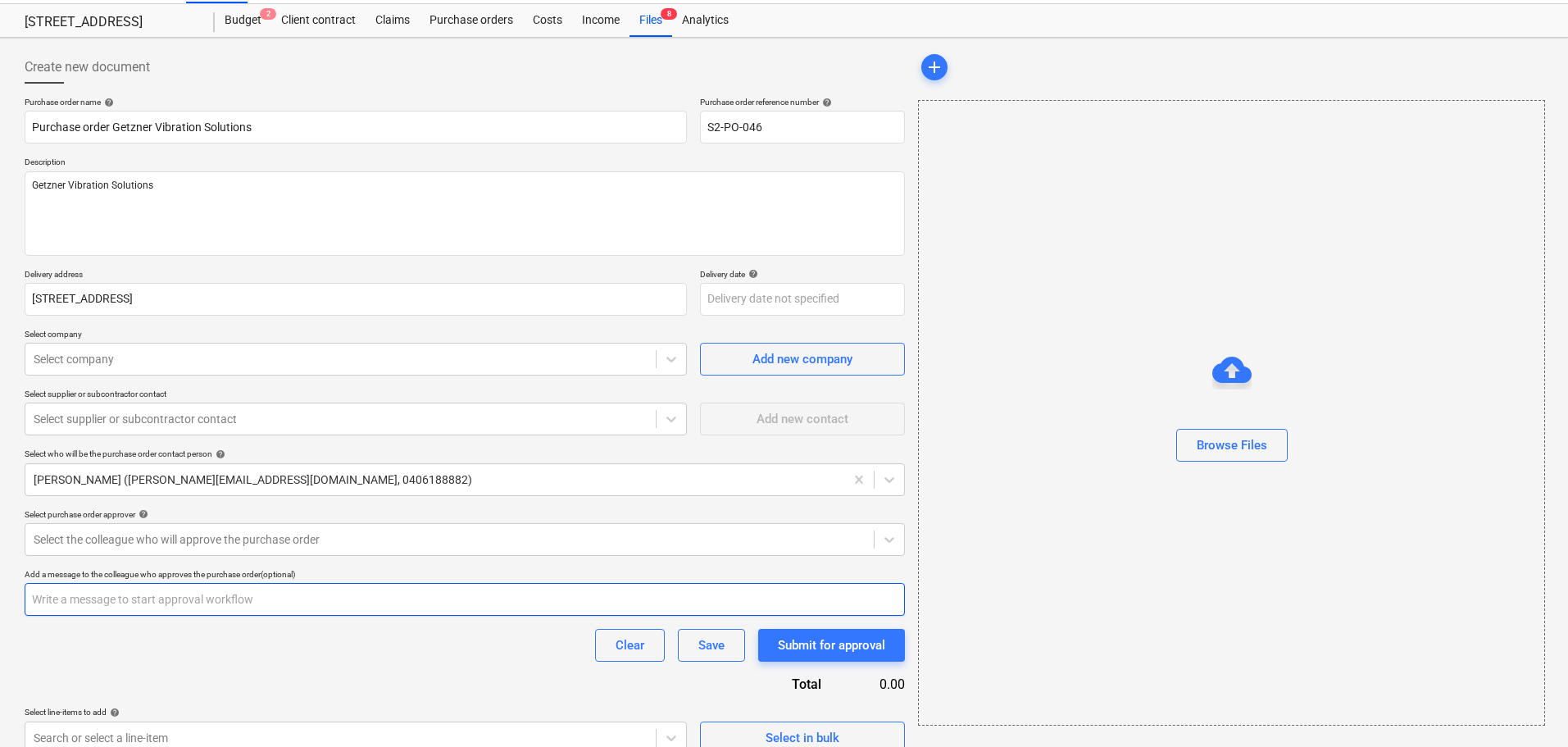
scroll to position [58, 0]
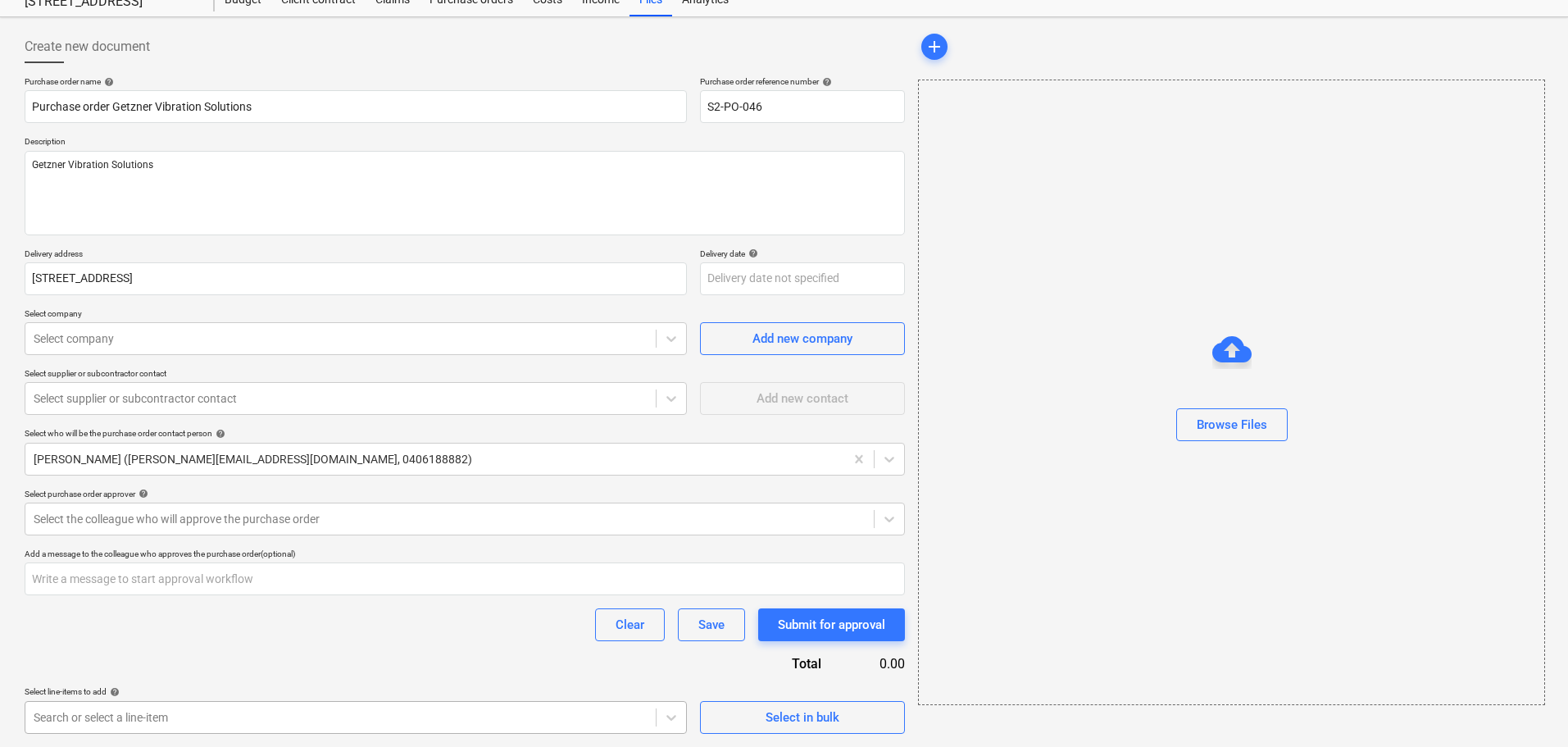
click at [135, 689] on body "Sales Projects Contacts Inbox Approvals format_size keyboard_arrow_down help se…" at bounding box center [784, 315] width 1568 height 747
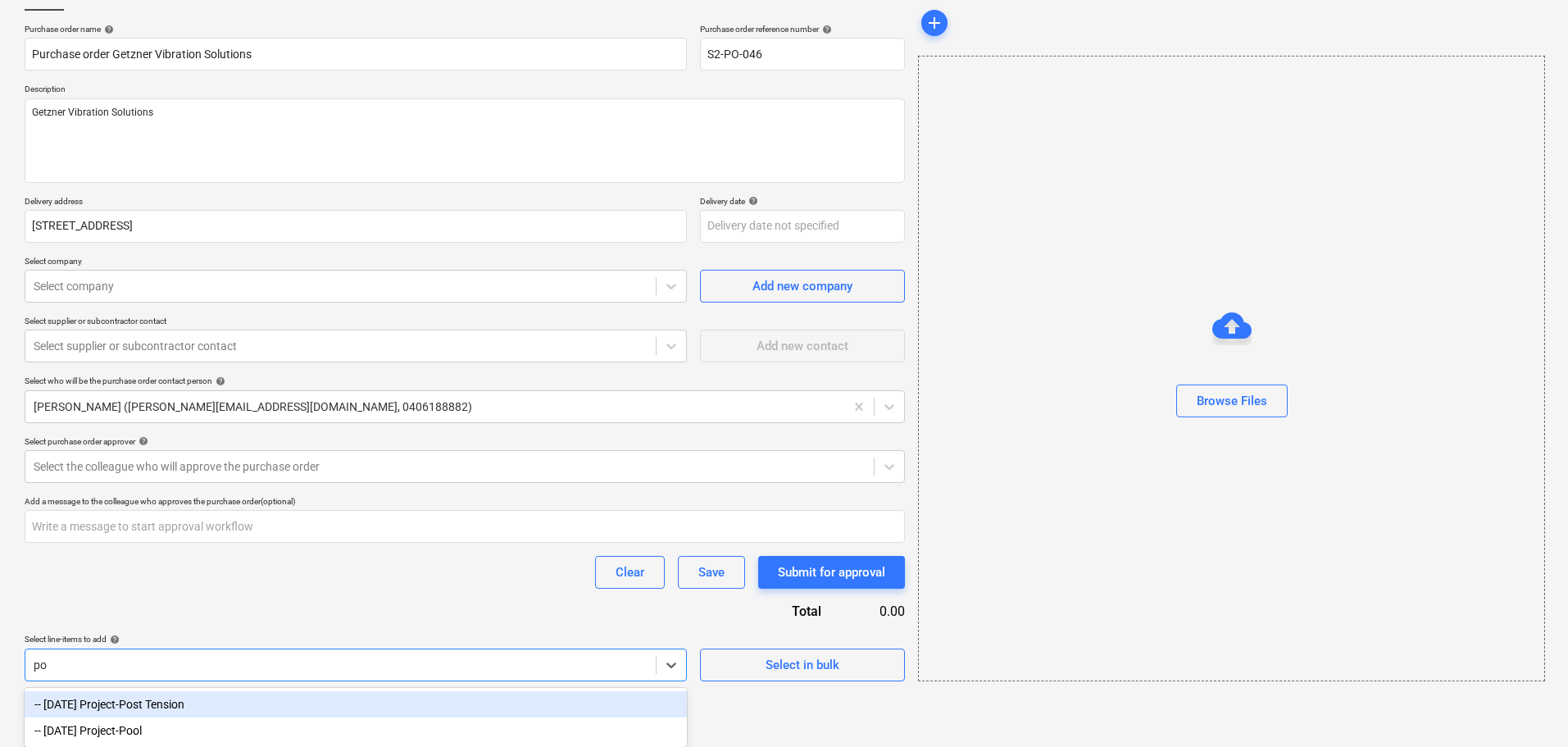
scroll to position [85, 0]
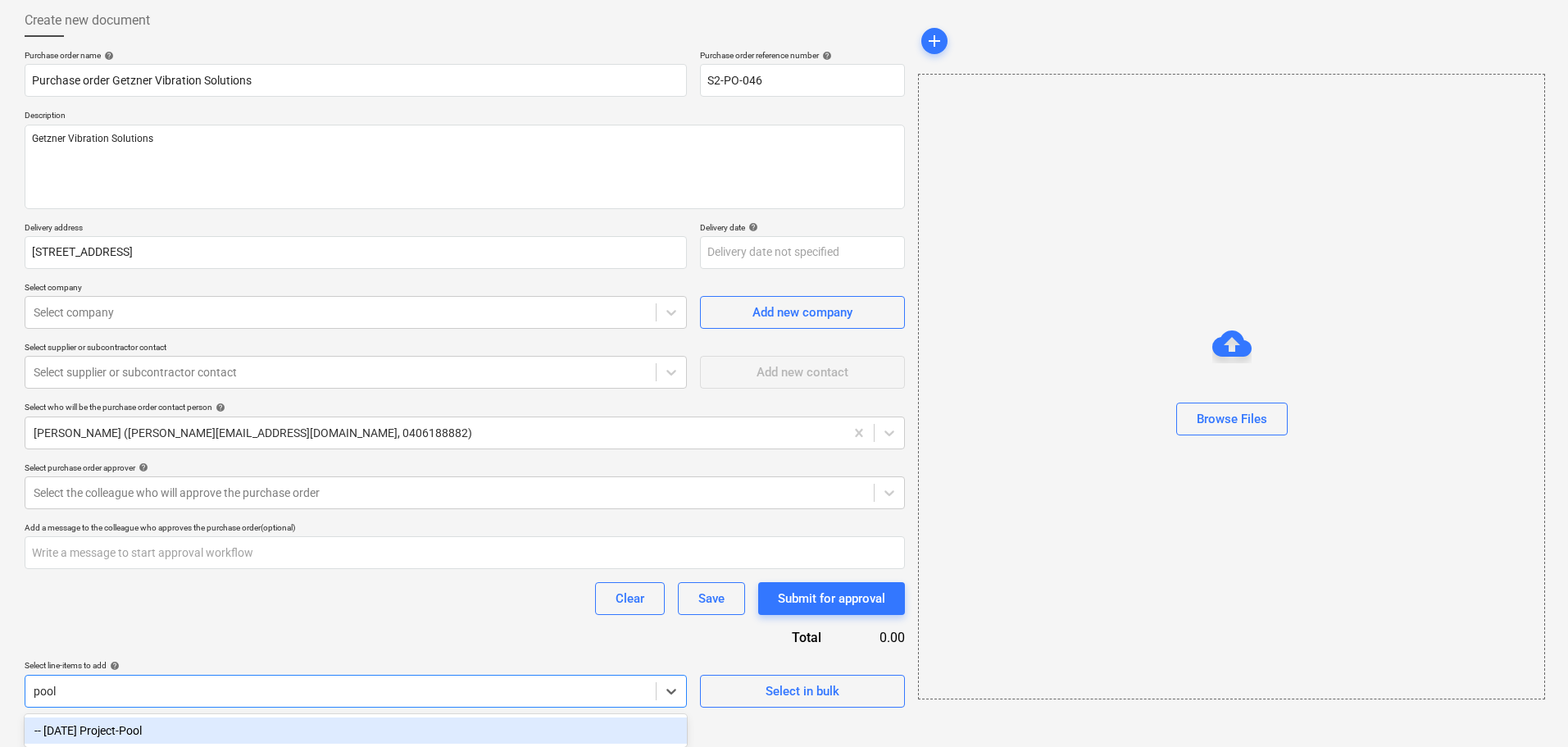
click at [122, 732] on div "-- [DATE] Project-Pool" at bounding box center [355, 731] width 662 height 26
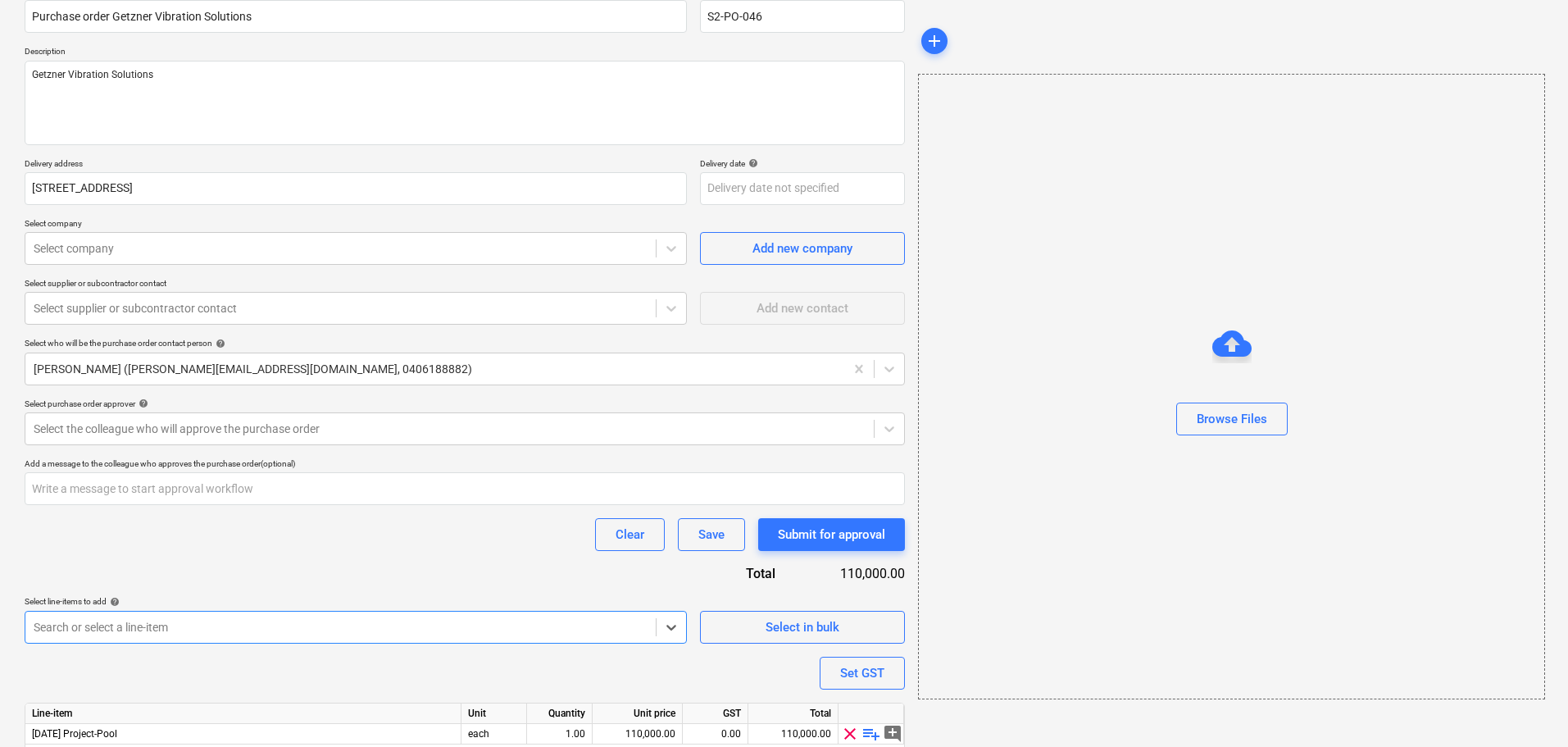
scroll to position [212, 0]
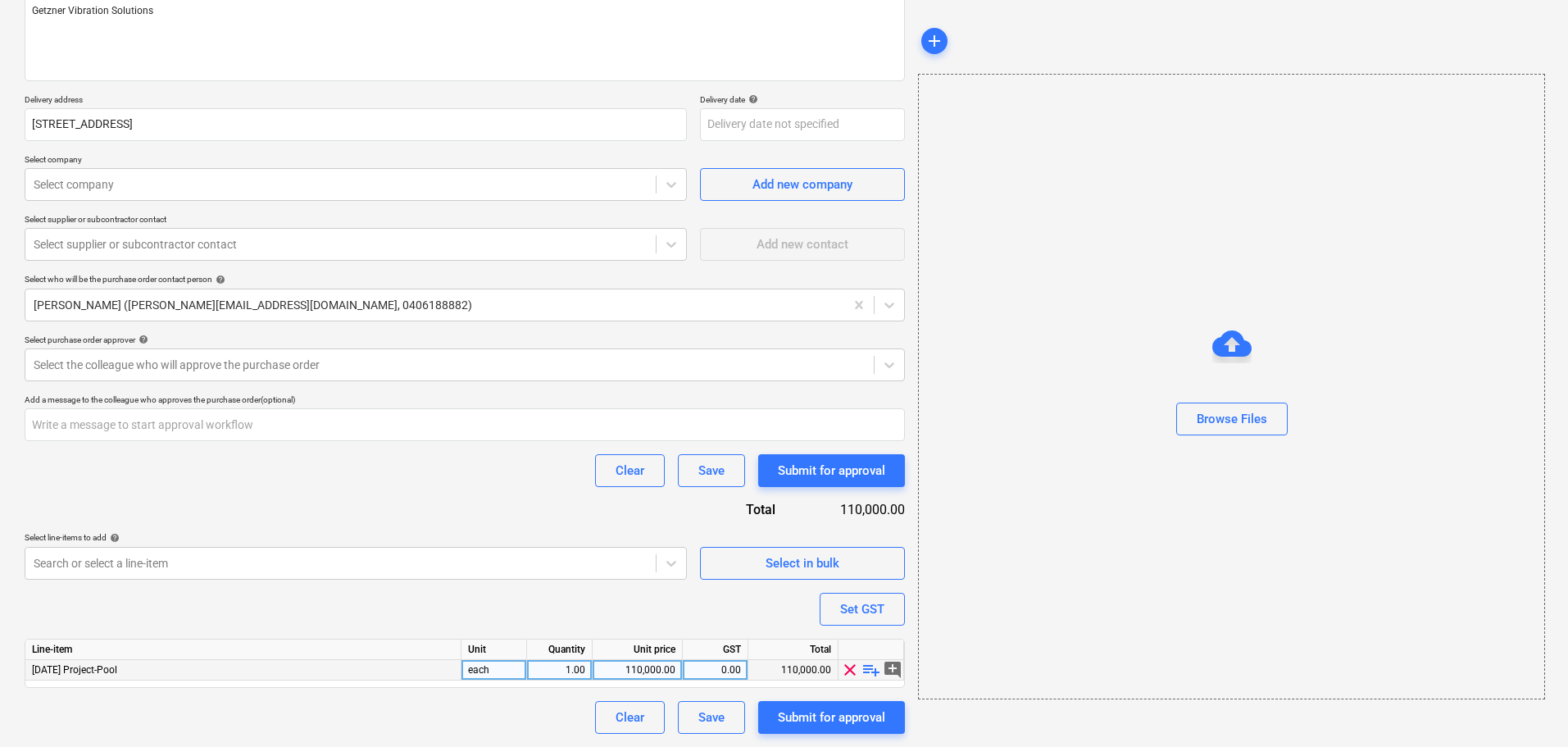
click at [866, 675] on span "playlist_add" at bounding box center [872, 670] width 19 height 19
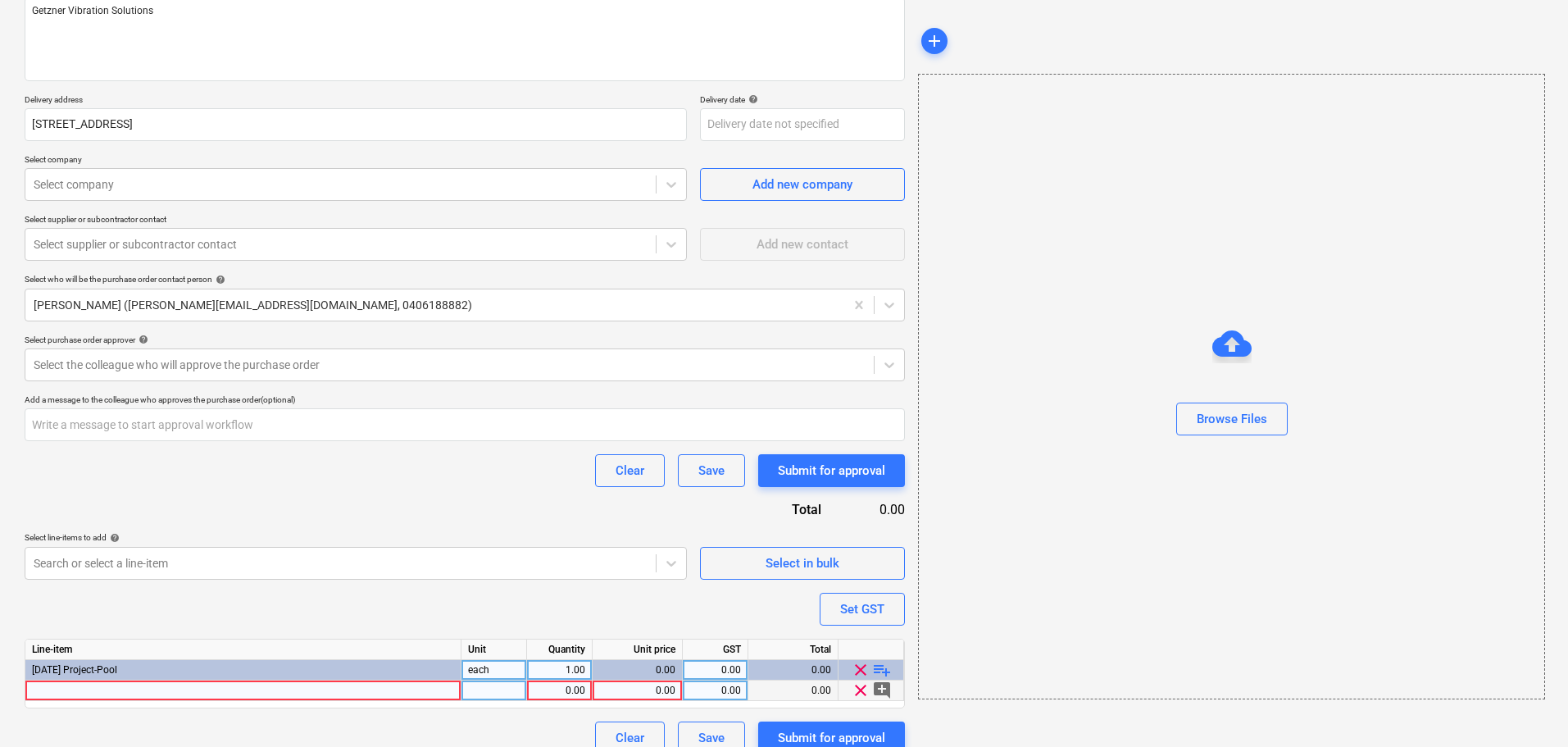
click at [156, 698] on div at bounding box center [243, 691] width 436 height 20
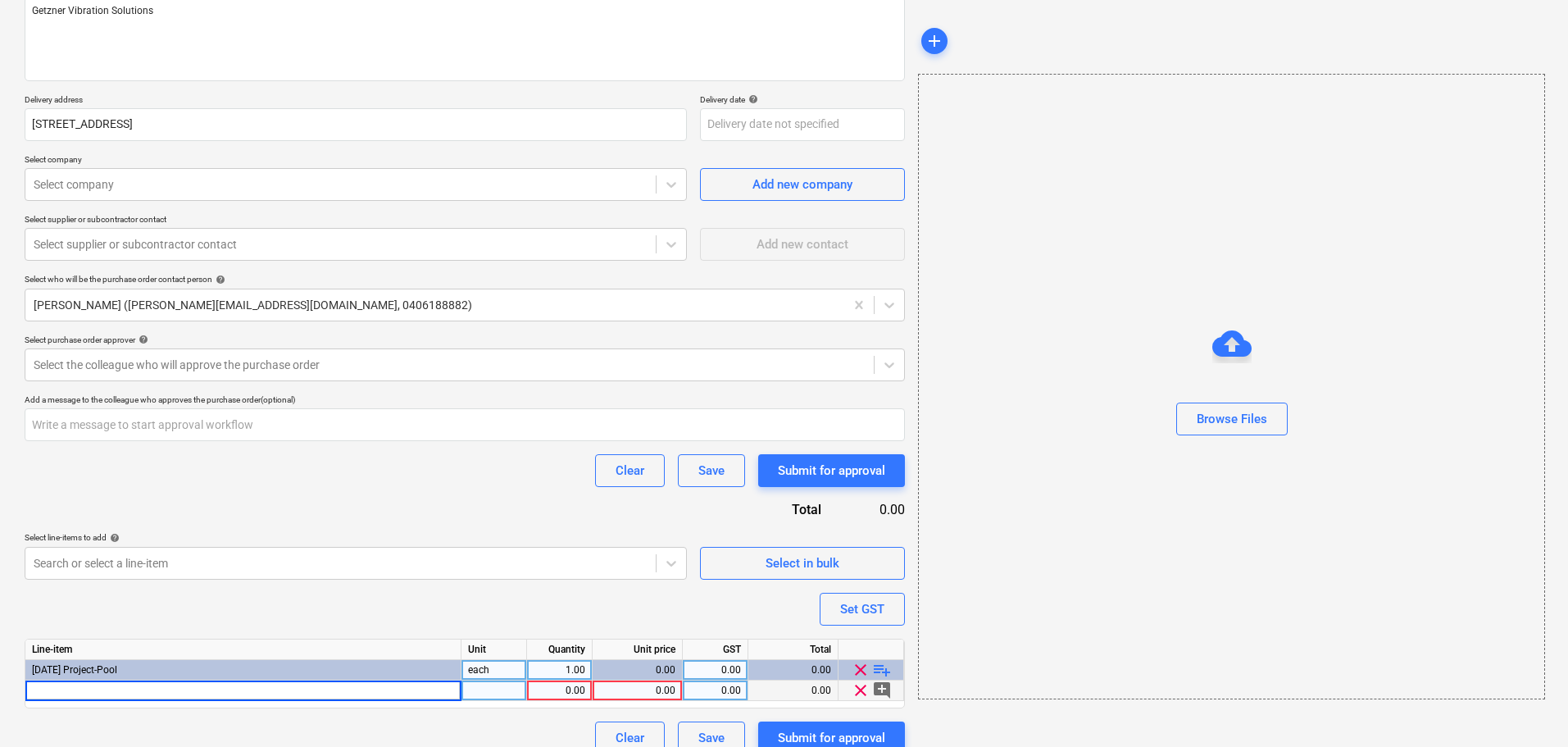
click at [648, 693] on div "0.00" at bounding box center [637, 691] width 77 height 20
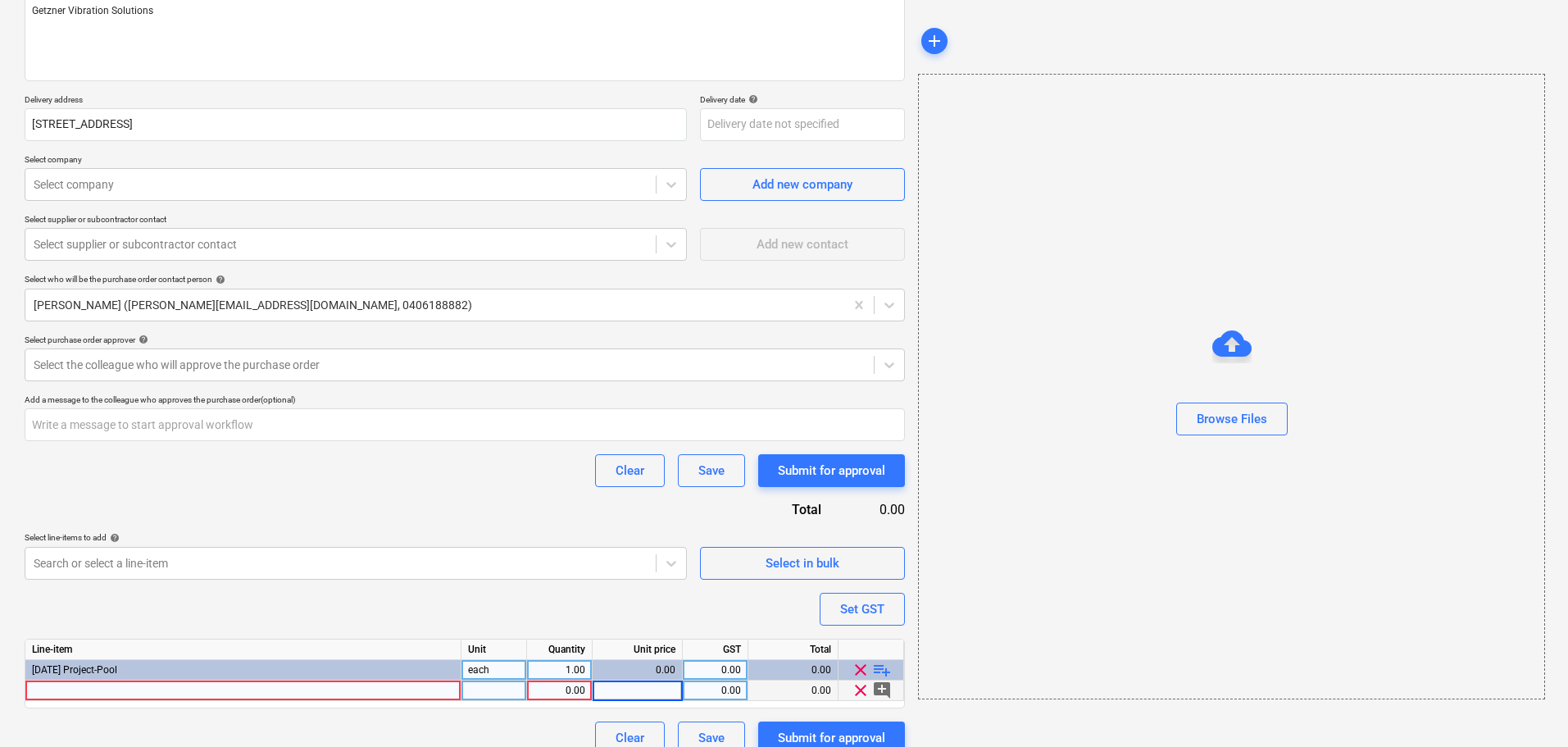
click at [648, 693] on input at bounding box center [637, 691] width 89 height 19
click at [319, 708] on div "Purchase order name help Purchase order Getzner Vibration Solutions Purchase or…" at bounding box center [464, 339] width 880 height 832
click at [618, 692] on div "0.00" at bounding box center [637, 691] width 77 height 20
click at [418, 692] on div at bounding box center [243, 691] width 436 height 20
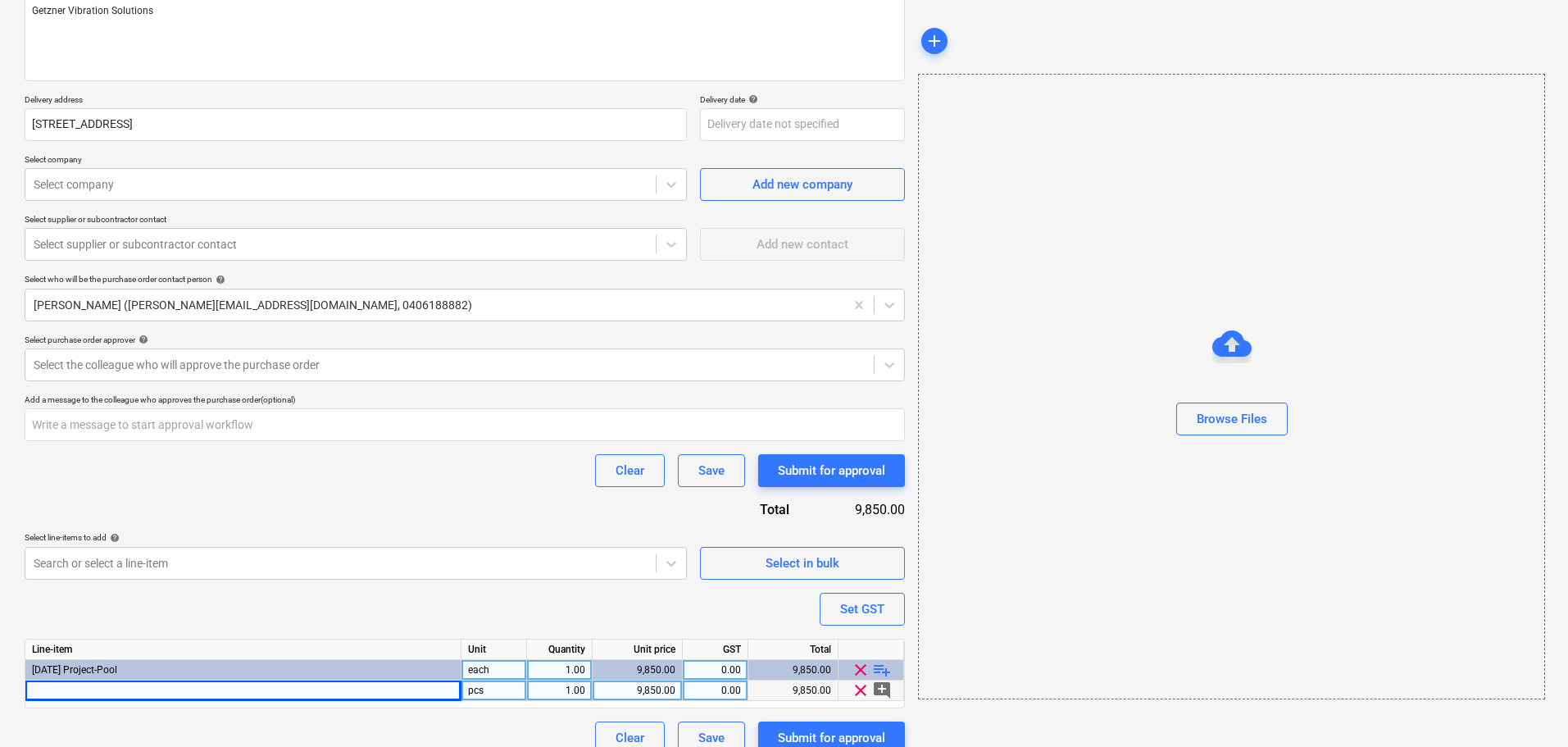
click at [99, 688] on div at bounding box center [243, 691] width 436 height 20
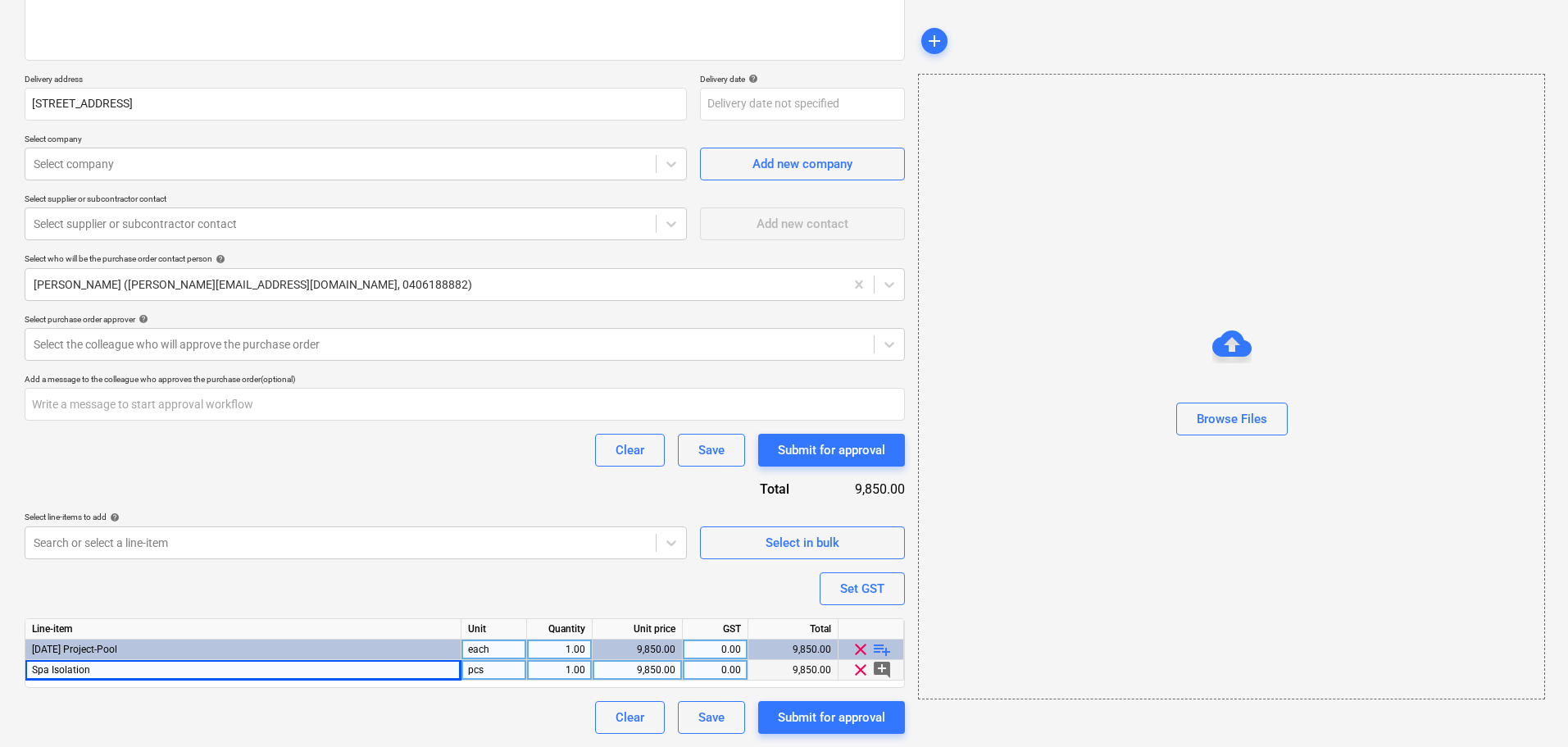
click at [343, 602] on div "Purchase order name help Purchase order Getzner Vibration Solutions Purchase or…" at bounding box center [464, 318] width 880 height 832
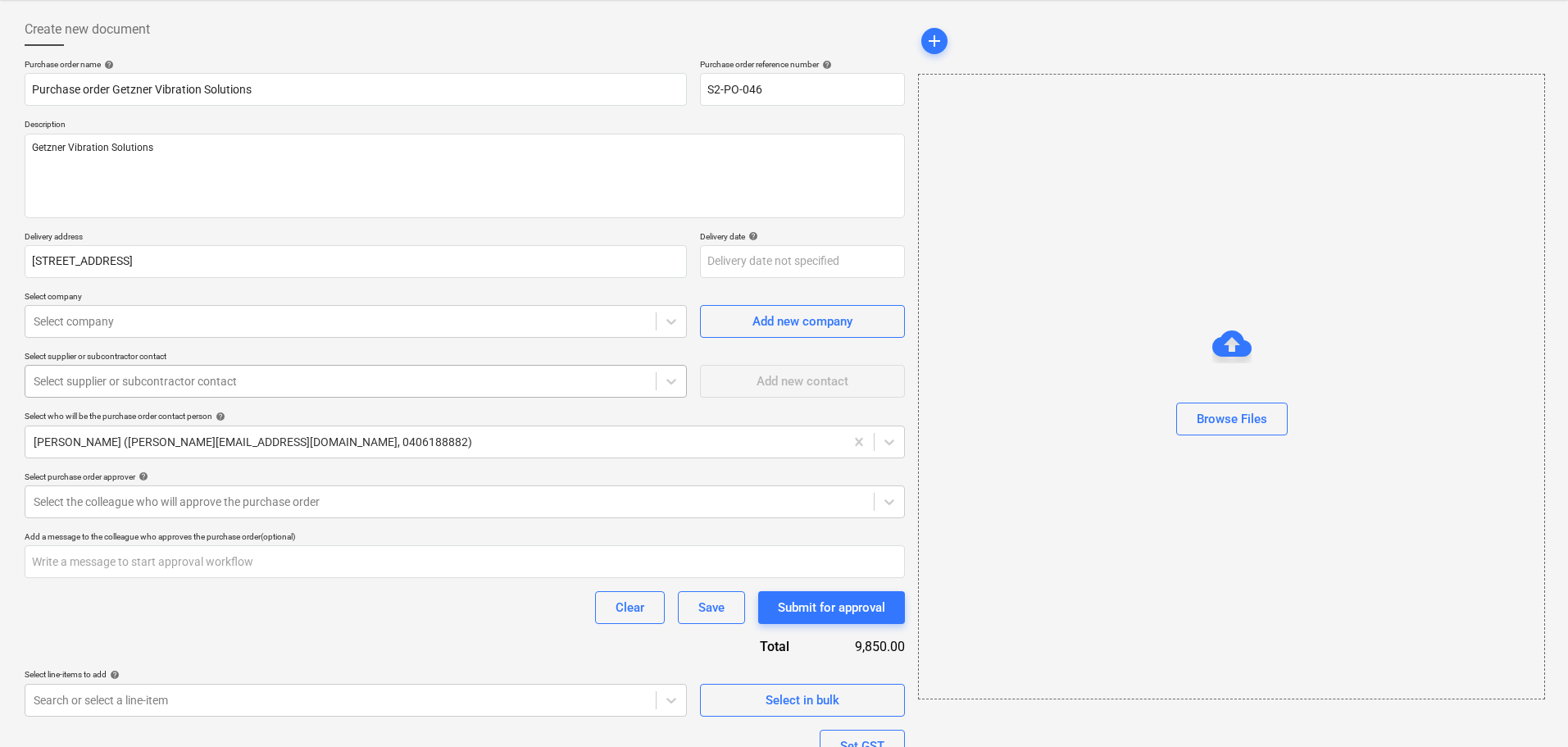
scroll to position [69, 0]
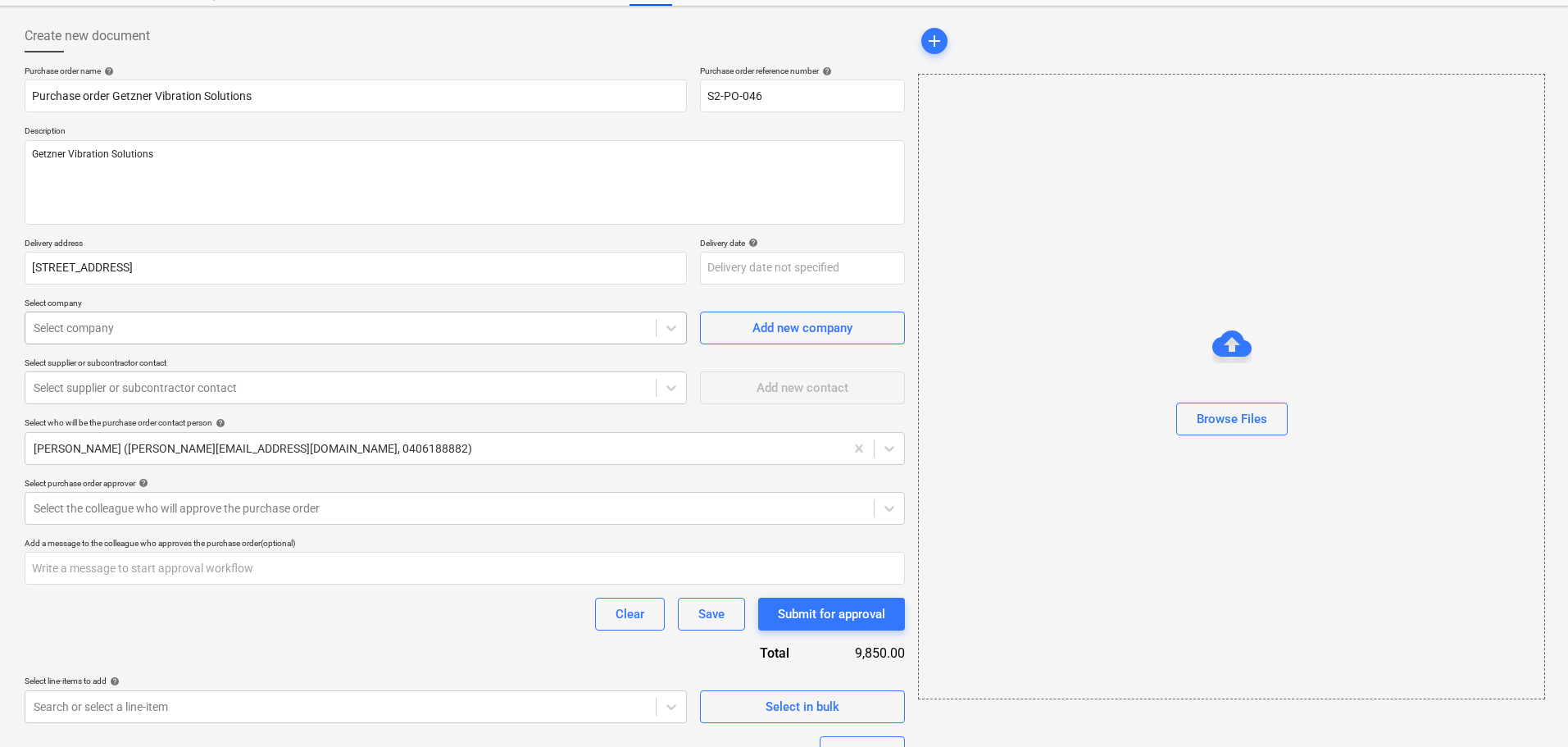
click at [153, 327] on div at bounding box center [340, 328] width 614 height 16
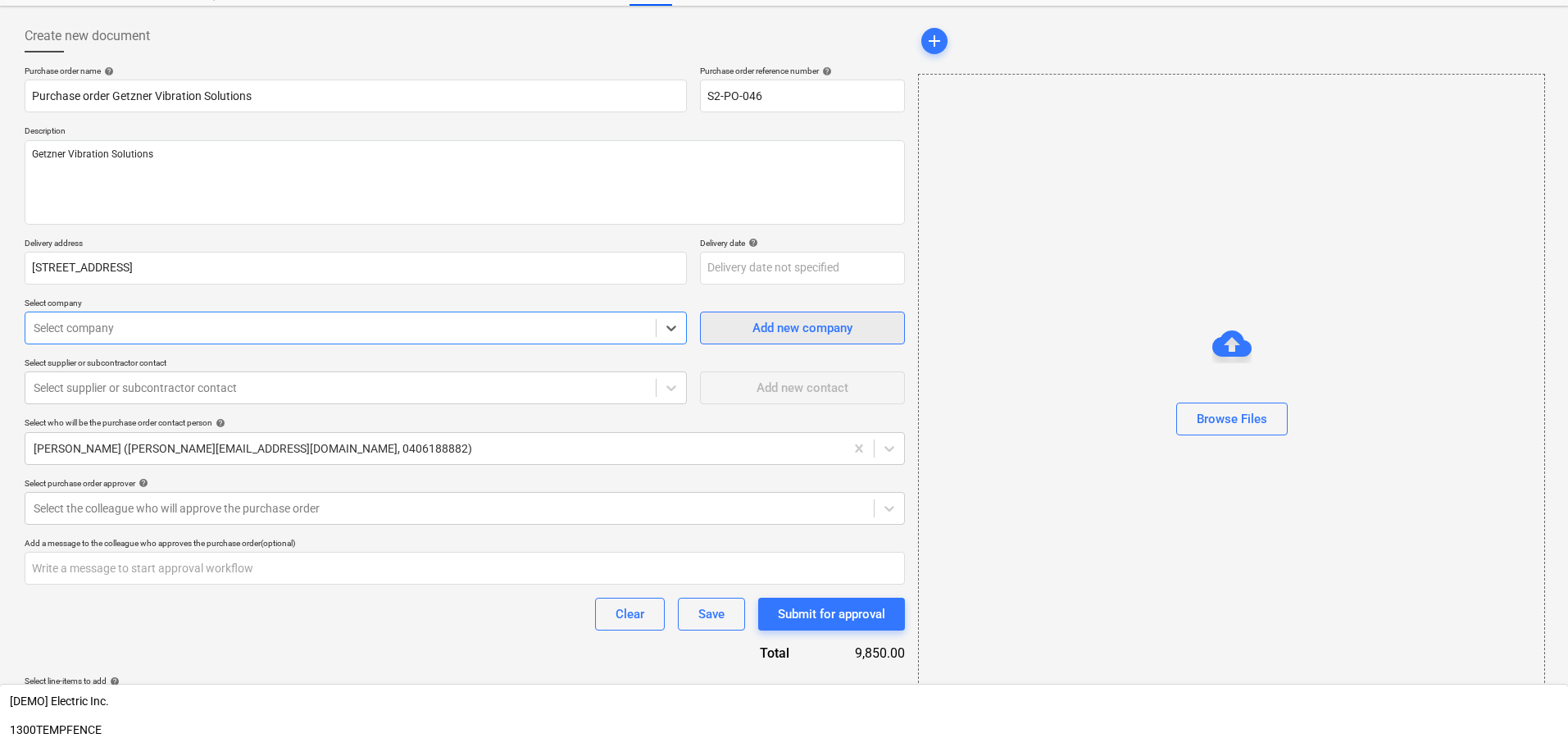
click at [743, 326] on span "Add new company" at bounding box center [802, 328] width 164 height 21
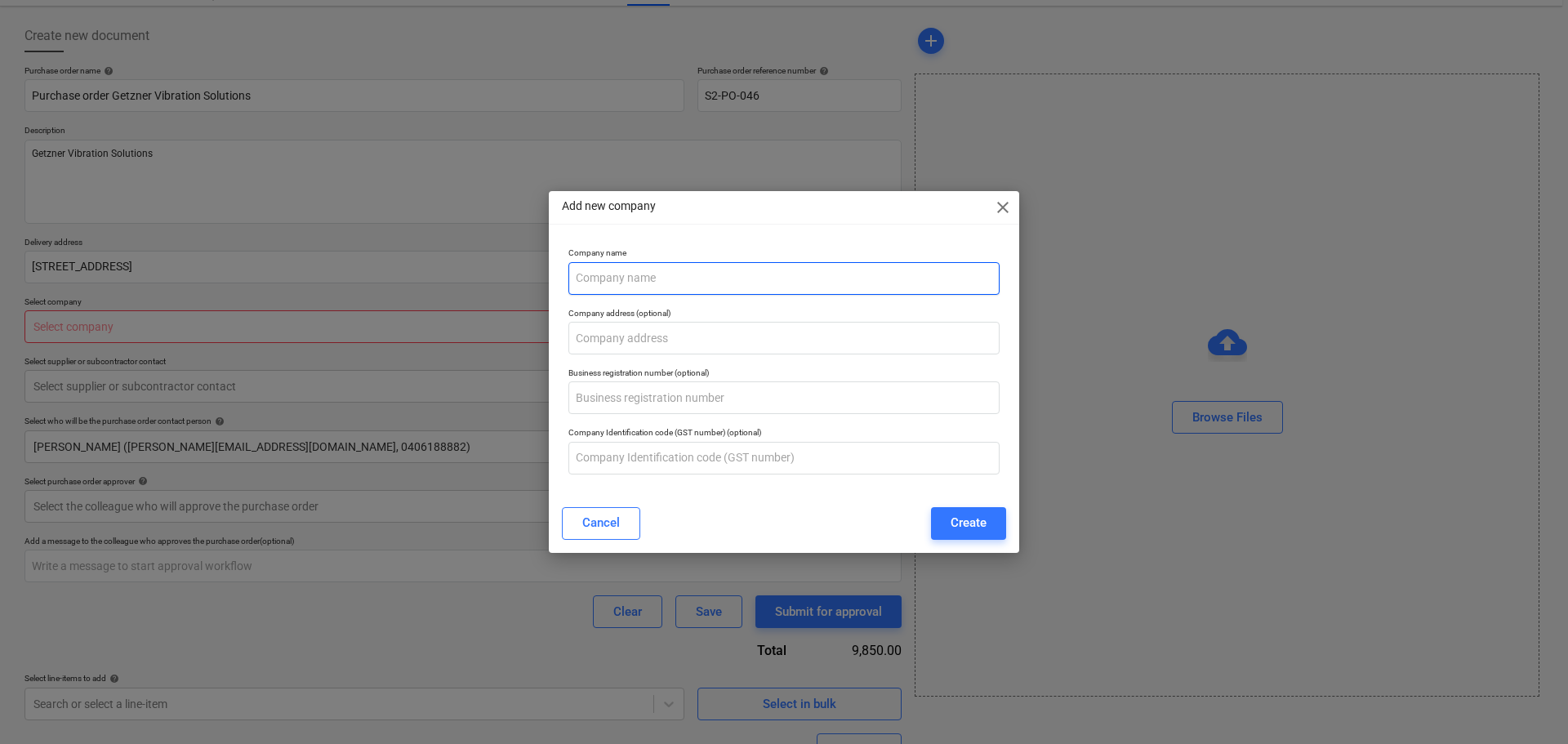
click at [687, 293] on input "text" at bounding box center [784, 278] width 431 height 33
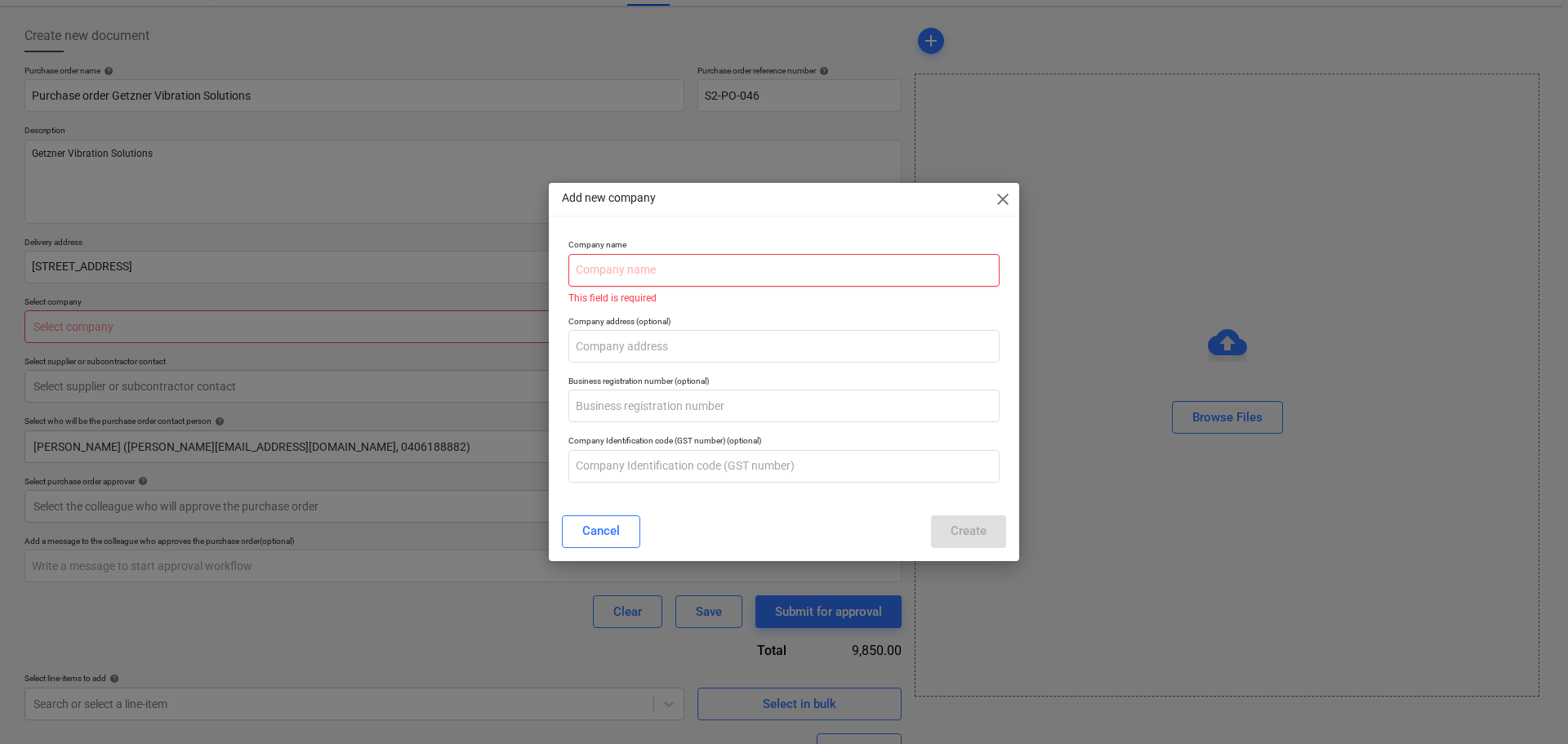
drag, startPoint x: 683, startPoint y: 257, endPoint x: 685, endPoint y: 272, distance: 15.1
click at [685, 272] on input "text" at bounding box center [784, 271] width 431 height 33
paste input "Getzner Vibra on Solu ons"
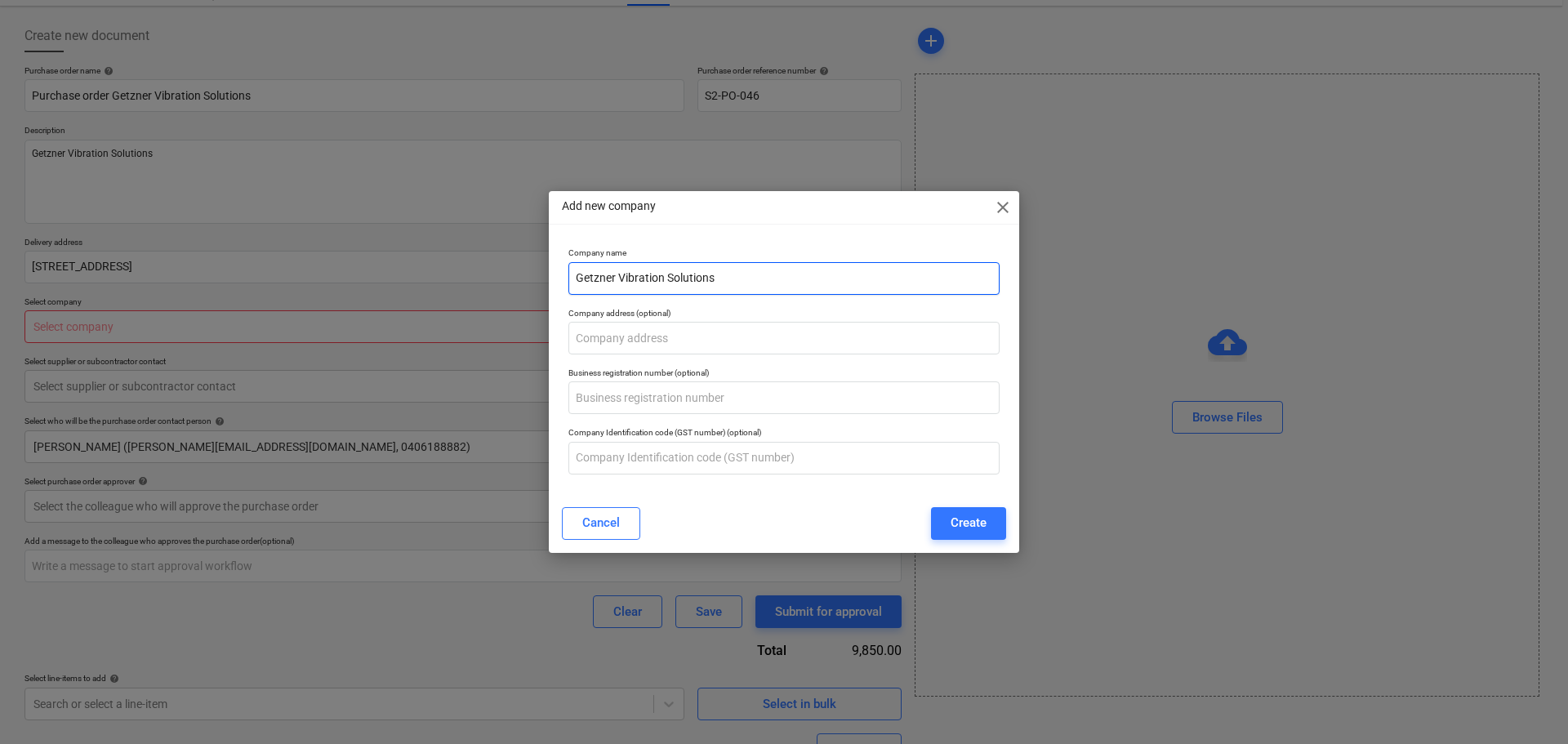
click at [759, 284] on input "Getzner Vibration Solutions" at bounding box center [784, 278] width 431 height 33
click at [985, 522] on div "Create" at bounding box center [968, 523] width 36 height 21
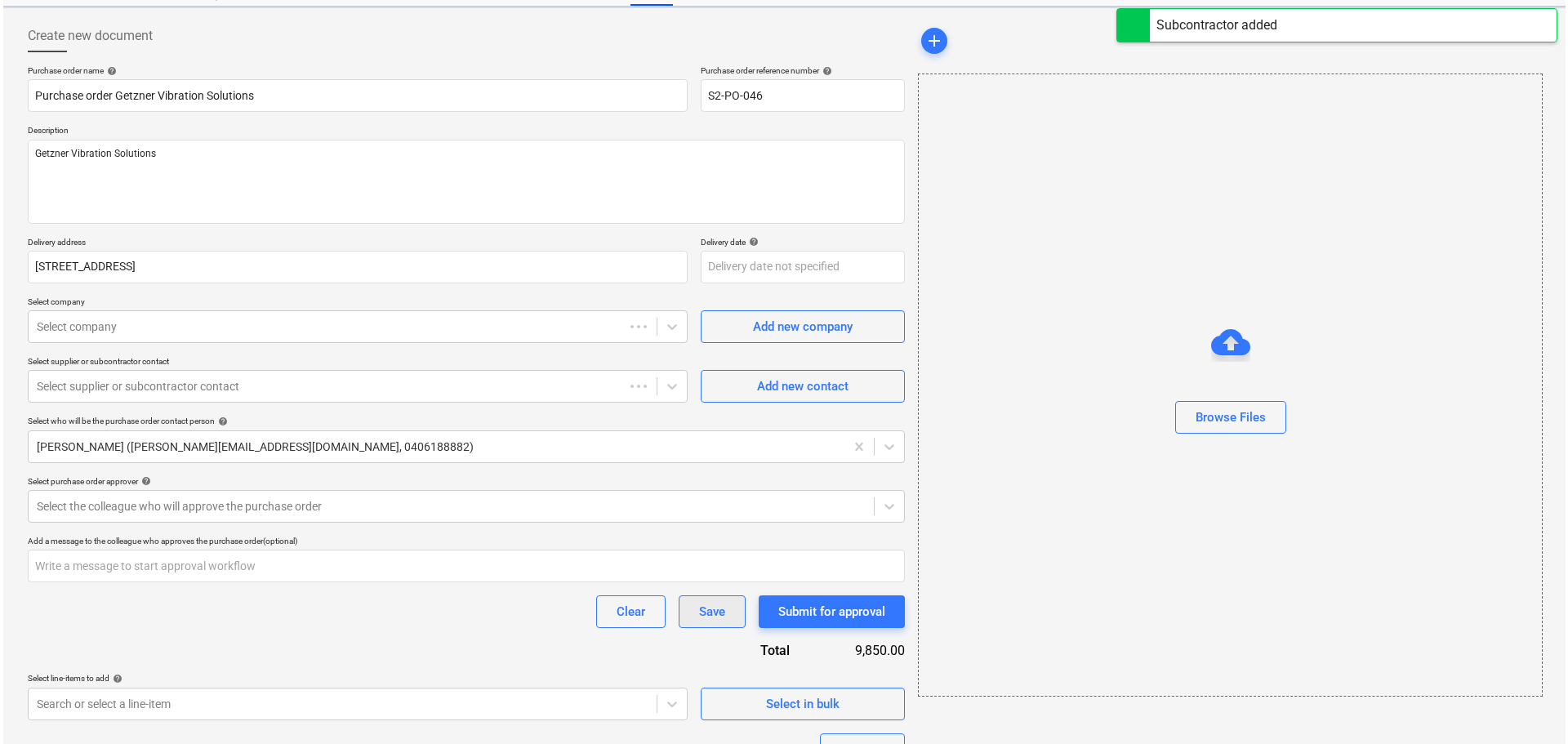
scroll to position [232, 0]
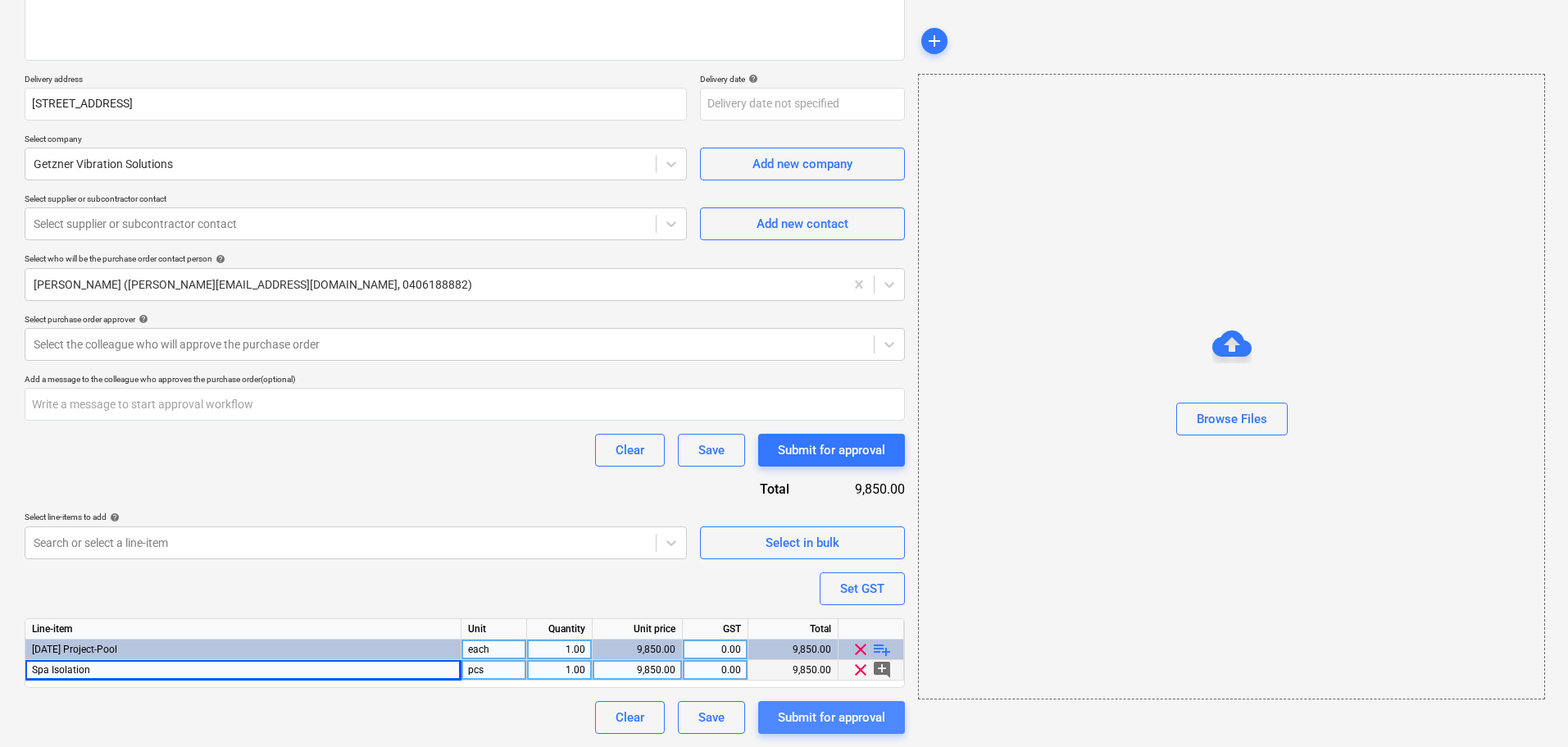
click at [841, 723] on div "Submit for approval" at bounding box center [831, 718] width 108 height 21
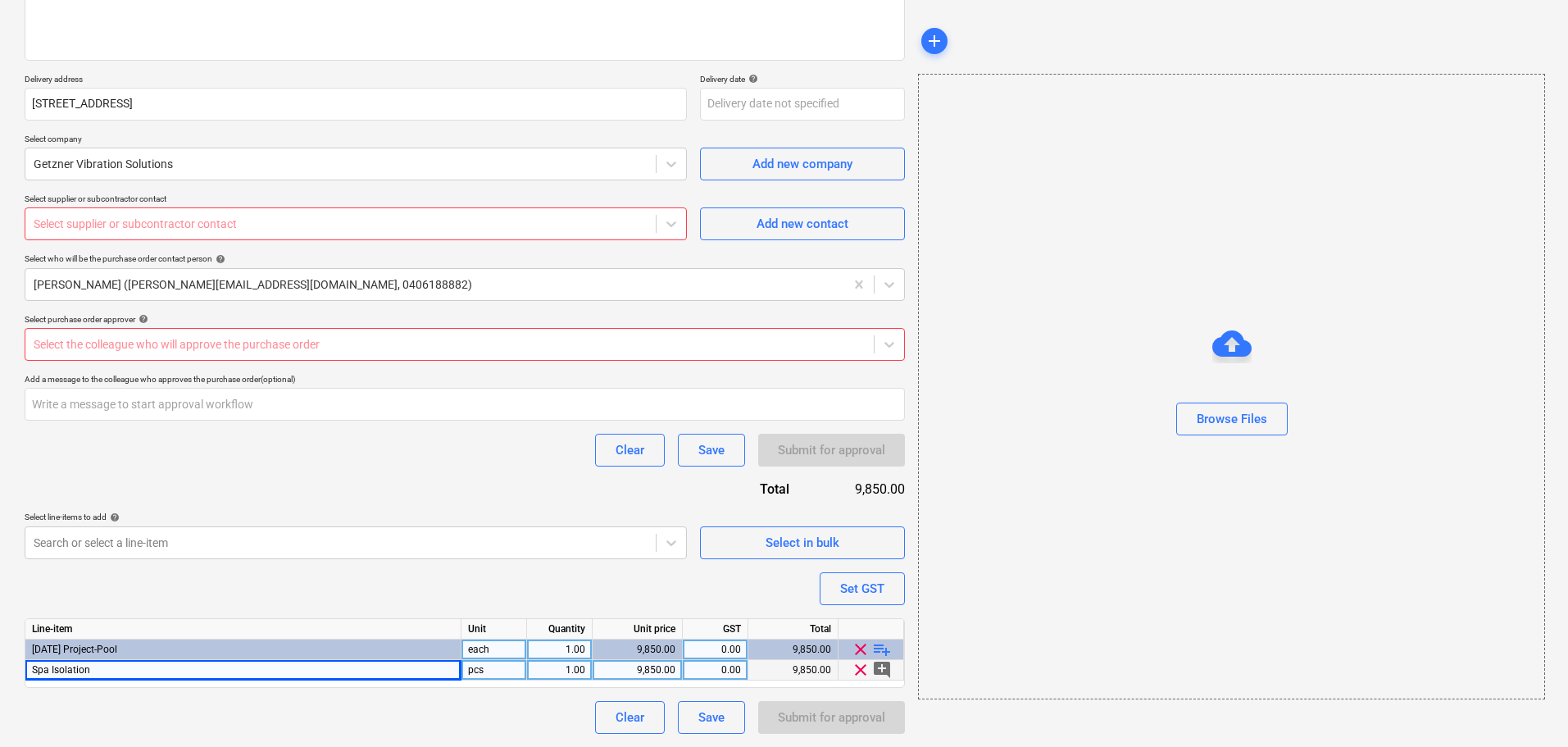
click at [174, 241] on div "Select supplier or subcontractor contact" at bounding box center [355, 224] width 662 height 33
click at [203, 215] on div "Select supplier or subcontractor contact" at bounding box center [340, 224] width 630 height 23
click at [96, 225] on div at bounding box center [340, 223] width 614 height 16
click at [665, 226] on icon at bounding box center [671, 223] width 16 height 16
click at [671, 220] on icon at bounding box center [671, 223] width 16 height 16
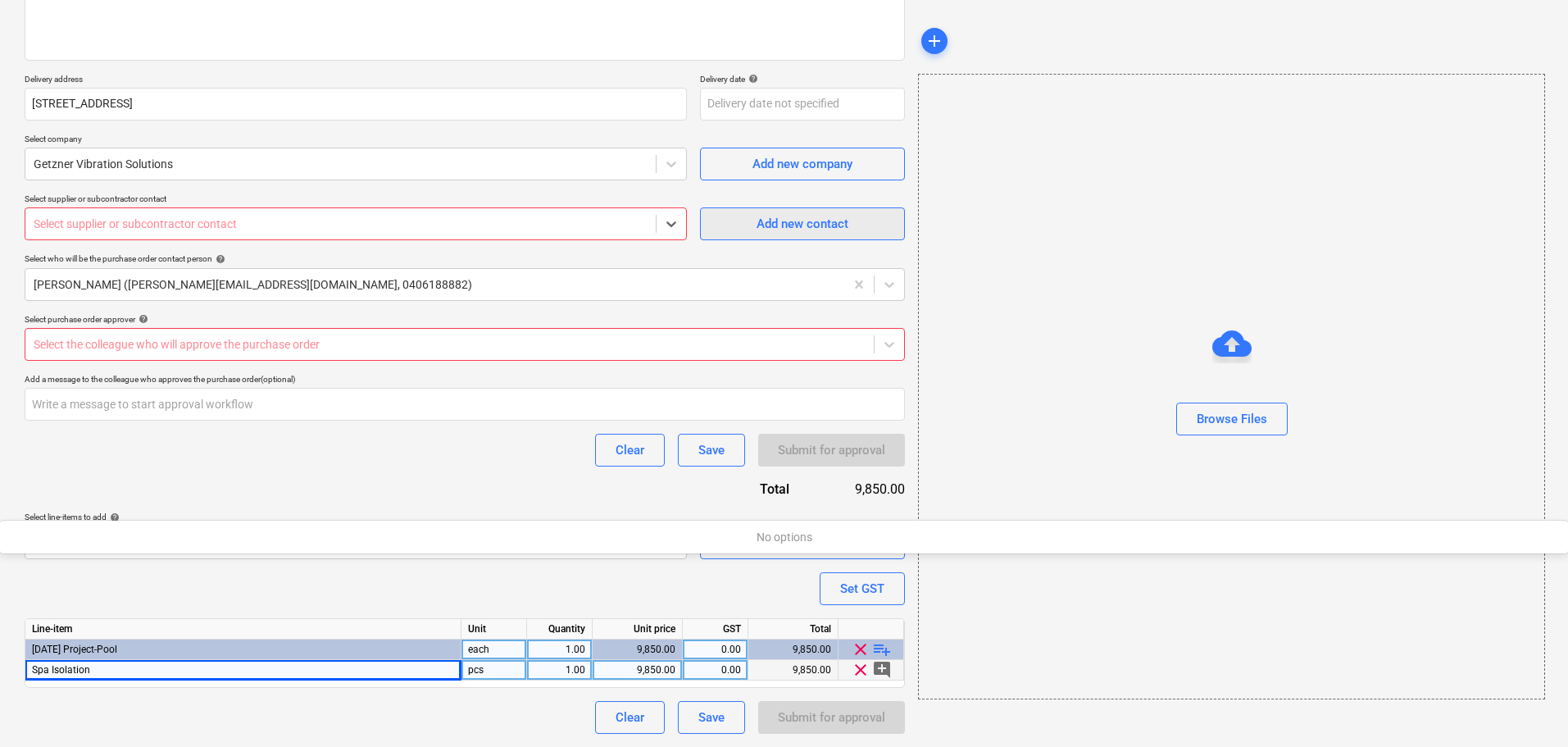
click at [726, 221] on span "Add new contact" at bounding box center [802, 224] width 164 height 21
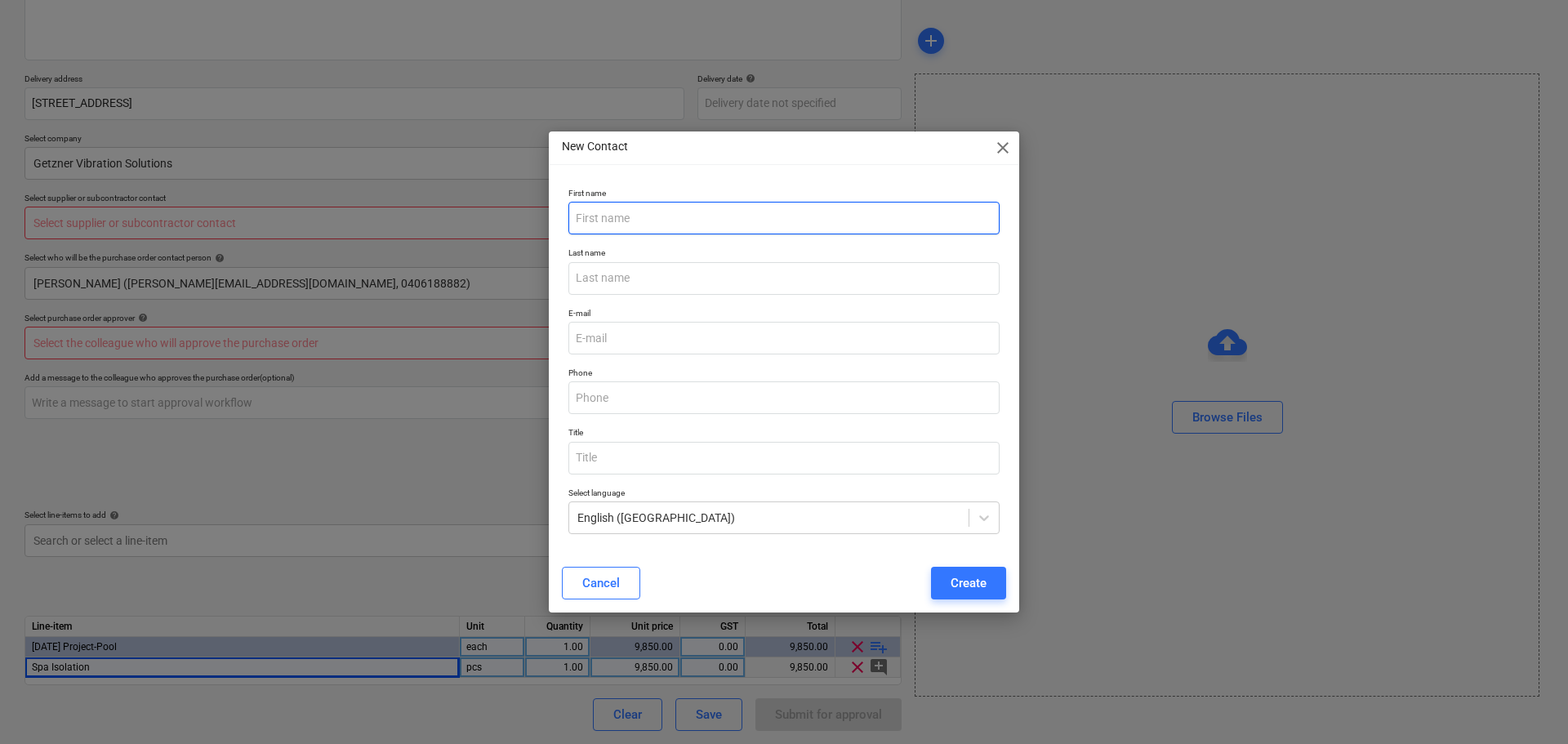
click at [694, 210] on input "text" at bounding box center [784, 218] width 431 height 33
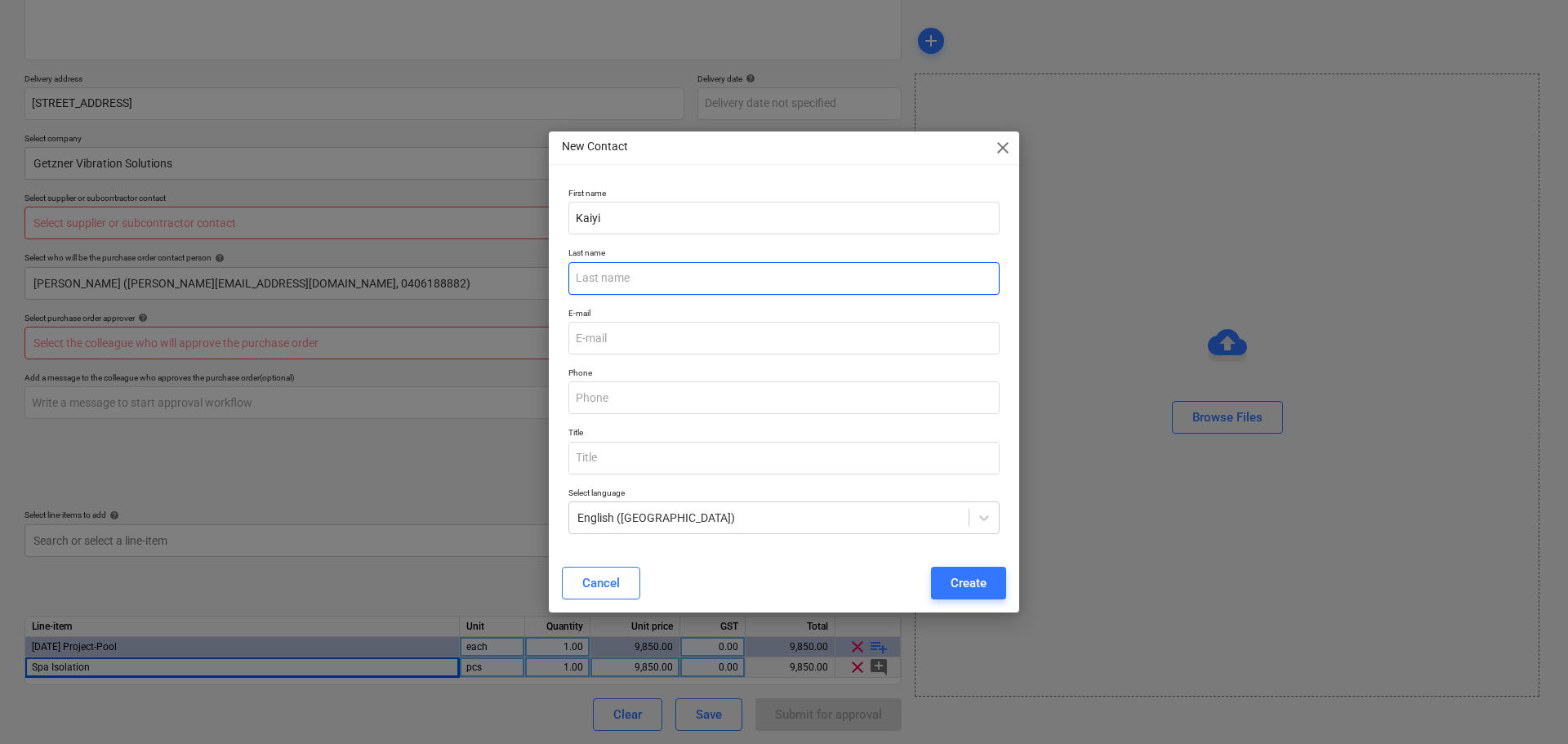
click at [698, 283] on input "text" at bounding box center [784, 278] width 431 height 33
click at [763, 274] on input "text" at bounding box center [784, 278] width 431 height 33
click at [640, 332] on input "email" at bounding box center [784, 338] width 431 height 33
paste input "[EMAIL_ADDRESS][DOMAIN_NAME]"
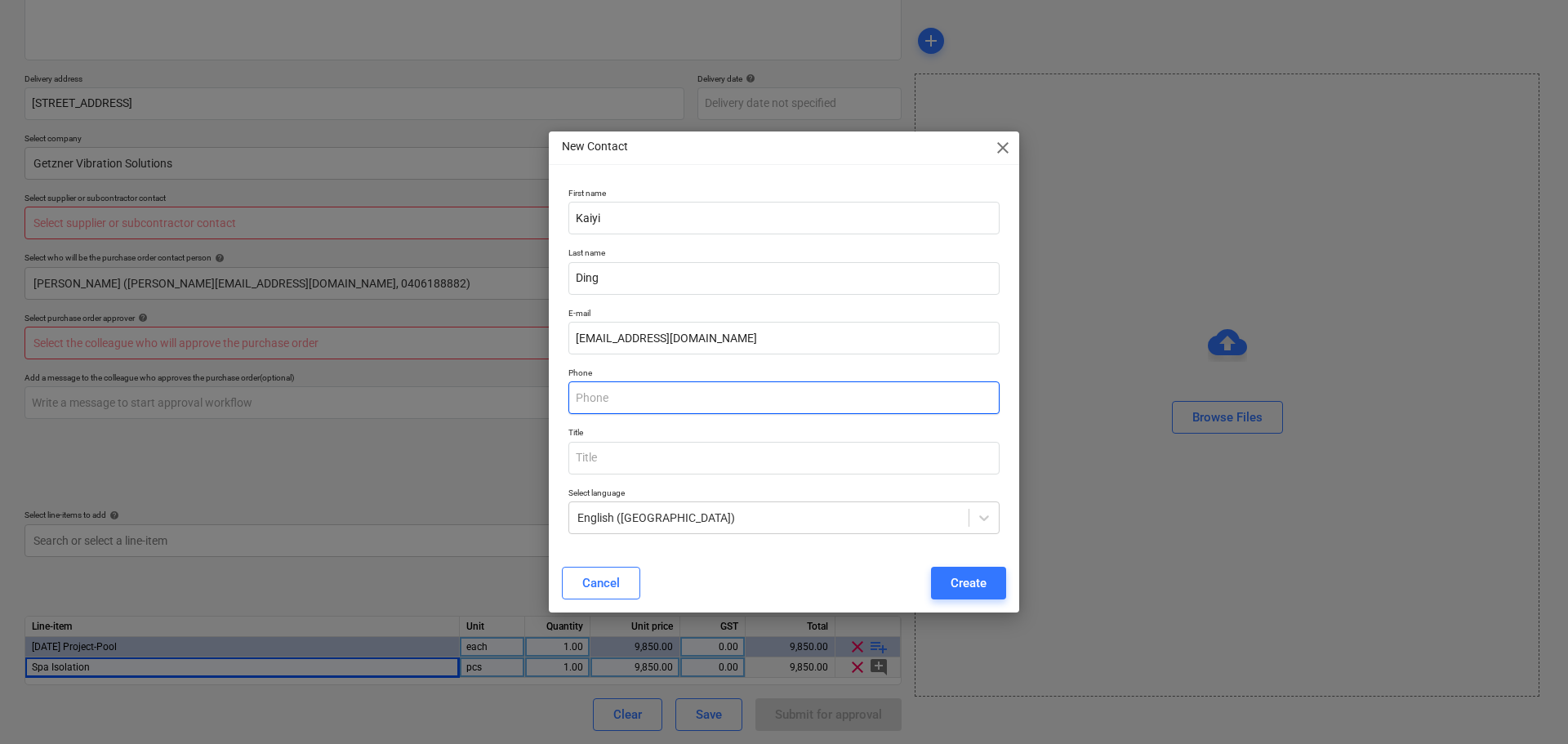
click at [639, 395] on input "text" at bounding box center [784, 398] width 431 height 33
drag, startPoint x: 605, startPoint y: 384, endPoint x: 614, endPoint y: 399, distance: 17.5
click at [605, 384] on input "text" at bounding box center [784, 398] width 431 height 33
paste input "429 695 435"
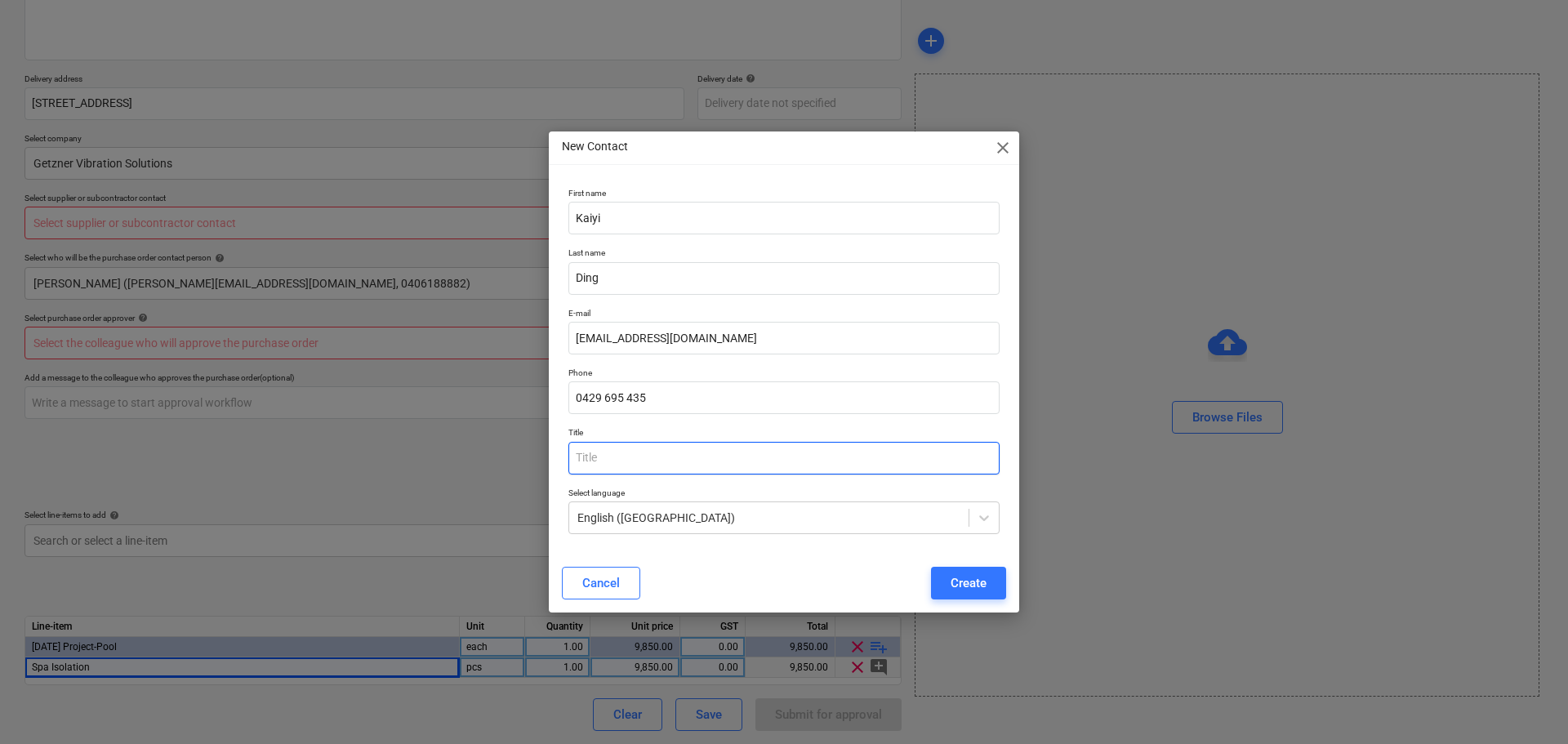
click at [780, 444] on input "text" at bounding box center [784, 458] width 431 height 33
click at [966, 573] on div "Create" at bounding box center [968, 584] width 36 height 21
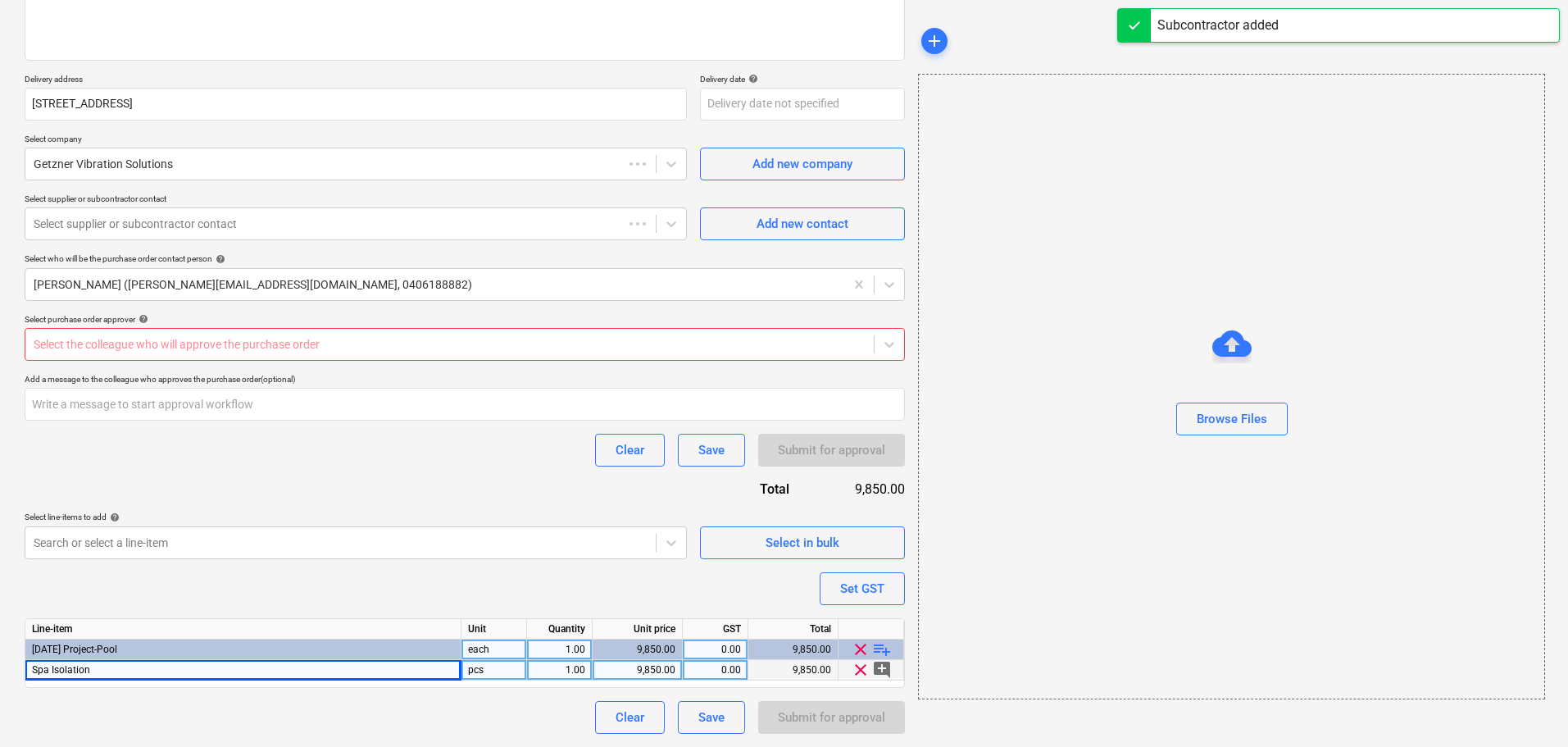
click at [285, 338] on div at bounding box center [450, 344] width 832 height 16
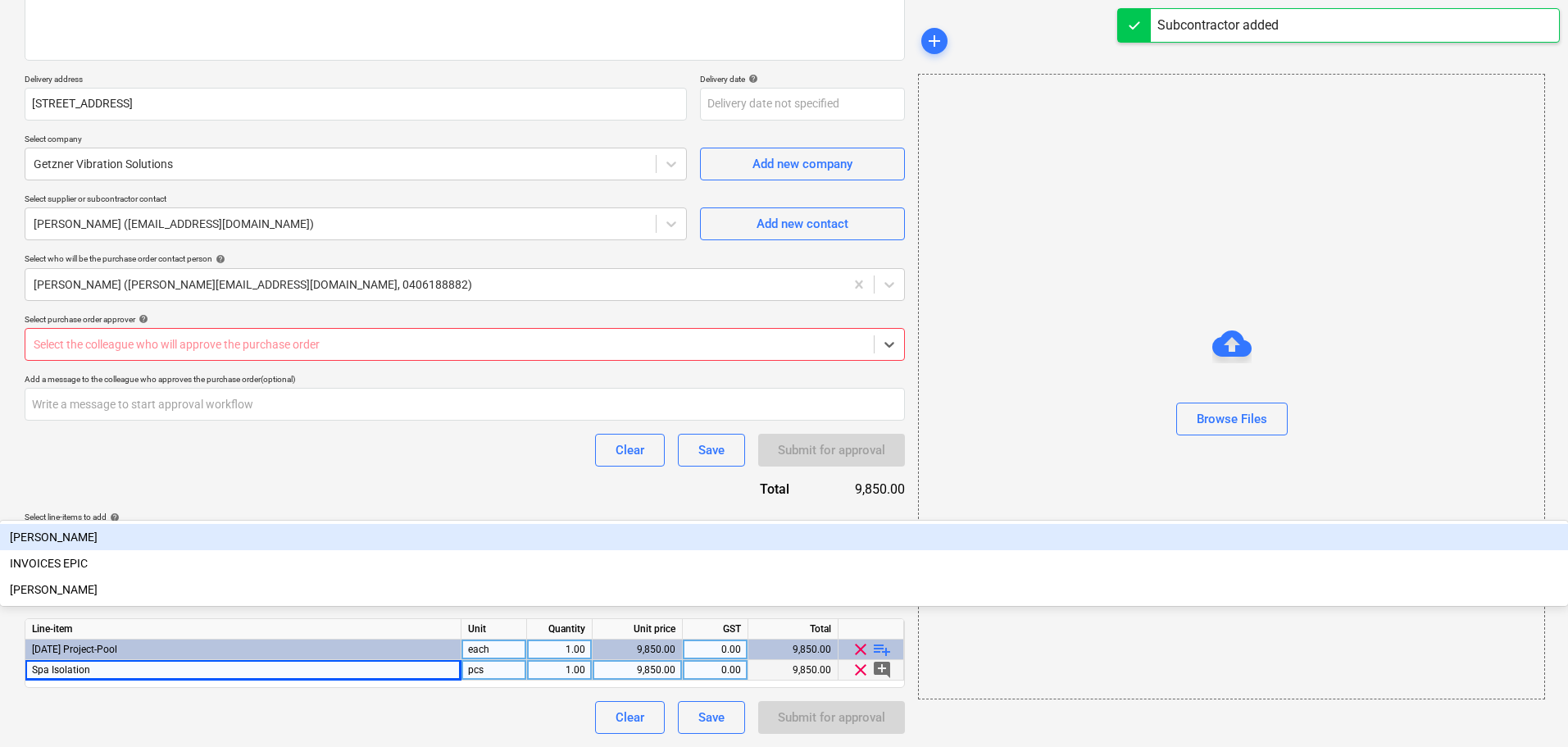
click at [268, 524] on div "[PERSON_NAME]" at bounding box center [784, 536] width 1568 height 26
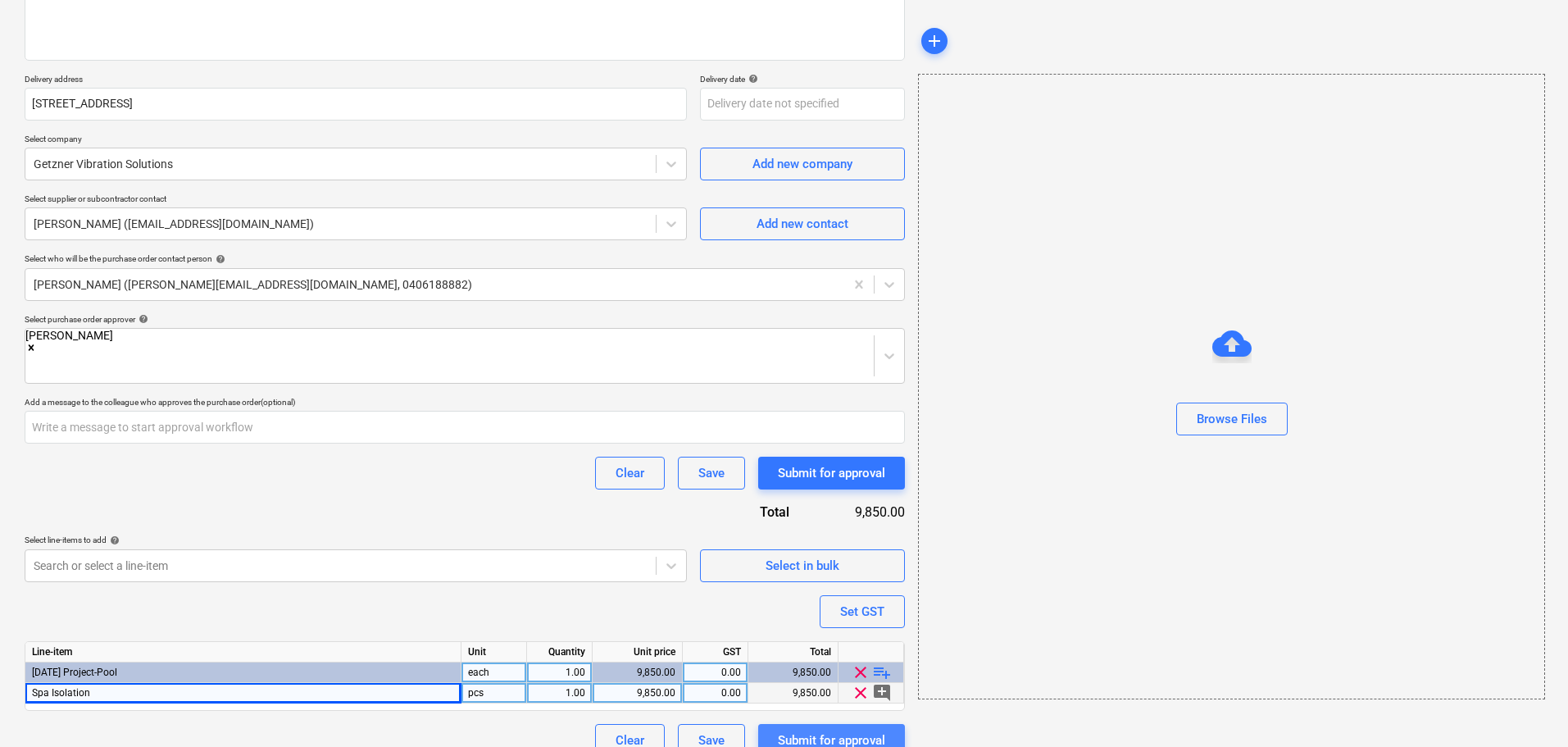
click at [838, 730] on div "Submit for approval" at bounding box center [831, 740] width 108 height 21
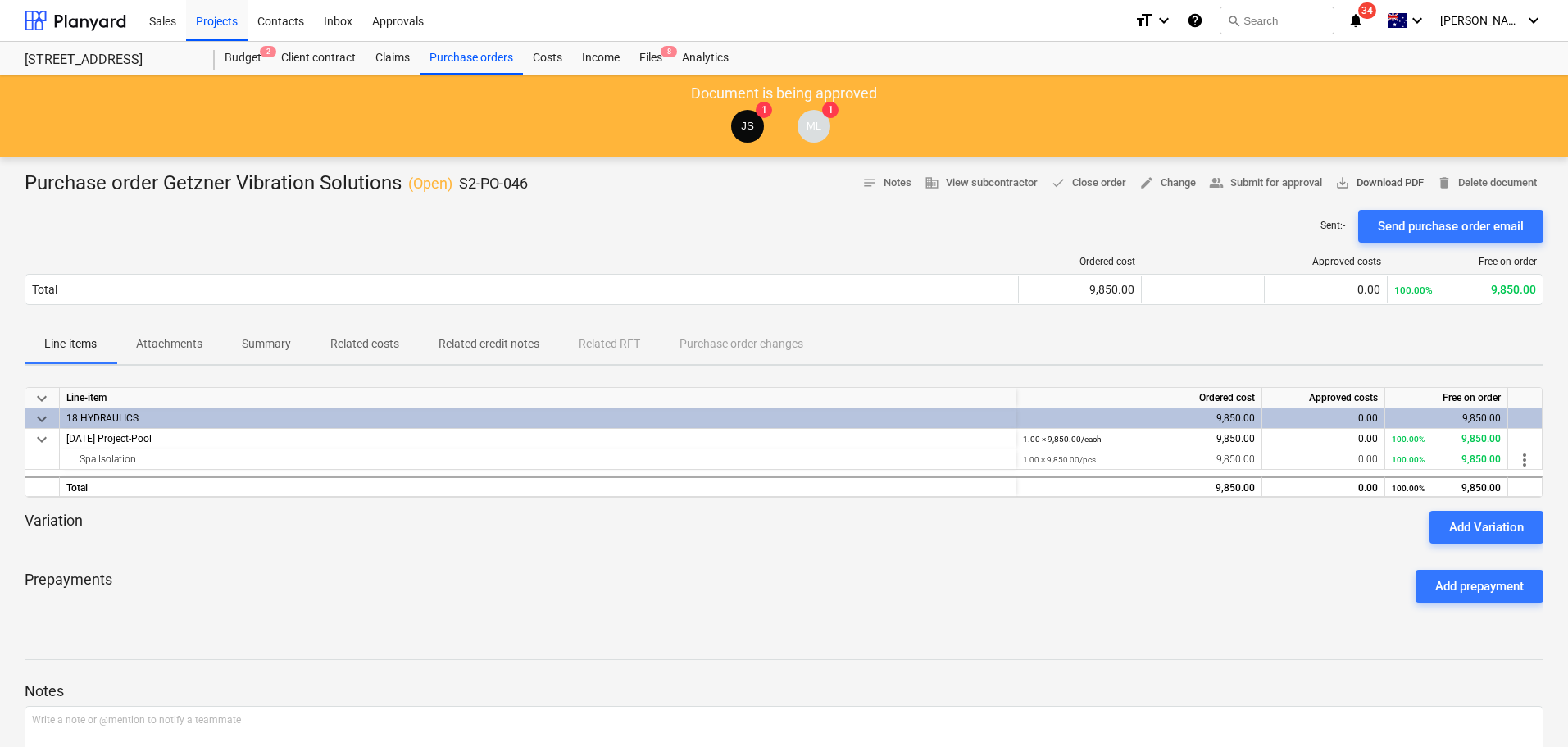
click at [1376, 188] on span "save_alt Download PDF" at bounding box center [1379, 182] width 88 height 18
click at [1160, 188] on span "edit Change" at bounding box center [1168, 182] width 56 height 18
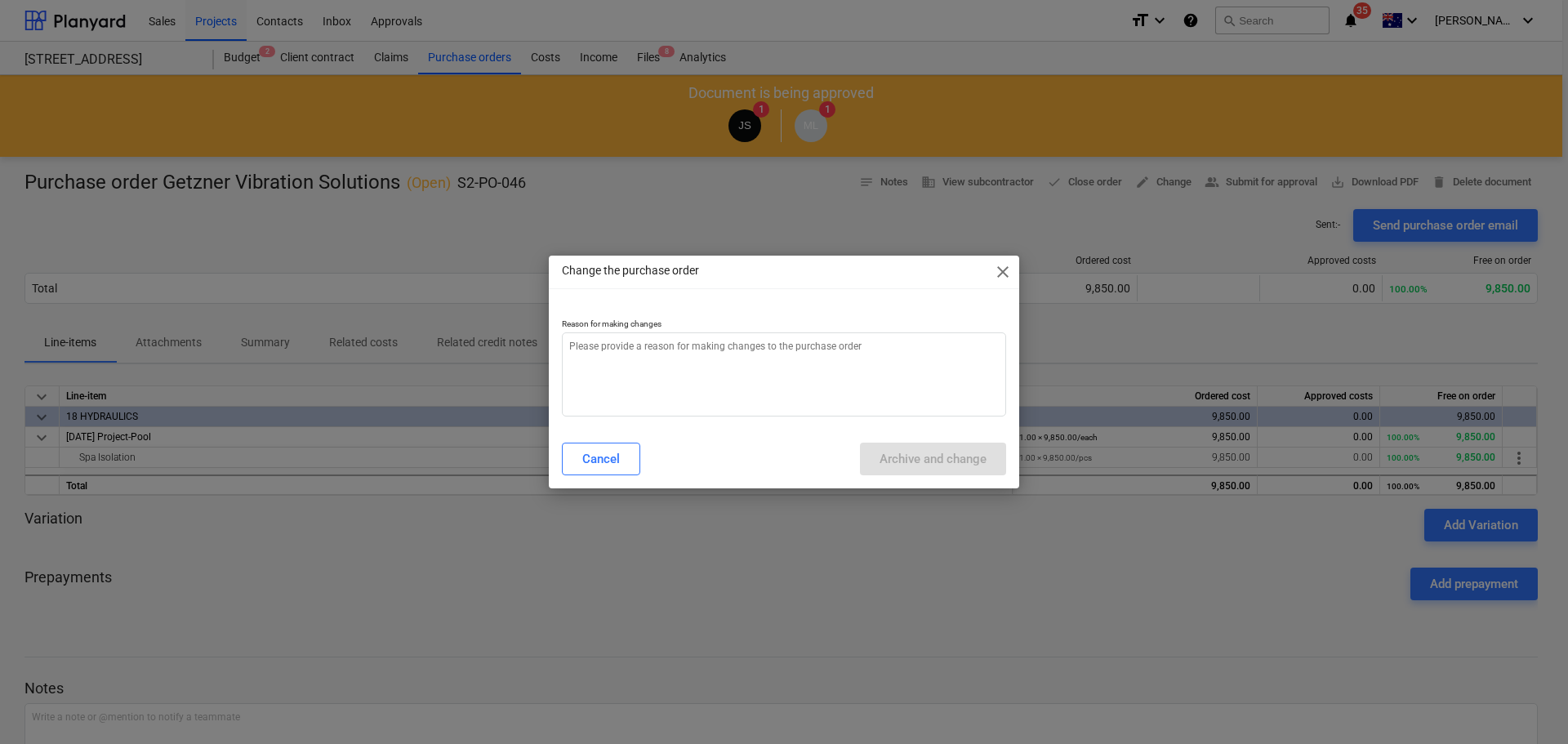
click at [991, 268] on div "Change the purchase order close" at bounding box center [784, 272] width 470 height 33
click at [1007, 262] on div "Change the purchase order close" at bounding box center [784, 272] width 470 height 33
click at [1000, 266] on span "close" at bounding box center [1003, 272] width 19 height 19
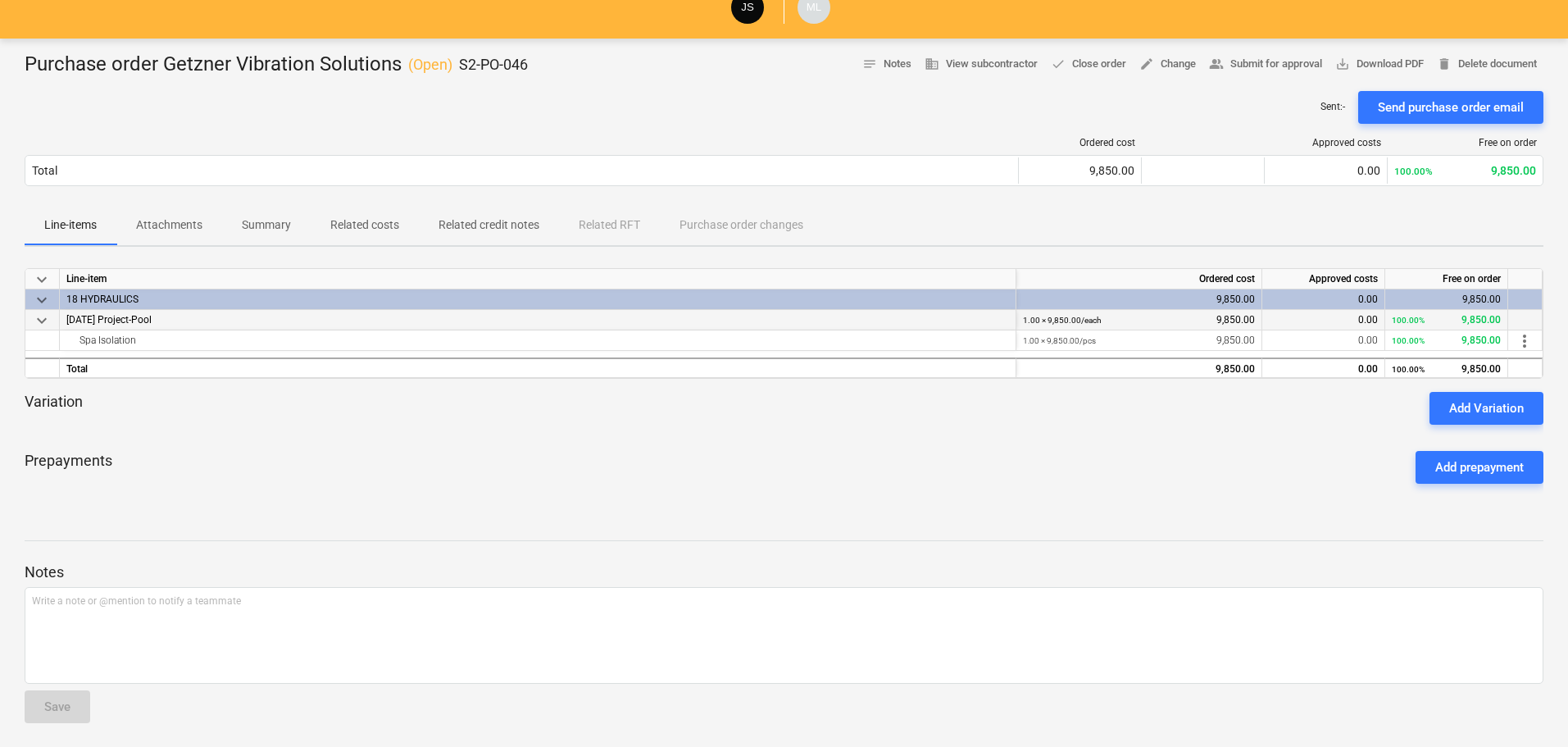
scroll to position [121, 0]
